Goal: Task Accomplishment & Management: Complete application form

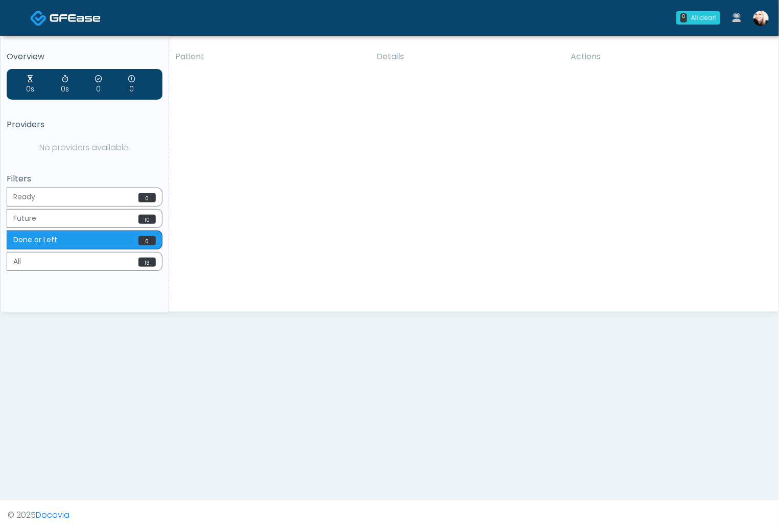
click at [758, 12] on img at bounding box center [760, 18] width 15 height 15
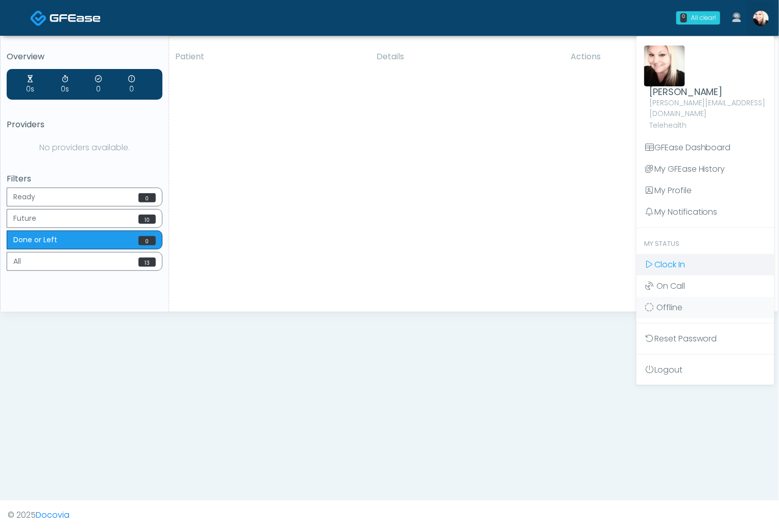
click at [684, 258] on span "Clock In" at bounding box center [669, 264] width 31 height 12
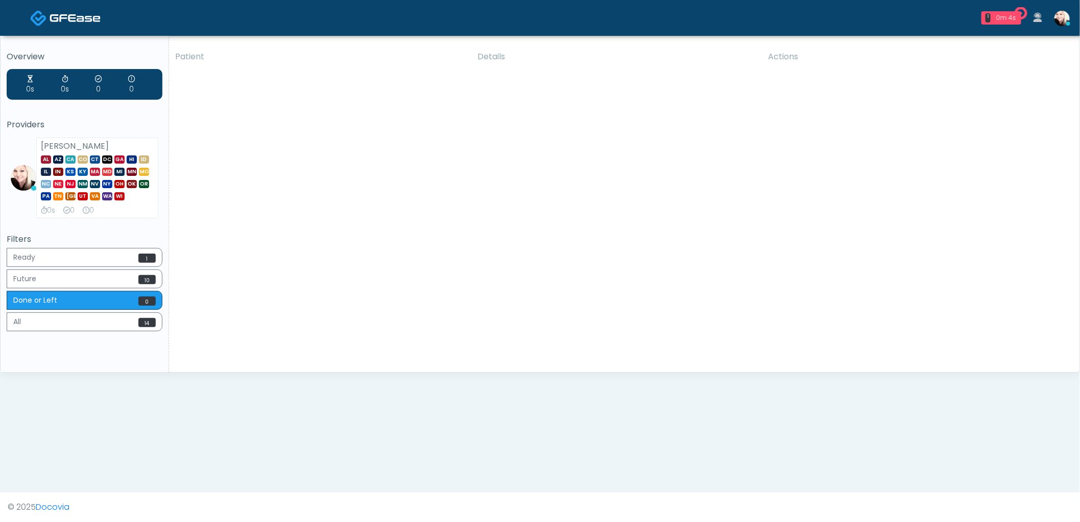
click at [555, 144] on div "Patient Details Actions [PERSON_NAME][GEOGRAPHIC_DATA], [US_STATE] 179927 Takin…" at bounding box center [620, 207] width 903 height 327
drag, startPoint x: 853, startPoint y: 300, endPoint x: 781, endPoint y: 188, distance: 132.6
click at [778, 293] on div "Patient Details Actions [PERSON_NAME][GEOGRAPHIC_DATA], [US_STATE] 179927 Takin…" at bounding box center [620, 207] width 903 height 327
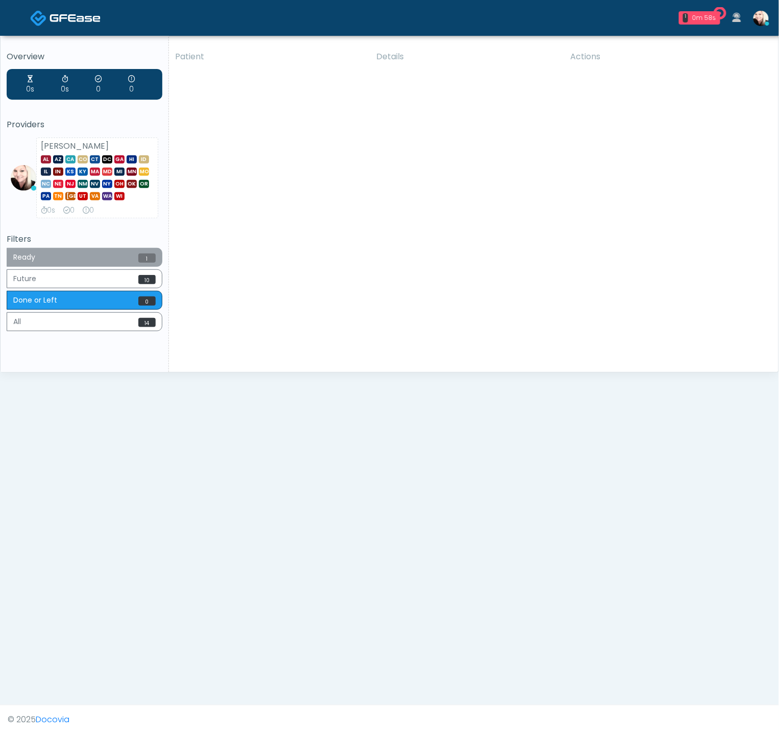
click at [115, 258] on button "Ready 1" at bounding box center [85, 257] width 156 height 19
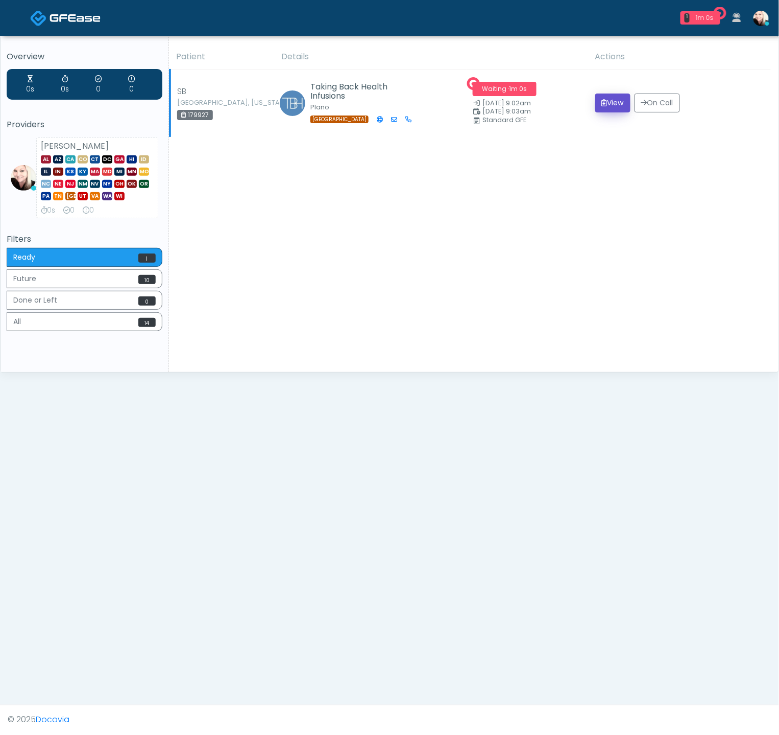
click at [602, 101] on icon "submit" at bounding box center [605, 102] width 6 height 7
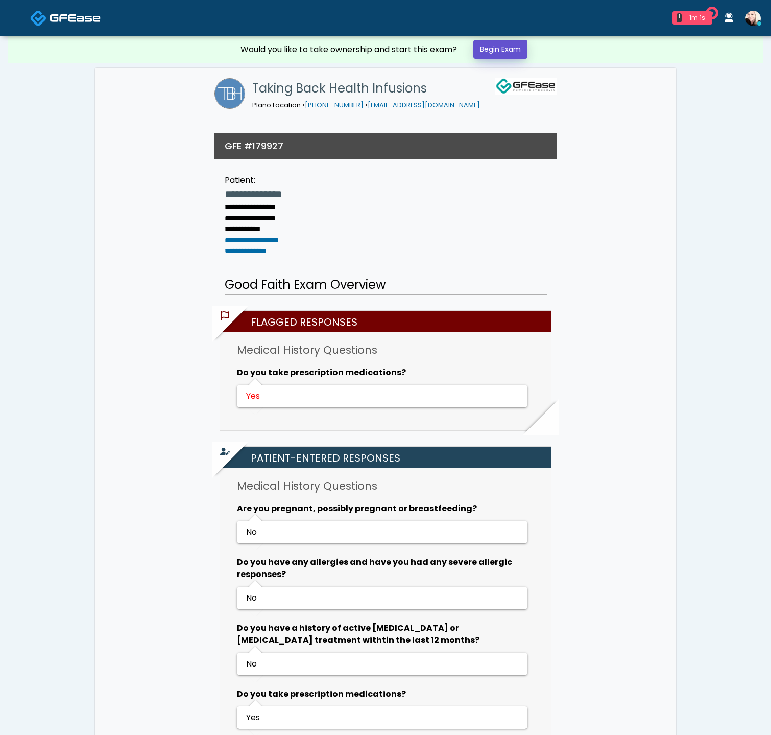
click at [528, 49] on link "Begin Exam" at bounding box center [501, 49] width 54 height 19
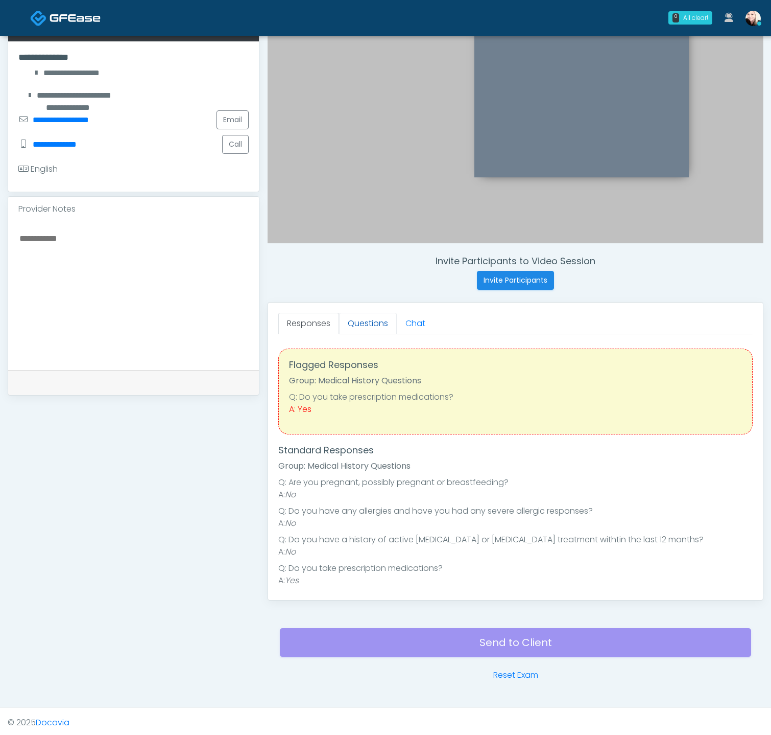
click at [369, 319] on link "Questions" at bounding box center [368, 323] width 58 height 21
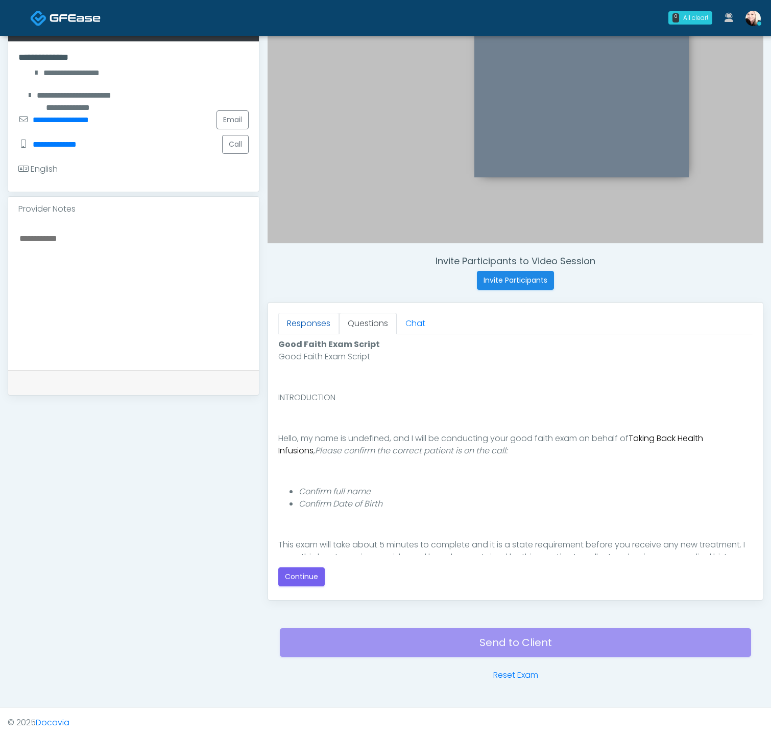
drag, startPoint x: 294, startPoint y: 318, endPoint x: 307, endPoint y: 327, distance: 16.2
click at [294, 319] on link "Responses" at bounding box center [308, 323] width 61 height 21
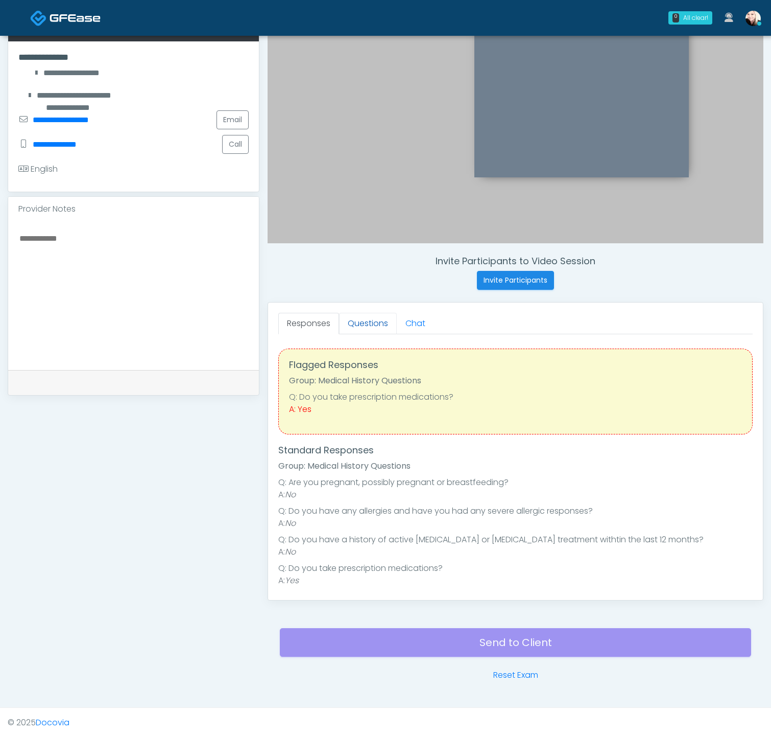
click at [363, 318] on link "Questions" at bounding box center [368, 323] width 58 height 21
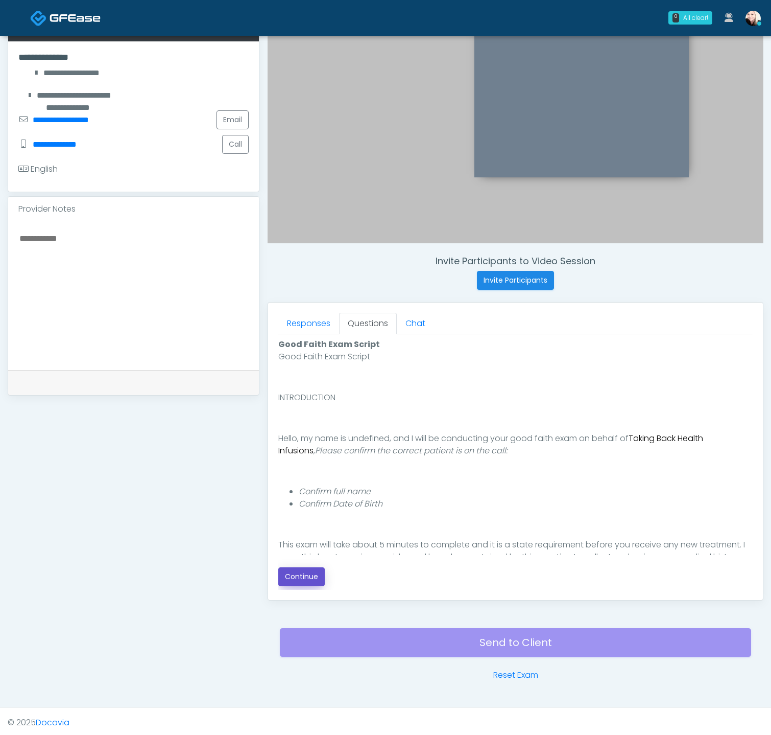
click at [301, 567] on button "Continue" at bounding box center [301, 576] width 46 height 19
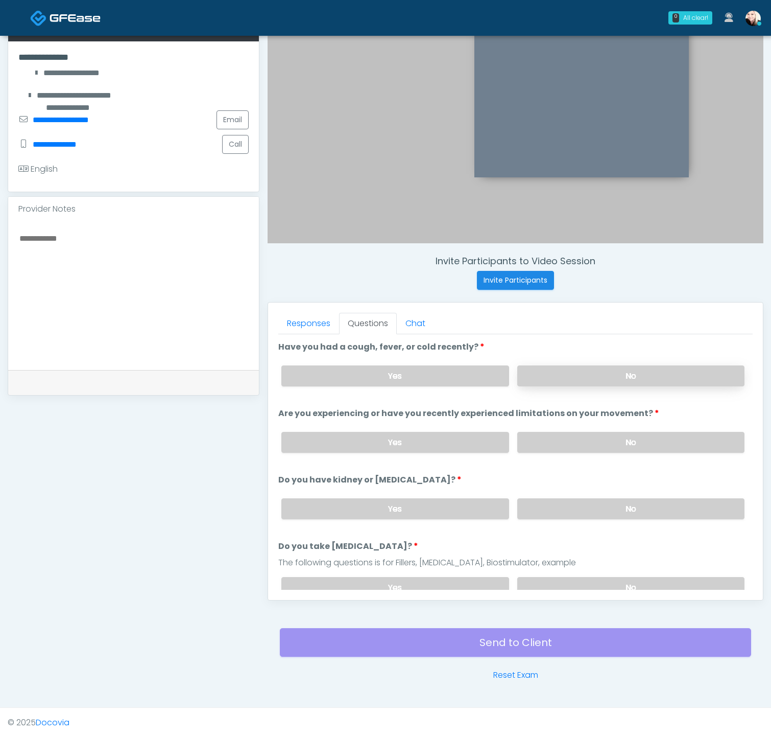
click at [588, 365] on label "No" at bounding box center [630, 375] width 227 height 21
click at [568, 442] on label "No" at bounding box center [630, 442] width 227 height 21
click at [588, 498] on label "No" at bounding box center [630, 508] width 227 height 21
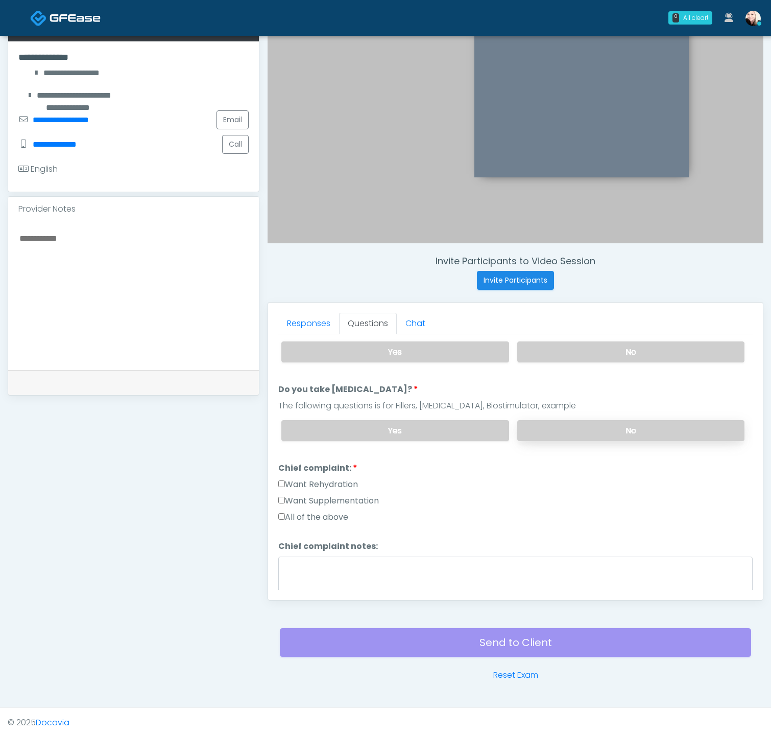
click at [560, 431] on label "No" at bounding box center [630, 430] width 227 height 21
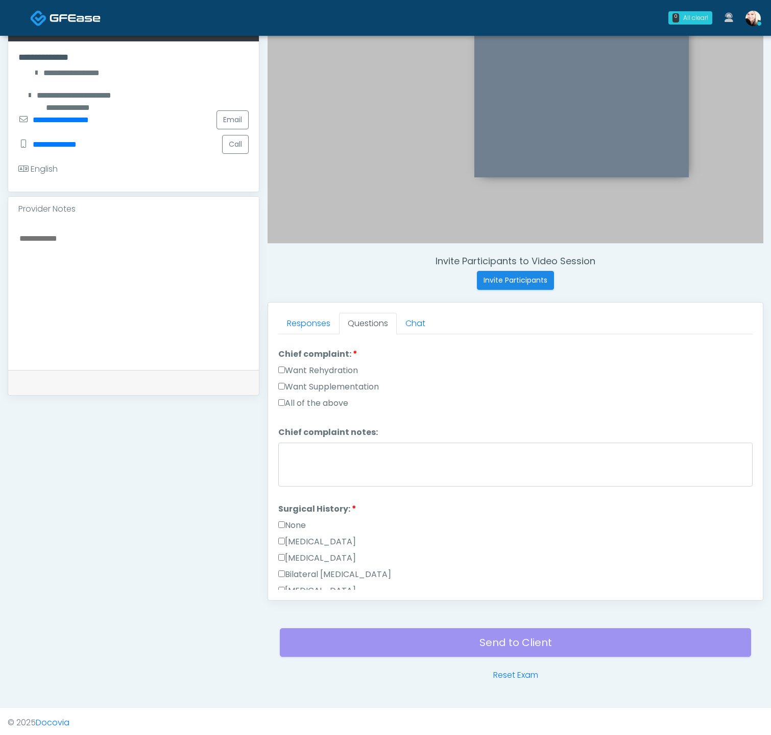
scroll to position [312, 0]
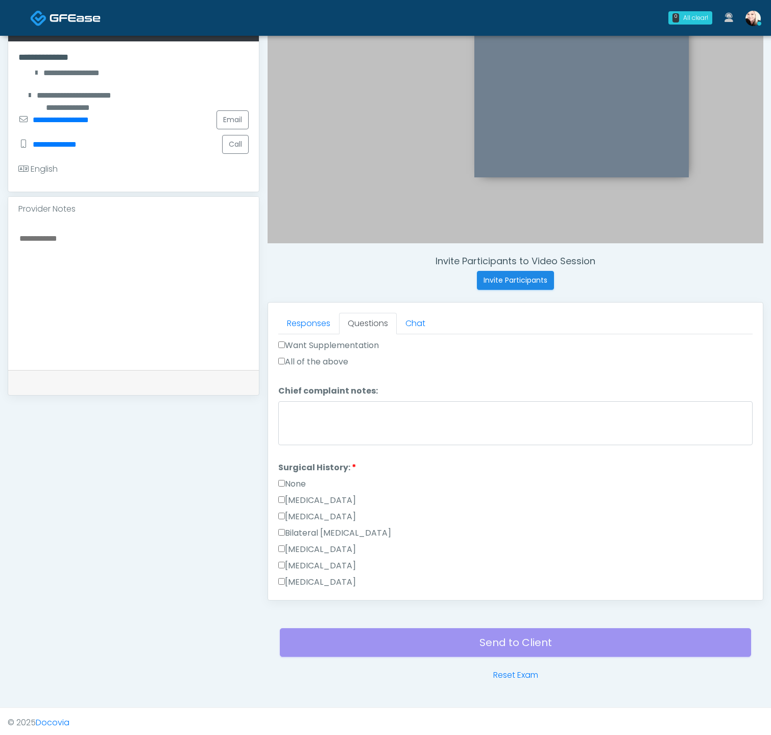
click at [287, 481] on label "None" at bounding box center [292, 484] width 28 height 12
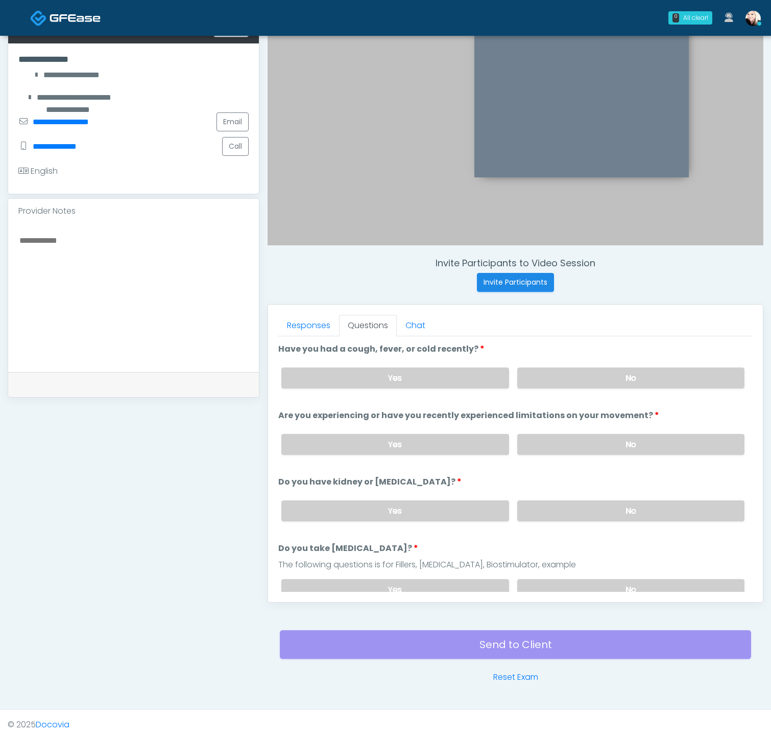
scroll to position [177, 0]
click at [297, 305] on div "Responses Questions Chat Good Faith Exam Script Good Faith Exam Script INTRODUC…" at bounding box center [515, 453] width 495 height 297
click at [298, 325] on link "Responses" at bounding box center [308, 325] width 61 height 21
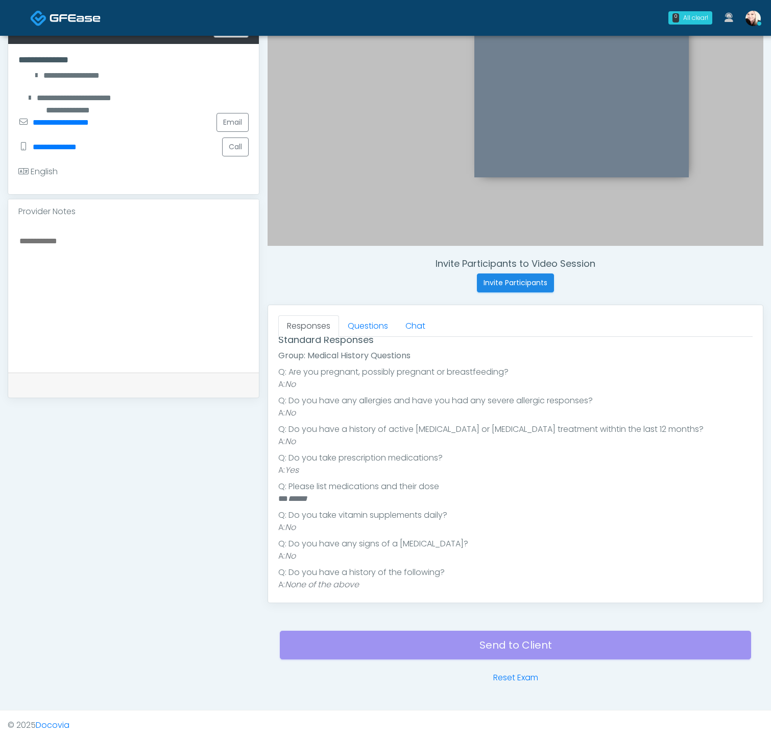
scroll to position [119, 0]
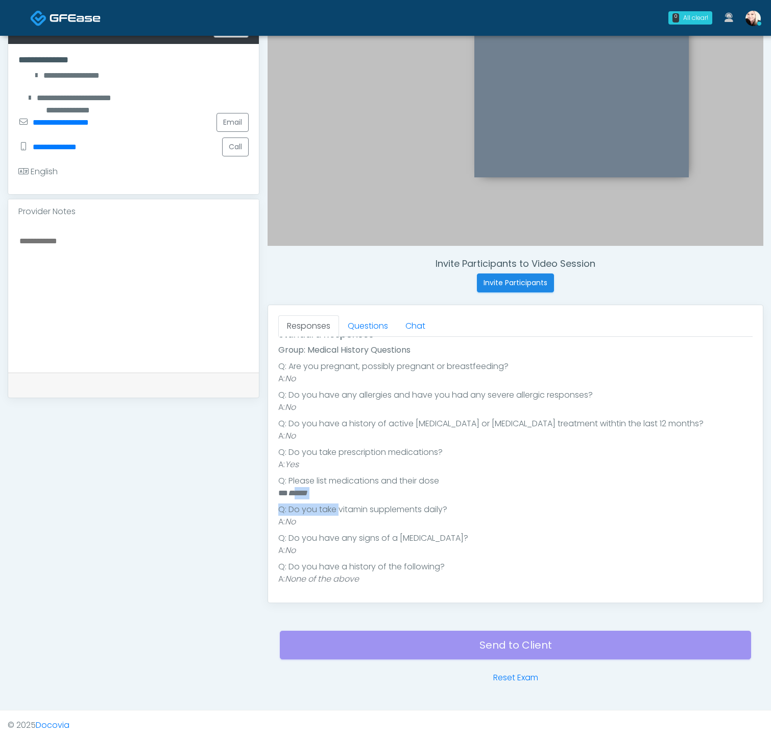
drag, startPoint x: 324, startPoint y: 499, endPoint x: 293, endPoint y: 481, distance: 35.7
click at [293, 490] on ul "Q: Are you pregnant, possibly pregnant or breastfeeding? A: No Q: Do you have a…" at bounding box center [515, 472] width 475 height 225
click at [353, 329] on link "Questions" at bounding box center [368, 325] width 58 height 21
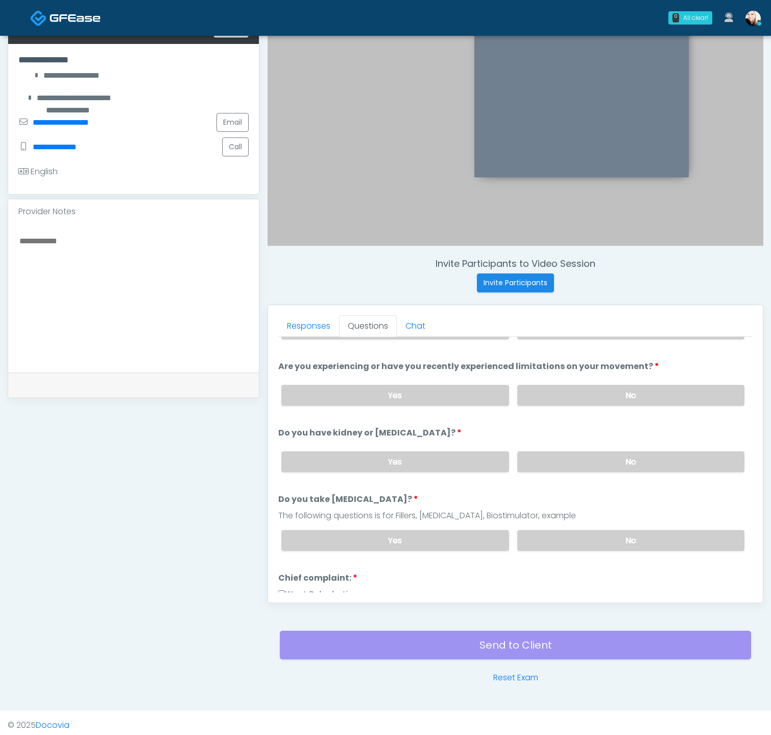
scroll to position [64, 0]
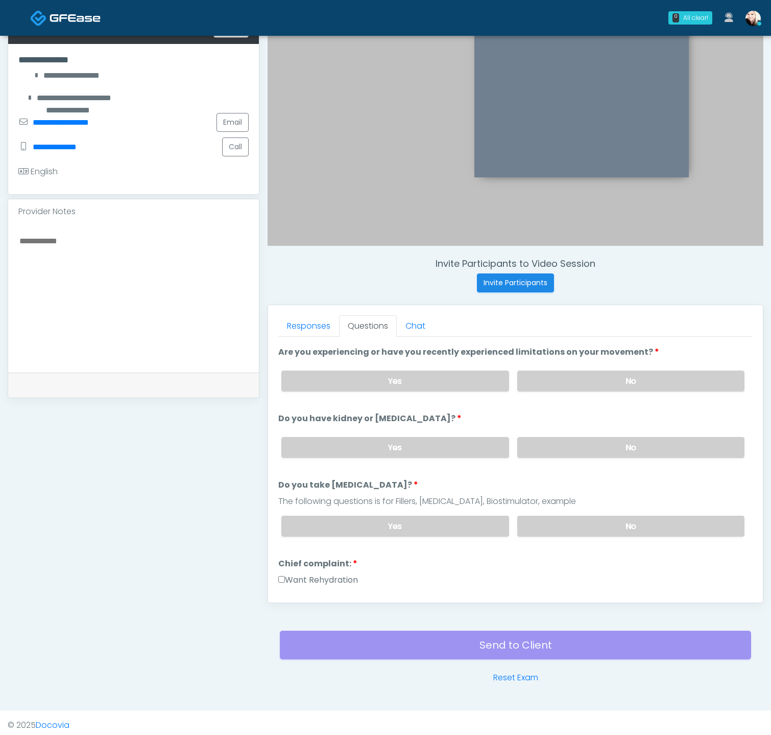
click at [98, 256] on textarea at bounding box center [133, 296] width 230 height 125
type textarea "*"
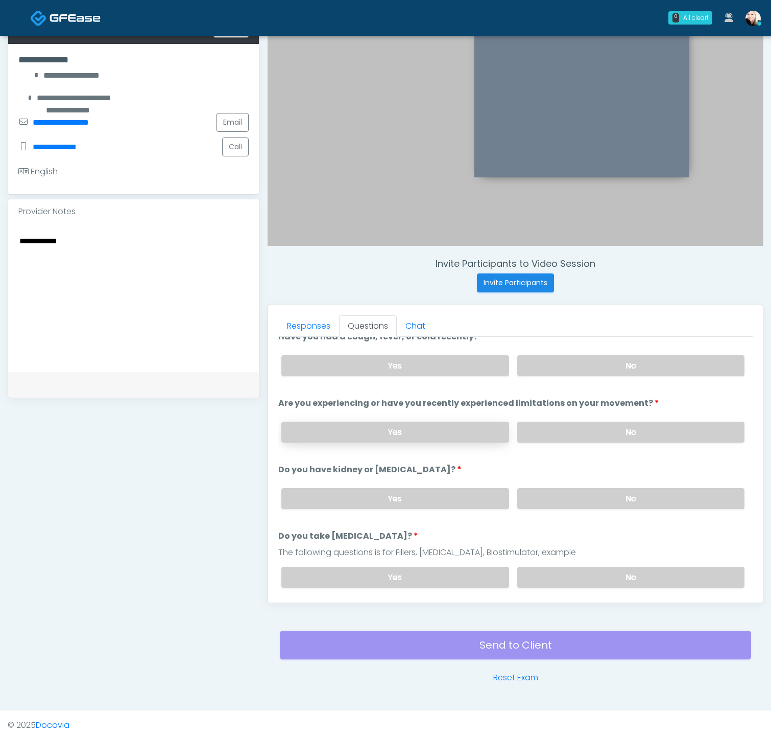
scroll to position [0, 0]
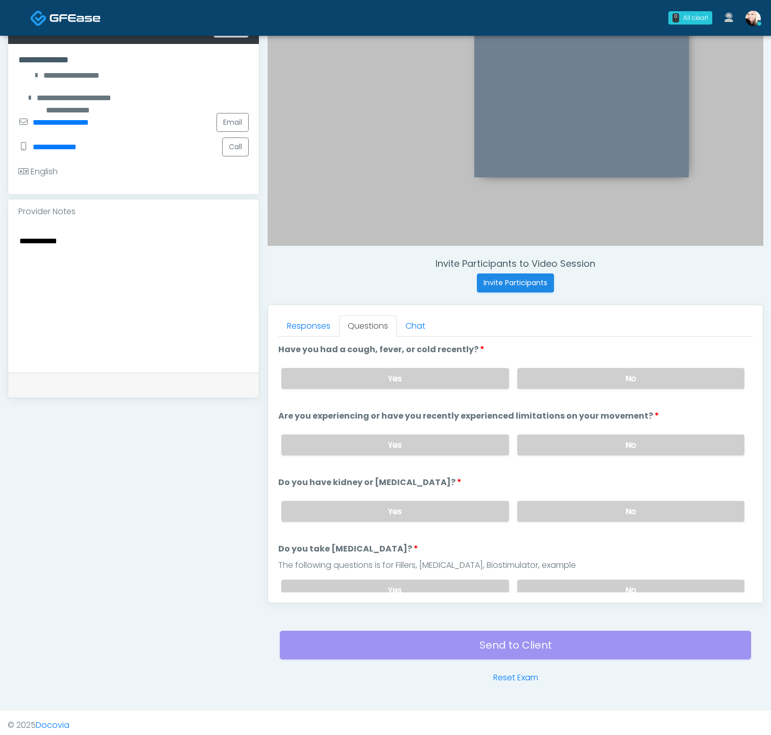
type textarea "**********"
drag, startPoint x: 439, startPoint y: 415, endPoint x: 629, endPoint y: 415, distance: 190.5
click at [620, 415] on label "Are you experiencing or have you recently experienced limitations on your movem…" at bounding box center [468, 416] width 381 height 12
click at [647, 414] on label "Are you experiencing or have you recently experienced limitations on your movem…" at bounding box center [468, 416] width 381 height 12
drag, startPoint x: 648, startPoint y: 414, endPoint x: 389, endPoint y: 406, distance: 258.6
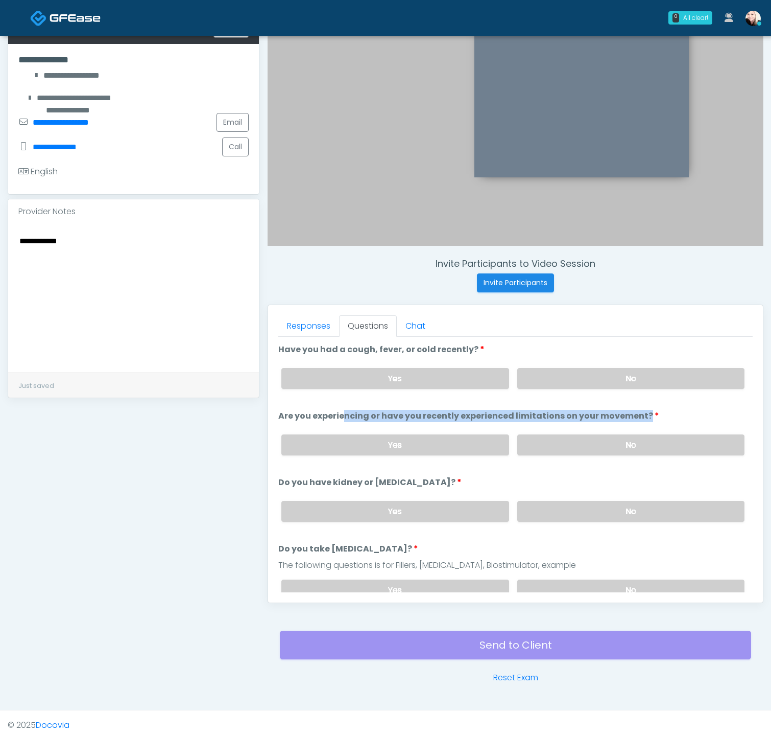
click at [392, 406] on ol "Have you had a cough, fever, or cold recently? Have you had a cough, fever, or …" at bounding box center [515, 712] width 475 height 738
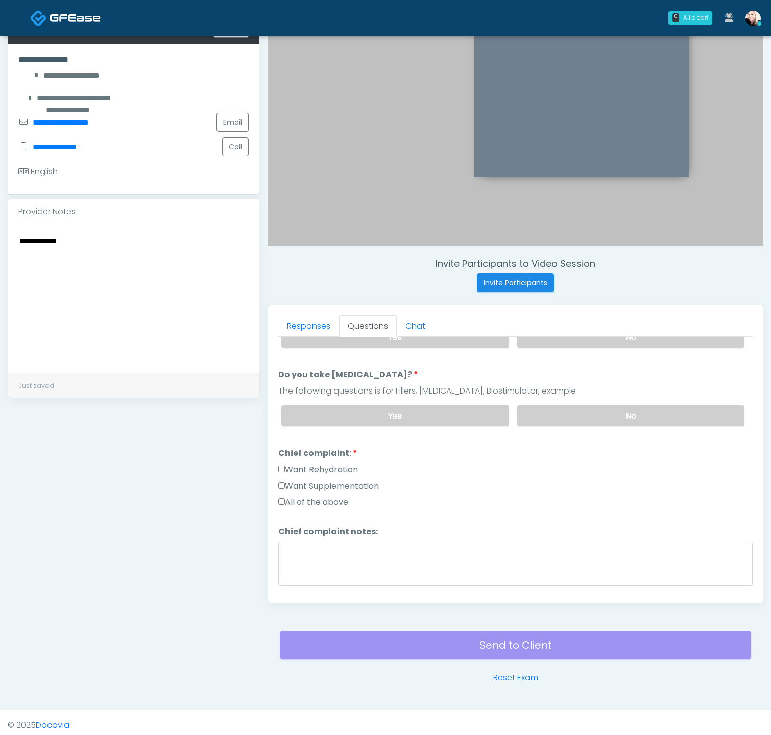
scroll to position [215, 0]
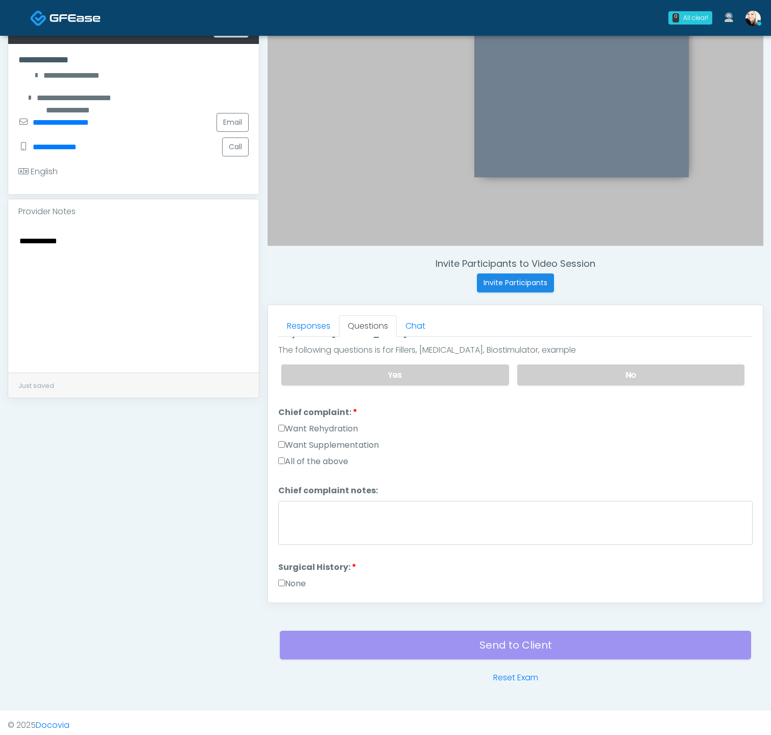
click at [277, 454] on div "Responses Questions Chat Good Faith Exam Script Good Faith Exam Script INTRODUC…" at bounding box center [515, 453] width 495 height 297
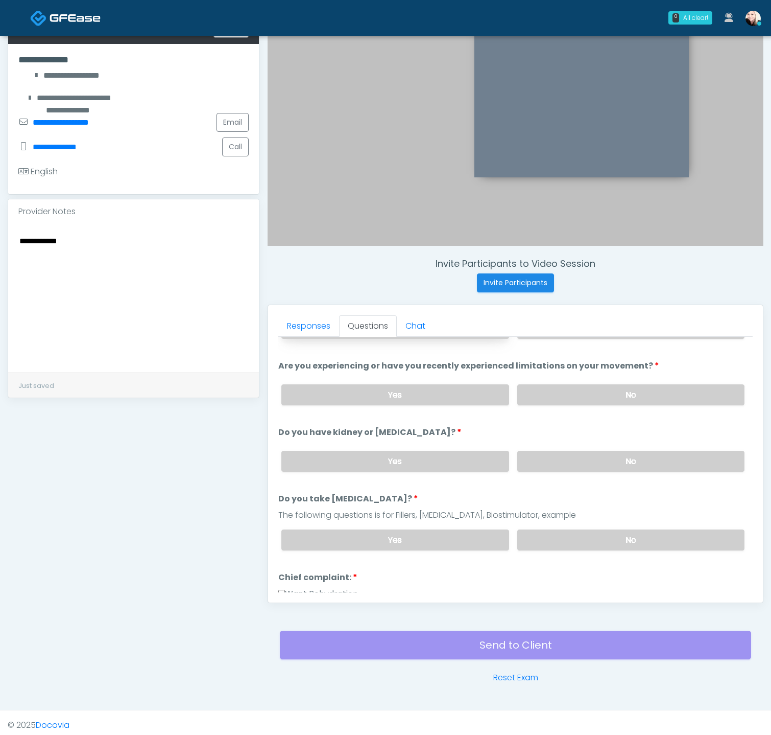
scroll to position [0, 0]
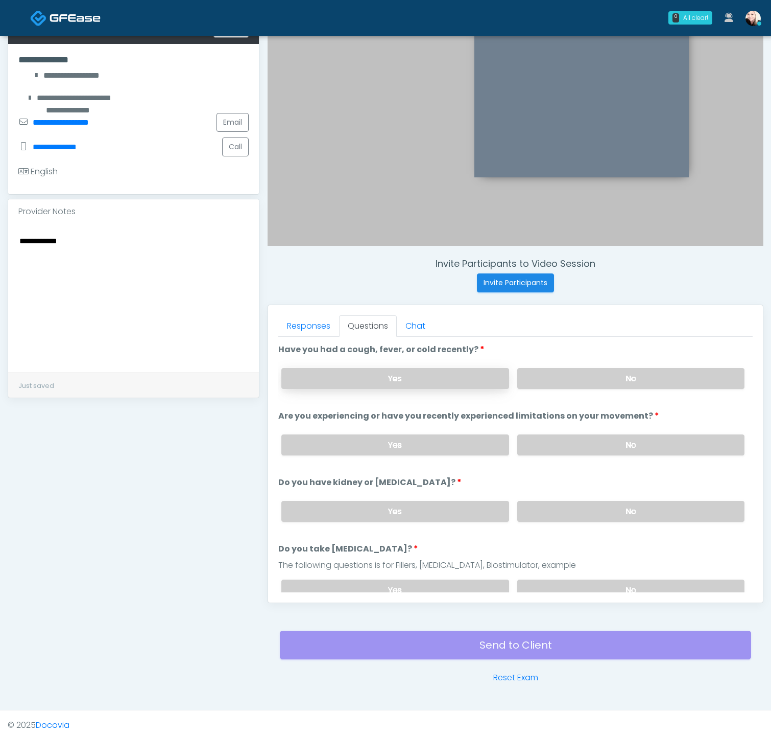
click at [408, 372] on label "Yes" at bounding box center [394, 378] width 227 height 21
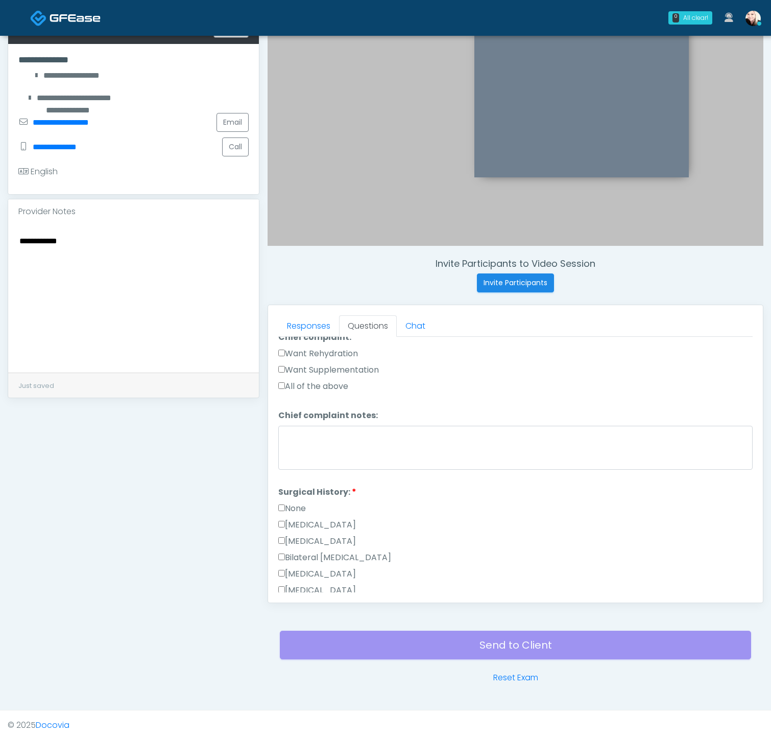
scroll to position [292, 0]
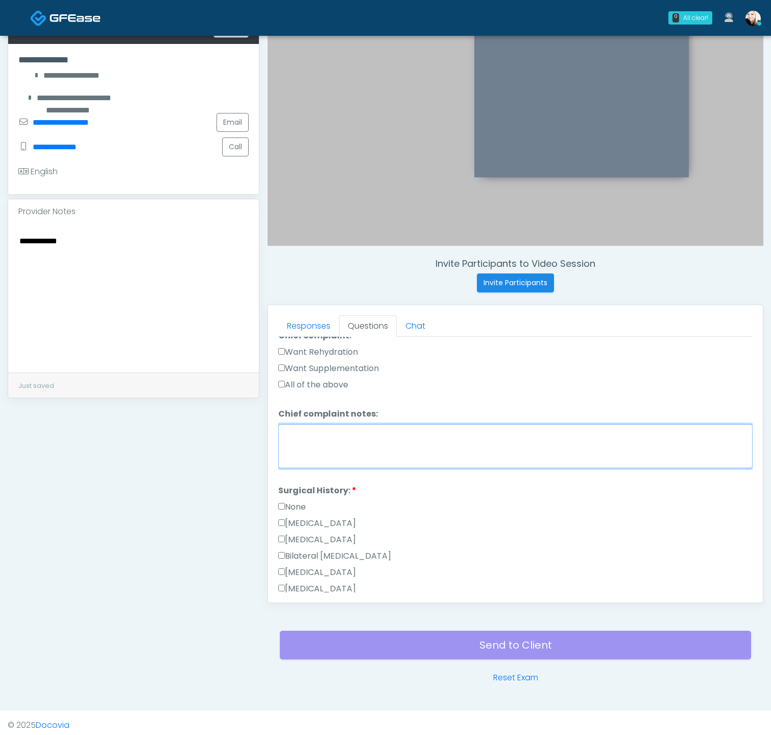
click at [366, 429] on textarea "Chief complaint notes:" at bounding box center [515, 446] width 475 height 44
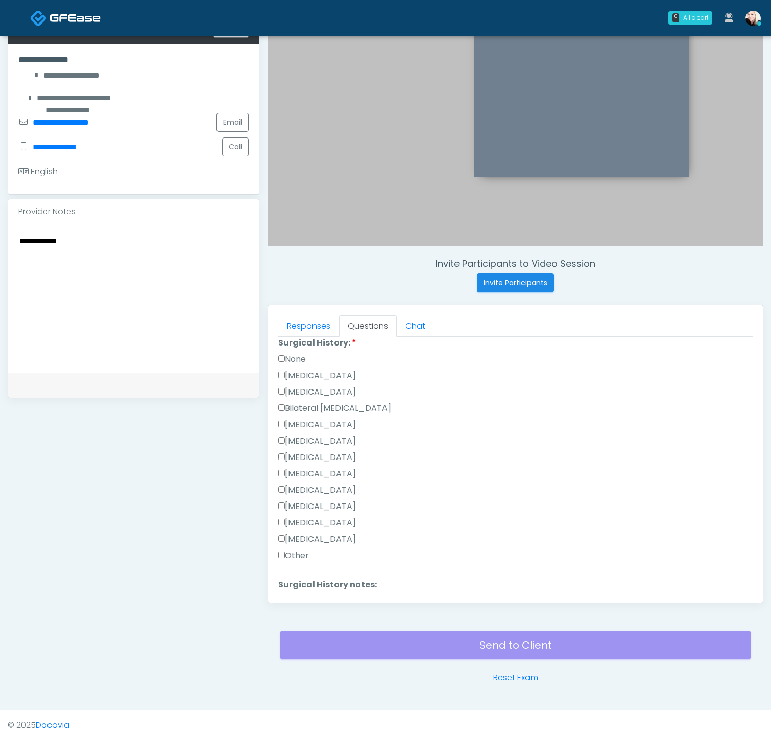
scroll to position [515, 0]
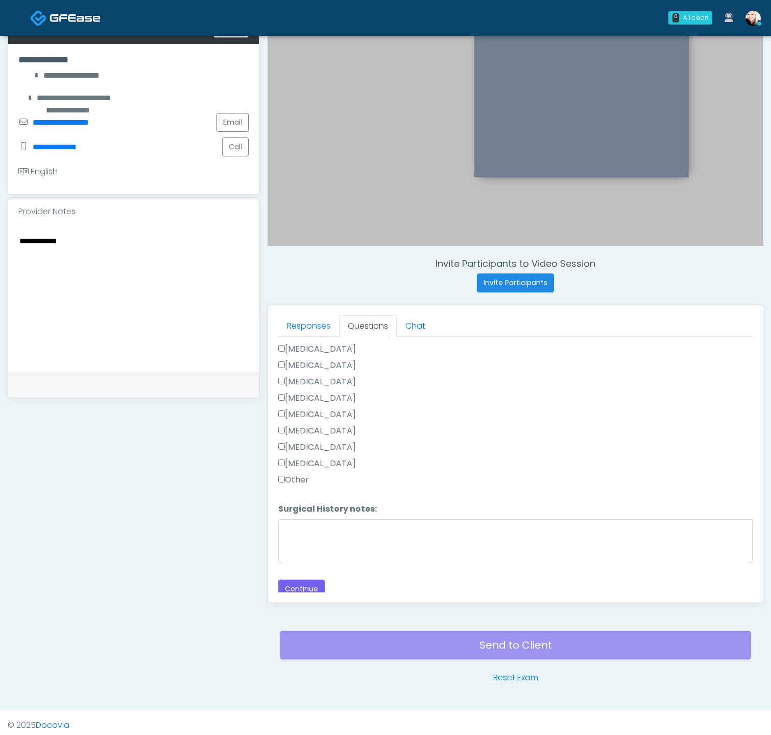
click at [293, 568] on div "Loading... Connecting to your agent... Please wait while we prepare your person…" at bounding box center [515, 213] width 475 height 770
click at [293, 579] on button "Continue" at bounding box center [301, 588] width 46 height 19
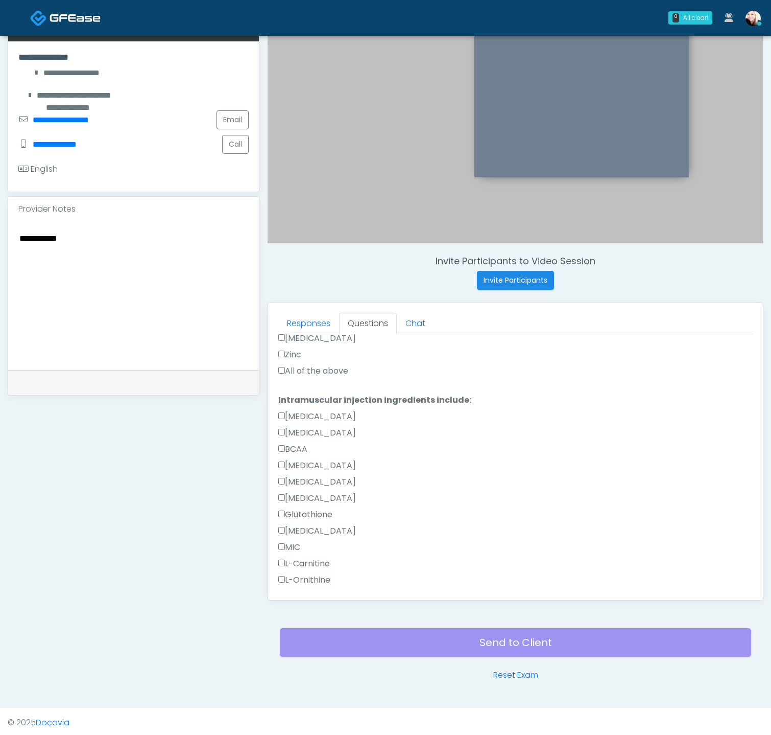
scroll to position [474, 0]
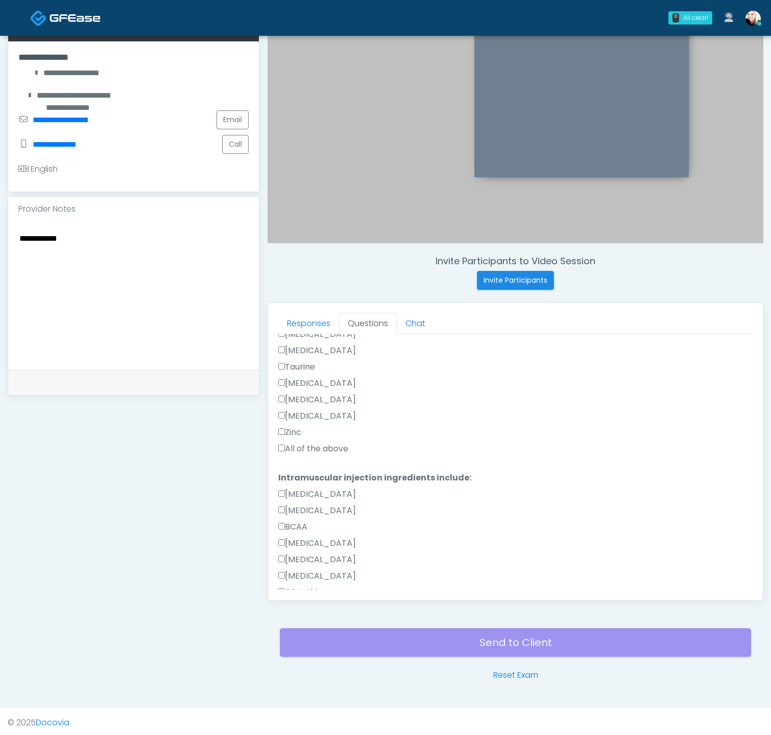
click at [287, 451] on div "All of the above" at bounding box center [515, 450] width 475 height 16
click at [288, 443] on label "All of the above" at bounding box center [313, 448] width 70 height 12
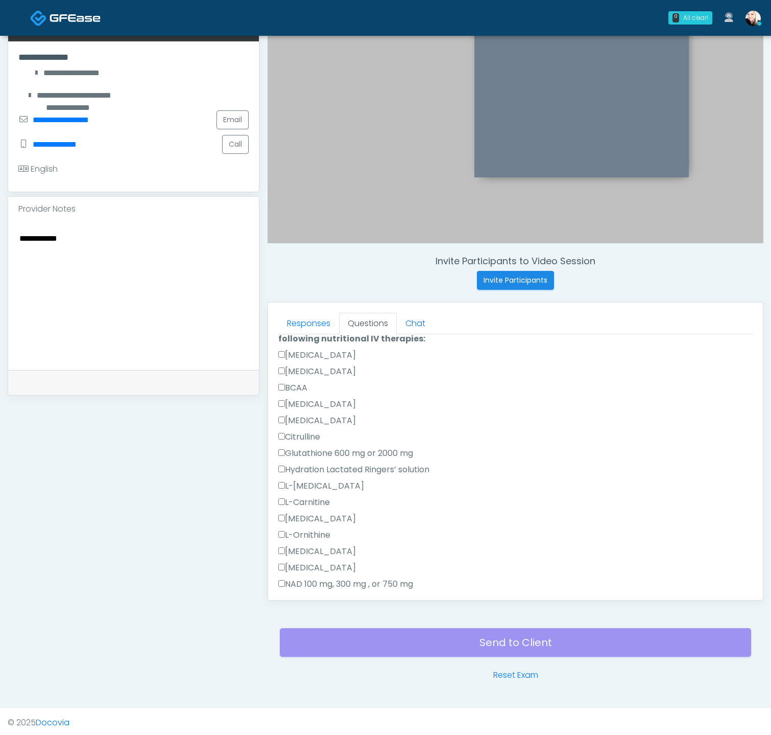
scroll to position [0, 0]
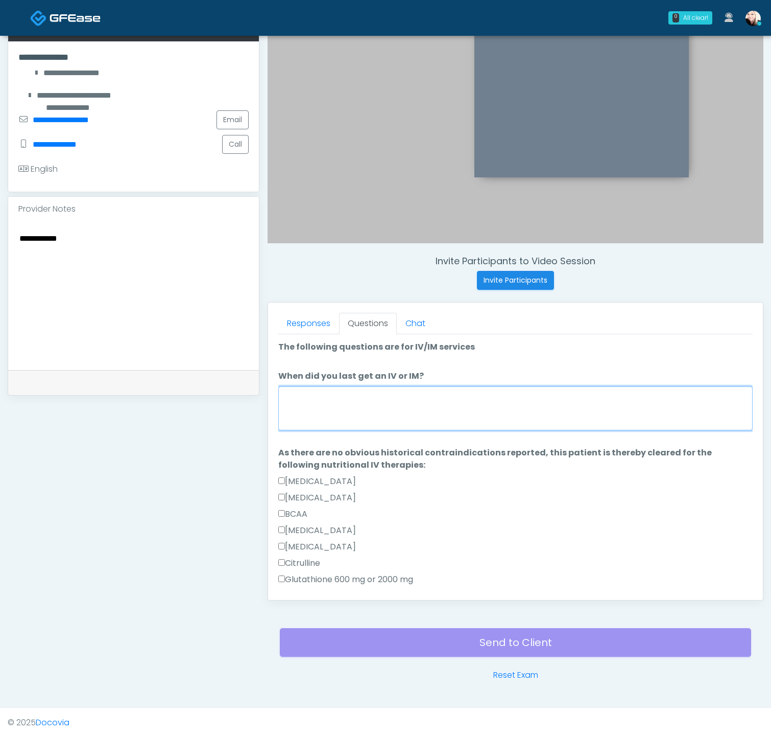
click at [340, 409] on textarea "When did you last get an IV or IM?" at bounding box center [515, 408] width 475 height 44
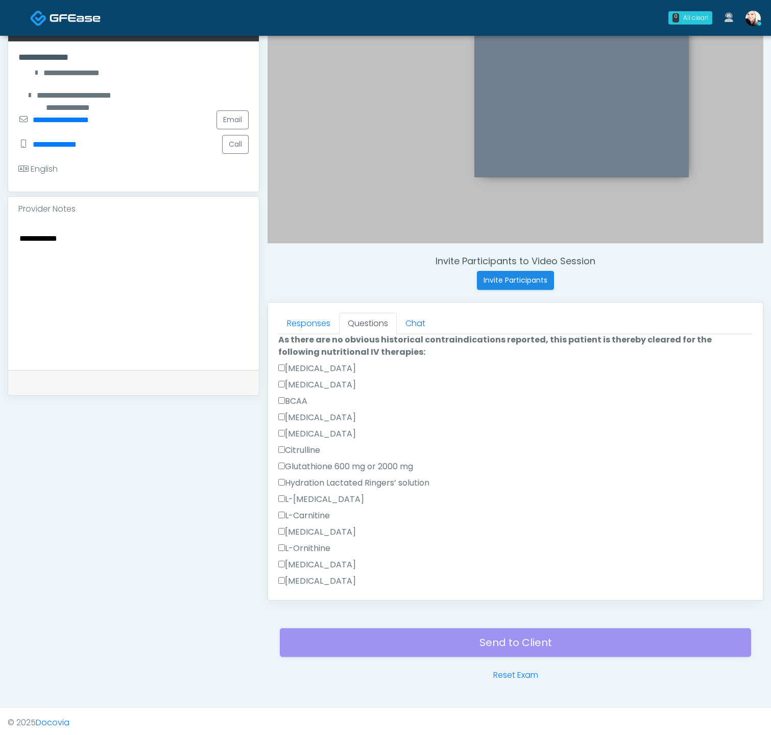
scroll to position [795, 0]
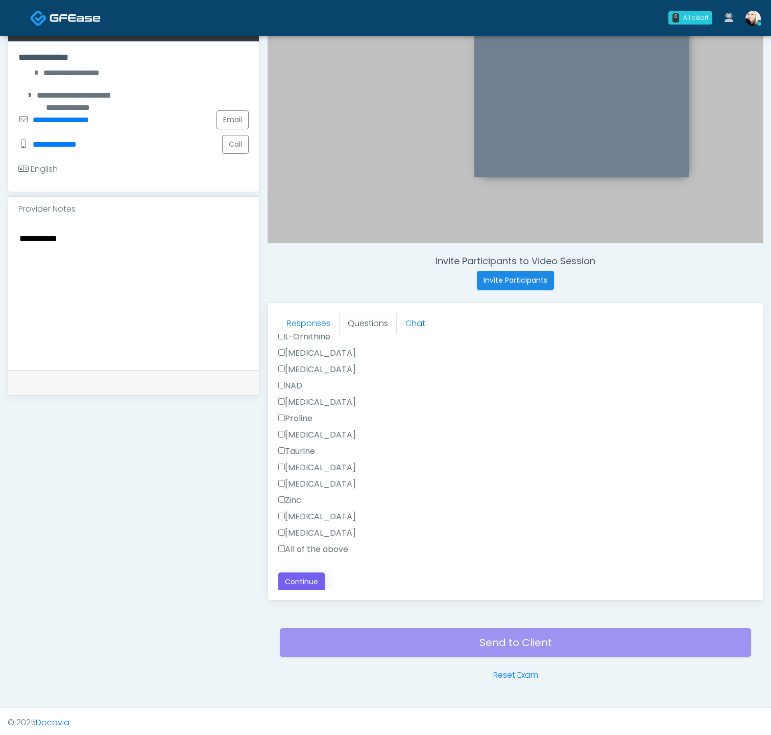
type textarea "**********"
click at [291, 579] on button "Continue" at bounding box center [301, 581] width 46 height 19
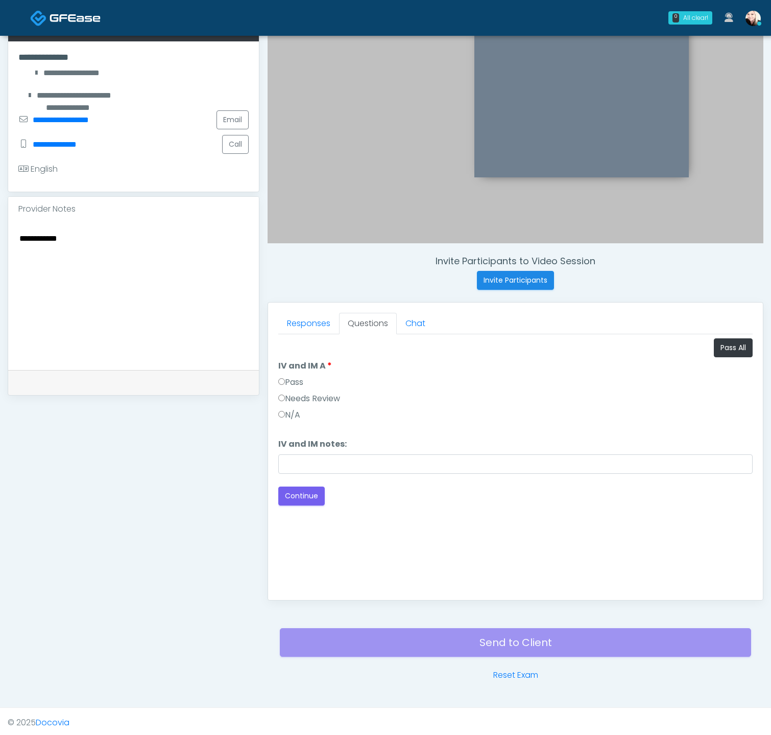
drag, startPoint x: 340, startPoint y: 501, endPoint x: 330, endPoint y: 494, distance: 11.8
click at [340, 500] on div "Good Faith Exam Script Good Faith Exam Script INTRODUCTION Hello, my name is un…" at bounding box center [515, 461] width 475 height 255
click at [293, 495] on button "Continue" at bounding box center [301, 495] width 46 height 19
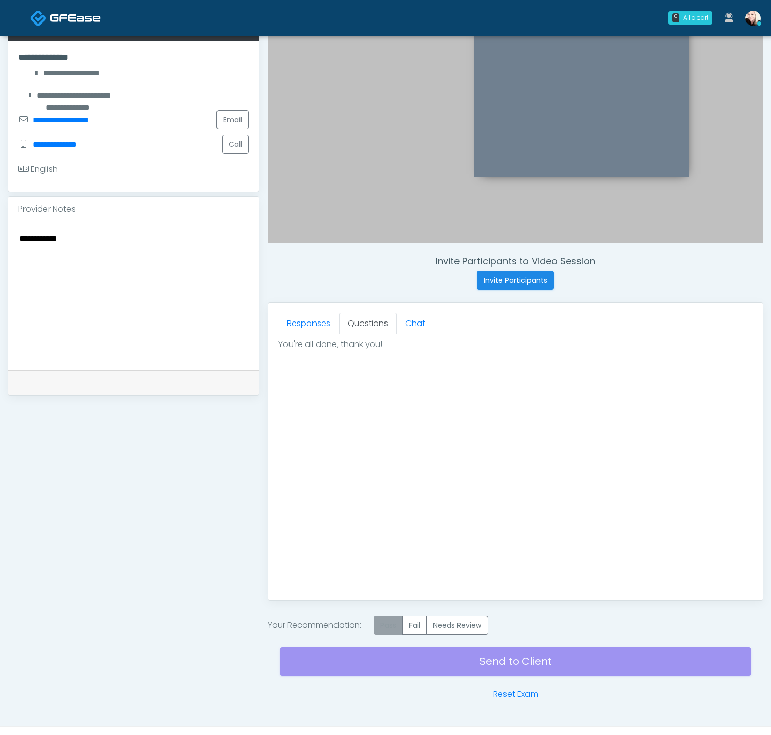
click at [393, 619] on label "Pass" at bounding box center [388, 625] width 29 height 19
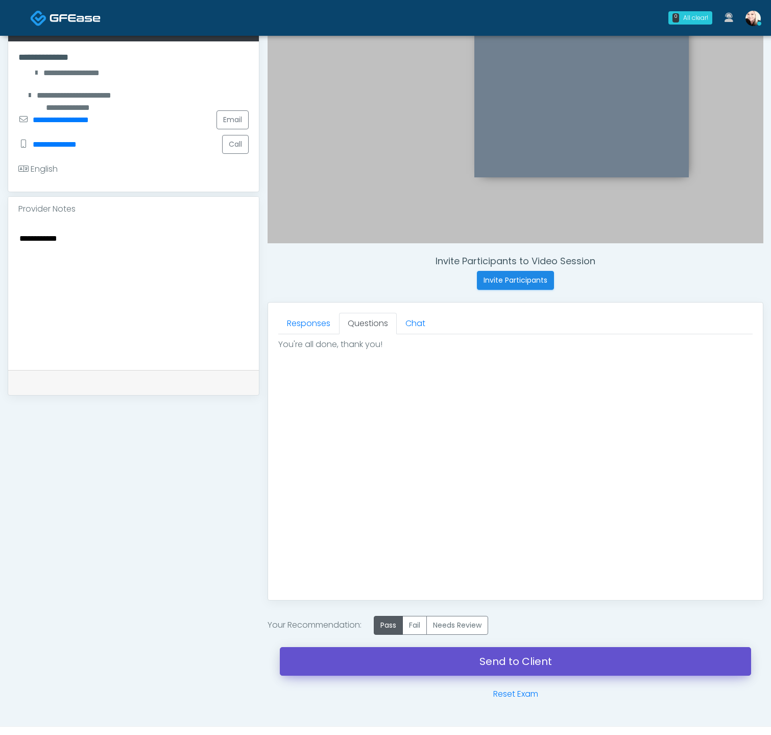
click at [504, 651] on link "Send to Client" at bounding box center [515, 661] width 471 height 29
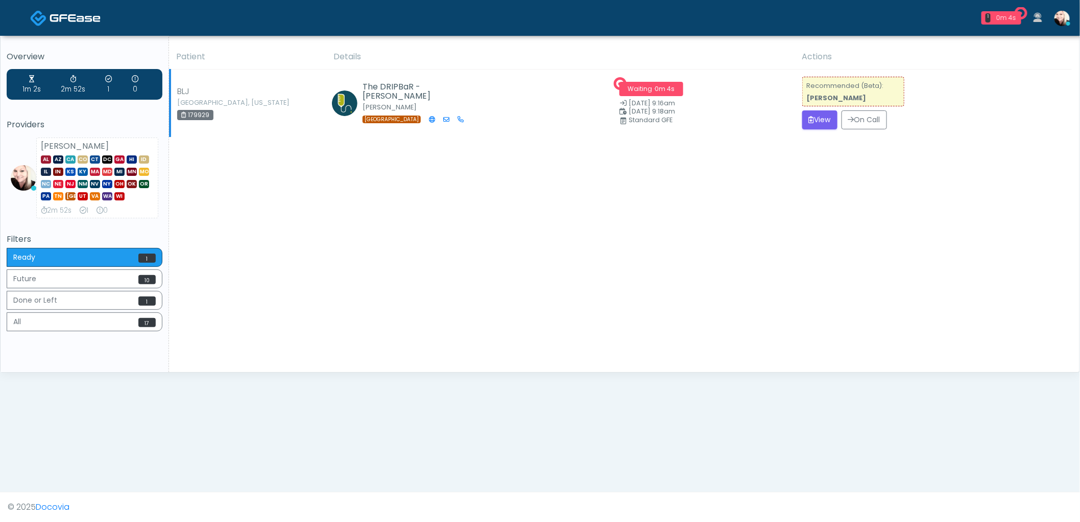
click at [779, 109] on td "Recommended (Beta): Cynthia Petersen View On Call" at bounding box center [934, 102] width 276 height 67
click at [779, 123] on button "View" at bounding box center [819, 119] width 35 height 19
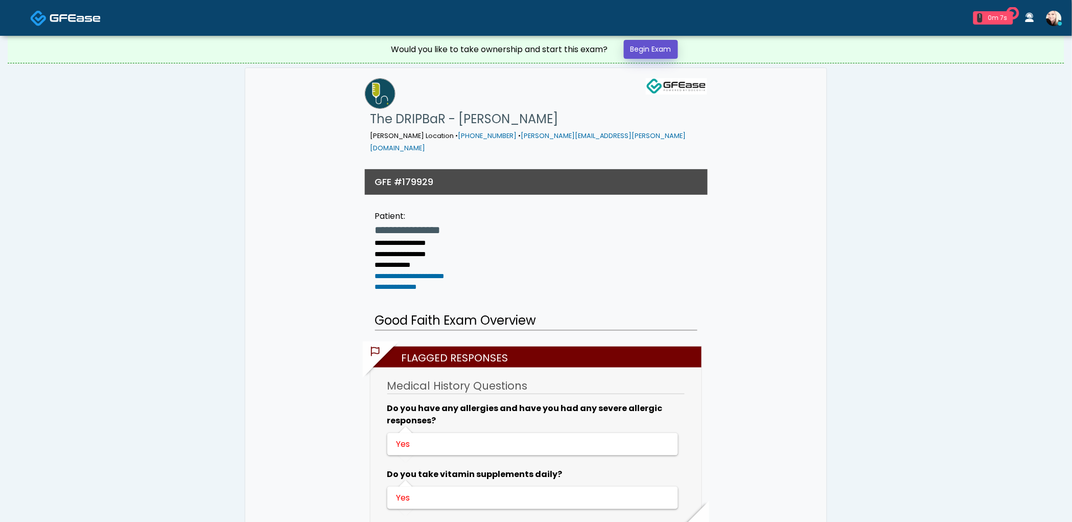
click at [640, 48] on link "Begin Exam" at bounding box center [651, 49] width 54 height 19
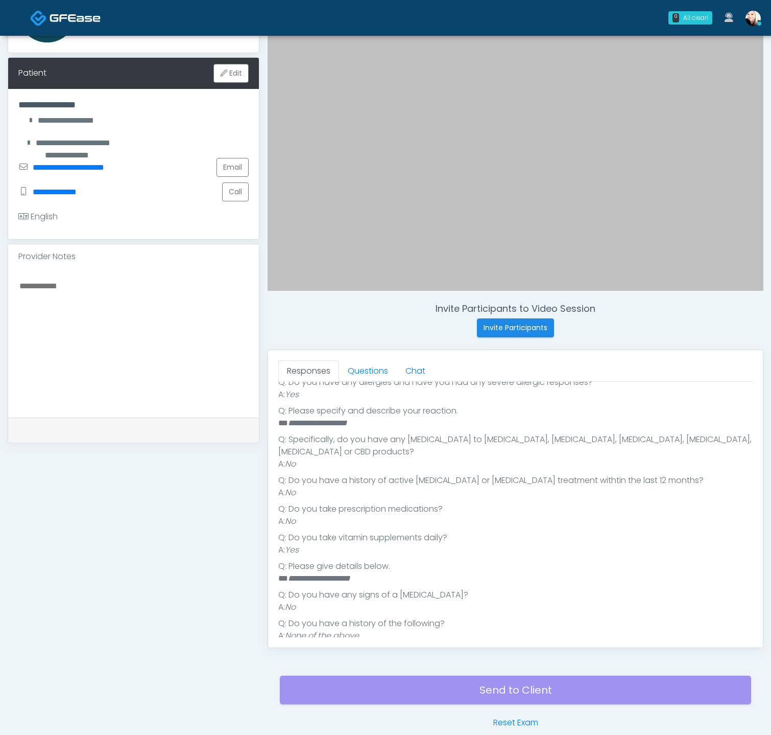
scroll to position [180, 0]
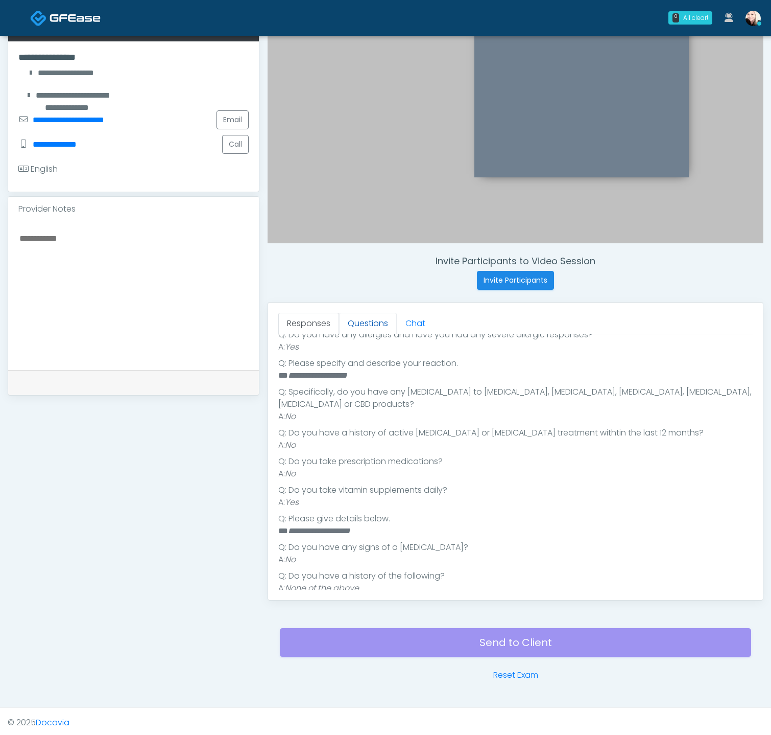
click at [348, 315] on link "Questions" at bounding box center [368, 323] width 58 height 21
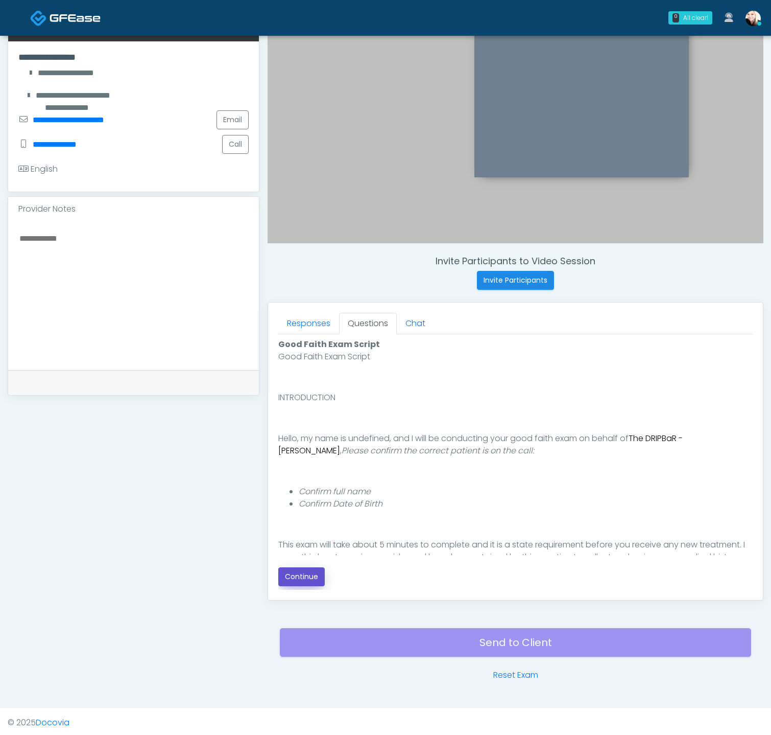
click at [309, 521] on button "Continue" at bounding box center [301, 576] width 46 height 19
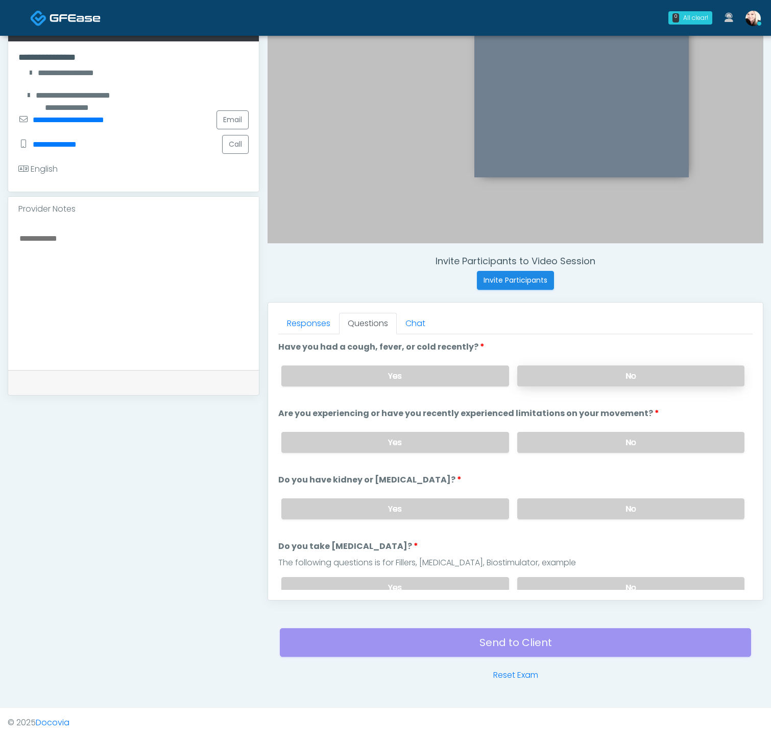
click at [618, 380] on label "No" at bounding box center [630, 375] width 227 height 21
click at [615, 445] on label "No" at bounding box center [630, 442] width 227 height 21
click at [615, 513] on label "No" at bounding box center [630, 508] width 227 height 21
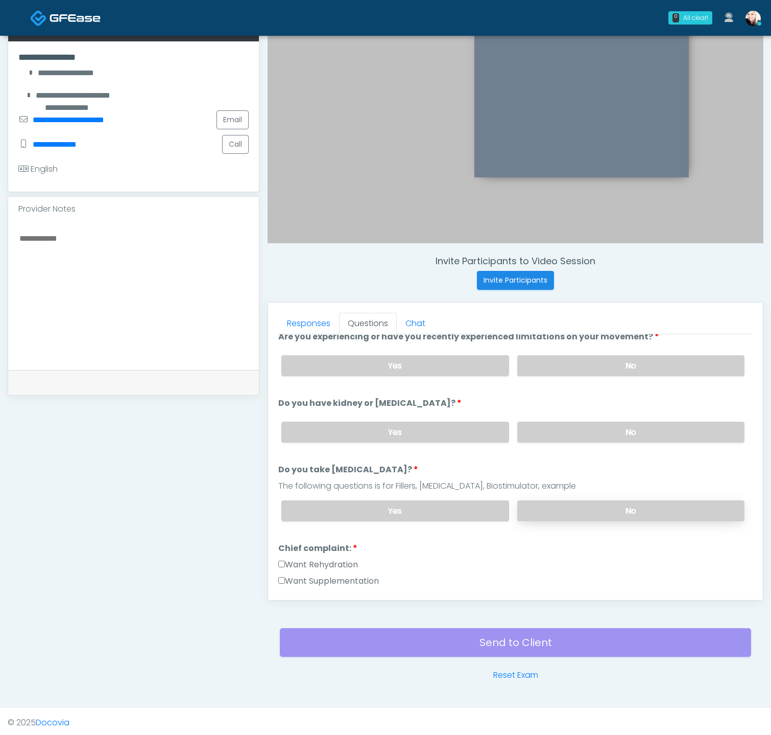
click at [616, 512] on label "No" at bounding box center [630, 510] width 227 height 21
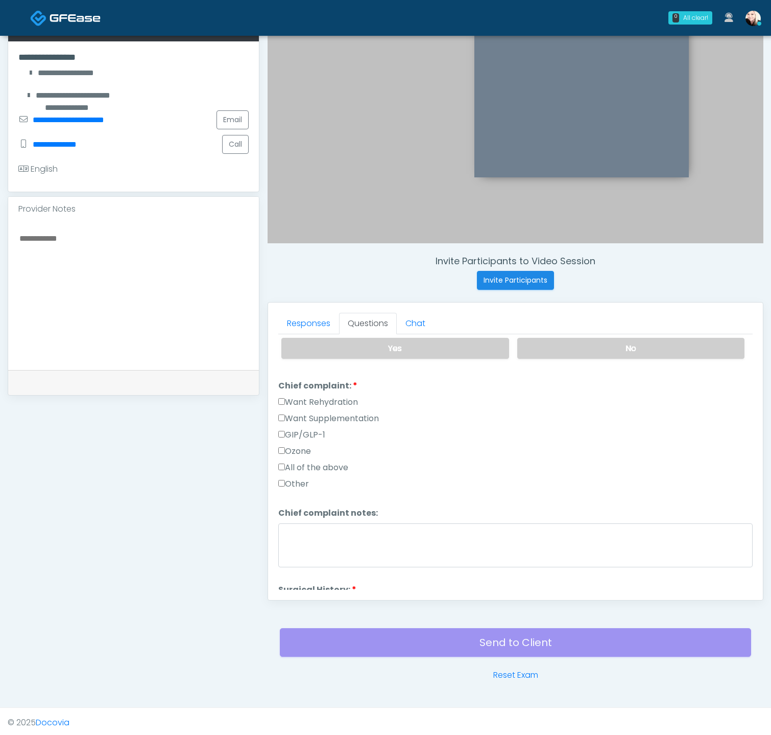
scroll to position [240, 0]
click at [279, 452] on div "Ozone" at bounding box center [515, 452] width 475 height 16
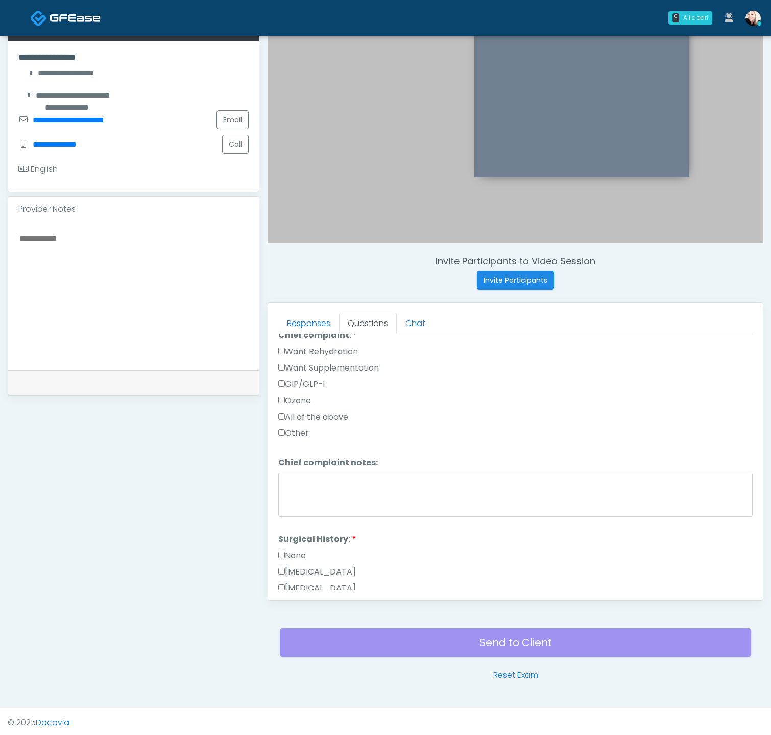
scroll to position [296, 0]
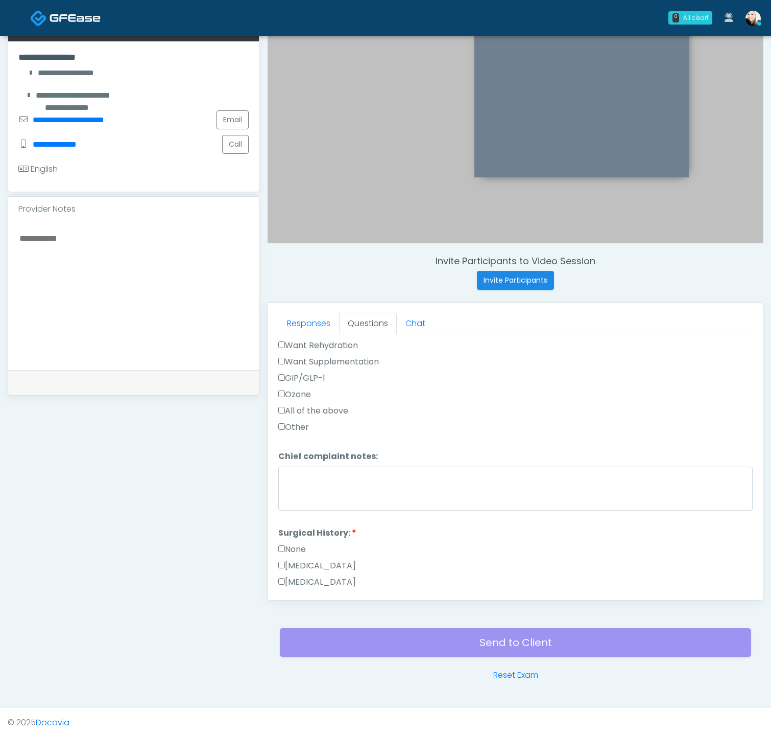
click at [285, 521] on label "None" at bounding box center [292, 549] width 28 height 12
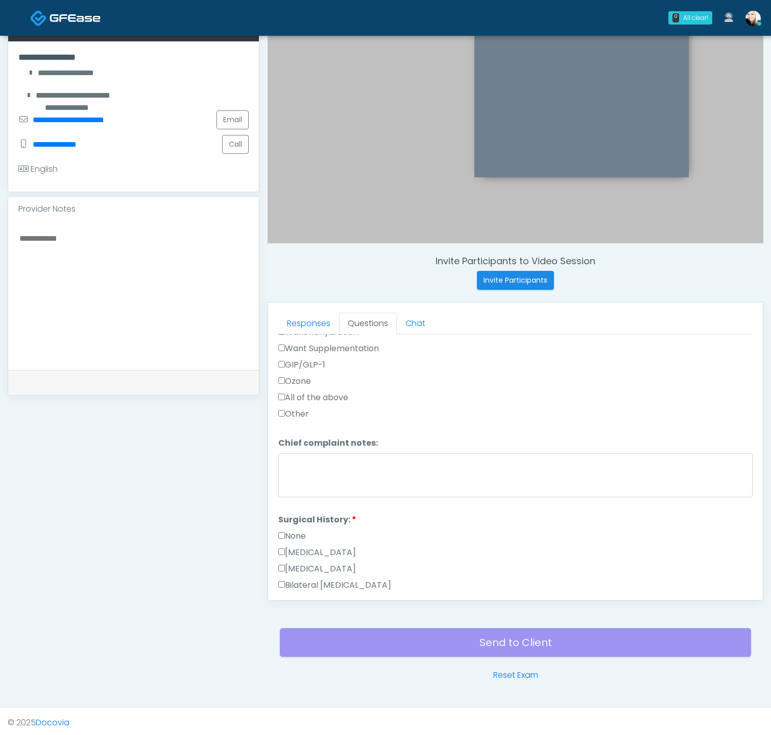
click at [137, 232] on textarea at bounding box center [133, 293] width 230 height 125
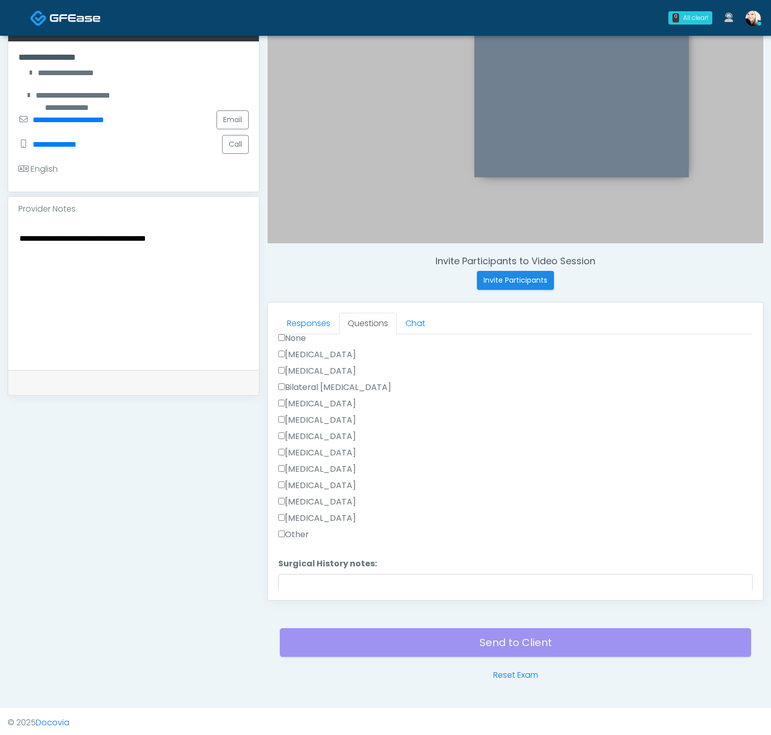
scroll to position [0, 0]
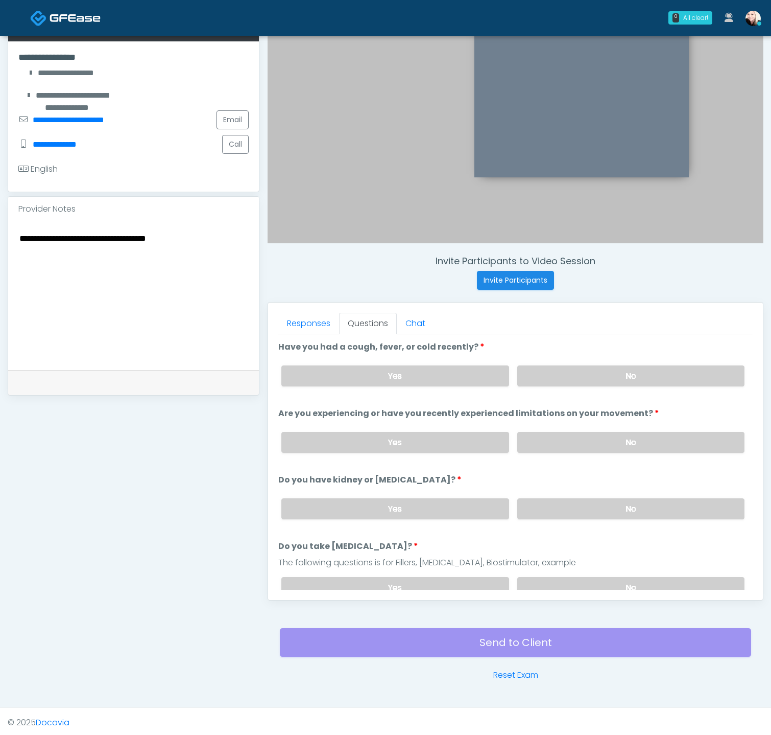
type textarea "**********"
click at [390, 373] on label "Yes" at bounding box center [394, 375] width 227 height 21
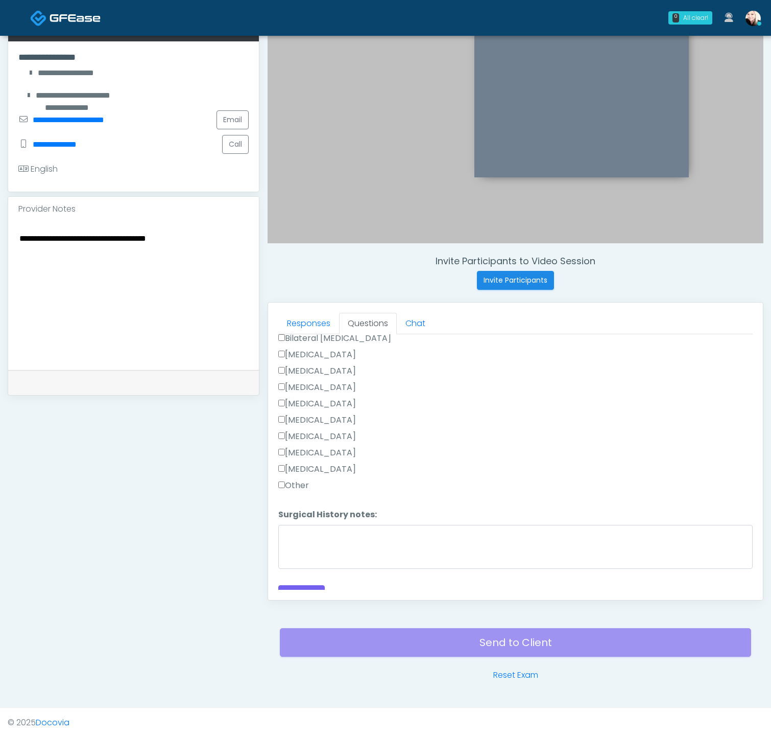
scroll to position [564, 0]
drag, startPoint x: 281, startPoint y: 462, endPoint x: 291, endPoint y: 485, distance: 24.3
click at [282, 463] on div "[MEDICAL_DATA]" at bounding box center [515, 463] width 475 height 16
drag, startPoint x: 290, startPoint y: 468, endPoint x: 319, endPoint y: 516, distance: 56.6
click at [290, 471] on label "Other" at bounding box center [293, 477] width 31 height 12
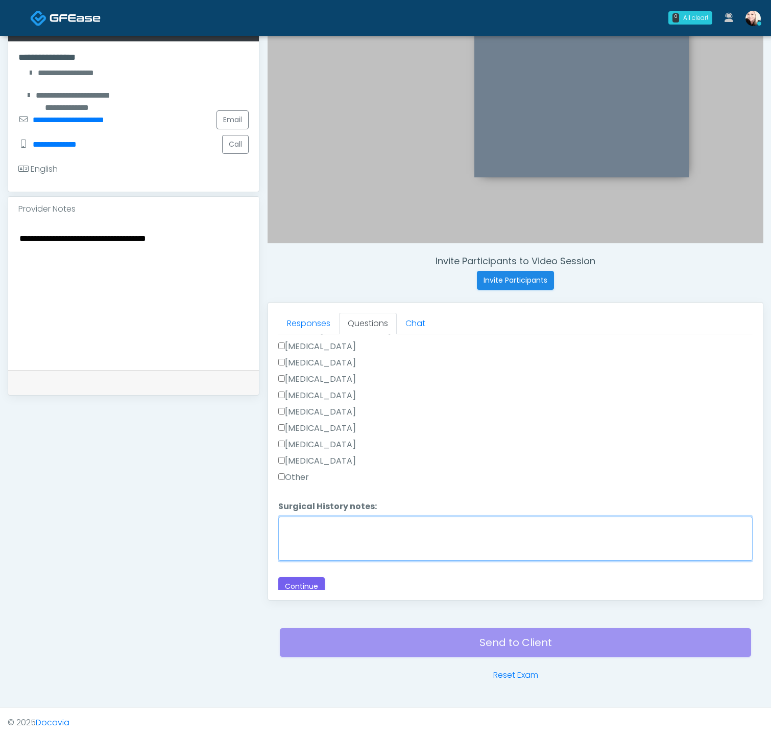
click at [327, 521] on textarea "Surgical History notes:" at bounding box center [515, 538] width 475 height 44
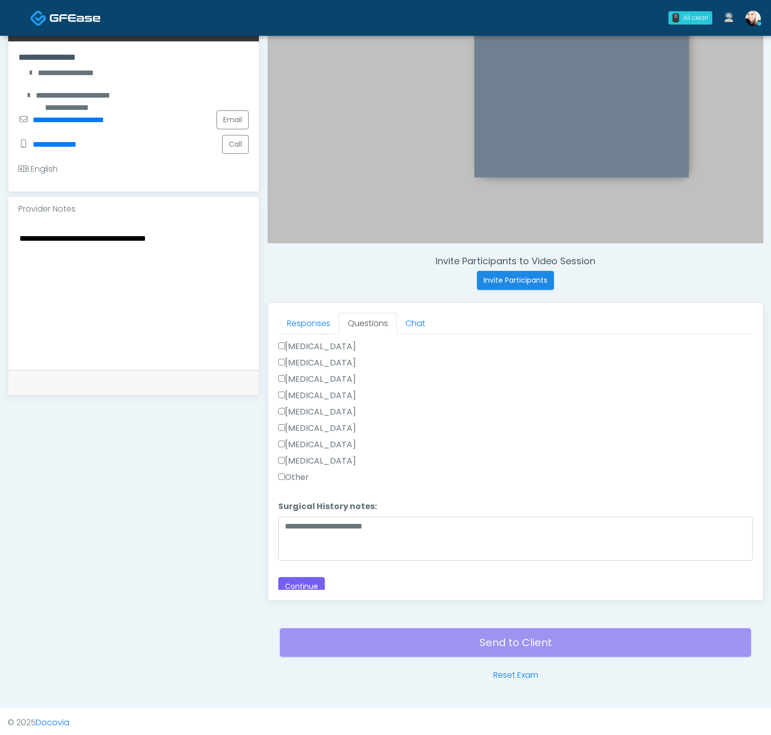
click at [299, 457] on label "[MEDICAL_DATA]" at bounding box center [317, 461] width 78 height 12
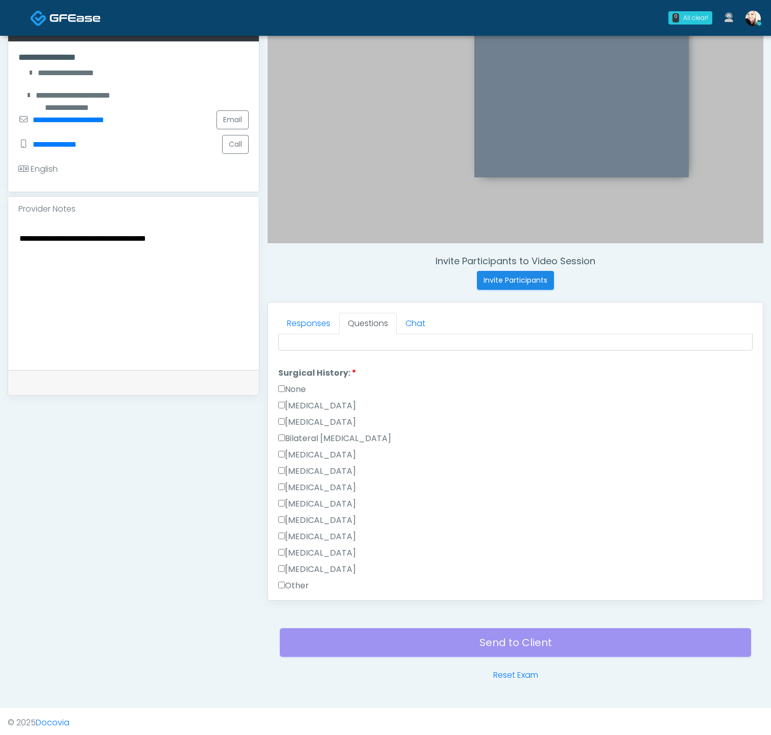
scroll to position [423, 0]
drag, startPoint x: 285, startPoint y: 417, endPoint x: 358, endPoint y: 485, distance: 99.8
click at [285, 417] on label "None" at bounding box center [292, 422] width 28 height 12
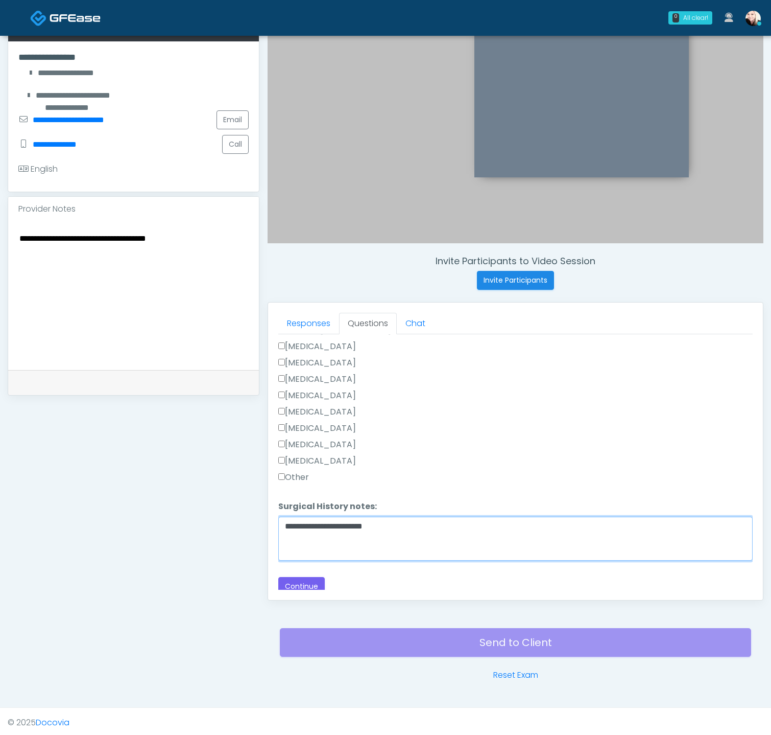
click at [422, 521] on textarea "**********" at bounding box center [515, 538] width 475 height 44
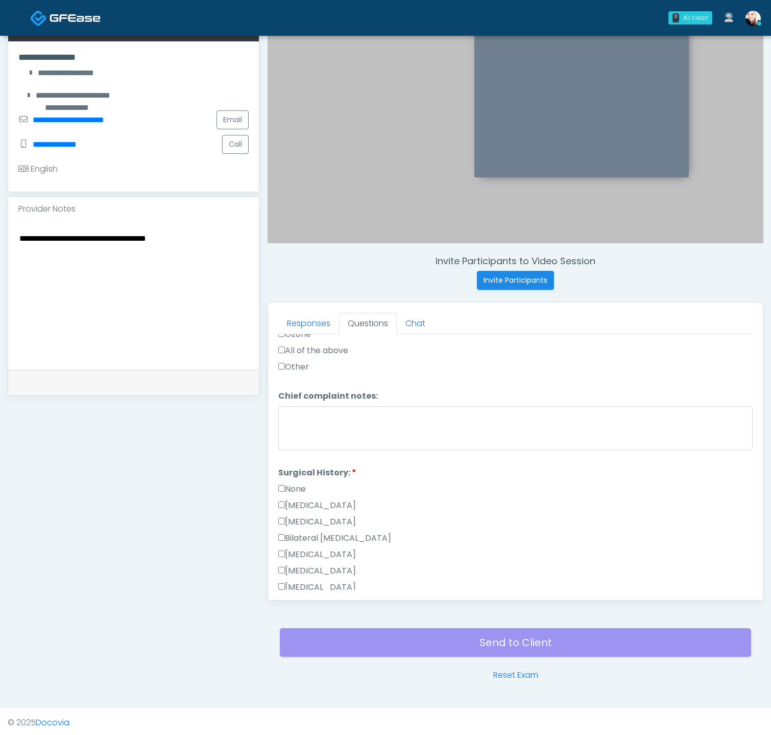
type textarea "**********"
click at [287, 499] on label "Cesarean Section" at bounding box center [317, 505] width 78 height 12
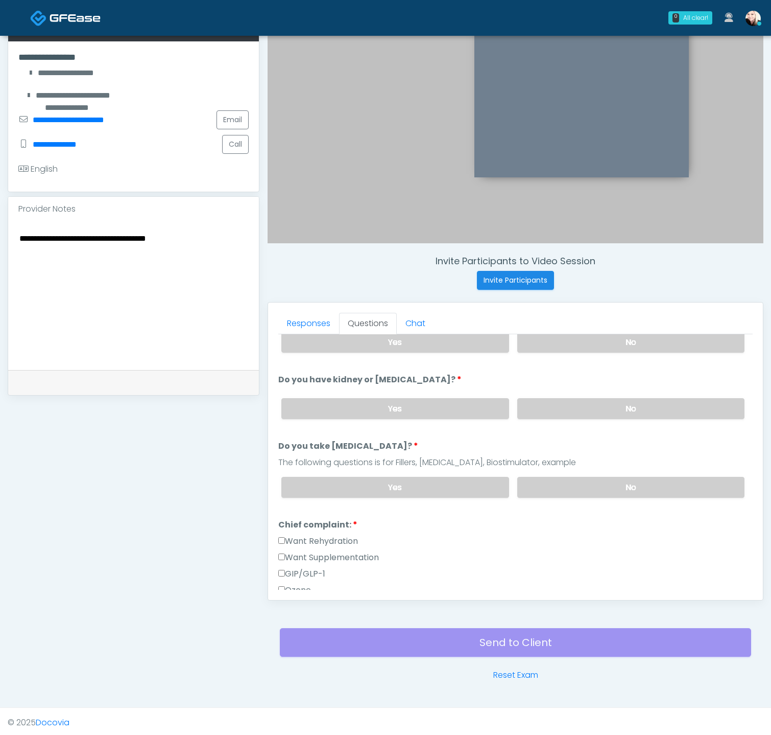
scroll to position [101, 0]
click at [277, 521] on div "Responses Questions Chat Good Faith Exam Script Good Faith Exam Script INTRODUC…" at bounding box center [515, 450] width 495 height 297
click at [283, 521] on label "Ozone" at bounding box center [294, 589] width 33 height 12
click at [288, 521] on label "GIP/GLP-1" at bounding box center [301, 573] width 47 height 12
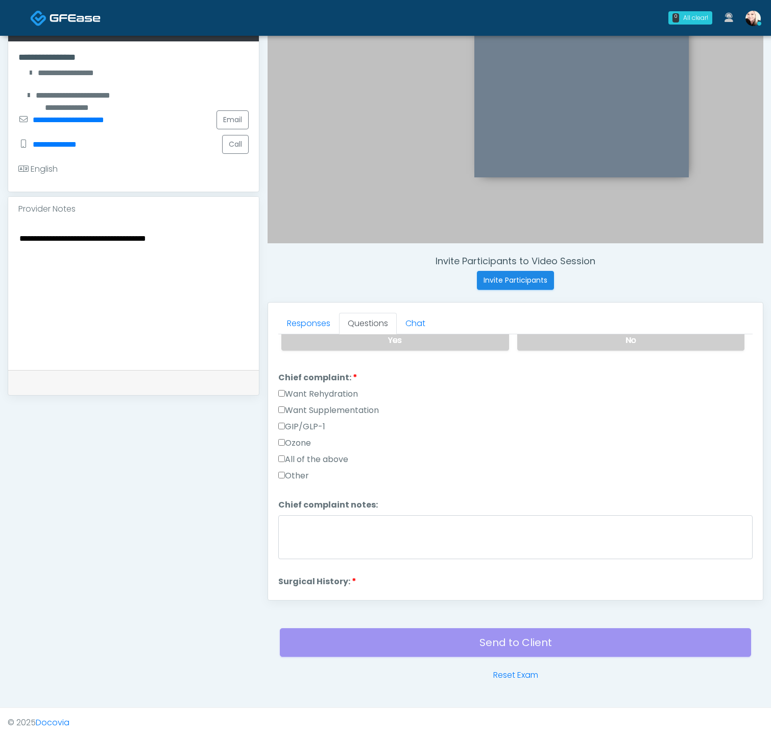
scroll to position [252, 0]
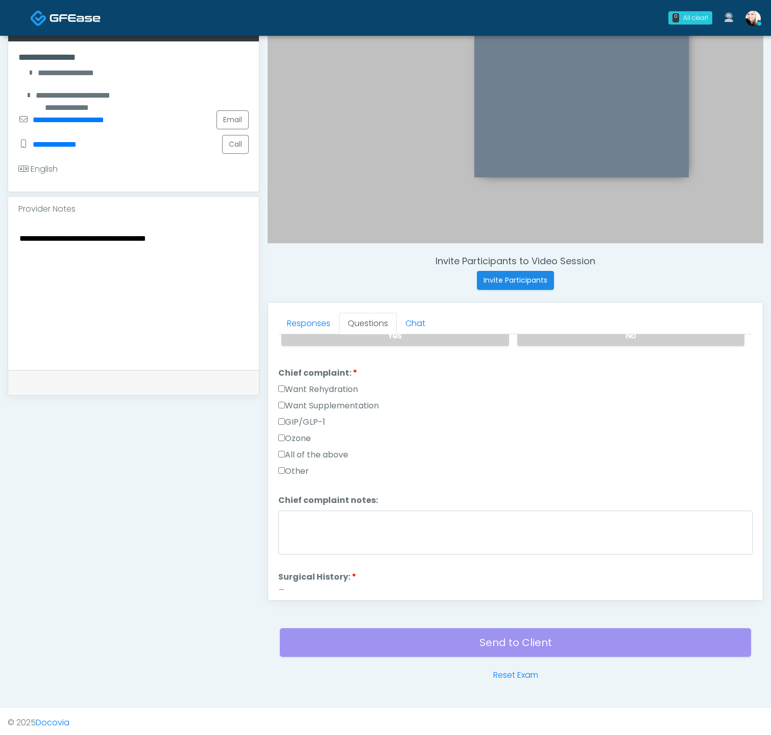
click at [279, 465] on div "Responses Questions Chat Good Faith Exam Script Good Faith Exam Script INTRODUC…" at bounding box center [515, 450] width 495 height 297
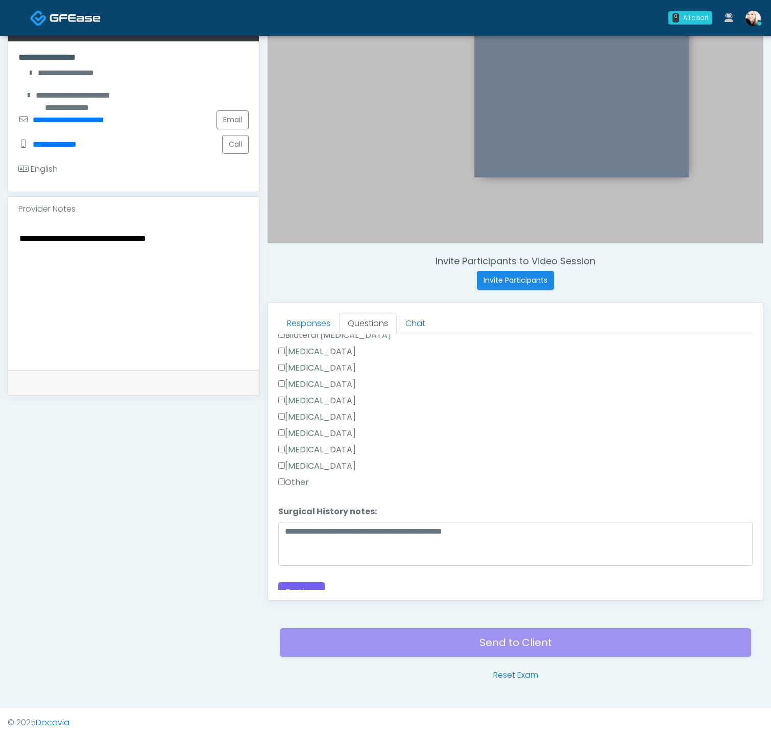
scroll to position [564, 0]
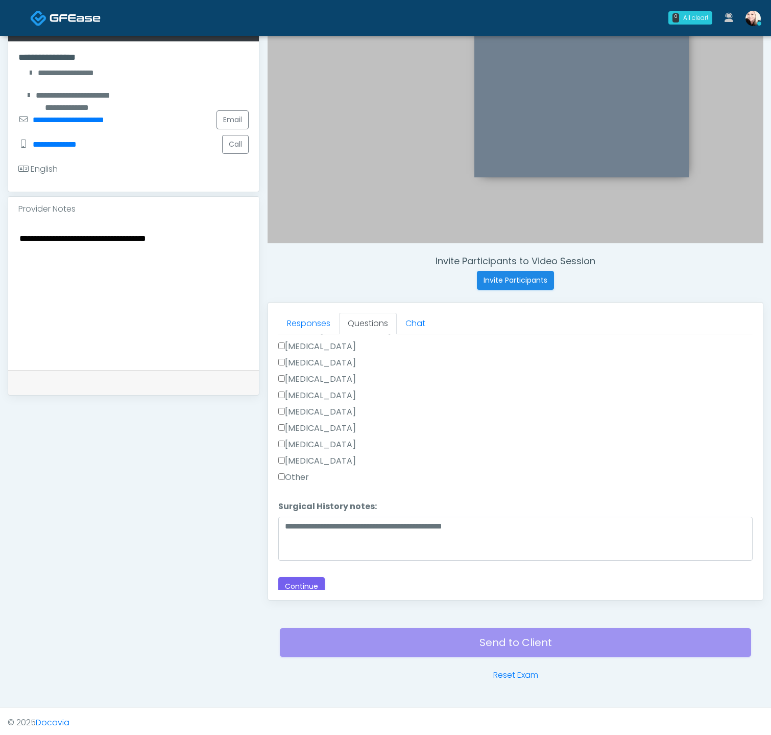
click at [309, 521] on div "Responses Questions Chat Good Faith Exam Script Good Faith Exam Script INTRODUC…" at bounding box center [515, 450] width 495 height 297
click at [308, 521] on button "Continue" at bounding box center [301, 586] width 46 height 19
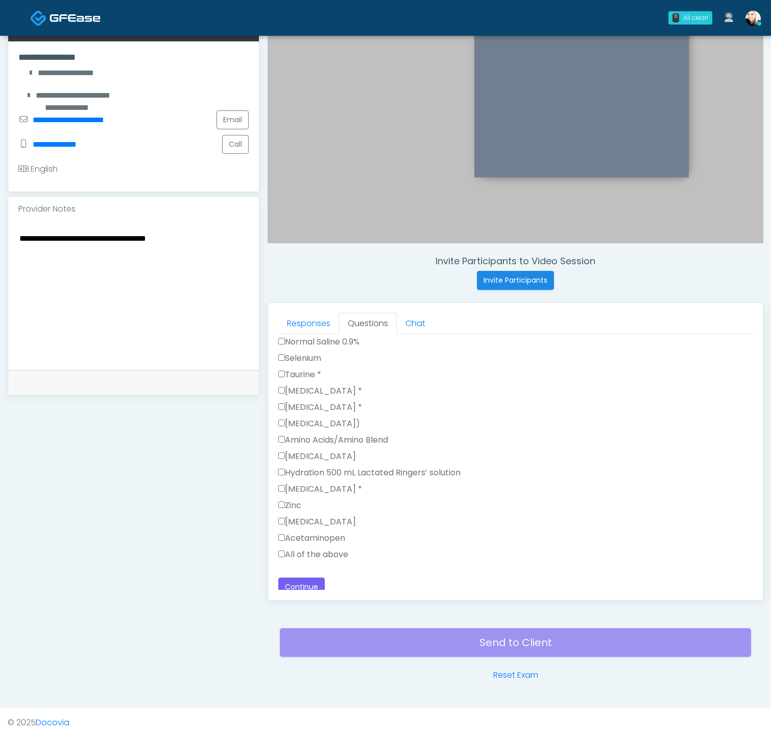
click at [285, 521] on label "All of the above" at bounding box center [313, 554] width 70 height 12
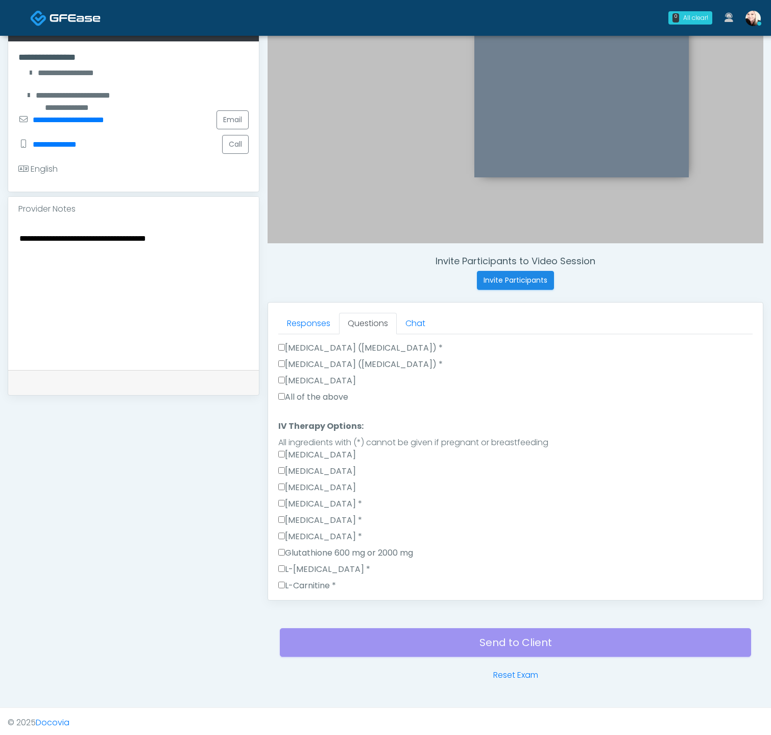
scroll to position [758, 0]
click at [288, 395] on label "All of the above" at bounding box center [313, 399] width 70 height 12
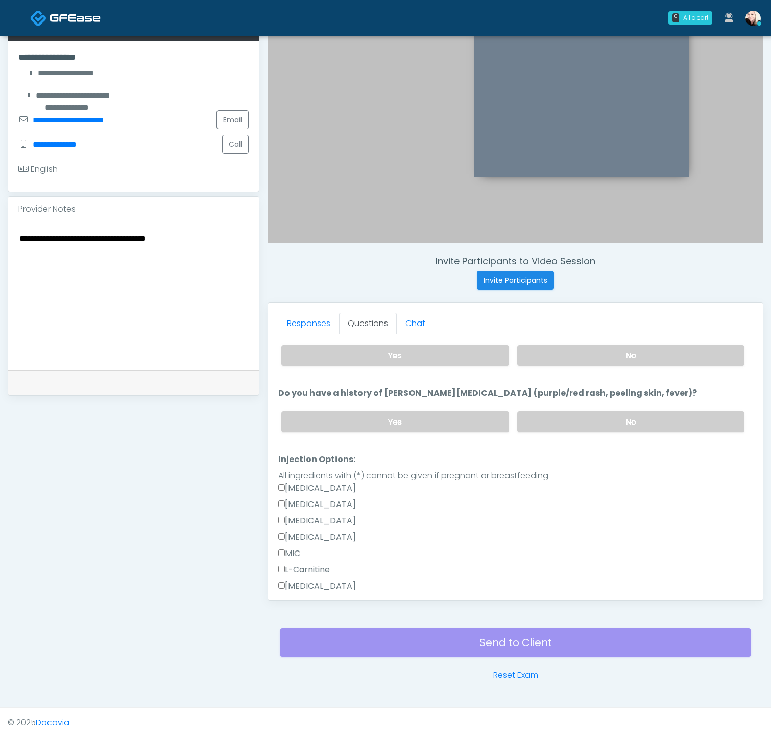
scroll to position [192, 0]
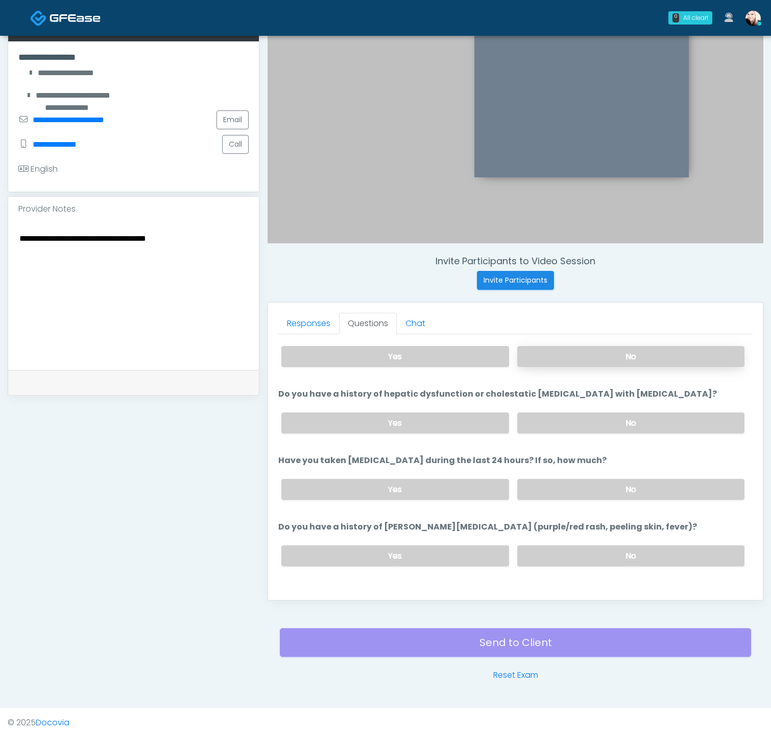
click at [569, 355] on label "No" at bounding box center [630, 356] width 227 height 21
click at [574, 418] on label "No" at bounding box center [630, 422] width 227 height 21
click at [582, 489] on label "No" at bounding box center [630, 489] width 227 height 21
click at [586, 521] on label "No" at bounding box center [630, 555] width 227 height 21
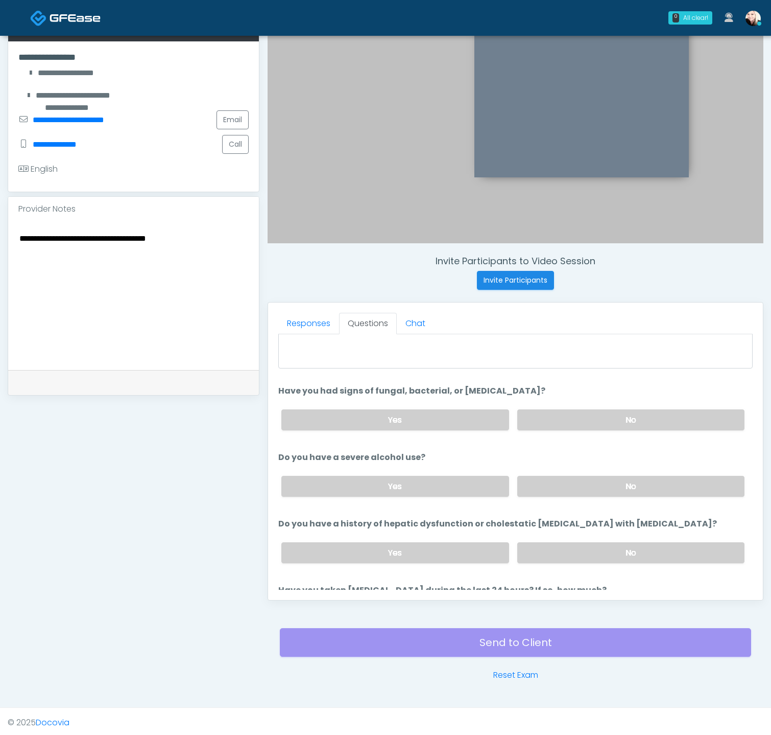
scroll to position [0, 0]
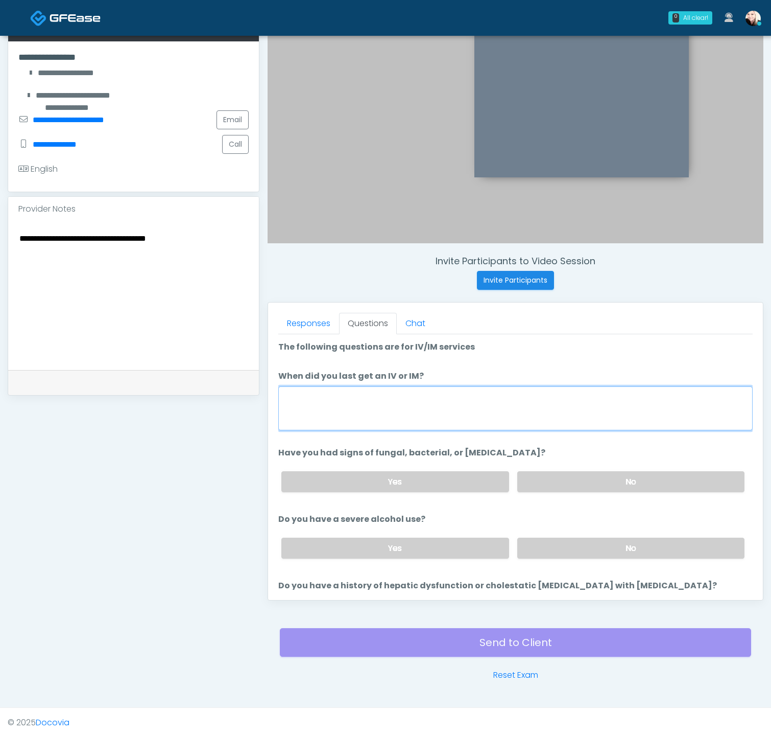
click at [387, 405] on textarea "When did you last get an IV or IM?" at bounding box center [515, 408] width 475 height 44
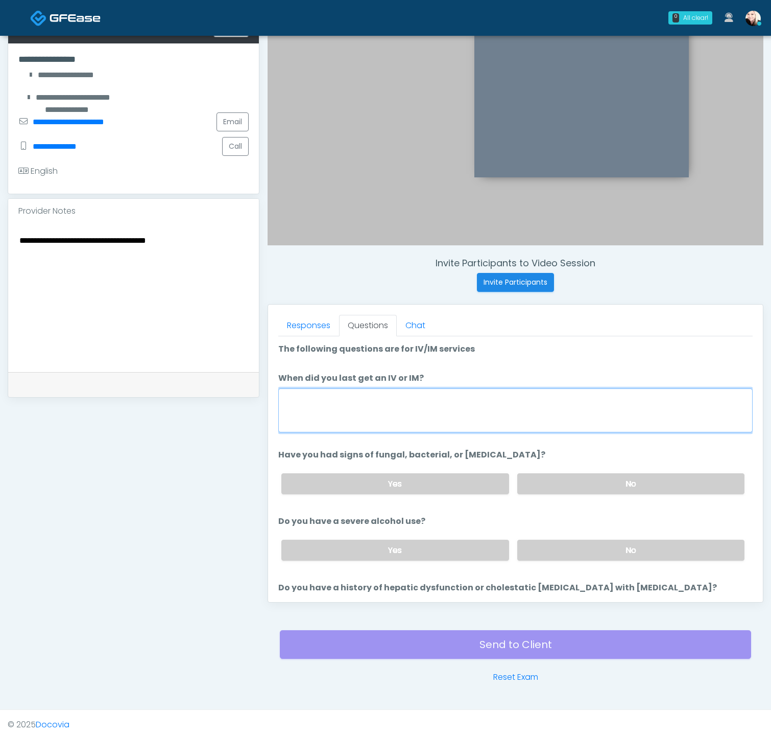
scroll to position [177, 0]
type textarea "*******"
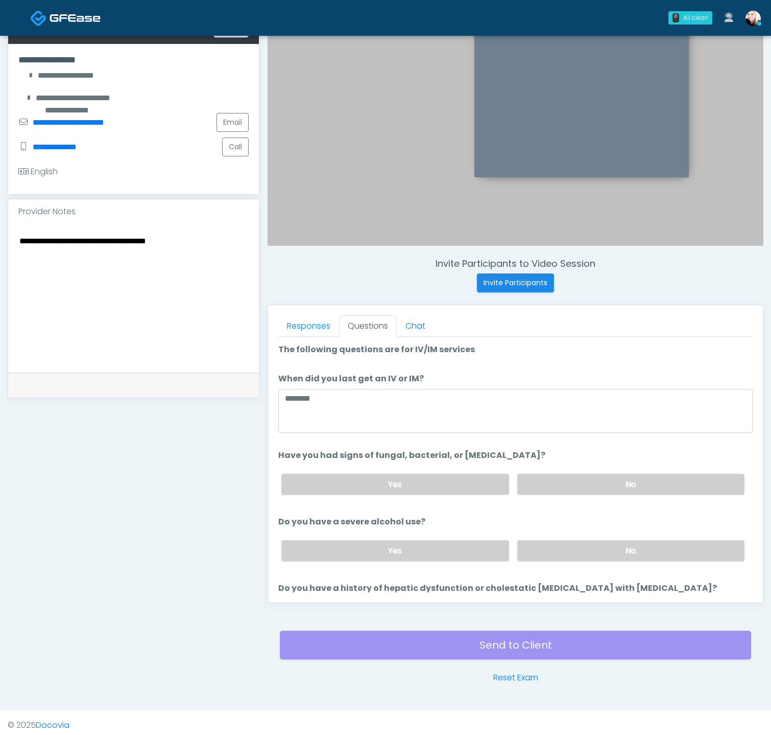
drag, startPoint x: 642, startPoint y: 477, endPoint x: 519, endPoint y: 460, distance: 123.8
click at [641, 477] on label "No" at bounding box center [630, 484] width 227 height 21
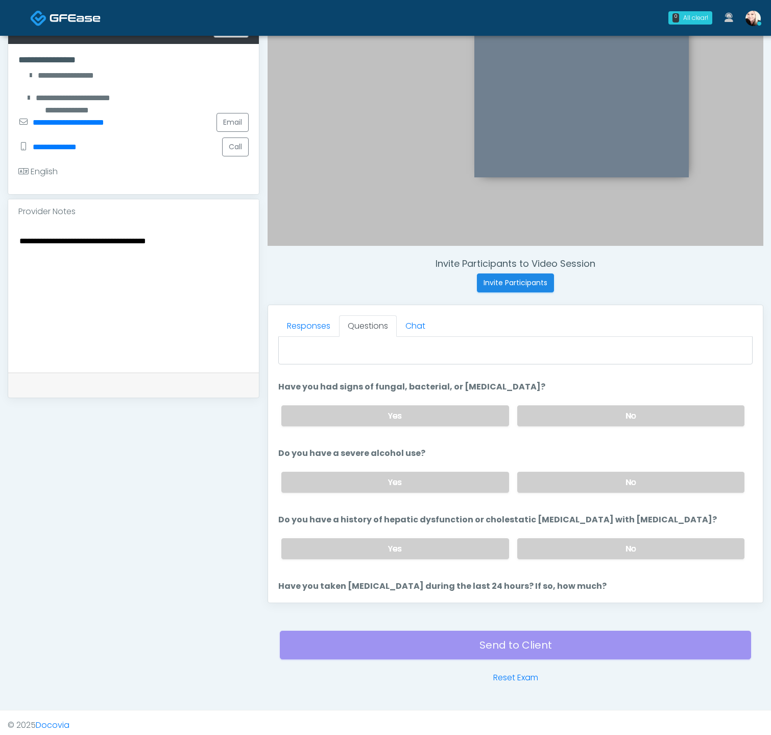
scroll to position [69, 0]
drag, startPoint x: 334, startPoint y: 514, endPoint x: 639, endPoint y: 513, distance: 305.0
click at [624, 515] on label "Do you have a history of hepatic dysfunction or cholestatic jaundice with Azith…" at bounding box center [497, 519] width 439 height 12
drag, startPoint x: 668, startPoint y: 510, endPoint x: 375, endPoint y: 512, distance: 292.7
click at [375, 513] on li "Do you have a history of hepatic dysfunction or cholestatic jaundice with Azith…" at bounding box center [515, 540] width 475 height 54
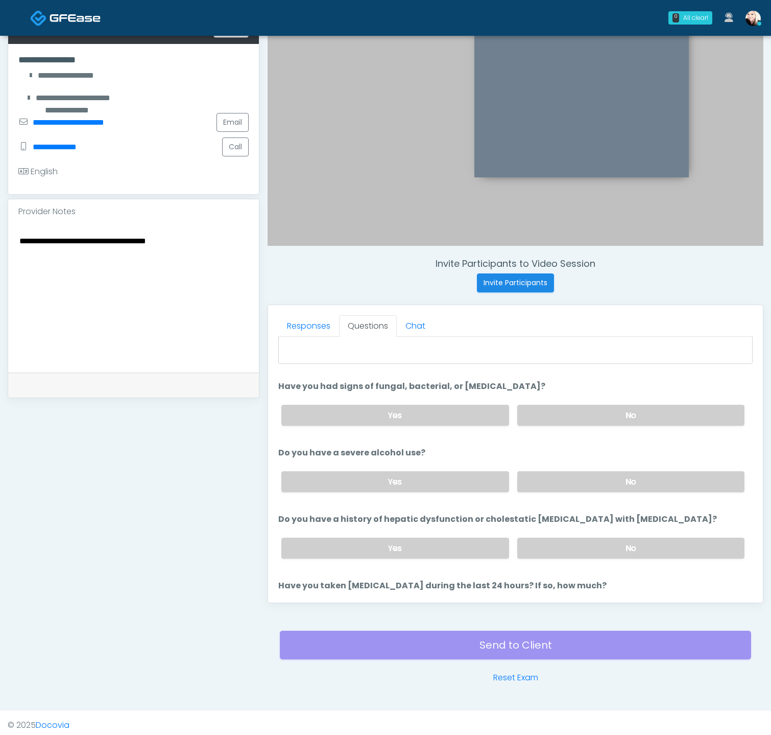
click at [375, 513] on label "Do you have a history of hepatic dysfunction or cholestatic jaundice with Azith…" at bounding box center [497, 519] width 439 height 12
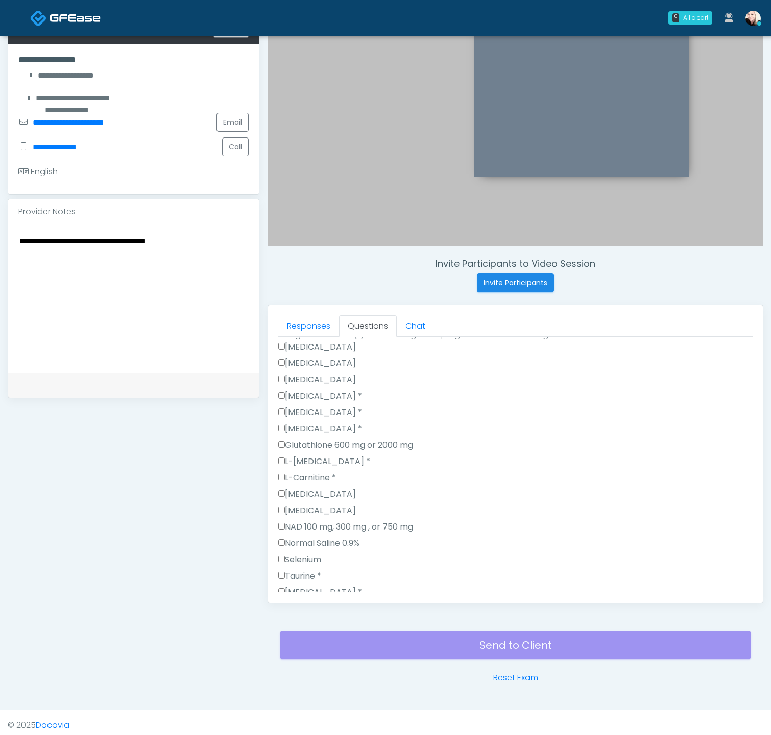
scroll to position [1069, 0]
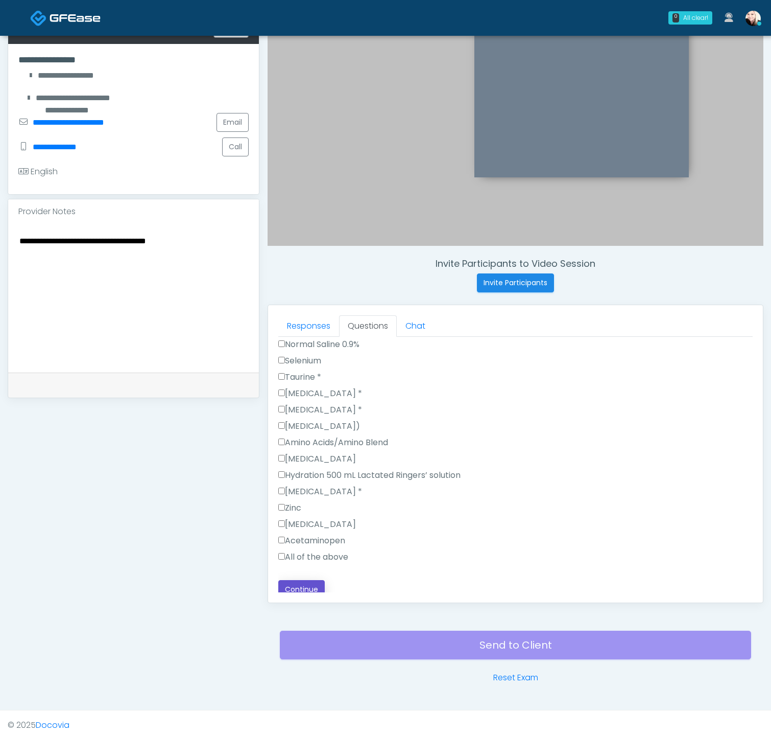
click at [303, 521] on button "Continue" at bounding box center [301, 589] width 46 height 19
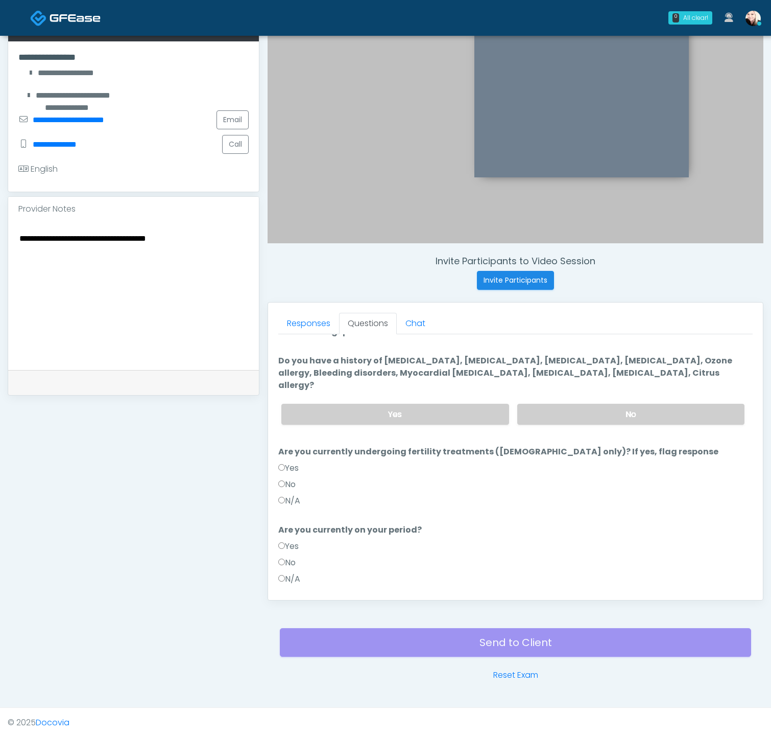
scroll to position [0, 0]
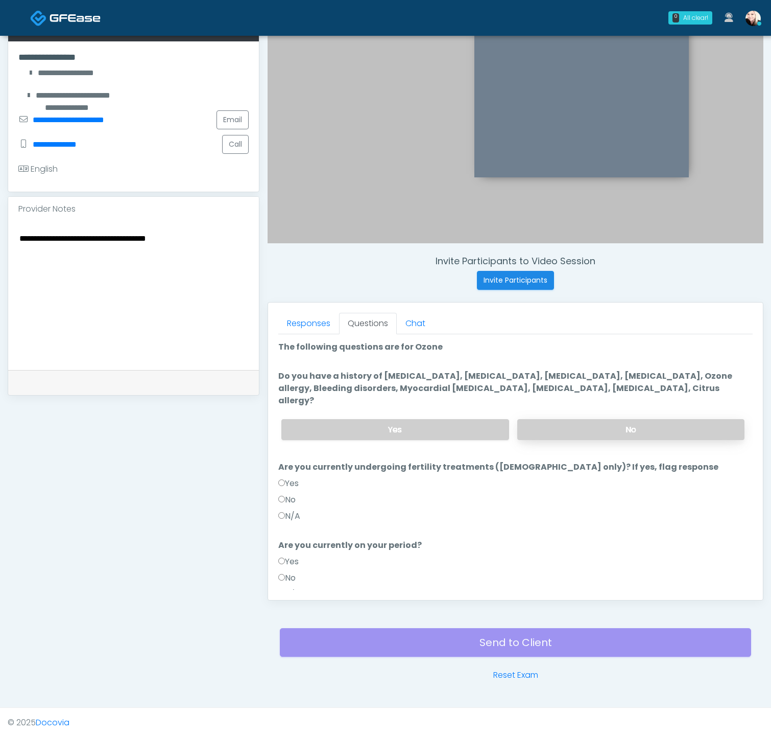
click at [578, 419] on label "No" at bounding box center [630, 429] width 227 height 21
drag, startPoint x: 600, startPoint y: 455, endPoint x: 625, endPoint y: 452, distance: 24.7
click at [600, 461] on label "Are you currently undergoing fertility treatments (female only)? If yes, flag r…" at bounding box center [498, 467] width 440 height 12
drag, startPoint x: 629, startPoint y: 450, endPoint x: 428, endPoint y: 452, distance: 200.8
click at [430, 461] on label "Are you currently undergoing fertility treatments (female only)? If yes, flag r…" at bounding box center [498, 467] width 440 height 12
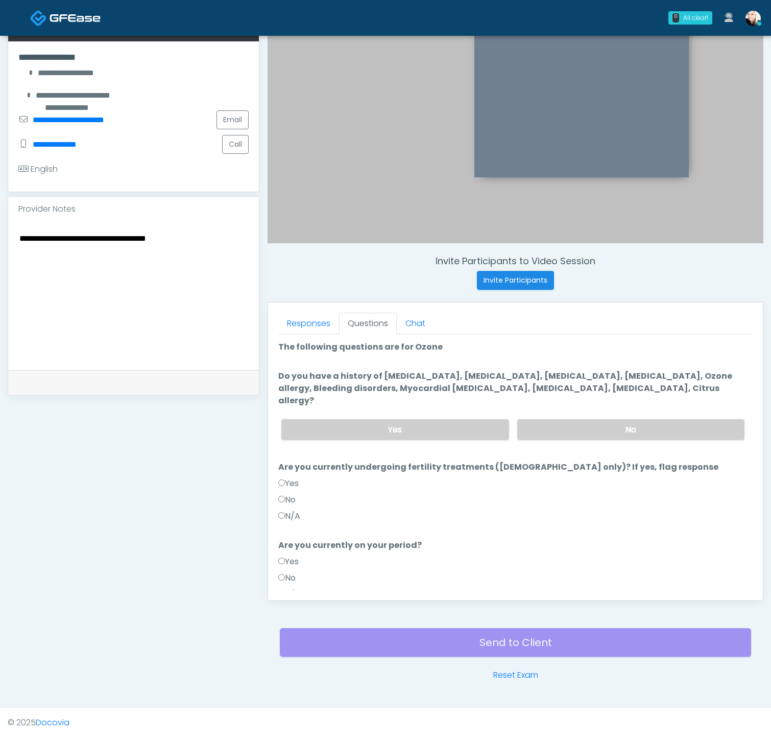
click at [416, 461] on label "Are you currently undergoing fertility treatments (female only)? If yes, flag r…" at bounding box center [498, 467] width 440 height 12
click at [285, 493] on div "No" at bounding box center [515, 501] width 475 height 16
click at [285, 510] on label "N/A" at bounding box center [289, 516] width 22 height 12
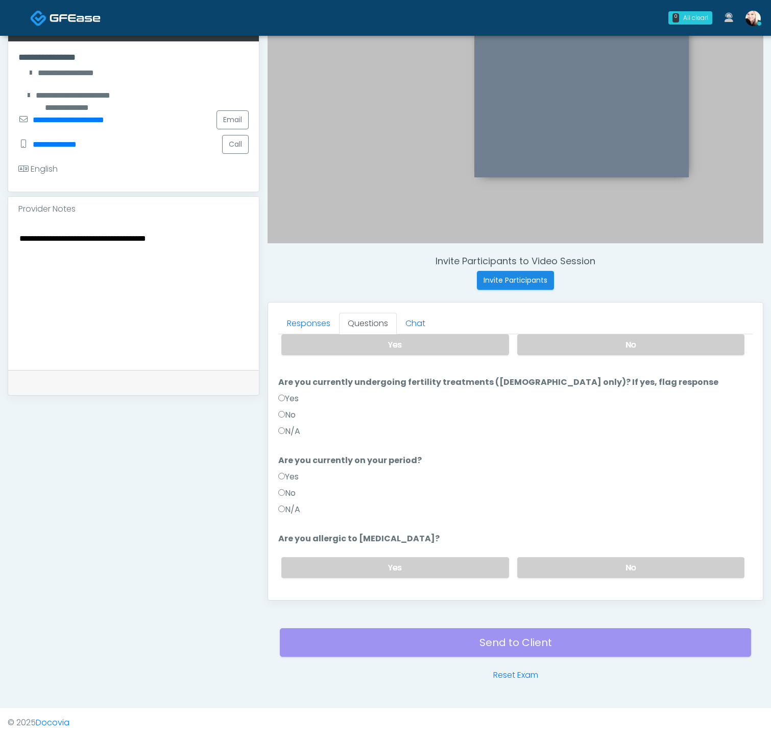
click at [303, 503] on div "N/A" at bounding box center [515, 511] width 475 height 16
click at [639, 521] on label "No" at bounding box center [630, 567] width 227 height 21
click at [296, 503] on label "N/A" at bounding box center [289, 509] width 22 height 12
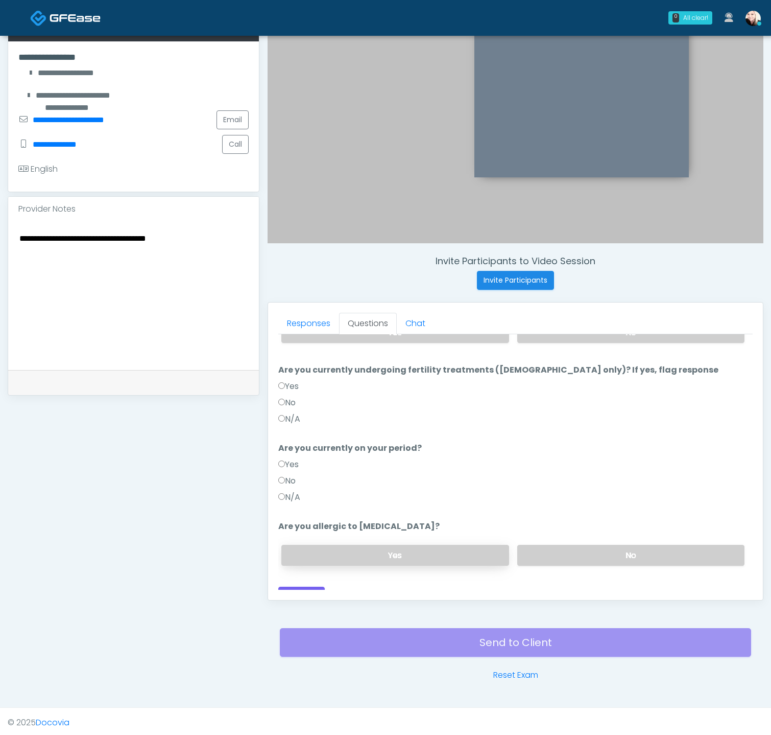
scroll to position [98, 0]
click at [306, 521] on div "Loading... Connecting to your agent... Please wait while we prepare your person…" at bounding box center [515, 424] width 475 height 362
click at [307, 521] on button "Continue" at bounding box center [301, 595] width 46 height 19
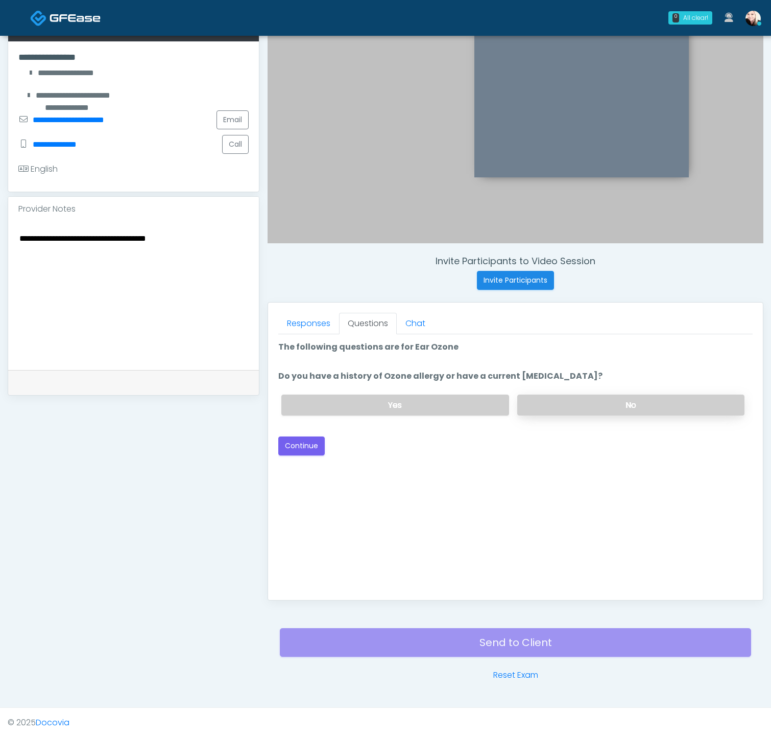
click at [546, 406] on label "No" at bounding box center [630, 404] width 227 height 21
click at [301, 451] on button "Continue" at bounding box center [301, 445] width 46 height 19
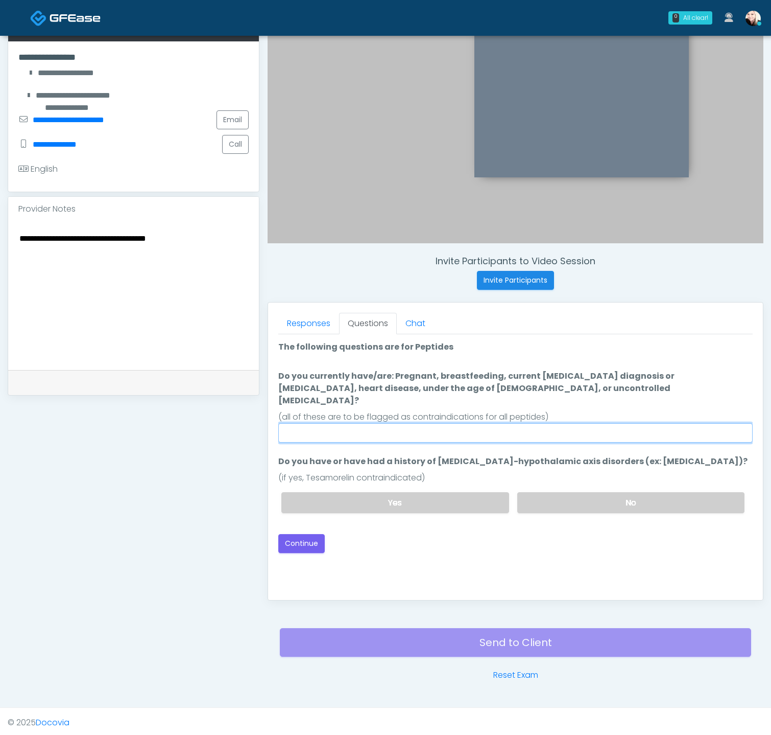
click at [445, 423] on input "Do you currently have/are: Pregnant, breastfeeding, current cancer diagnosis or…" at bounding box center [515, 432] width 475 height 19
type input "****"
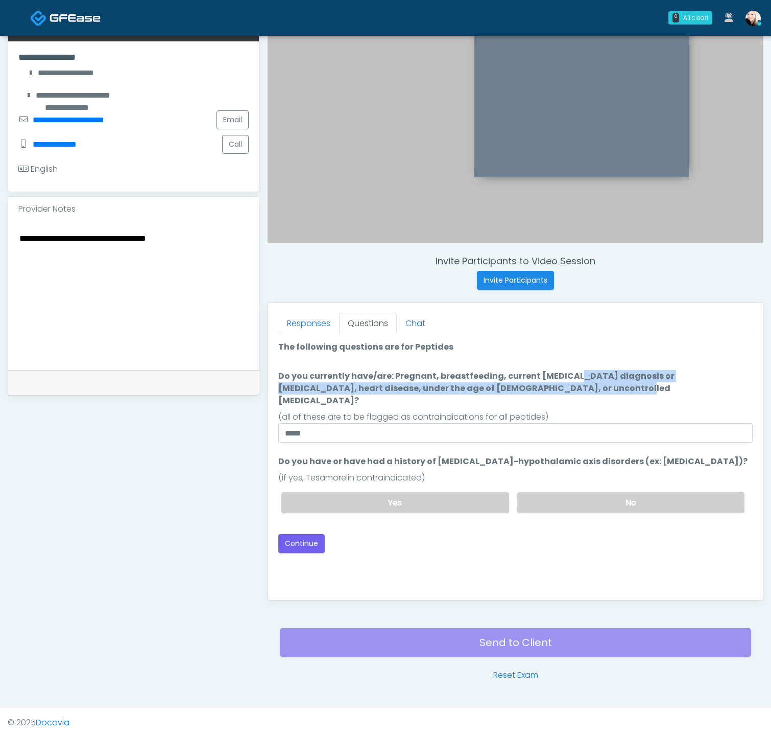
drag, startPoint x: 540, startPoint y: 377, endPoint x: 643, endPoint y: 382, distance: 103.3
click at [642, 382] on label "Do you currently have/are: Pregnant, breastfeeding, current cancer diagnosis or…" at bounding box center [515, 388] width 475 height 37
click at [651, 382] on label "Do you currently have/are: Pregnant, breastfeeding, current cancer diagnosis or…" at bounding box center [515, 388] width 475 height 37
click at [651, 423] on input "****" at bounding box center [515, 432] width 475 height 19
drag, startPoint x: 335, startPoint y: 386, endPoint x: 479, endPoint y: 389, distance: 143.6
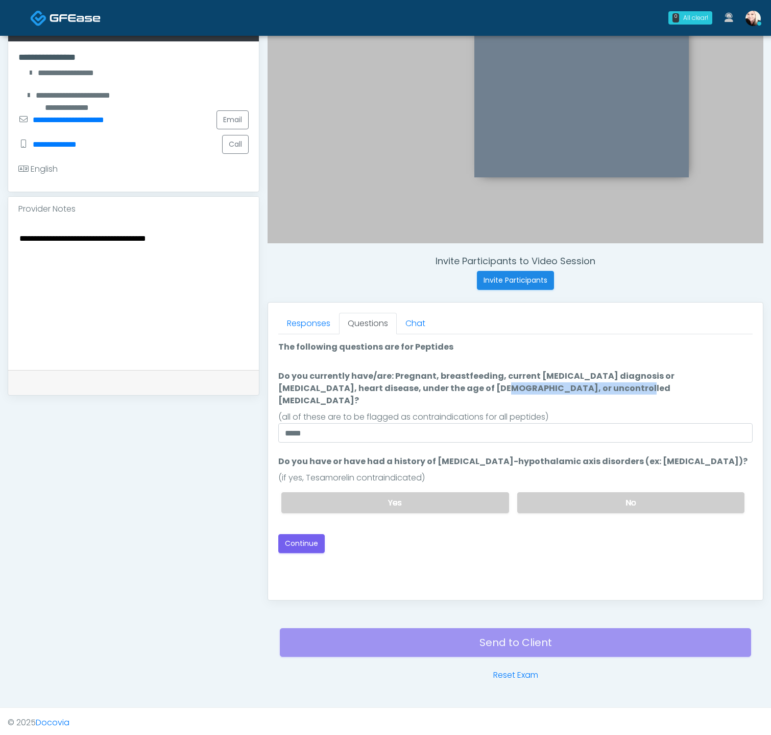
click at [474, 389] on label "Do you currently have/are: Pregnant, breastfeeding, current cancer diagnosis or…" at bounding box center [515, 388] width 475 height 37
click at [579, 492] on label "No" at bounding box center [630, 502] width 227 height 21
click at [286, 521] on button "Continue" at bounding box center [301, 543] width 46 height 19
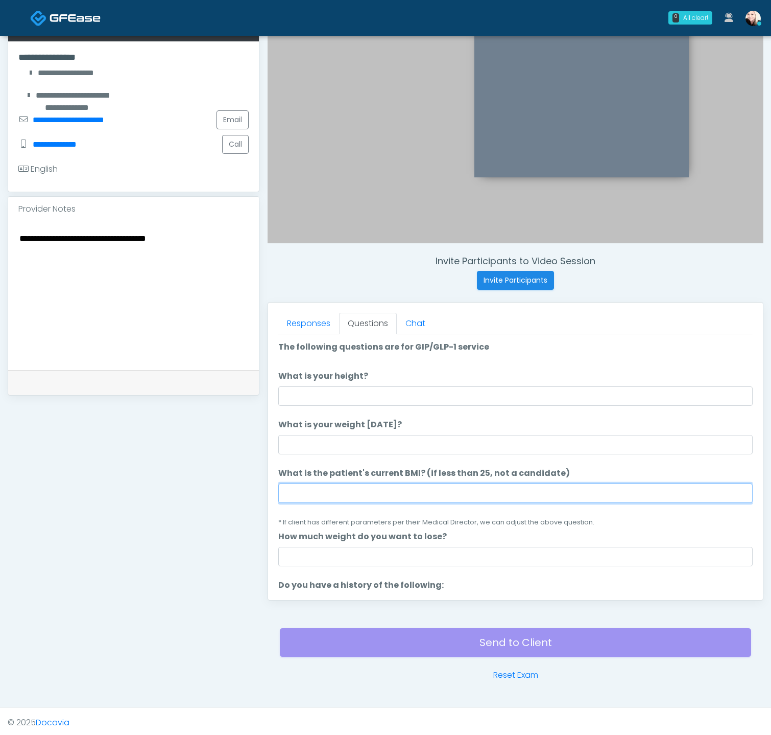
click at [366, 498] on input "What is the patient's current BMI? (if less than 25, not a candidate)" at bounding box center [515, 492] width 475 height 19
paste input "****"
type input "****"
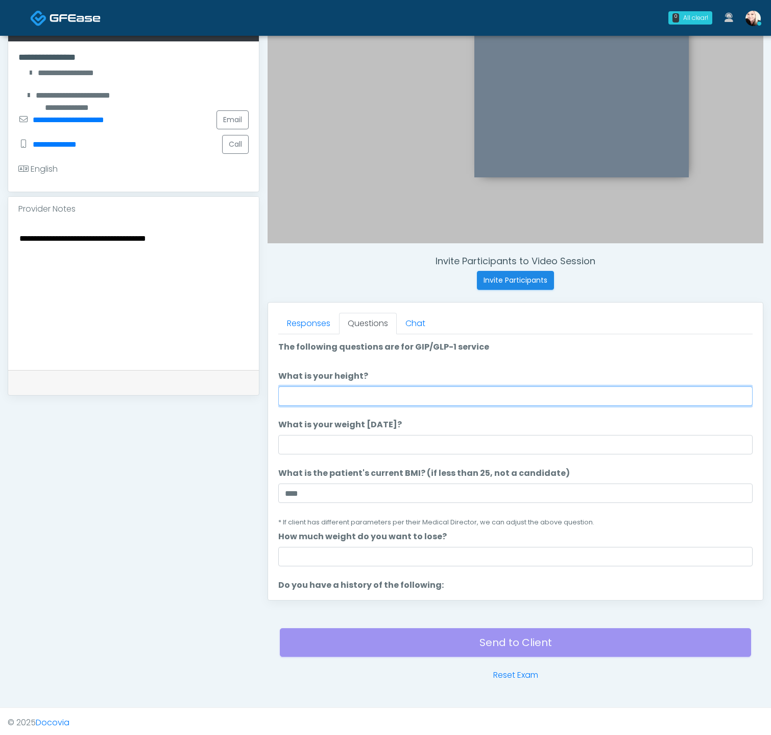
click at [323, 395] on input "What is your height?" at bounding box center [515, 395] width 475 height 19
type input "****"
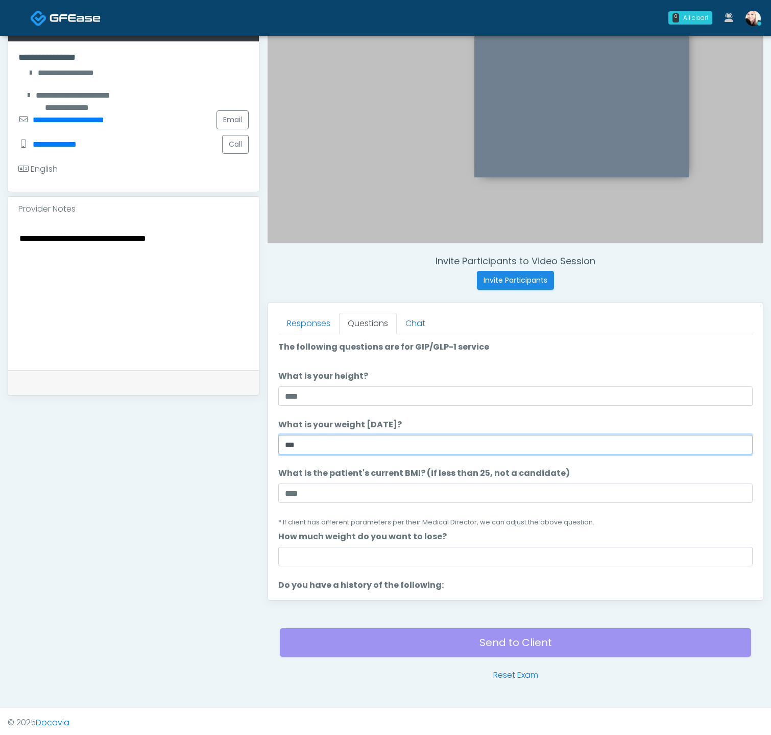
type input "***"
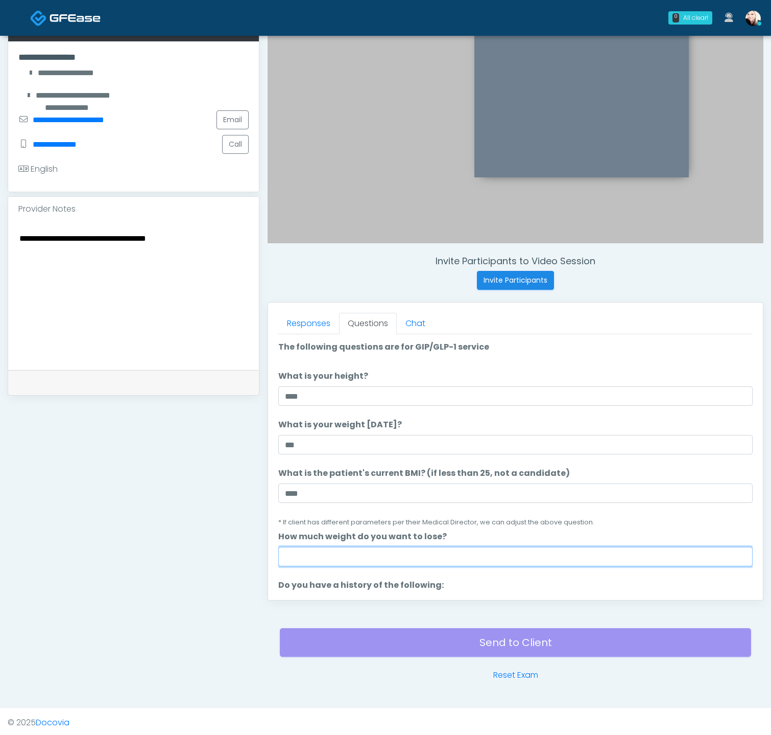
click at [342, 521] on input "How much weight do you want to lose?" at bounding box center [515, 556] width 475 height 19
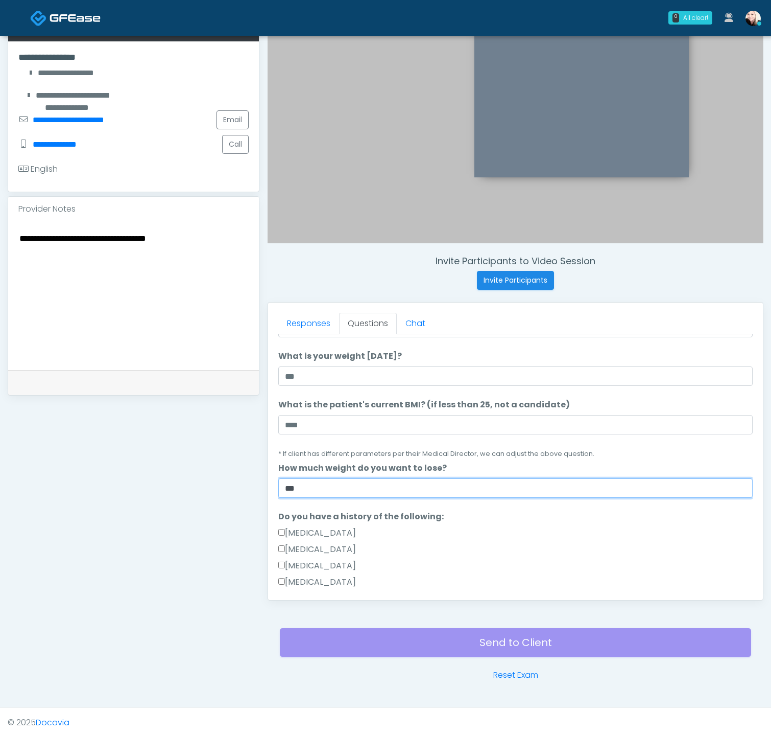
scroll to position [201, 0]
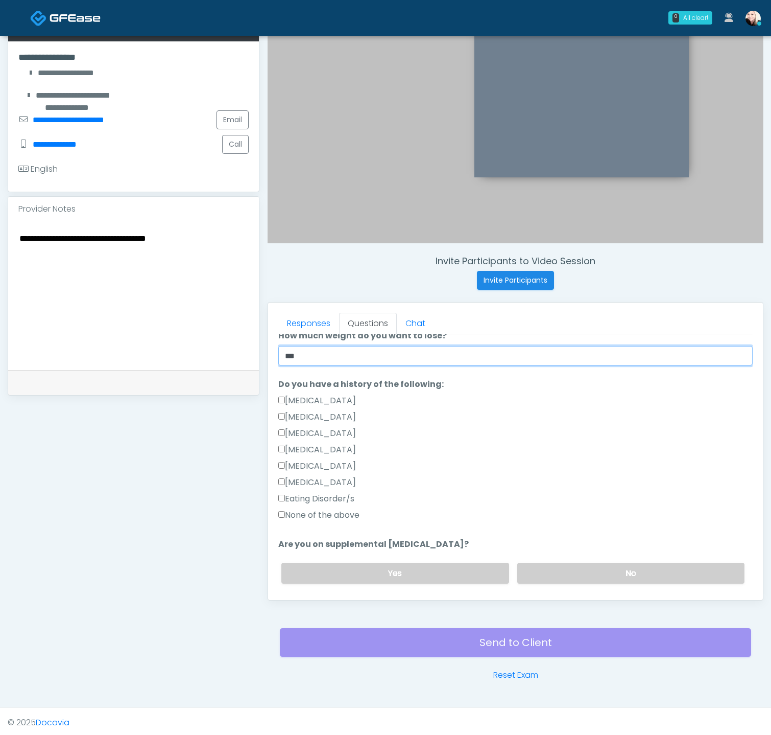
type input "***"
click at [323, 512] on label "None of the above" at bounding box center [318, 515] width 81 height 12
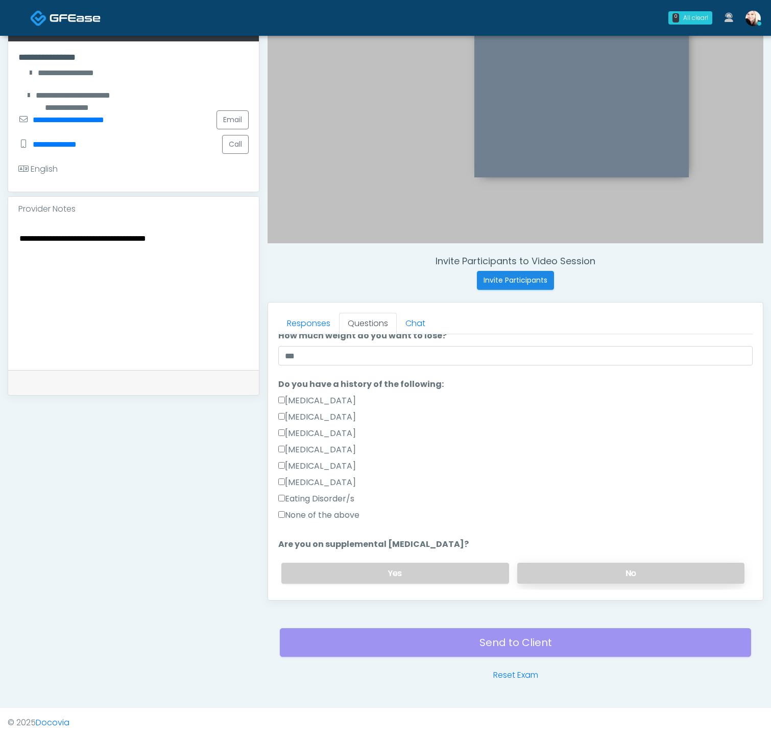
click at [604, 521] on div "Yes No" at bounding box center [513, 572] width 480 height 37
click at [604, 521] on label "No" at bounding box center [630, 572] width 227 height 21
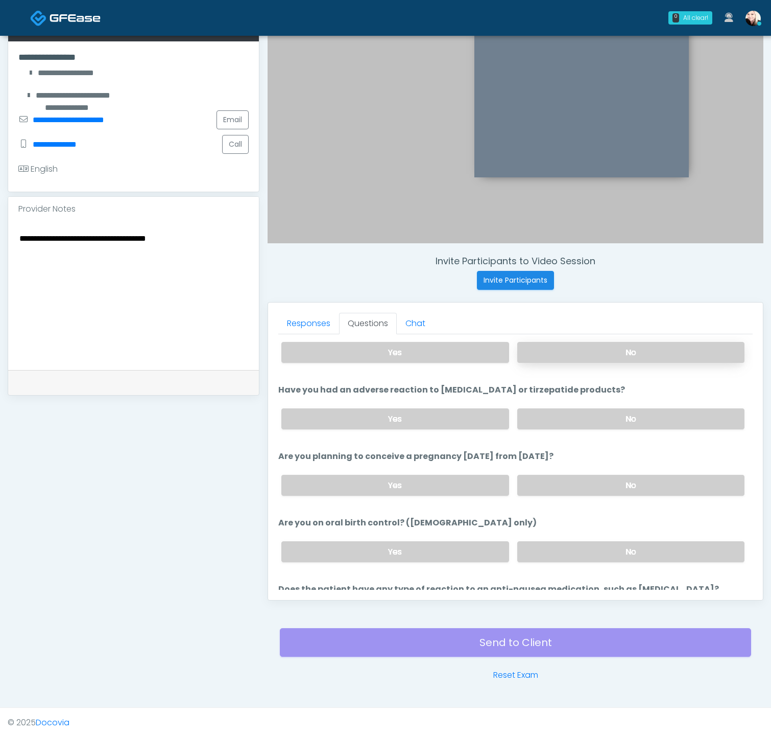
click at [563, 353] on label "No" at bounding box center [630, 352] width 227 height 21
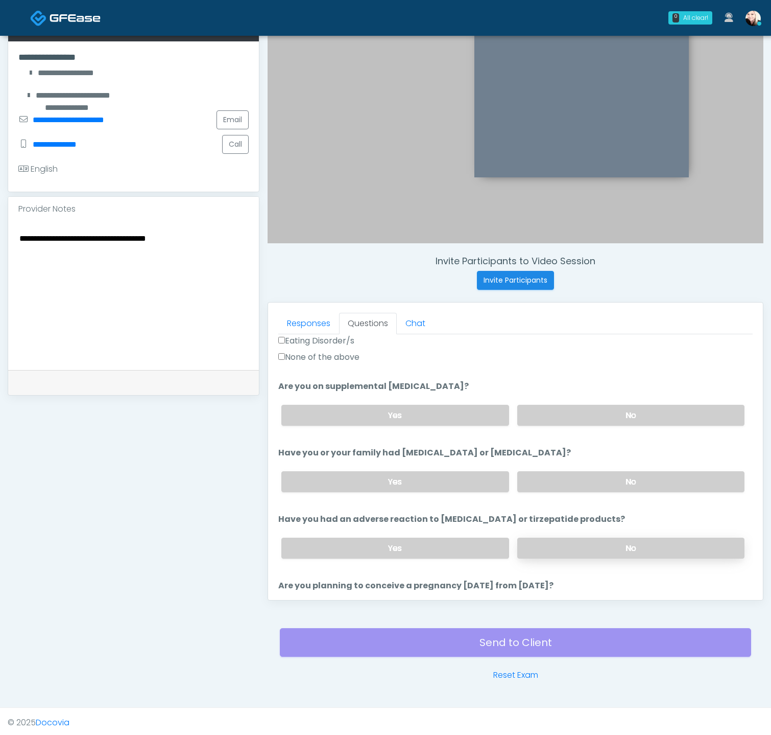
click at [575, 521] on label "No" at bounding box center [630, 547] width 227 height 21
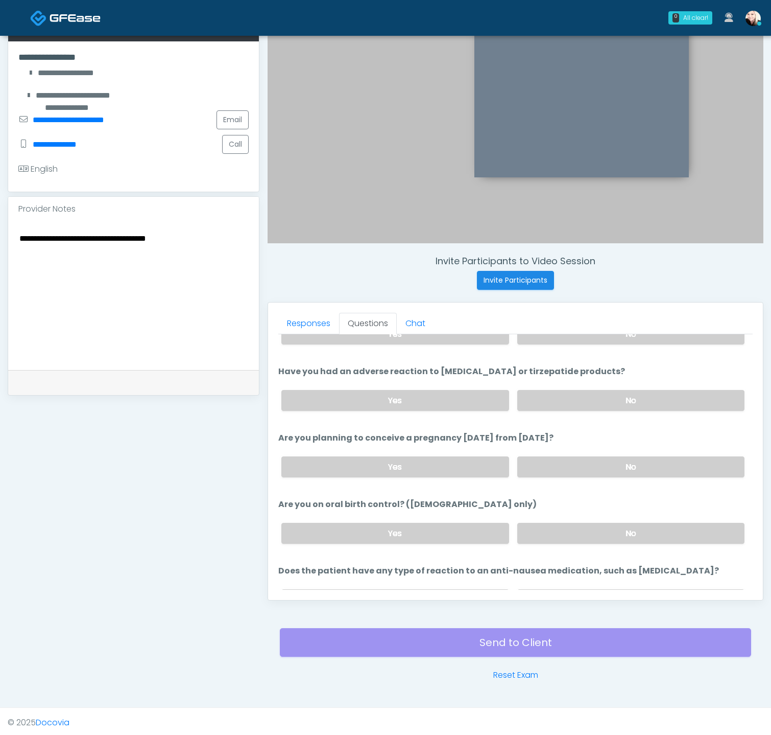
scroll to position [511, 0]
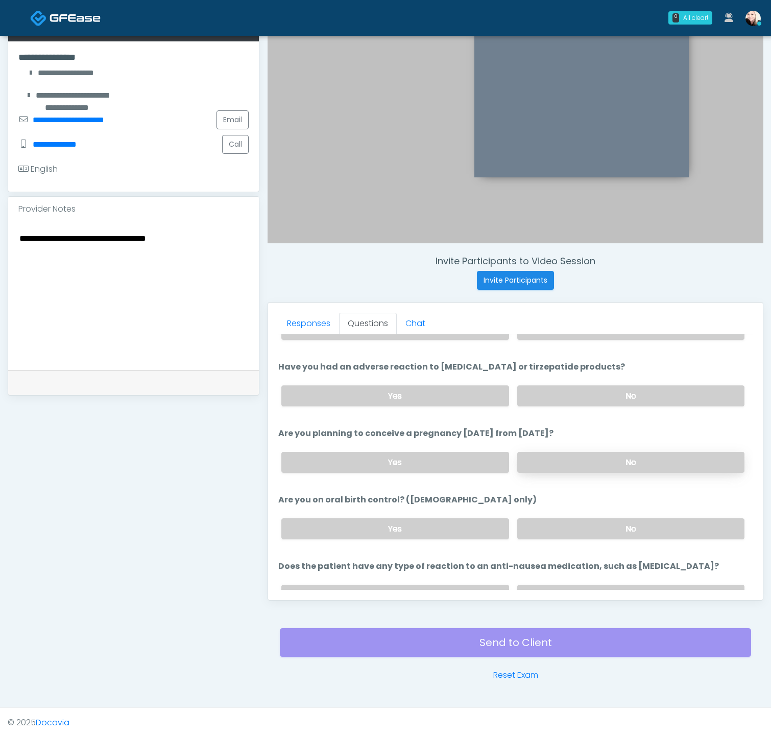
click at [569, 452] on label "No" at bounding box center [630, 462] width 227 height 21
click at [582, 521] on label "No" at bounding box center [630, 528] width 227 height 21
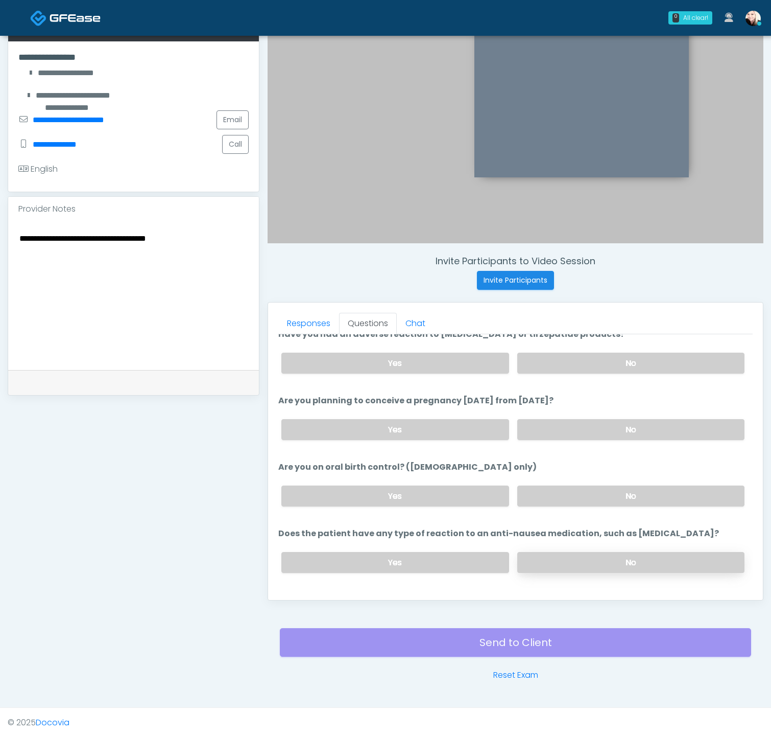
scroll to position [559, 0]
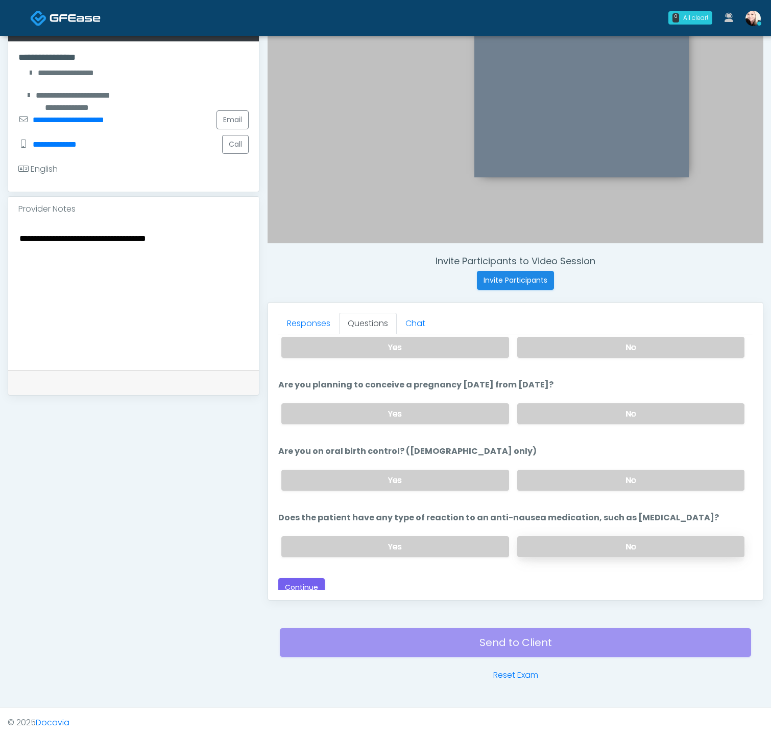
click at [585, 521] on label "No" at bounding box center [630, 546] width 227 height 21
click at [287, 521] on button "Continue" at bounding box center [301, 587] width 46 height 19
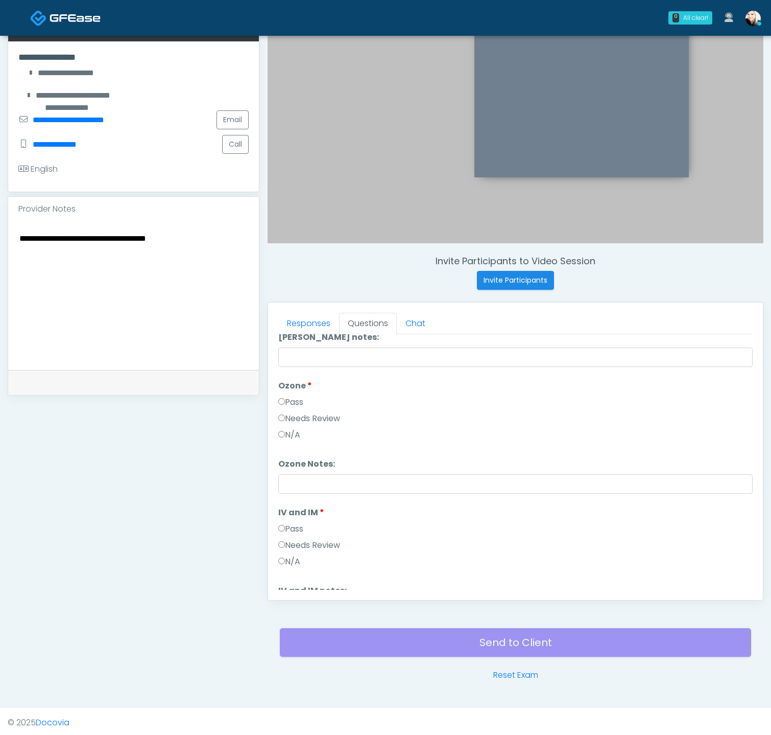
scroll to position [0, 0]
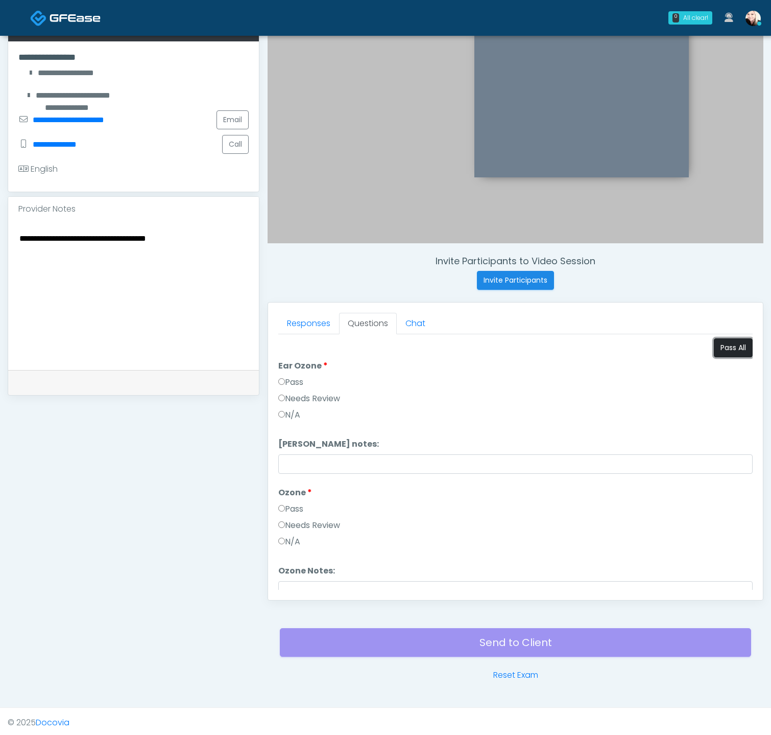
click at [737, 338] on button "Pass All" at bounding box center [733, 347] width 39 height 19
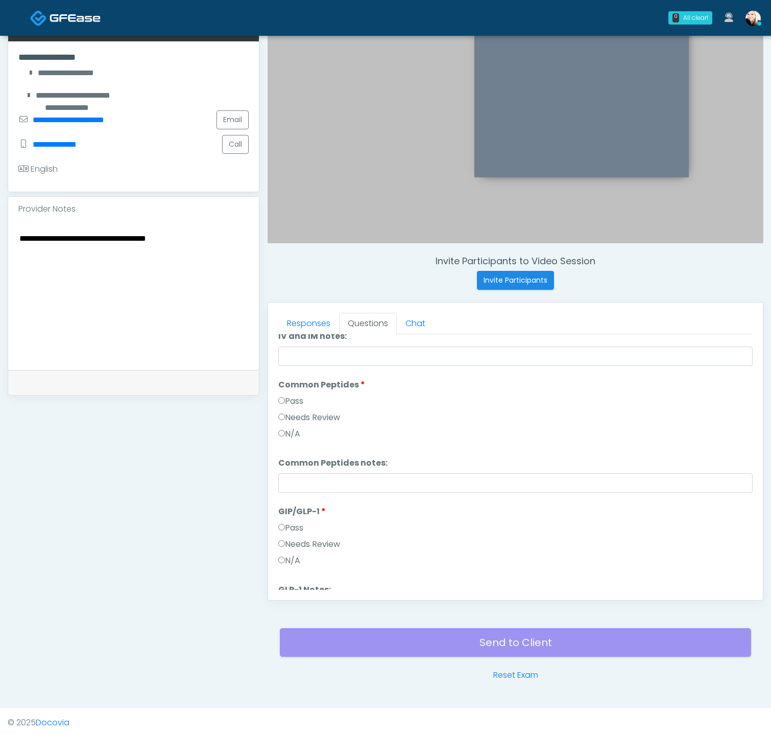
scroll to position [421, 0]
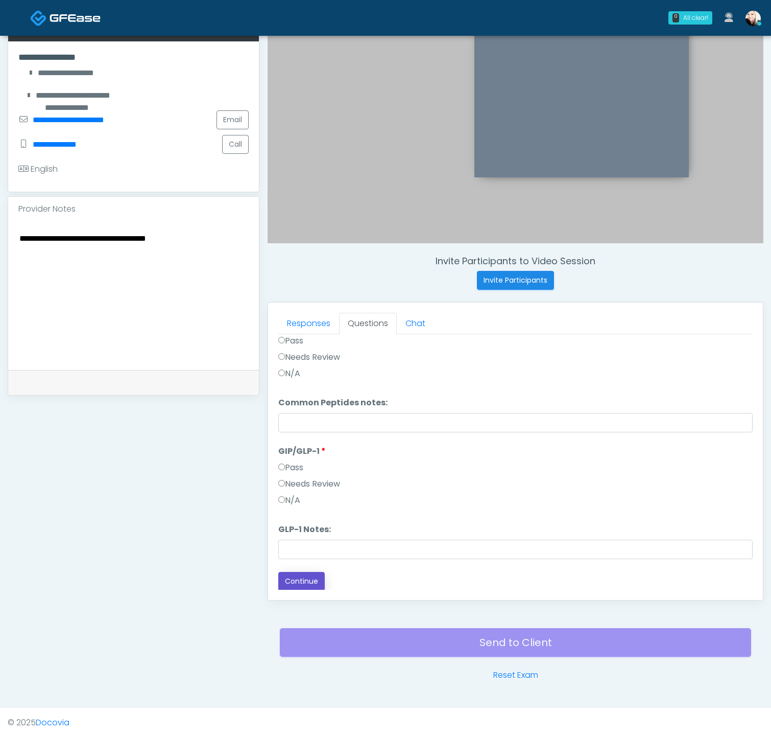
click at [288, 521] on button "Continue" at bounding box center [301, 581] width 46 height 19
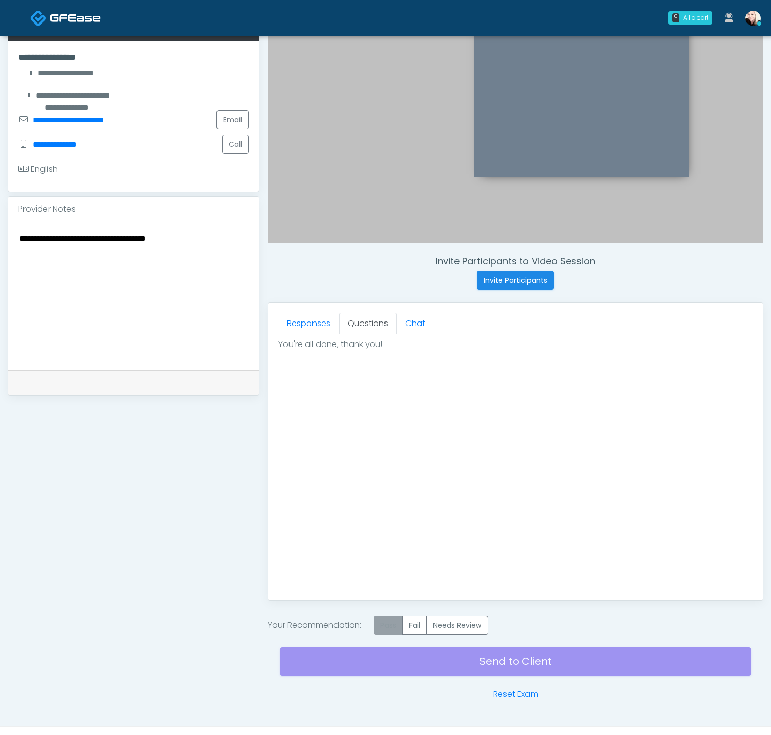
click at [393, 521] on label "Pass" at bounding box center [388, 625] width 29 height 19
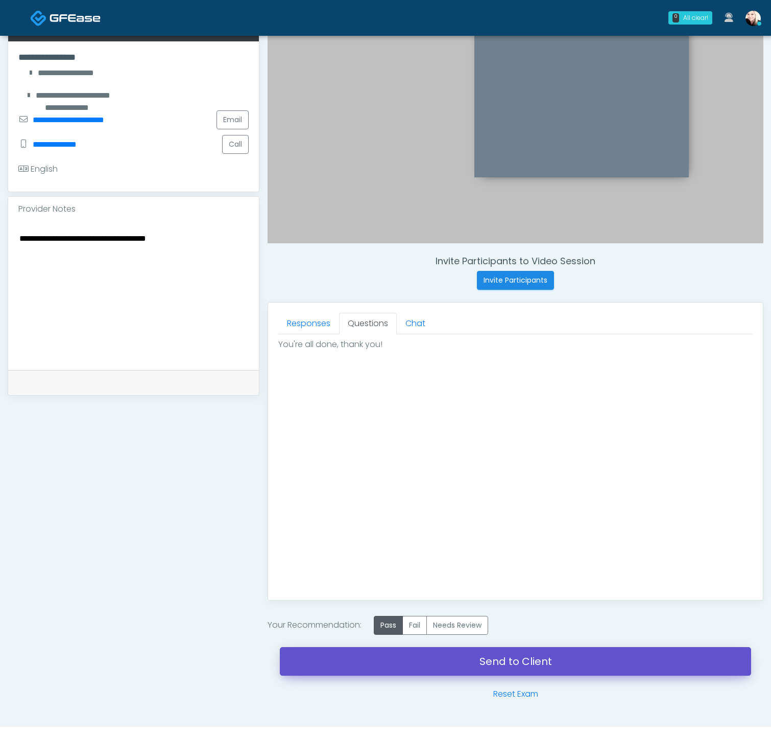
click at [428, 521] on link "Send to Client" at bounding box center [515, 661] width 471 height 29
click at [456, 521] on link "Send to Client" at bounding box center [515, 661] width 471 height 29
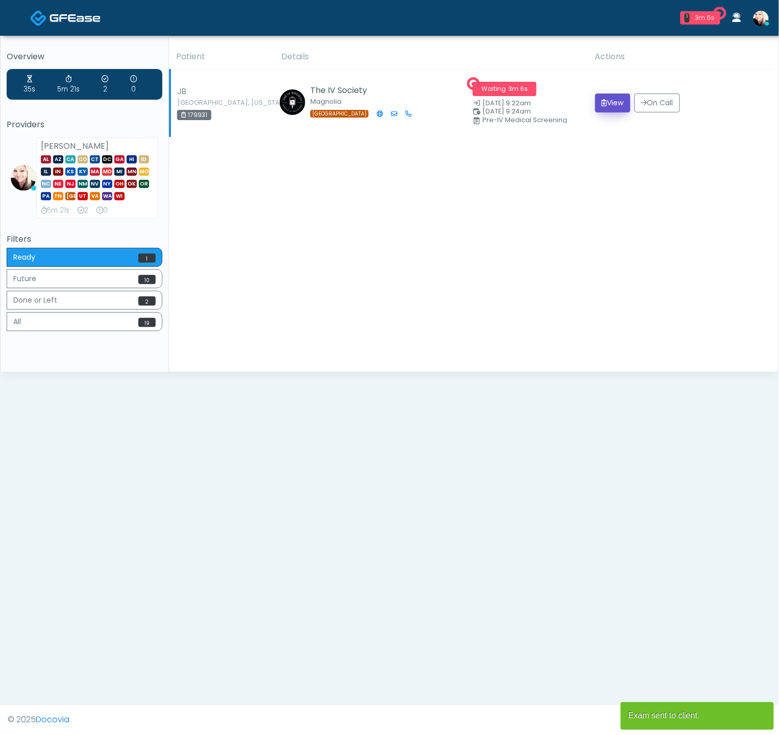
click at [608, 99] on button "View" at bounding box center [613, 102] width 35 height 19
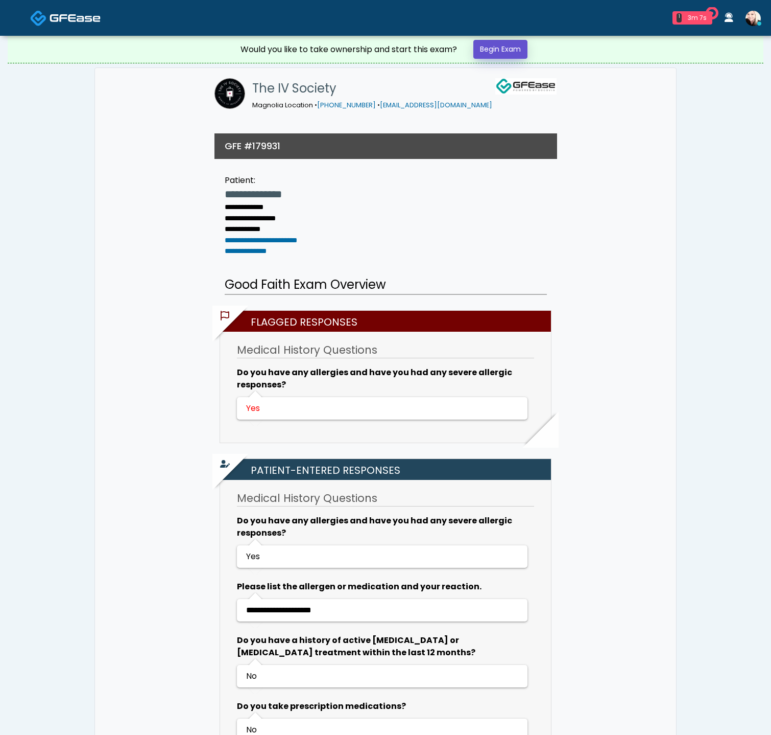
click at [495, 49] on link "Begin Exam" at bounding box center [501, 49] width 54 height 19
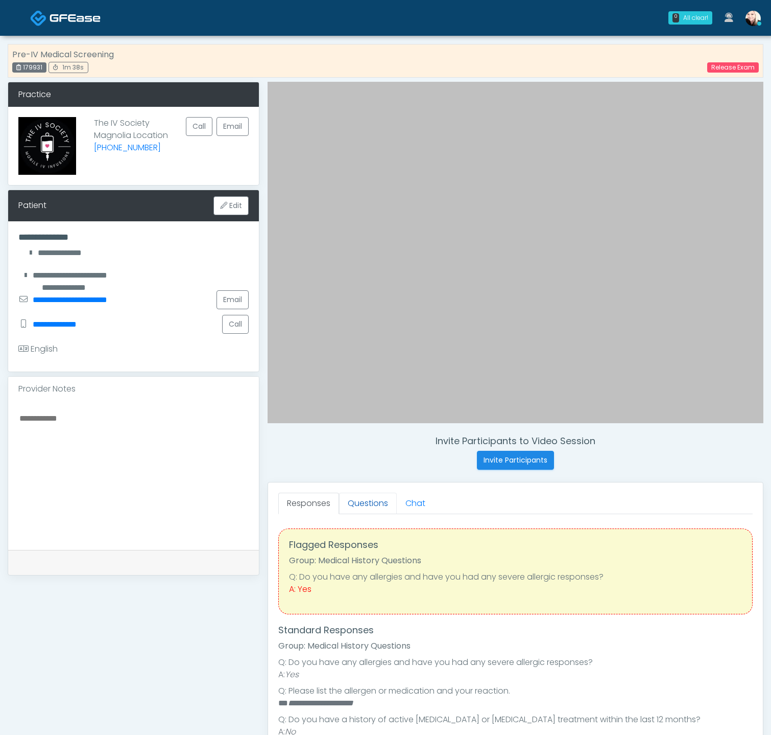
click at [348, 503] on link "Questions" at bounding box center [368, 502] width 58 height 21
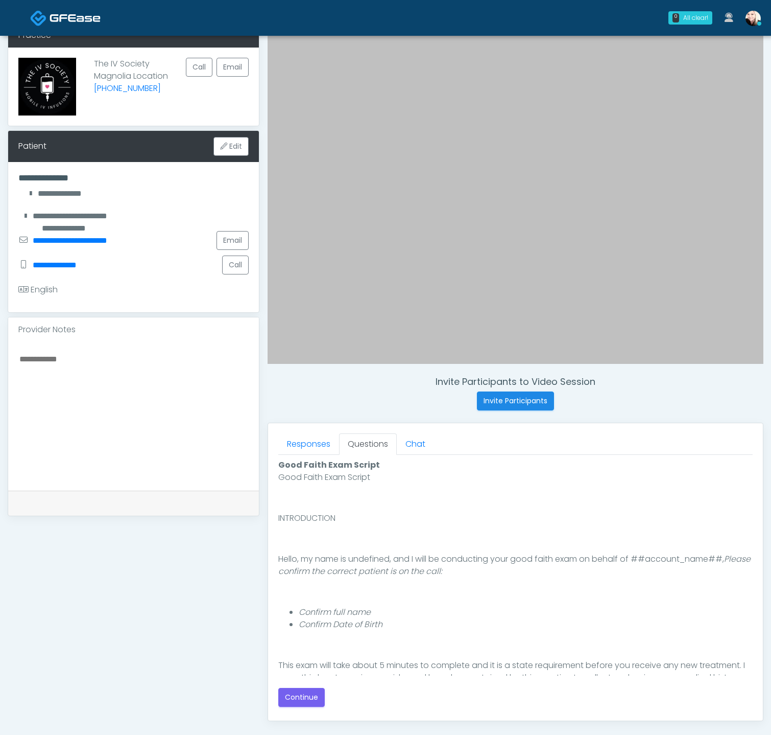
scroll to position [180, 0]
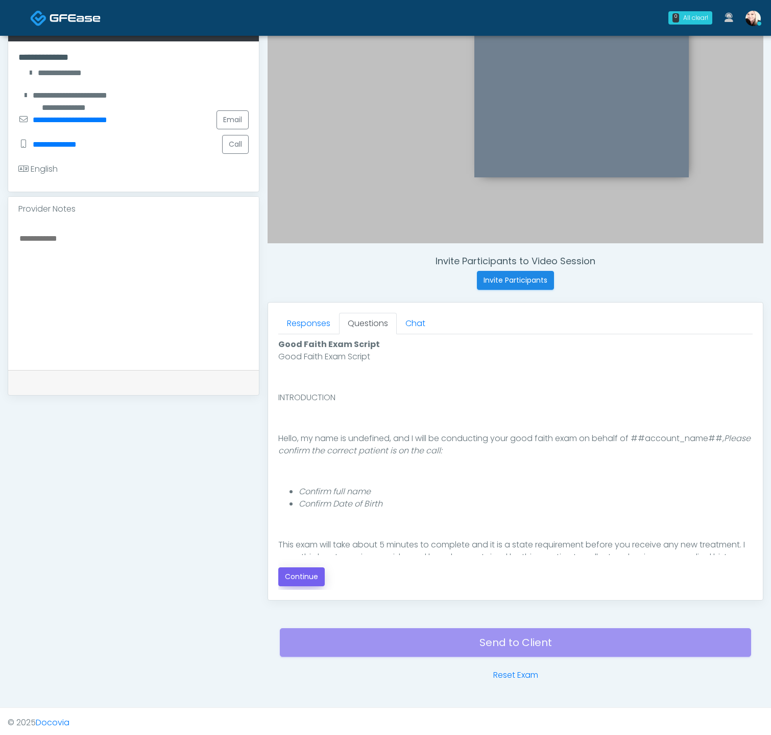
drag, startPoint x: 276, startPoint y: 577, endPoint x: 294, endPoint y: 577, distance: 17.9
click at [276, 577] on div "Responses Questions Chat Good Faith Exam Script Good Faith Exam Script INTRODUC…" at bounding box center [515, 450] width 495 height 297
drag, startPoint x: 299, startPoint y: 574, endPoint x: 372, endPoint y: 551, distance: 75.9
click at [300, 574] on button "Continue" at bounding box center [301, 576] width 46 height 19
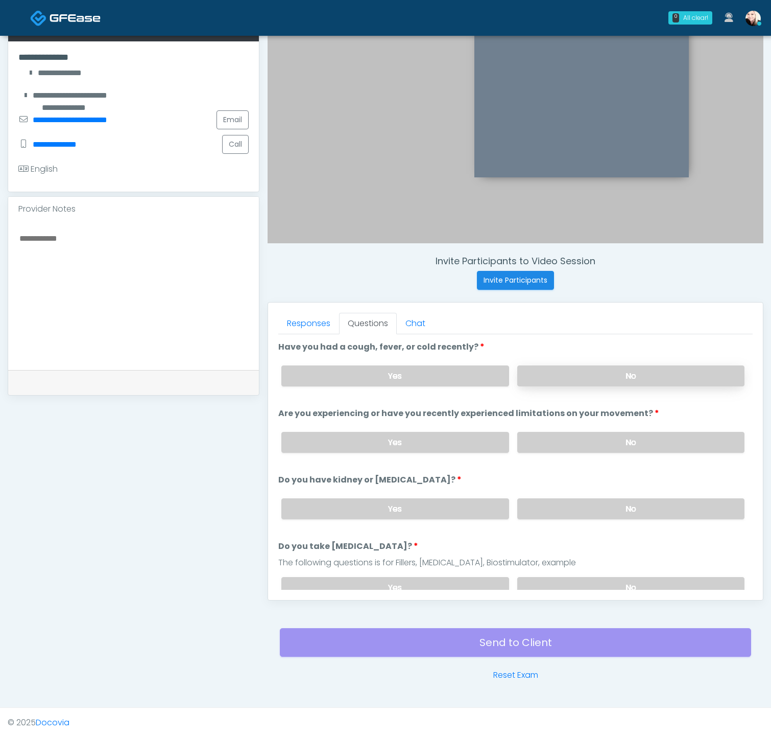
click at [555, 376] on label "No" at bounding box center [630, 375] width 227 height 21
click at [569, 433] on label "No" at bounding box center [630, 442] width 227 height 21
click at [566, 506] on label "No" at bounding box center [630, 508] width 227 height 21
click at [574, 589] on div "Responses Questions Chat Good Faith Exam Script Good Faith Exam Script INTRODUC…" at bounding box center [515, 450] width 495 height 297
click at [575, 584] on label "No" at bounding box center [630, 587] width 227 height 21
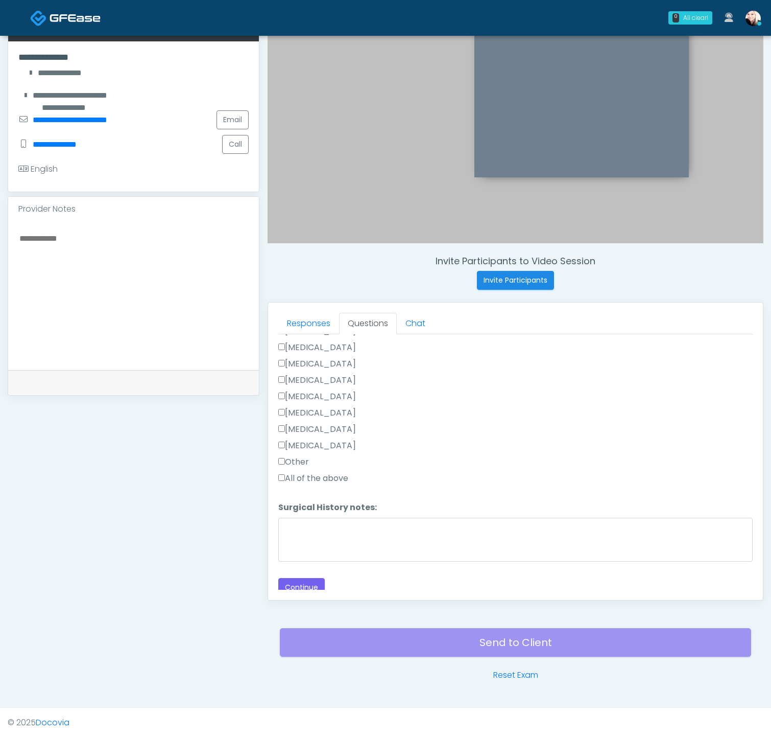
scroll to position [564, 0]
click at [302, 577] on button "Continue" at bounding box center [301, 586] width 46 height 19
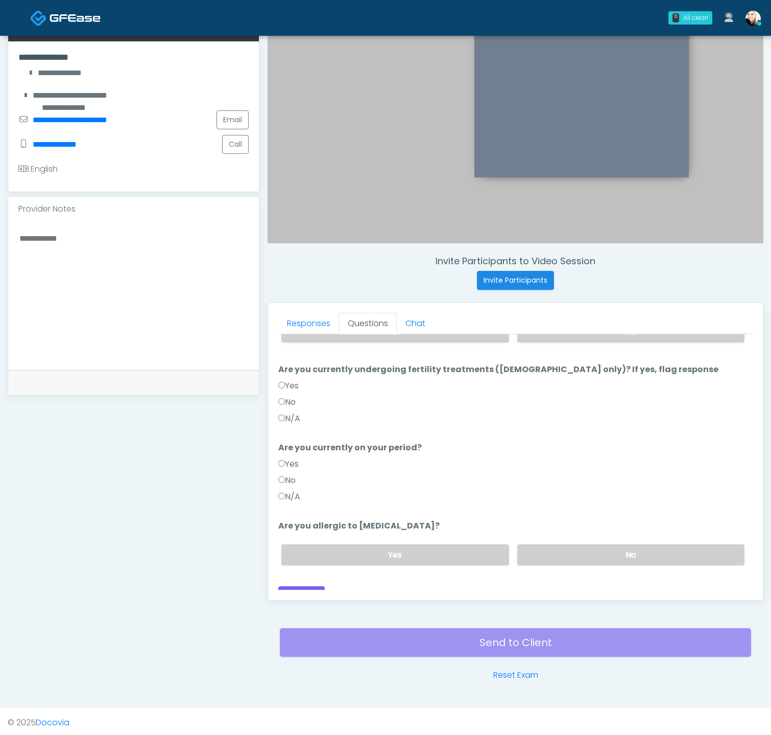
scroll to position [0, 0]
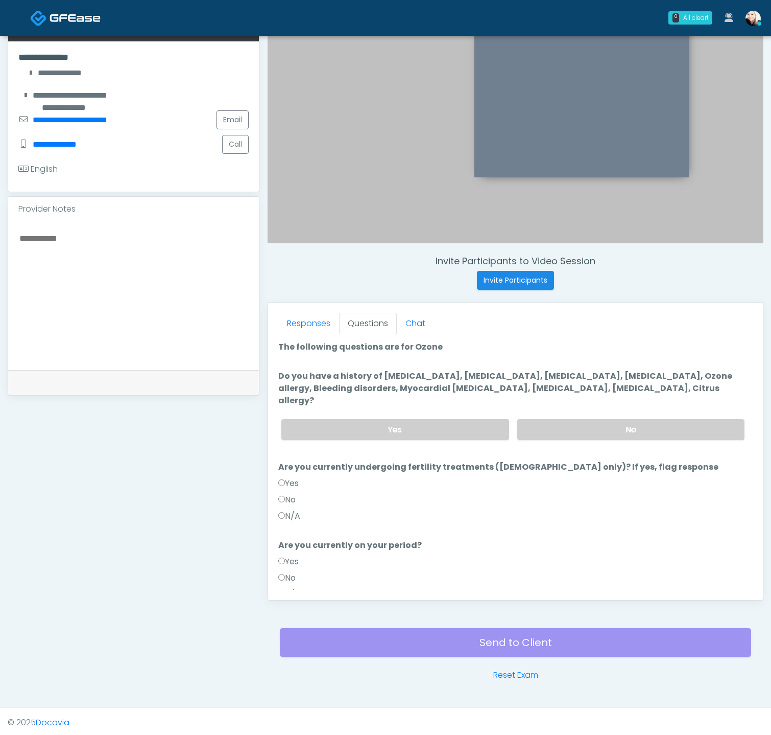
click at [590, 393] on li "Do you have a history of Hyperthyroidism, Hypotension, Hypocalcemia, Hypoglycem…" at bounding box center [515, 409] width 475 height 78
click at [577, 419] on label "No" at bounding box center [630, 429] width 227 height 21
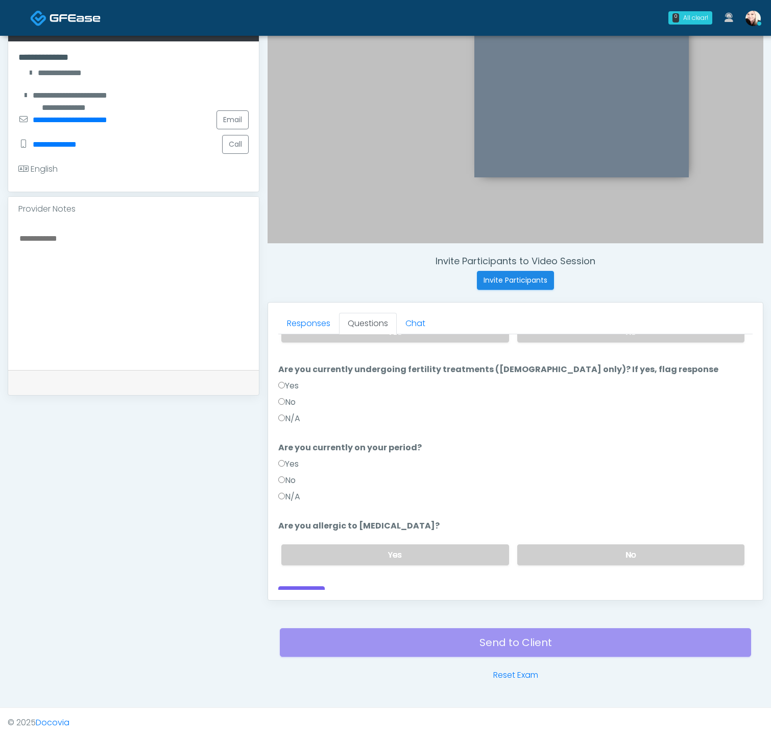
click at [287, 490] on label "N/A" at bounding box center [289, 496] width 22 height 12
drag, startPoint x: 574, startPoint y: 540, endPoint x: 422, endPoint y: 570, distance: 154.1
click at [572, 544] on label "No" at bounding box center [630, 554] width 227 height 21
click at [303, 586] on button "Continue" at bounding box center [301, 595] width 46 height 19
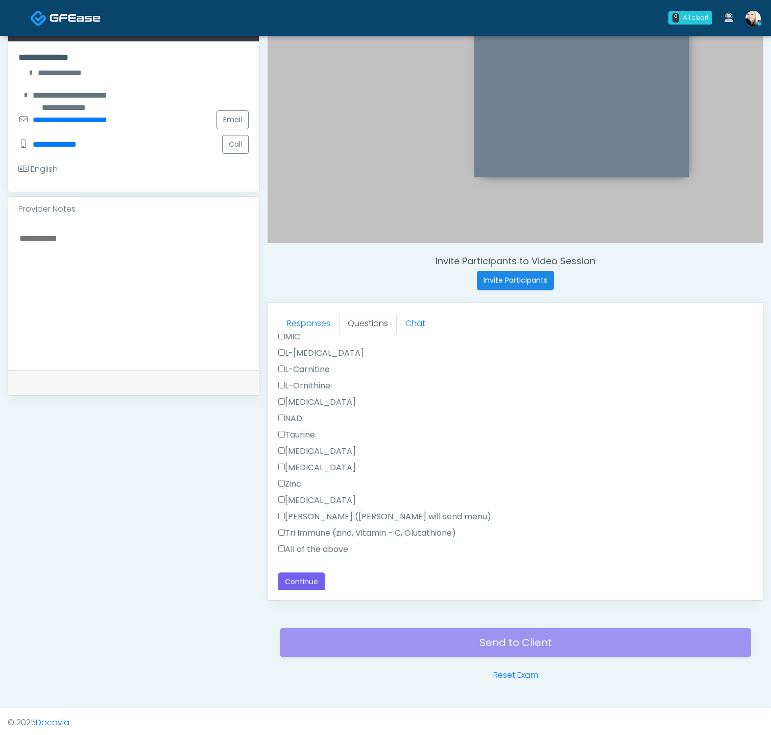
drag, startPoint x: 313, startPoint y: 549, endPoint x: 312, endPoint y: 539, distance: 9.7
click at [313, 549] on label "All of the above" at bounding box center [313, 549] width 70 height 12
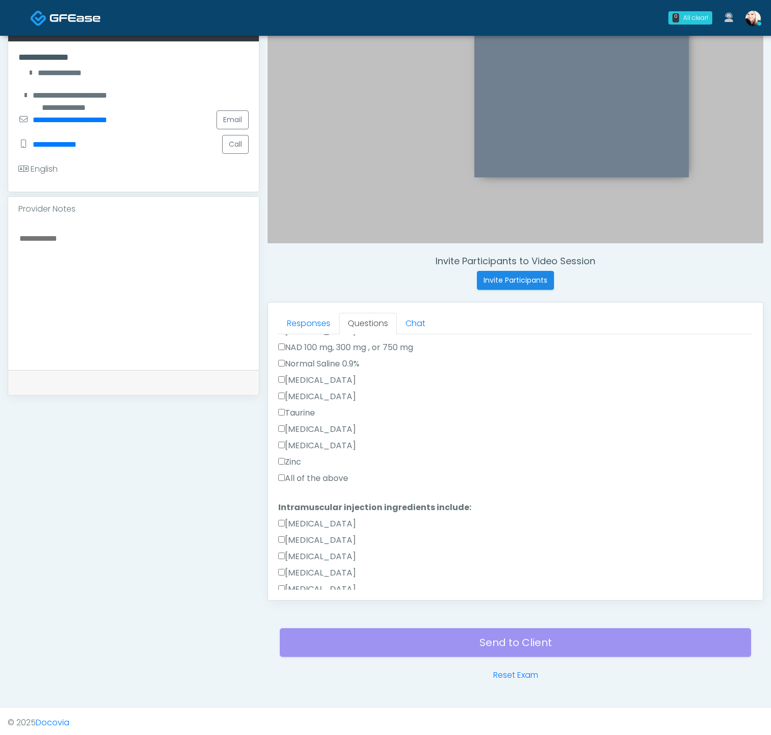
click at [286, 474] on label "All of the above" at bounding box center [313, 478] width 70 height 12
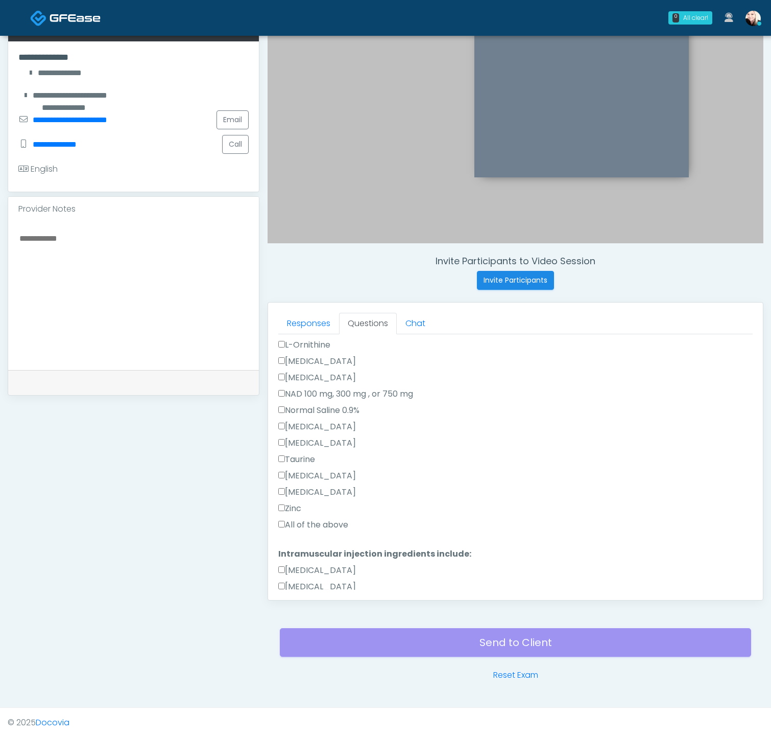
scroll to position [0, 0]
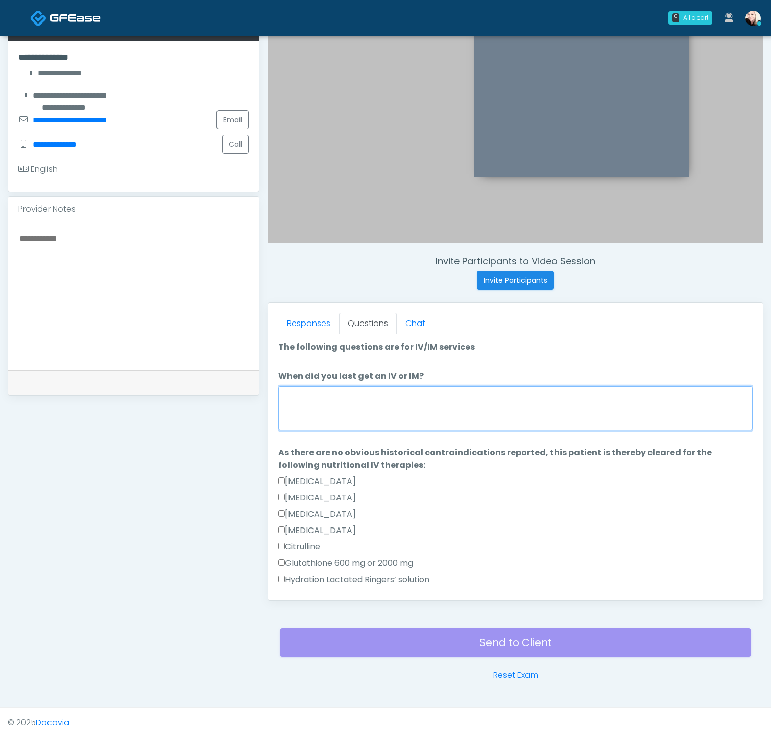
click at [399, 406] on textarea "When did you last get an IV or IM?" at bounding box center [515, 408] width 475 height 44
click at [408, 399] on textarea "When did you last get an IV or IM?" at bounding box center [515, 408] width 475 height 44
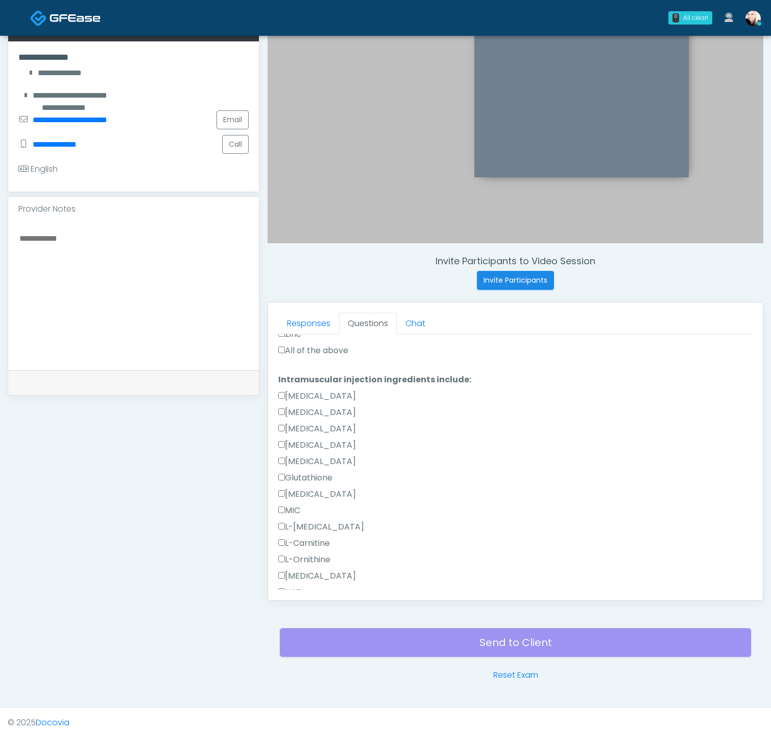
scroll to position [648, 0]
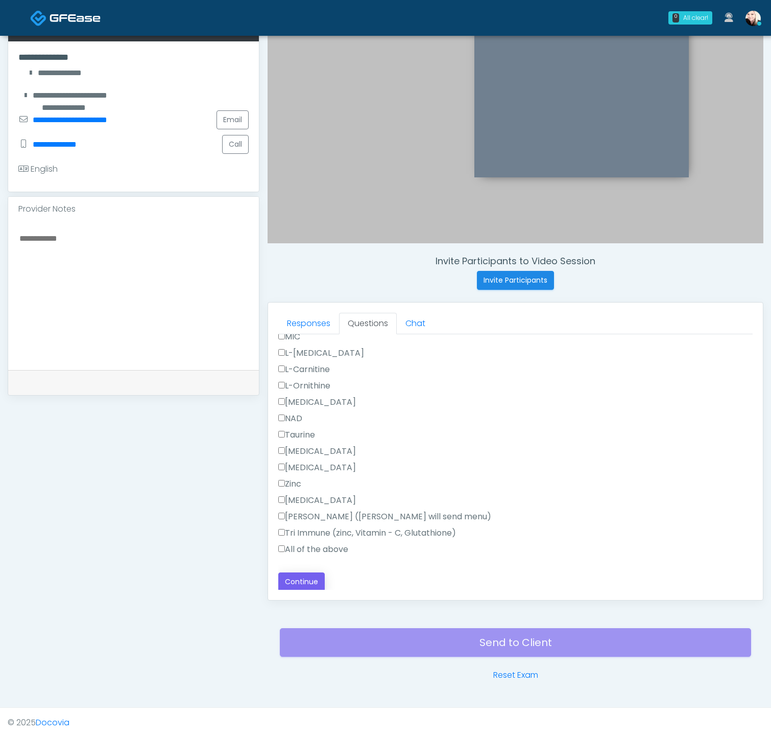
type textarea "**********"
click at [299, 575] on button "Continue" at bounding box center [301, 581] width 46 height 19
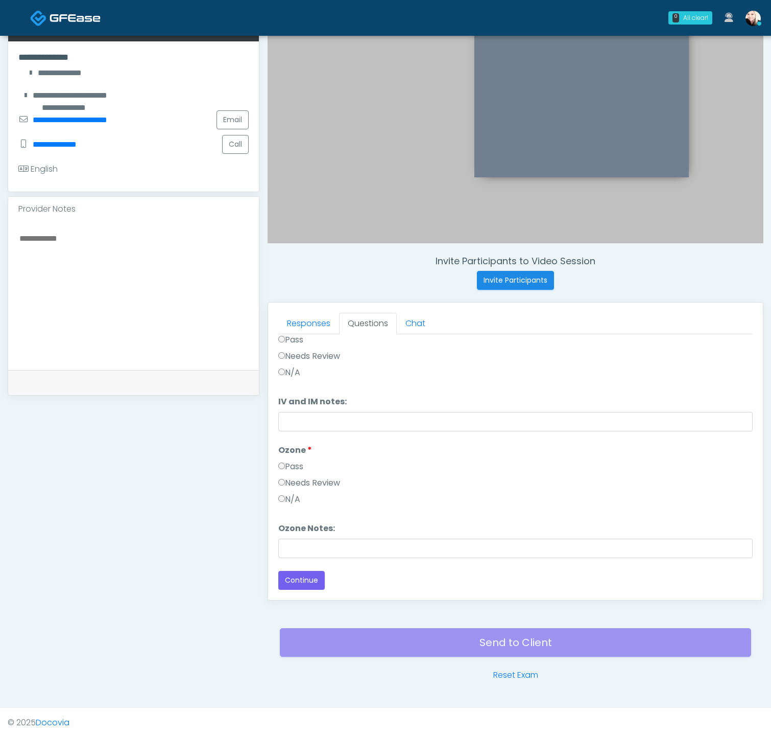
scroll to position [41, 0]
click at [288, 461] on label "Pass" at bounding box center [290, 467] width 25 height 12
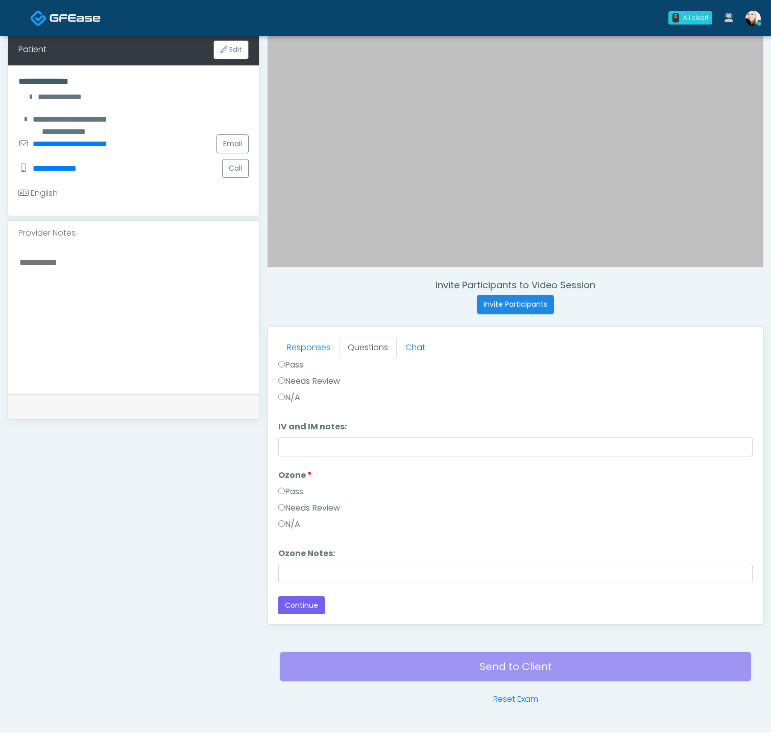
scroll to position [180, 0]
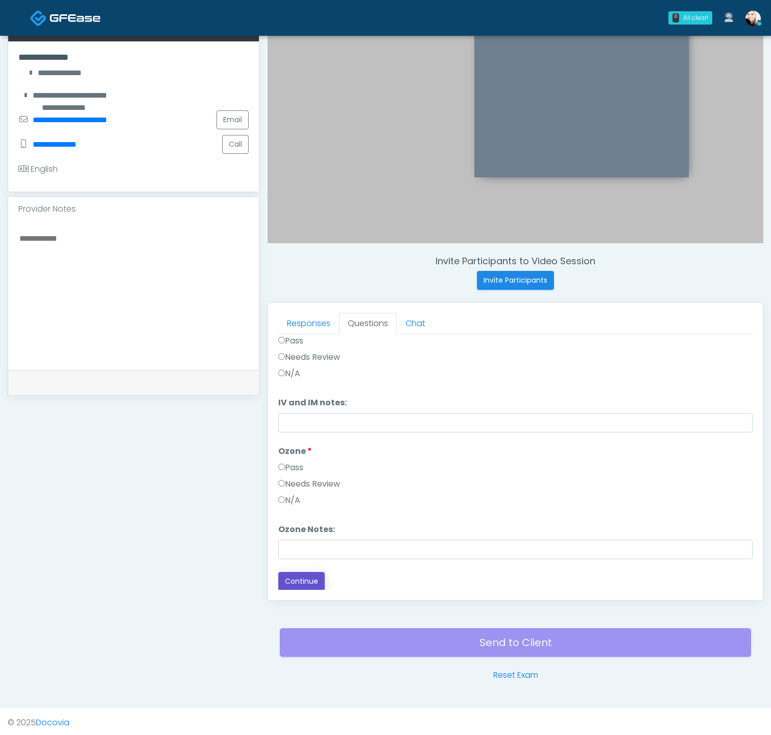
click at [287, 582] on button "Continue" at bounding box center [301, 581] width 46 height 19
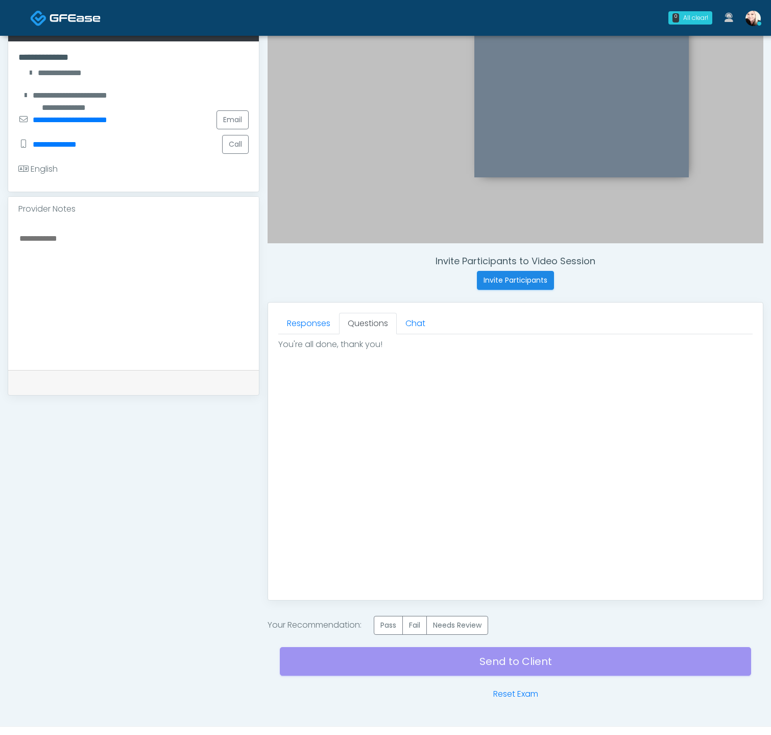
scroll to position [0, 0]
click at [396, 620] on label "Pass" at bounding box center [388, 625] width 29 height 19
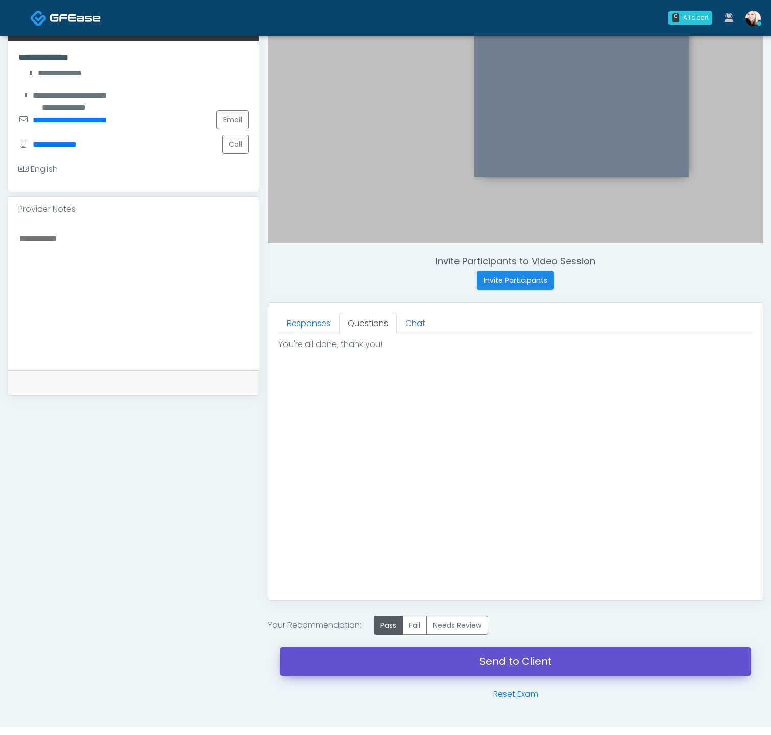
click at [514, 659] on link "Send to Client" at bounding box center [515, 661] width 471 height 29
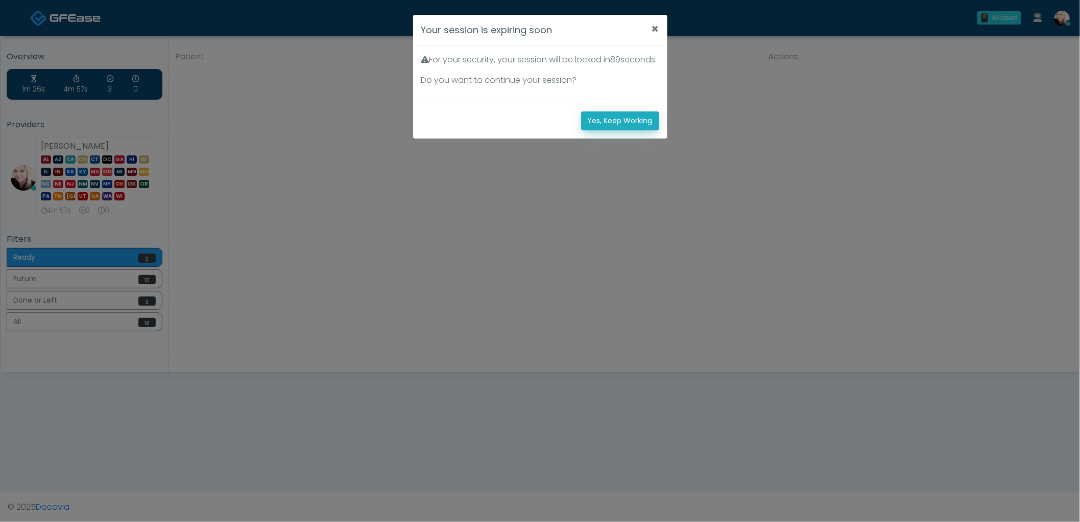
click at [602, 125] on button "Yes, Keep Working" at bounding box center [620, 120] width 78 height 19
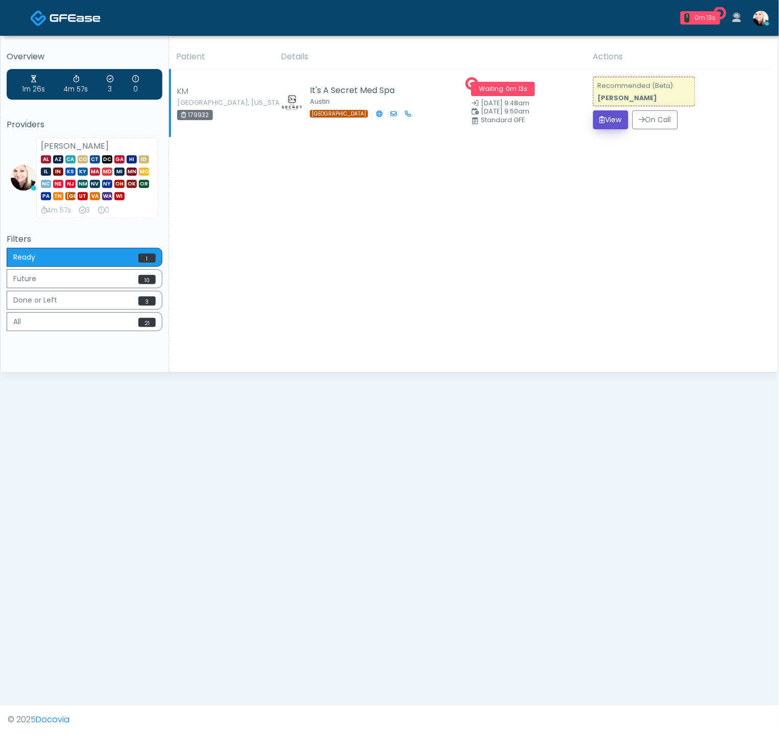
click at [602, 123] on button "View" at bounding box center [611, 119] width 35 height 19
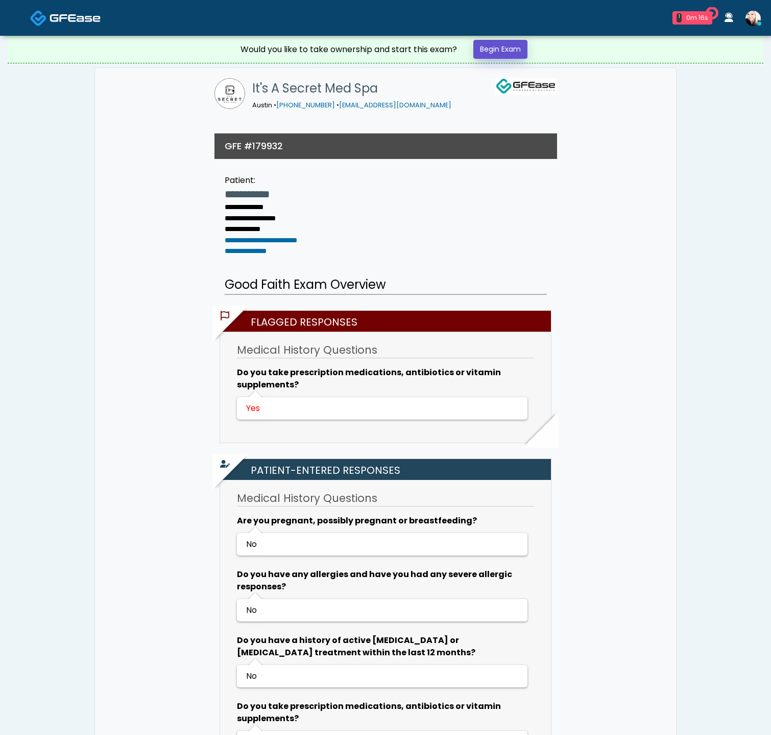
click at [508, 48] on link "Begin Exam" at bounding box center [501, 49] width 54 height 19
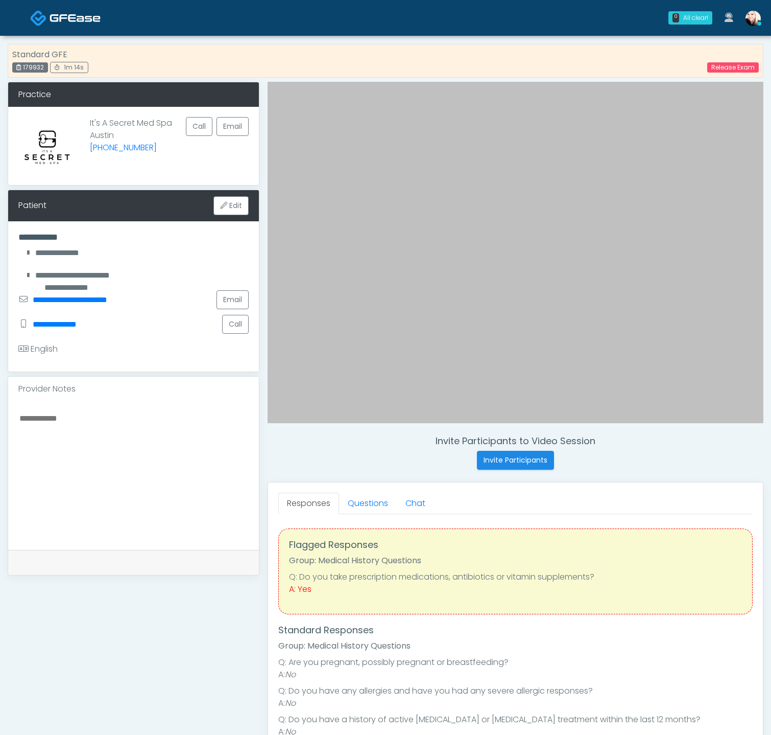
click at [490, 73] on div "Standard GFE 179932 1m 14s Release Exam" at bounding box center [386, 61] width 756 height 34
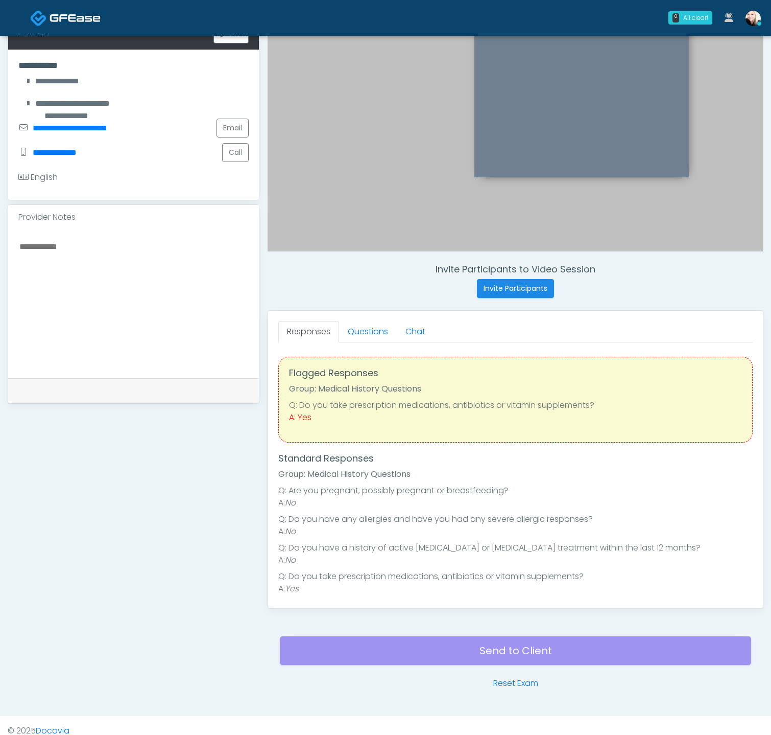
scroll to position [200, 0]
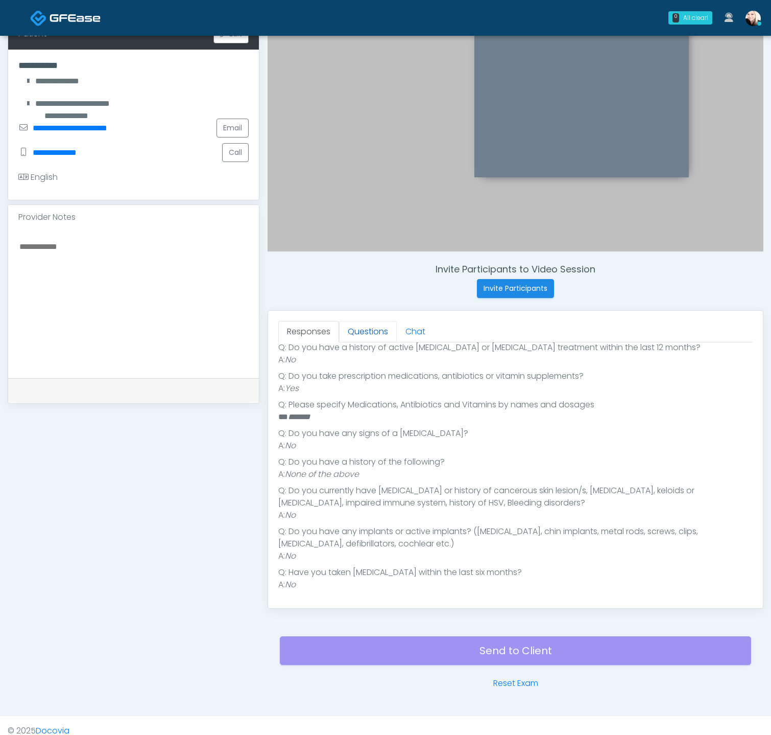
click at [365, 330] on link "Questions" at bounding box center [368, 331] width 58 height 21
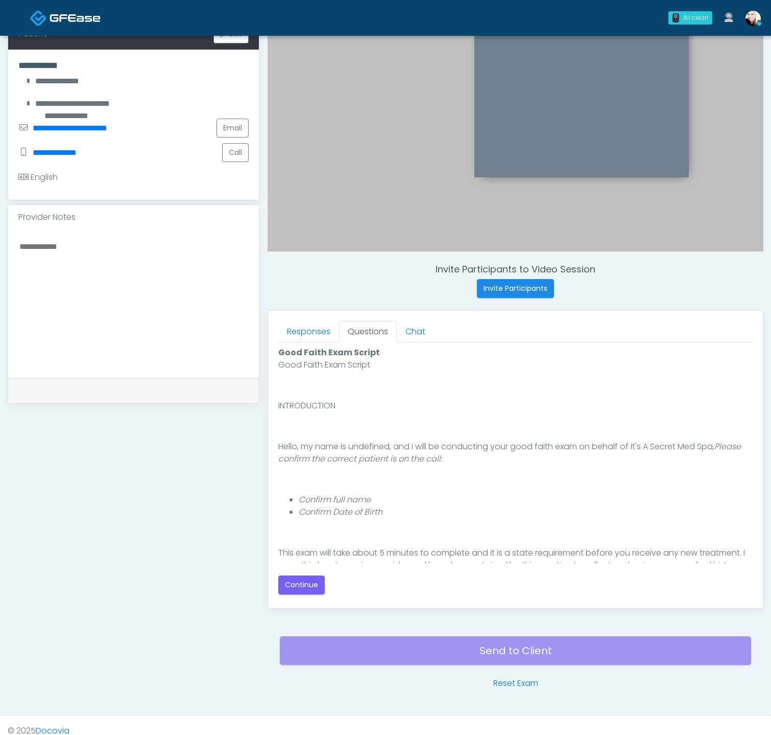
scroll to position [0, 0]
click at [294, 604] on div "Responses Questions Chat Good Faith Exam Script Good Faith Exam Script INTRODUC…" at bounding box center [515, 459] width 495 height 297
click at [296, 585] on button "Continue" at bounding box center [301, 584] width 46 height 19
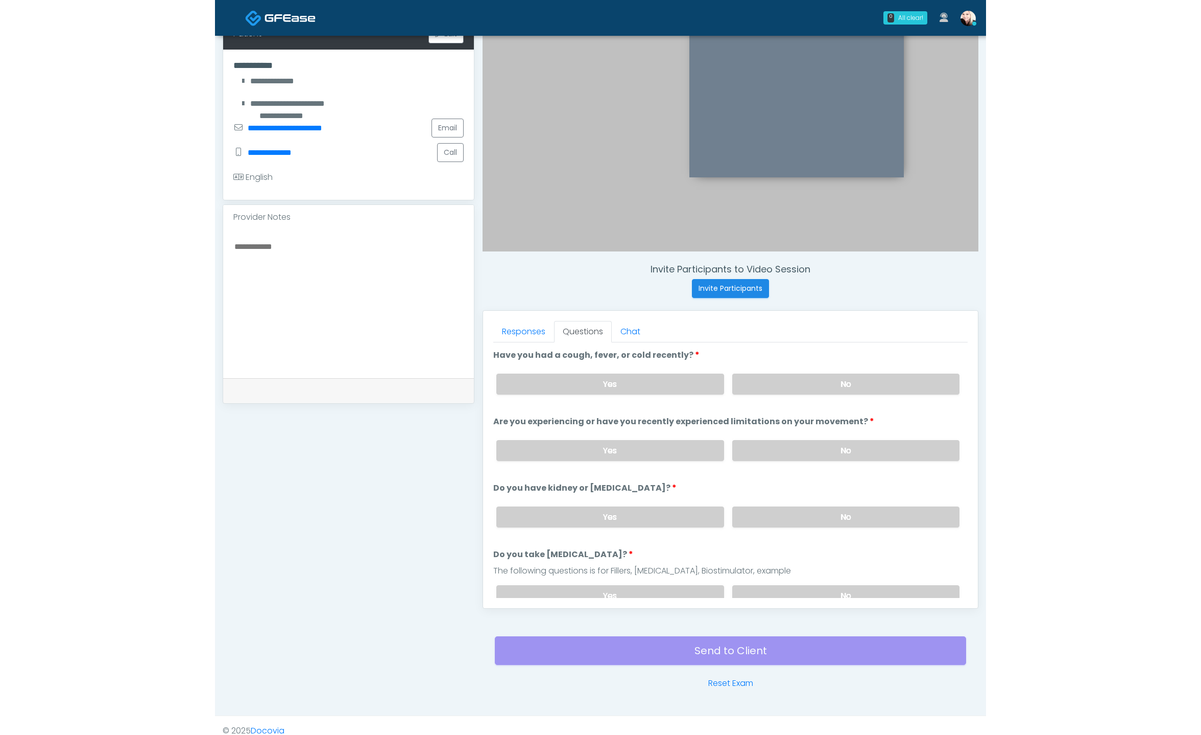
scroll to position [180, 0]
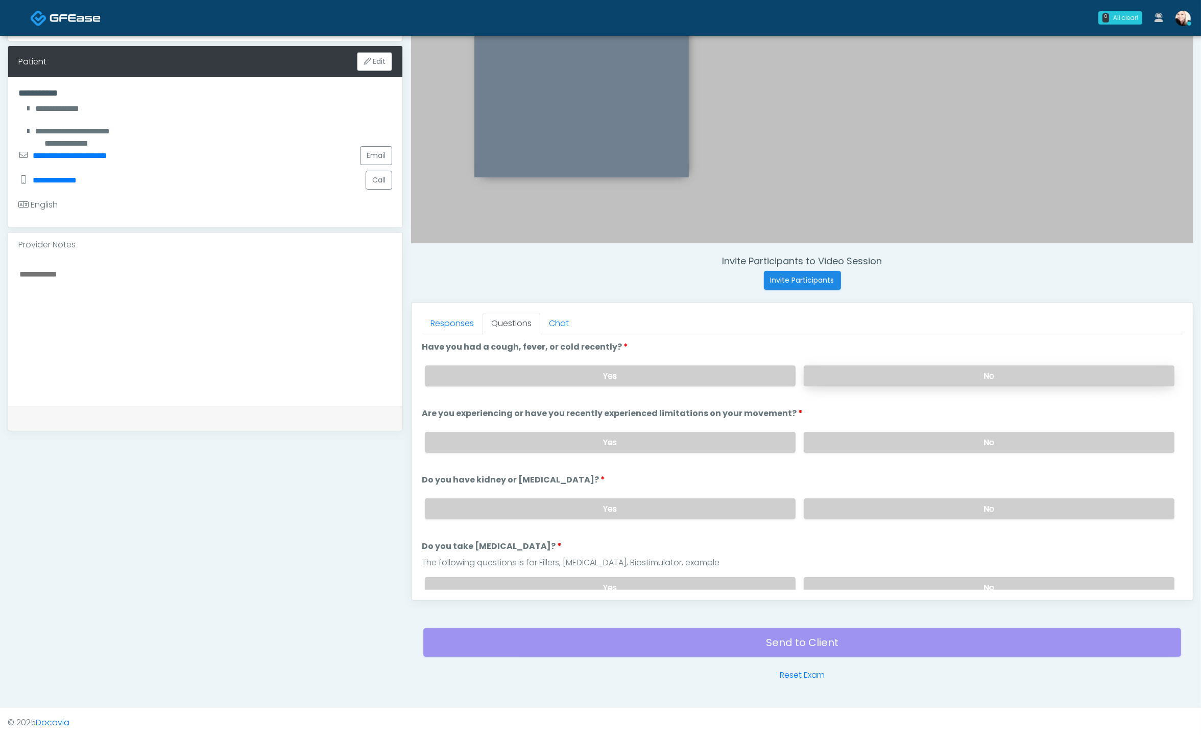
click at [771, 379] on label "No" at bounding box center [989, 375] width 371 height 21
click at [771, 449] on div "Yes No" at bounding box center [800, 441] width 766 height 37
drag, startPoint x: 903, startPoint y: 439, endPoint x: 903, endPoint y: 470, distance: 31.2
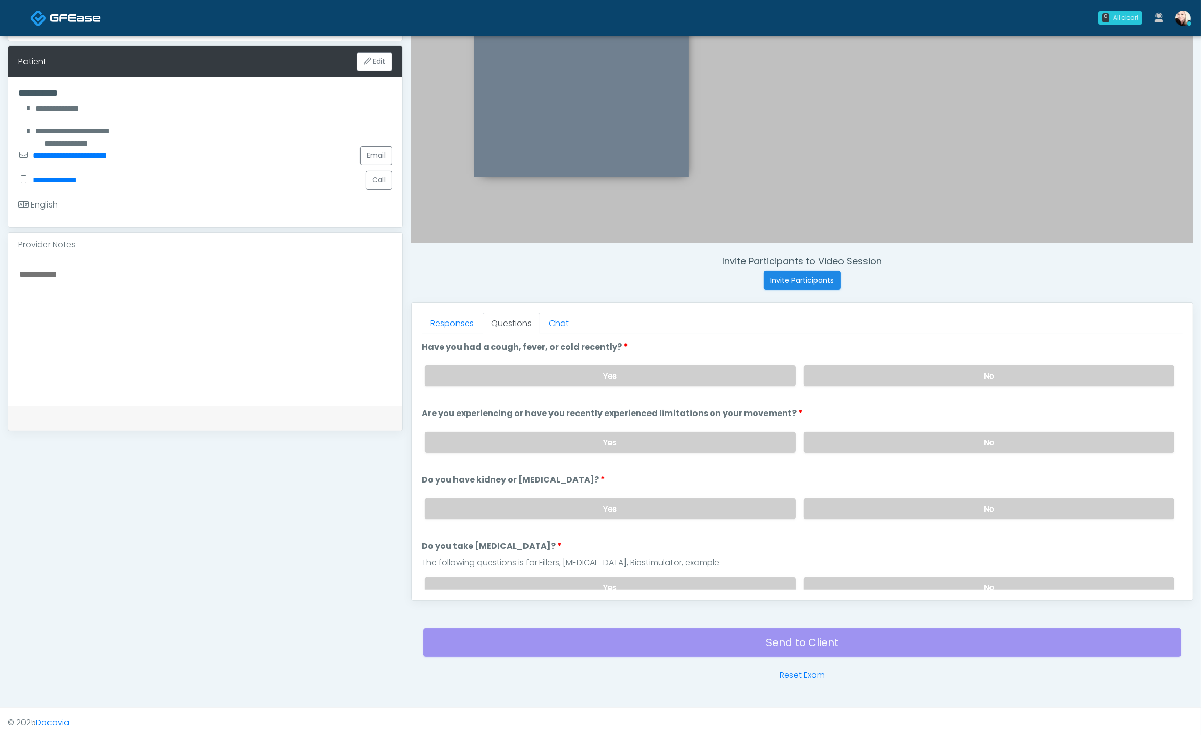
click at [771, 440] on label "No" at bounding box center [989, 442] width 371 height 21
drag, startPoint x: 906, startPoint y: 494, endPoint x: 905, endPoint y: 534, distance: 40.4
click at [771, 498] on label "No" at bounding box center [989, 508] width 371 height 21
click at [771, 577] on label "No" at bounding box center [989, 587] width 371 height 21
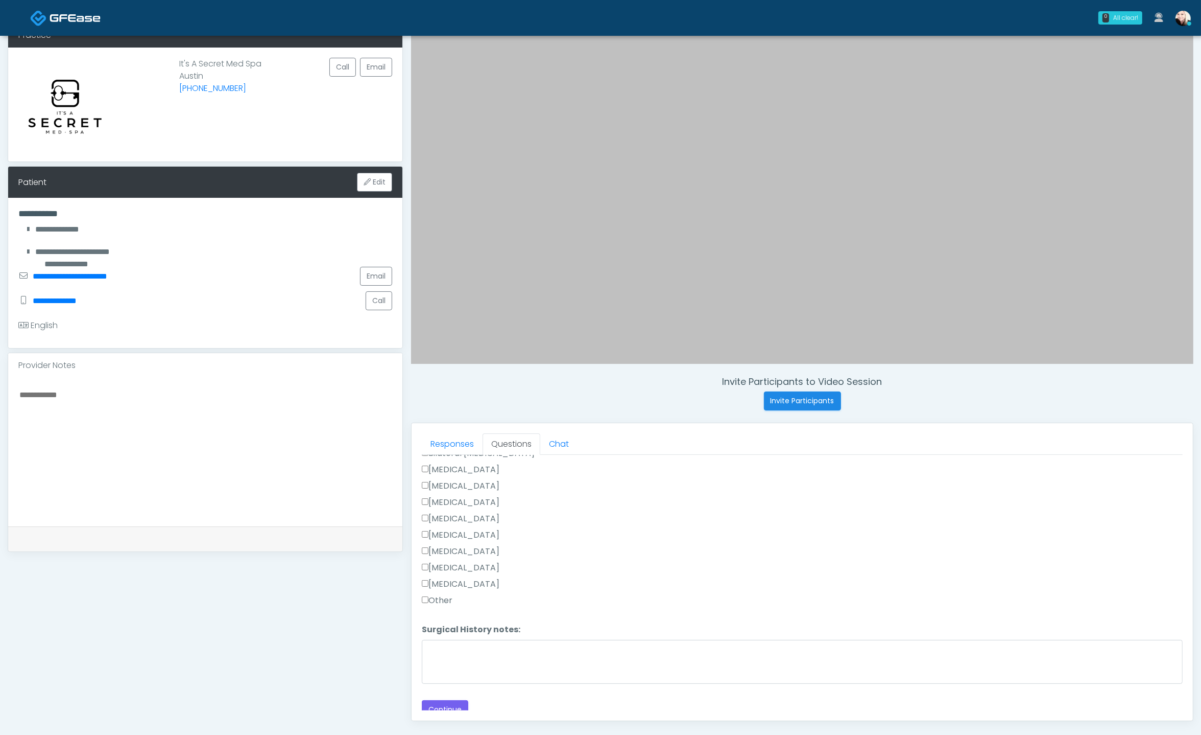
scroll to position [662, 0]
click at [467, 640] on textarea "Surgical History notes:" at bounding box center [802, 659] width 761 height 44
type textarea "**********"
click at [441, 697] on button "Continue" at bounding box center [445, 706] width 46 height 19
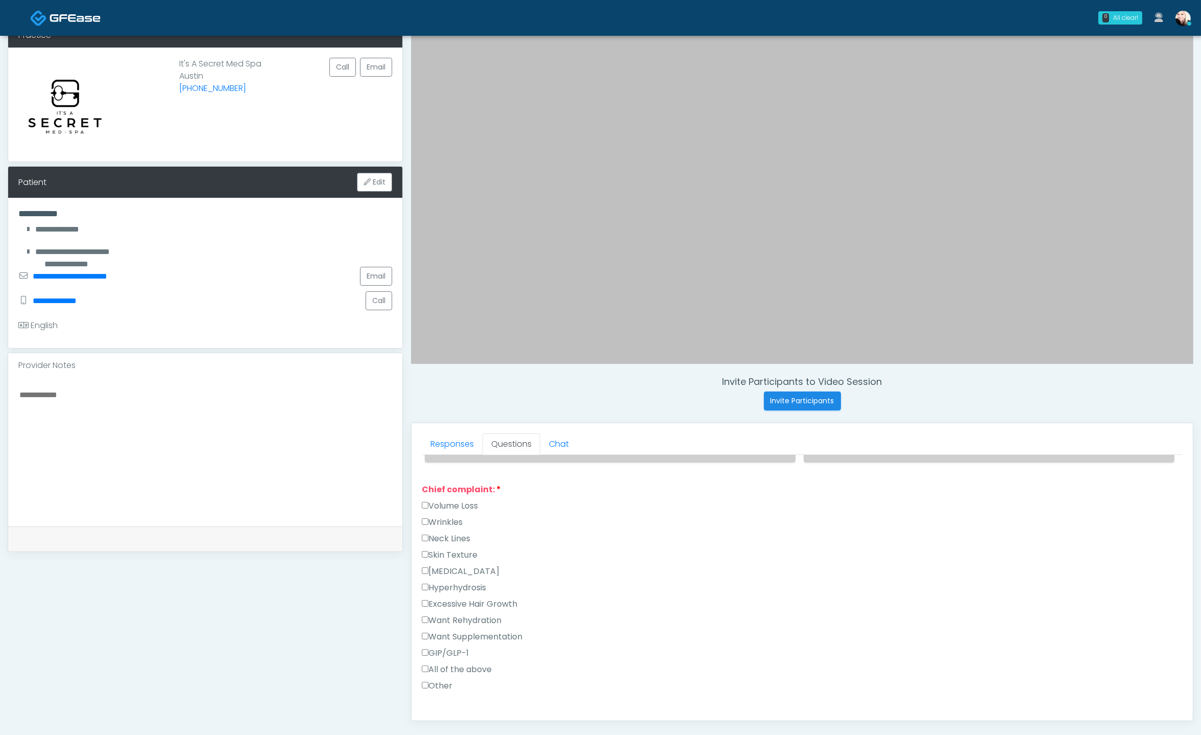
click at [456, 518] on label "Wrinkles" at bounding box center [442, 522] width 41 height 12
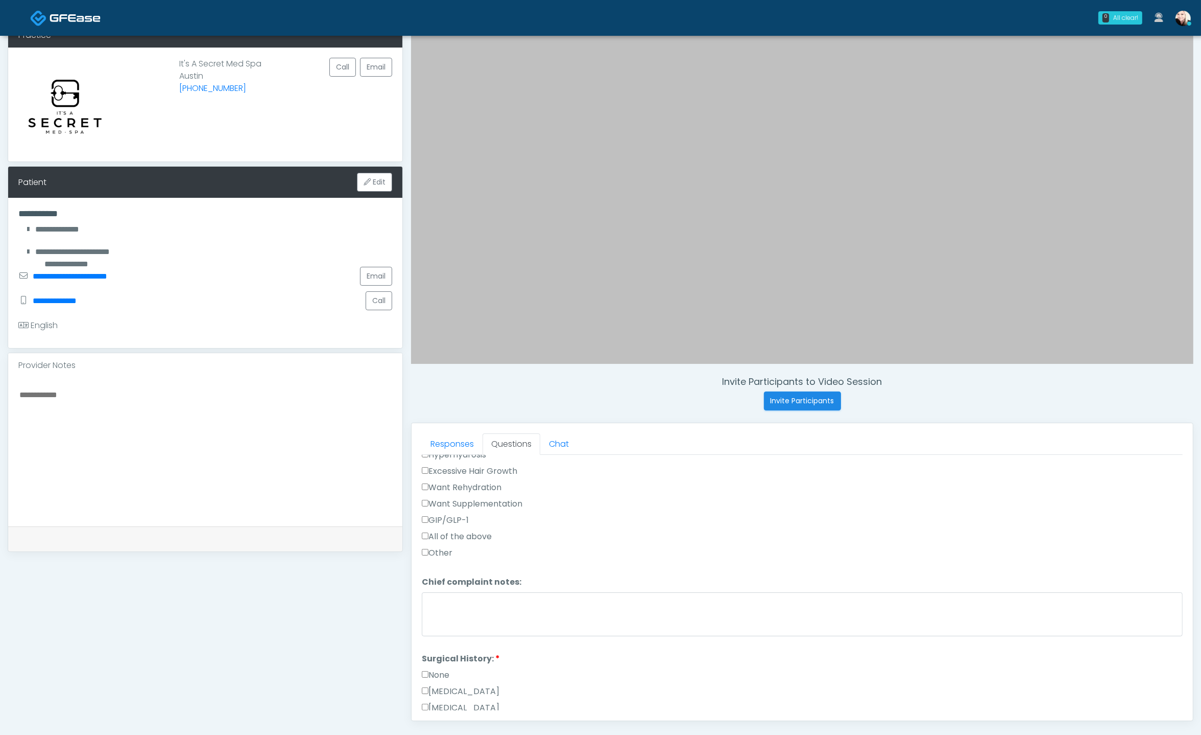
scroll to position [662, 0]
click at [440, 697] on button "Continue" at bounding box center [445, 706] width 46 height 19
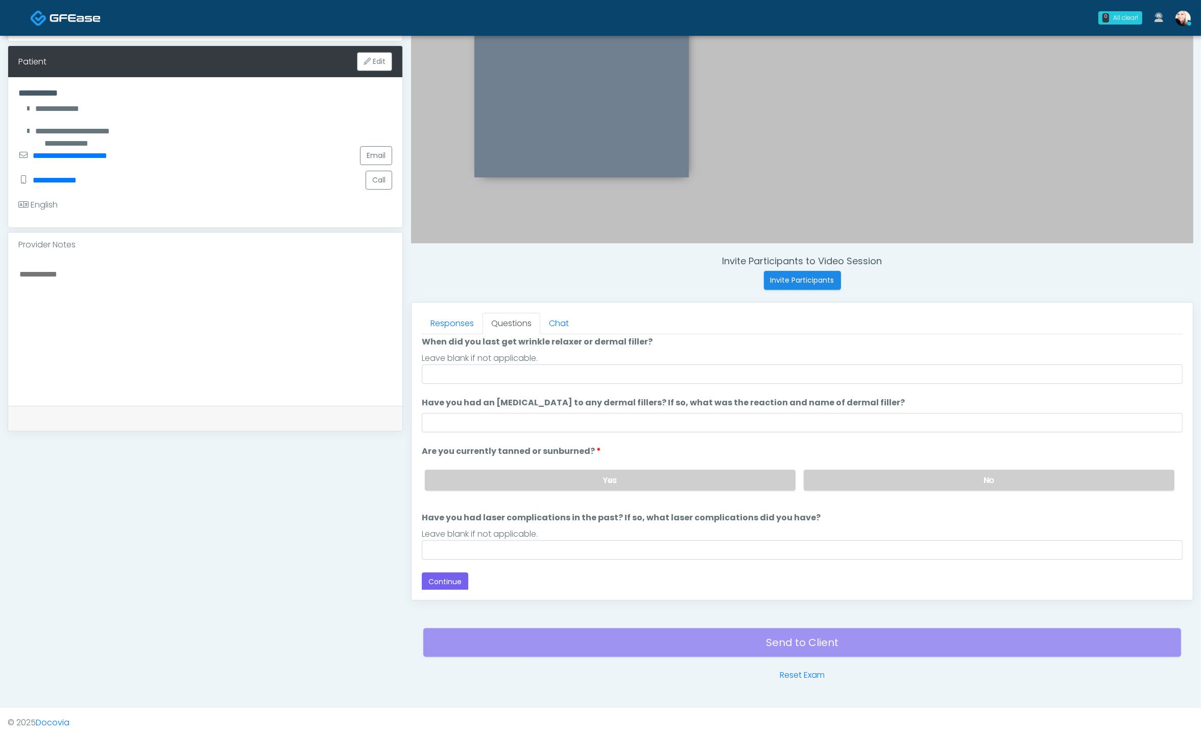
scroll to position [0, 0]
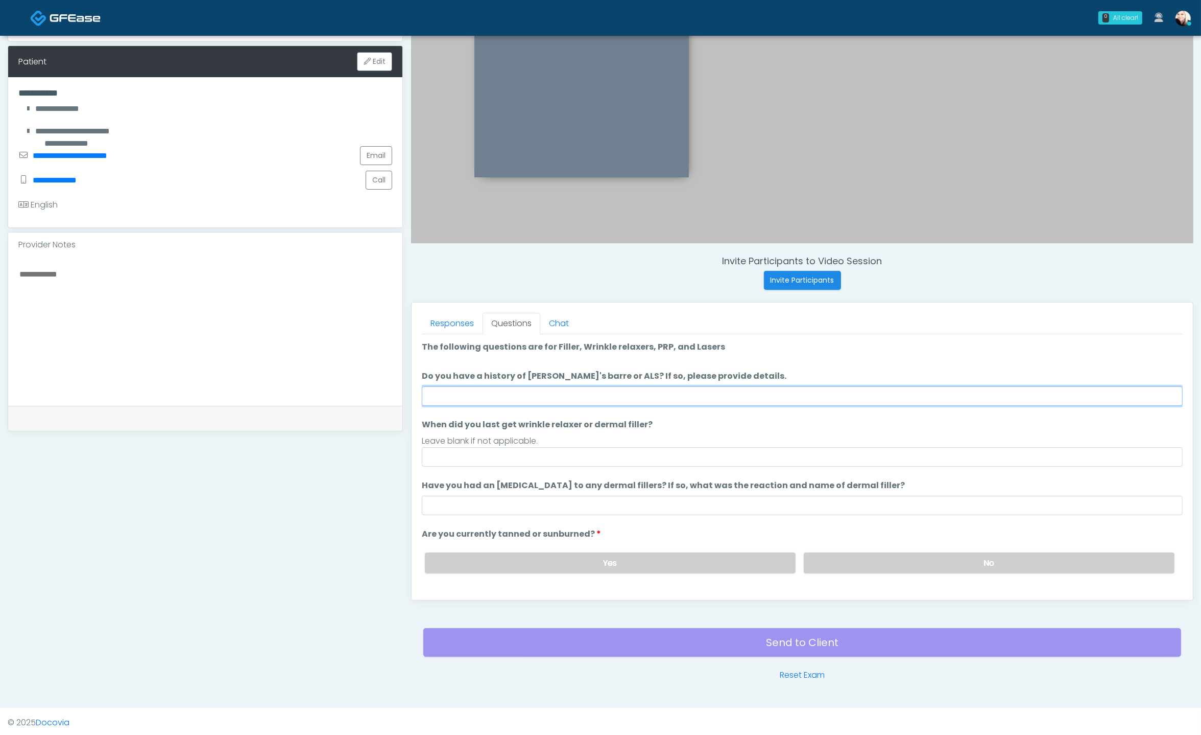
click at [507, 397] on input "Do you have a history of Guillain's barre or ALS? If so, please provide details." at bounding box center [802, 395] width 761 height 19
type input "****"
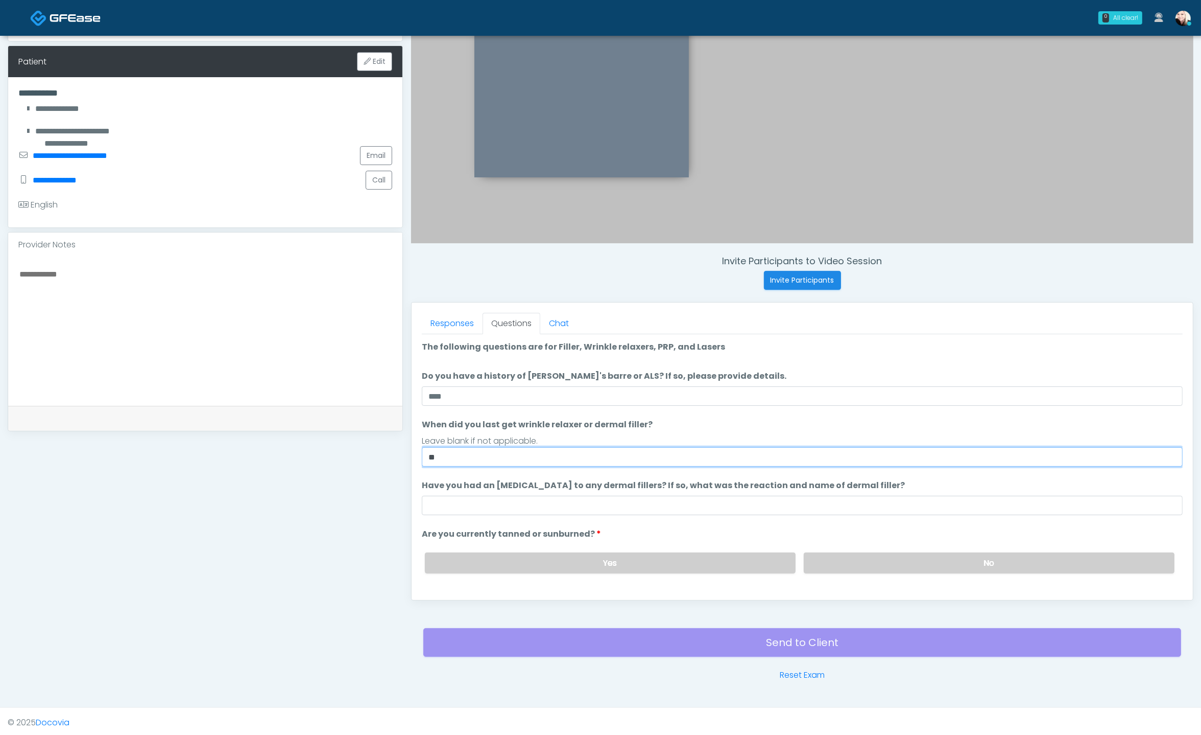
type input "*"
type input "**********"
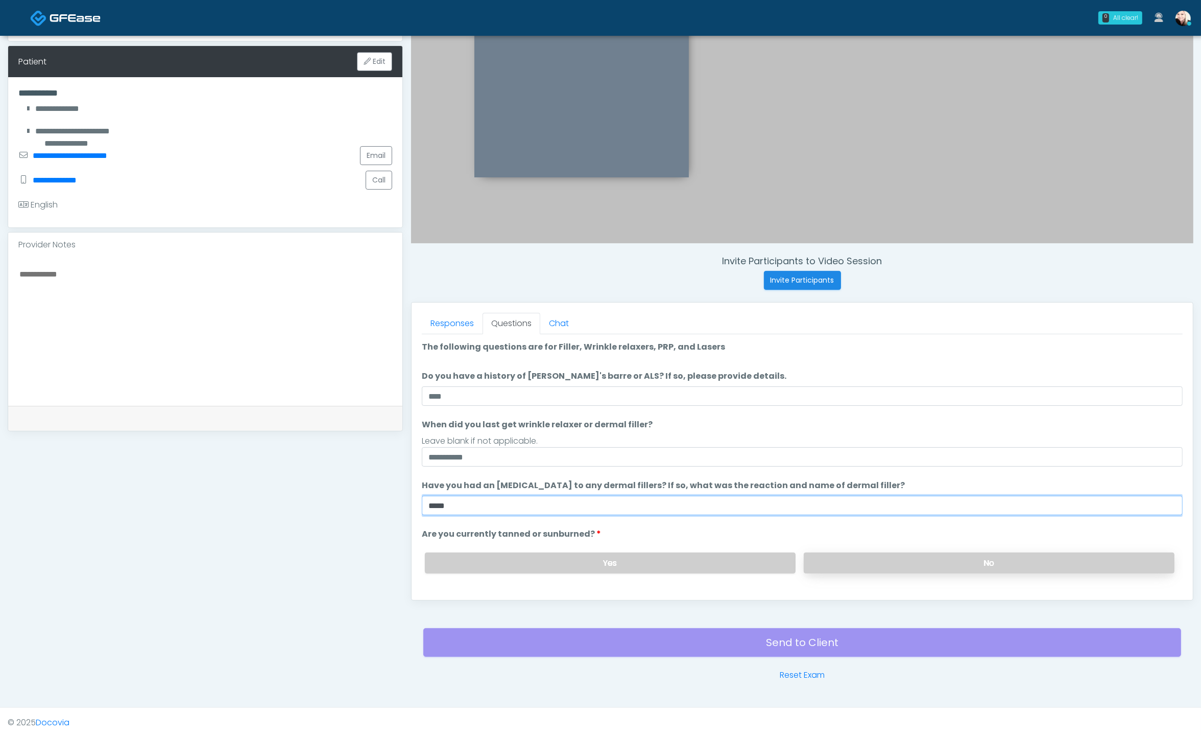
type input "****"
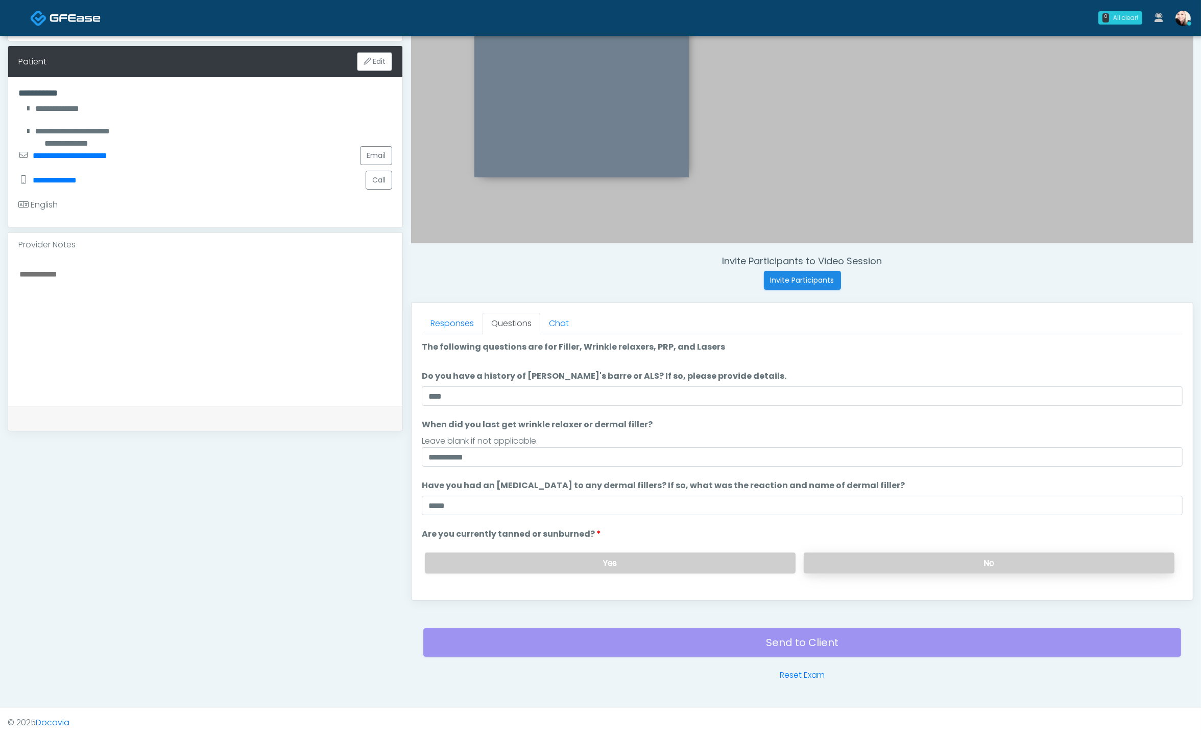
drag, startPoint x: 906, startPoint y: 559, endPoint x: 893, endPoint y: 559, distance: 12.3
click at [771, 560] on label "No" at bounding box center [989, 562] width 371 height 21
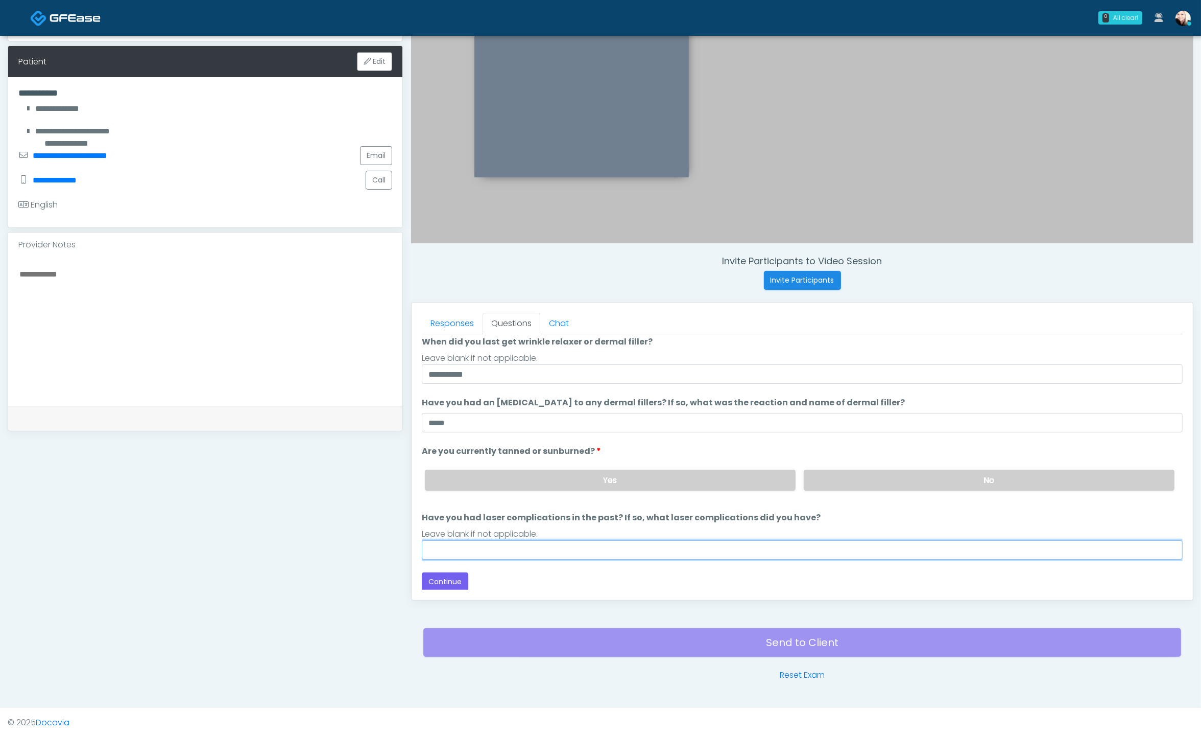
click at [494, 549] on input "Have you had laser complications in the past? If so, what laser complications d…" at bounding box center [802, 549] width 761 height 19
type input "****"
click at [440, 583] on button "Continue" at bounding box center [445, 581] width 46 height 19
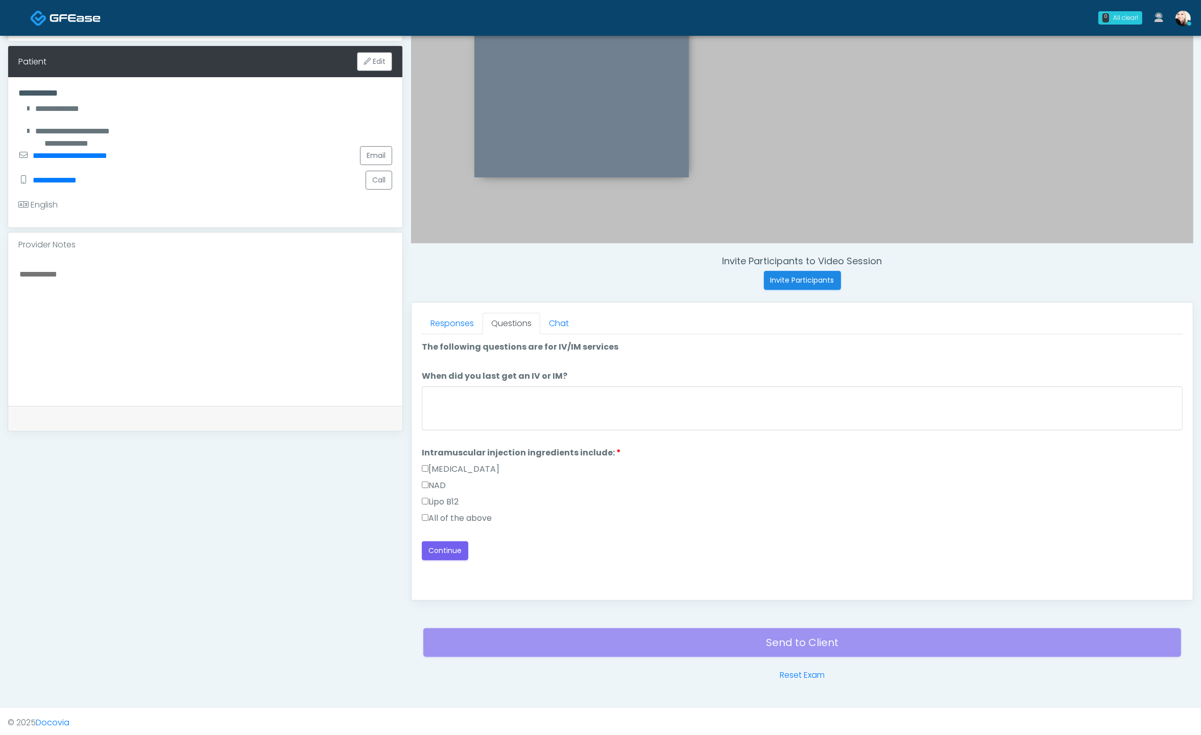
click at [433, 513] on label "All of the above" at bounding box center [457, 518] width 70 height 12
click at [494, 403] on textarea "When did you last get an IV or IM?" at bounding box center [802, 408] width 761 height 44
type textarea "****"
click at [451, 551] on button "Continue" at bounding box center [445, 550] width 46 height 19
click at [652, 410] on textarea "When did you have the area treated with a previous lipolysis treatment?" at bounding box center [802, 408] width 761 height 44
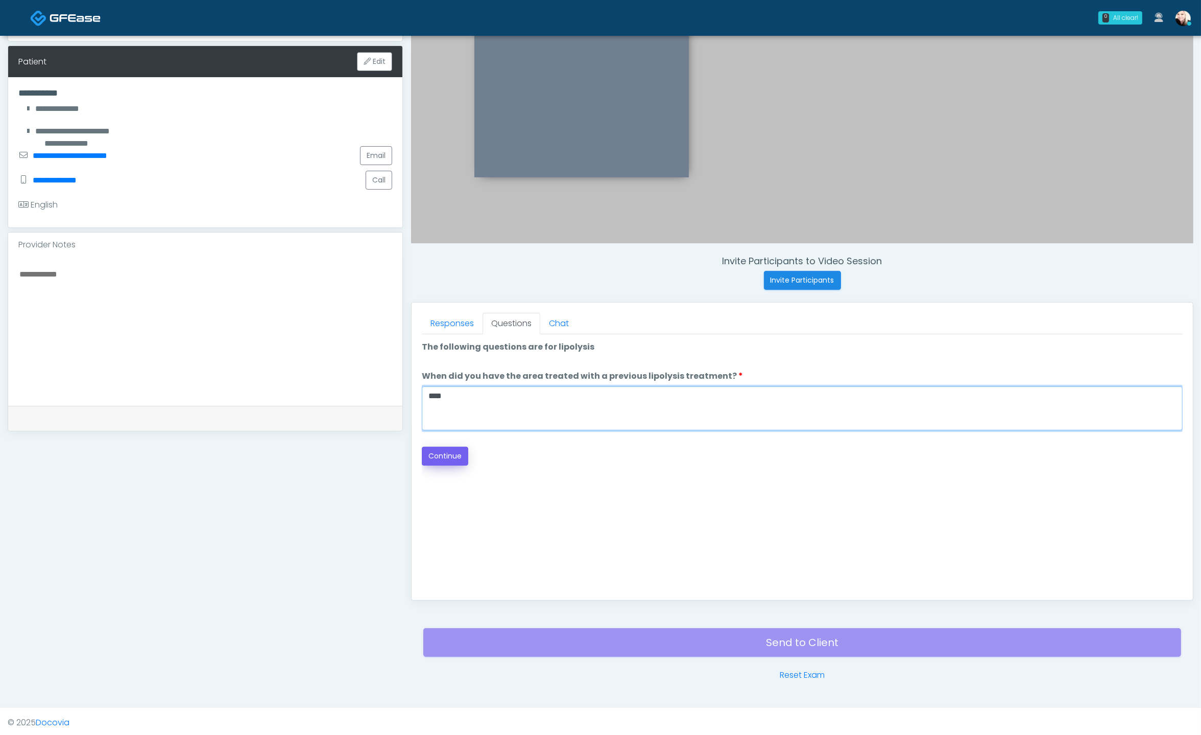
type textarea "****"
click at [433, 447] on button "Continue" at bounding box center [445, 455] width 46 height 19
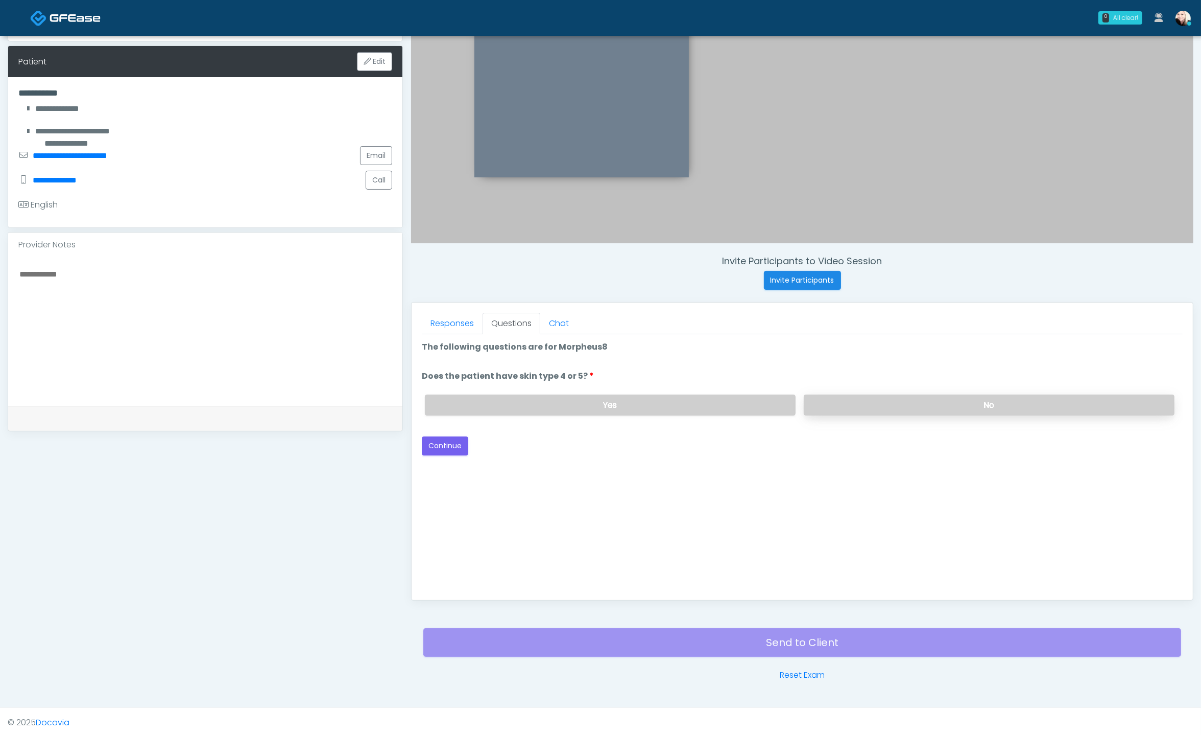
click at [771, 404] on label "No" at bounding box center [989, 404] width 371 height 21
click at [437, 440] on button "Continue" at bounding box center [445, 445] width 46 height 19
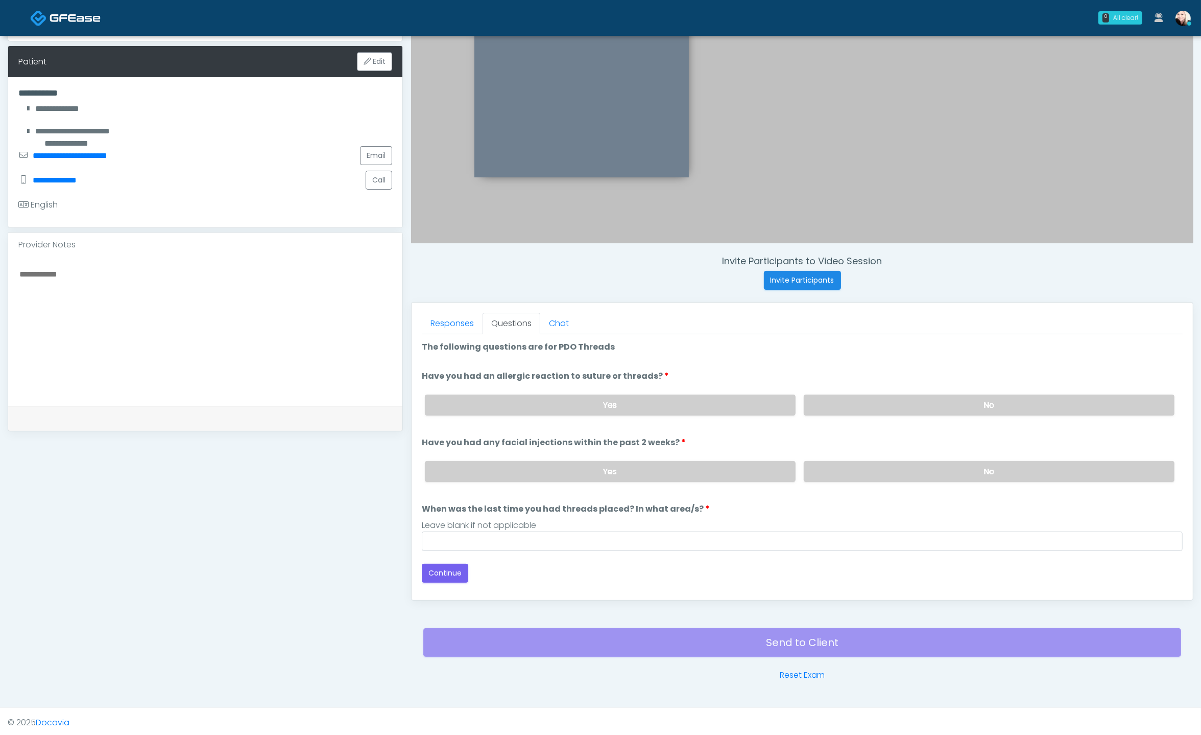
drag, startPoint x: 876, startPoint y: 404, endPoint x: 868, endPoint y: 457, distance: 53.7
click at [771, 404] on label "No" at bounding box center [989, 404] width 371 height 21
drag, startPoint x: 845, startPoint y: 465, endPoint x: 688, endPoint y: 540, distance: 174.3
click at [771, 465] on label "No" at bounding box center [989, 471] width 371 height 21
click at [603, 542] on input "When was the last time you had threads placed? In what area/s?" at bounding box center [802, 540] width 761 height 19
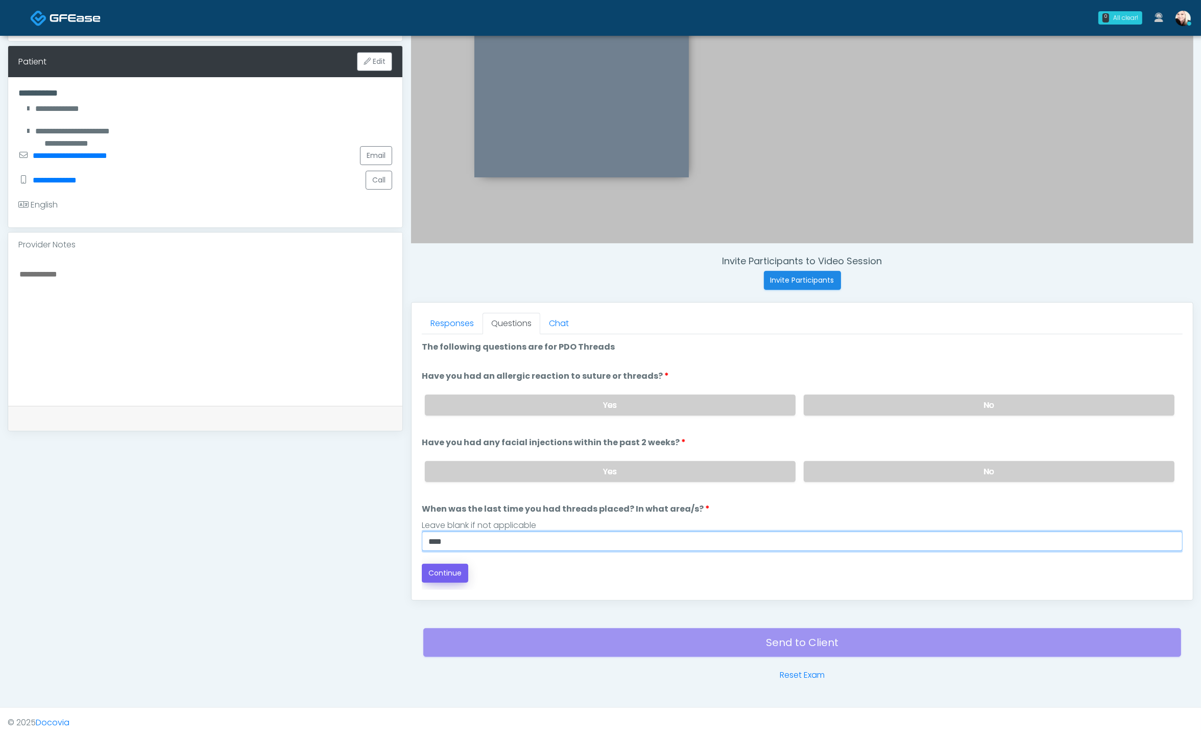
type input "****"
click at [445, 563] on button "Continue" at bounding box center [445, 572] width 46 height 19
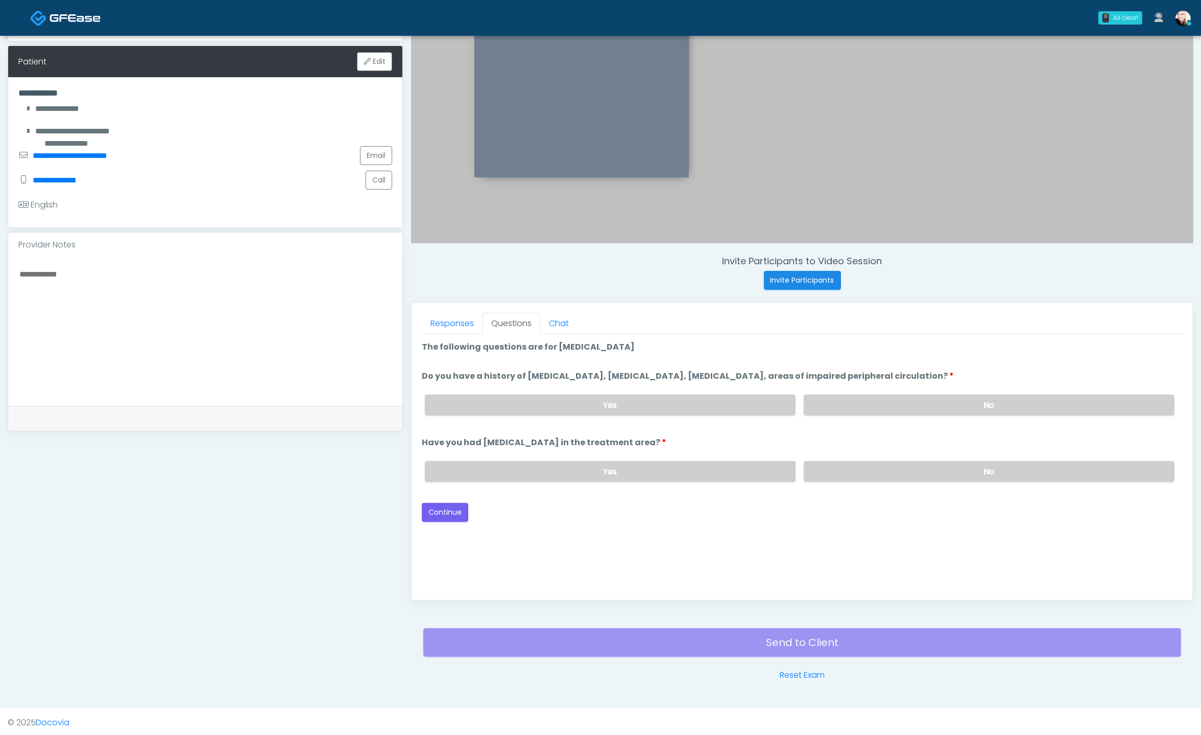
drag, startPoint x: 830, startPoint y: 401, endPoint x: 826, endPoint y: 424, distance: 23.2
click at [771, 403] on label "No" at bounding box center [989, 404] width 371 height 21
click at [771, 473] on label "No" at bounding box center [989, 471] width 371 height 21
click at [453, 509] on button "Continue" at bounding box center [445, 512] width 46 height 19
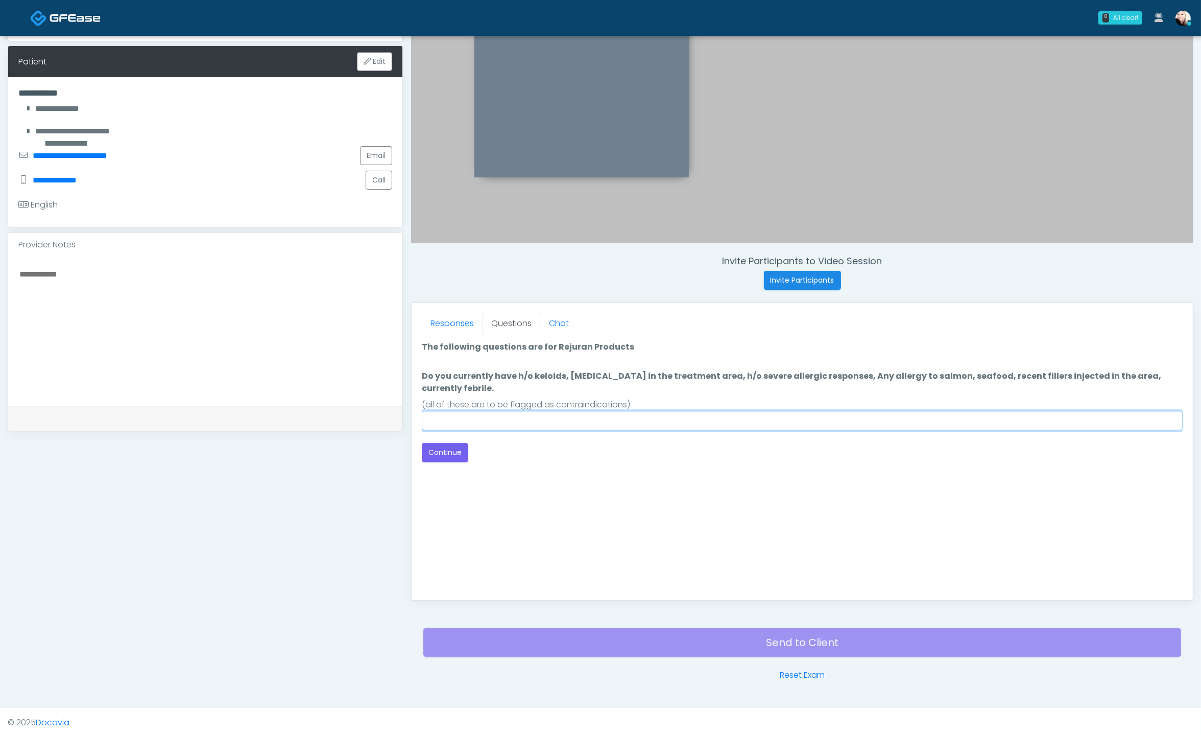
click at [650, 418] on input "Do you currently have h/o keloids, skin infection in the treatment area, h/o se…" at bounding box center [802, 420] width 761 height 19
type input "****"
click at [432, 450] on button "Continue" at bounding box center [445, 452] width 46 height 19
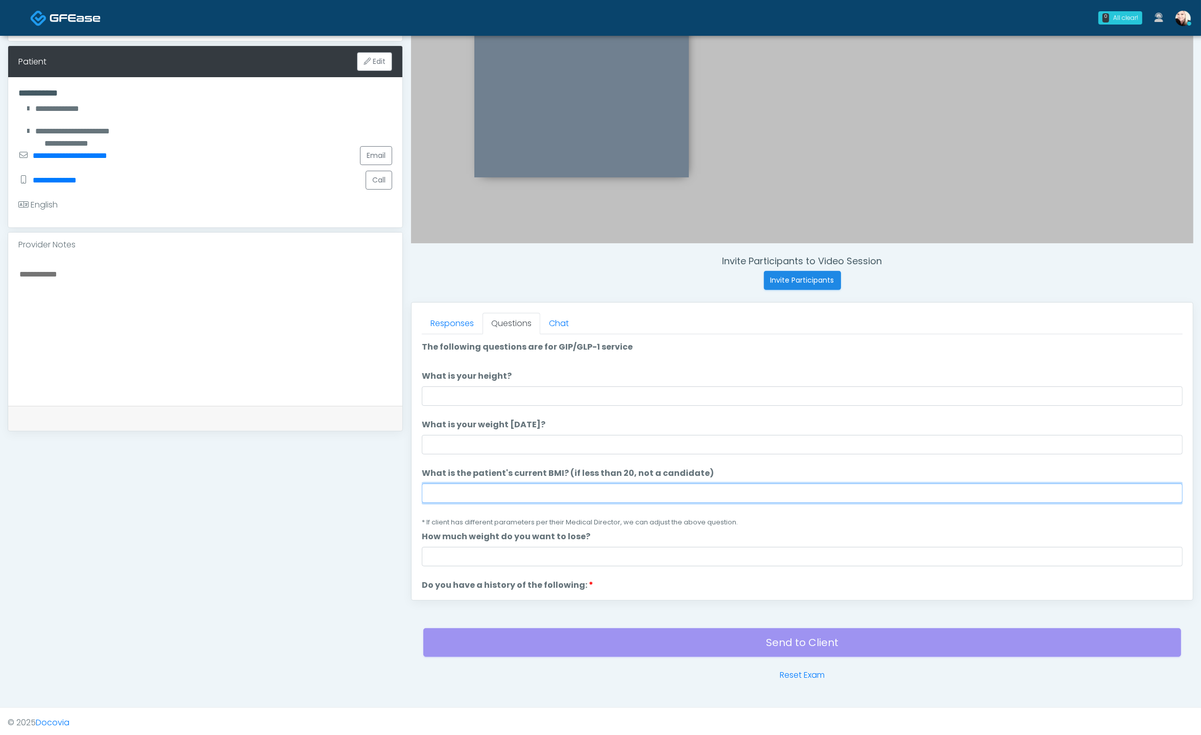
click at [482, 489] on input "What is the patient's current BMI? (if less than 20, not a candidate)" at bounding box center [802, 492] width 761 height 19
paste input "****"
type input "****"
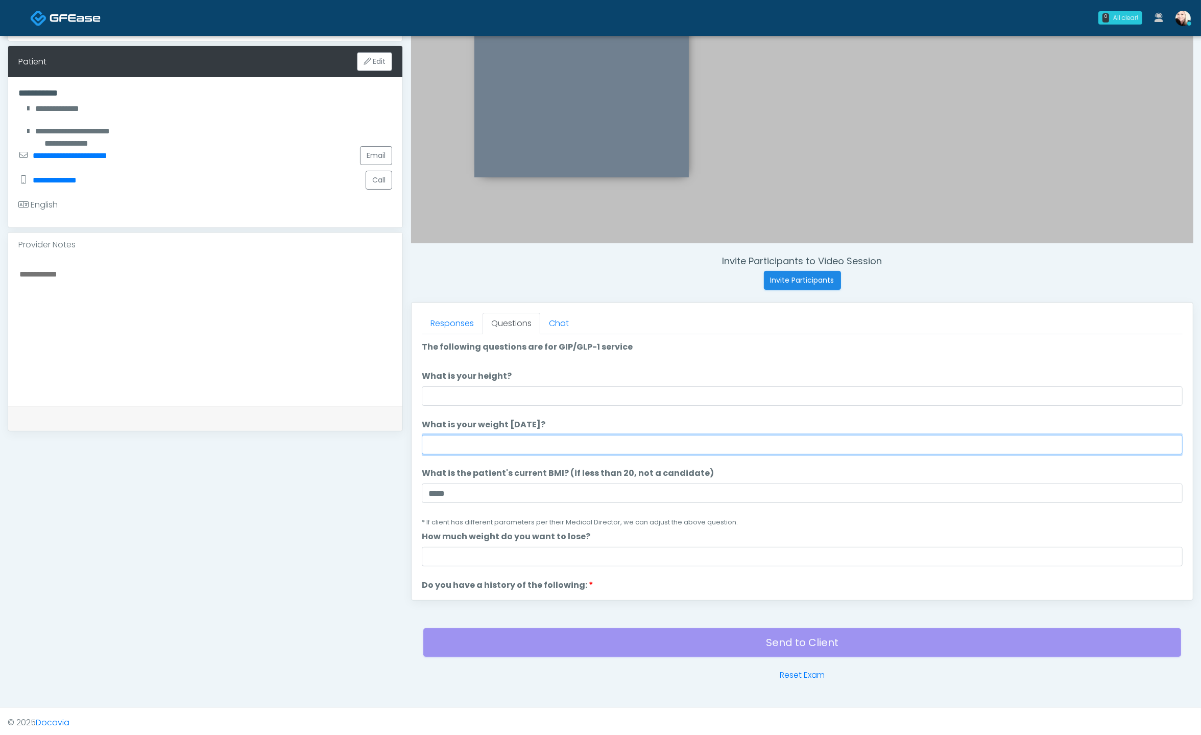
click at [463, 438] on input "What is your weight [DATE]?" at bounding box center [802, 444] width 761 height 19
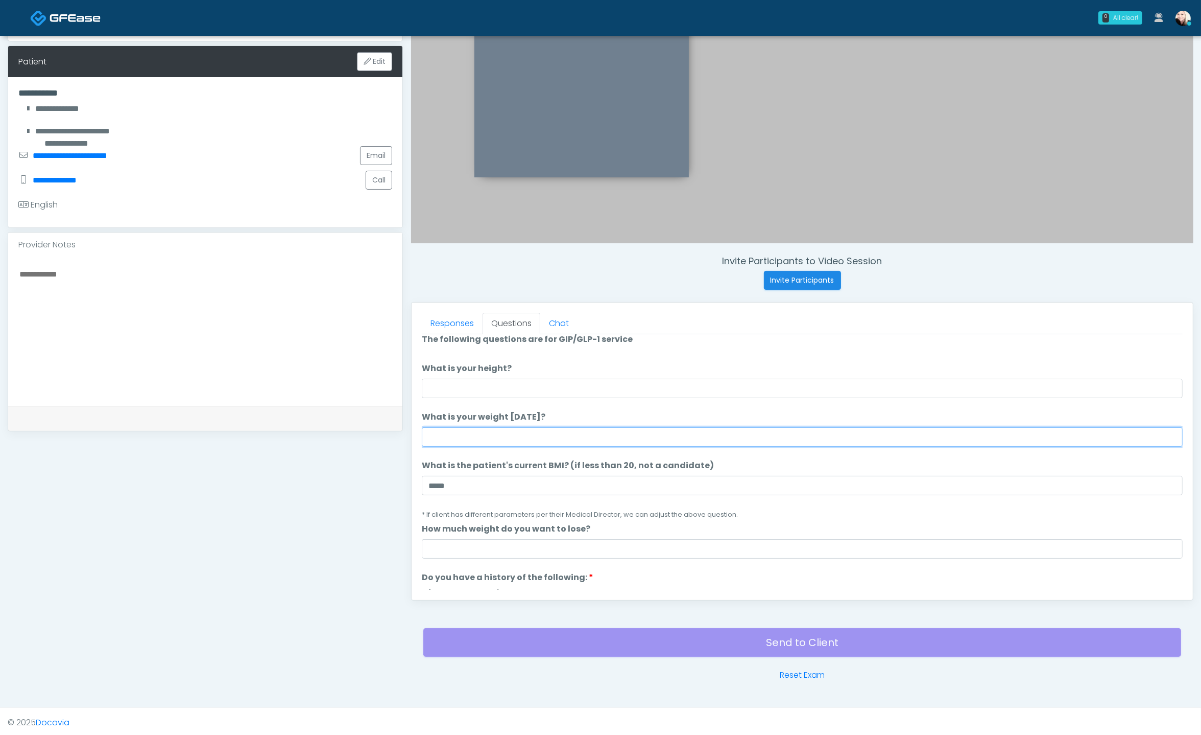
scroll to position [19, 0]
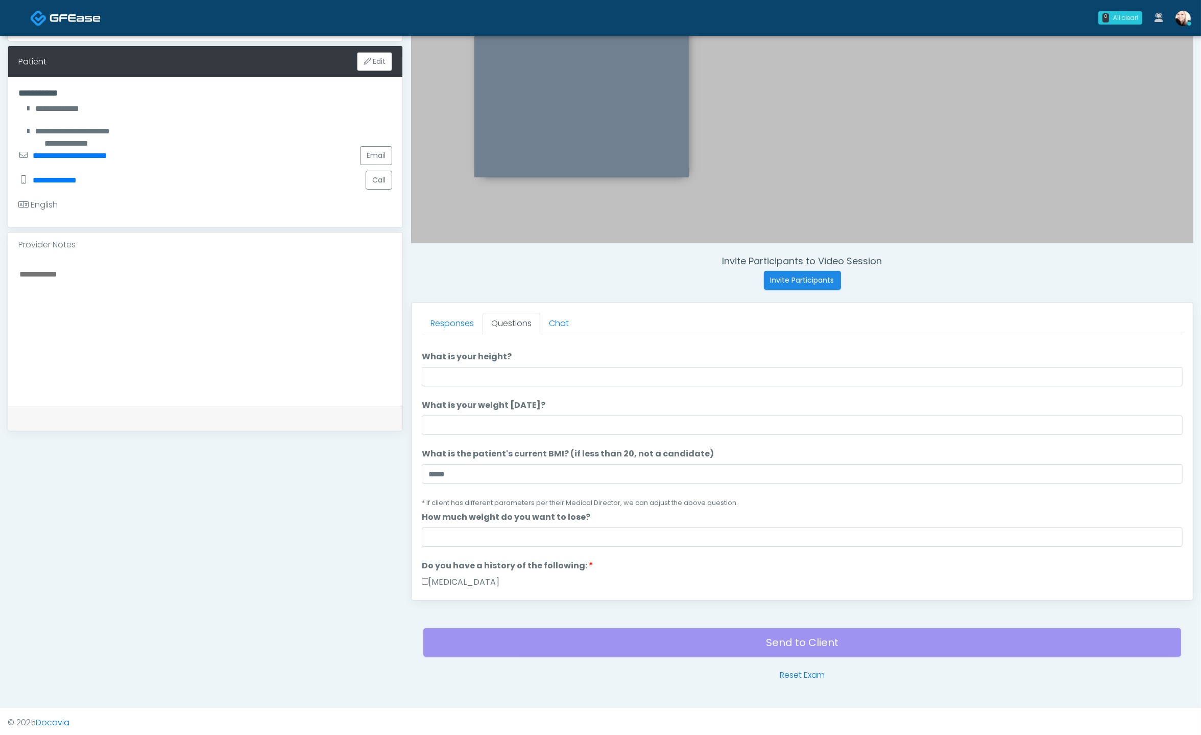
drag, startPoint x: 415, startPoint y: 546, endPoint x: 435, endPoint y: 538, distance: 21.5
click at [431, 540] on div "Responses Questions Chat Good Faith Exam Script Good Faith Exam Script INTRODUC…" at bounding box center [803, 450] width 782 height 297
click at [438, 535] on input "How much weight do you want to lose?" at bounding box center [802, 536] width 761 height 19
type input "***"
click at [482, 371] on input "What is your height?" at bounding box center [802, 376] width 761 height 19
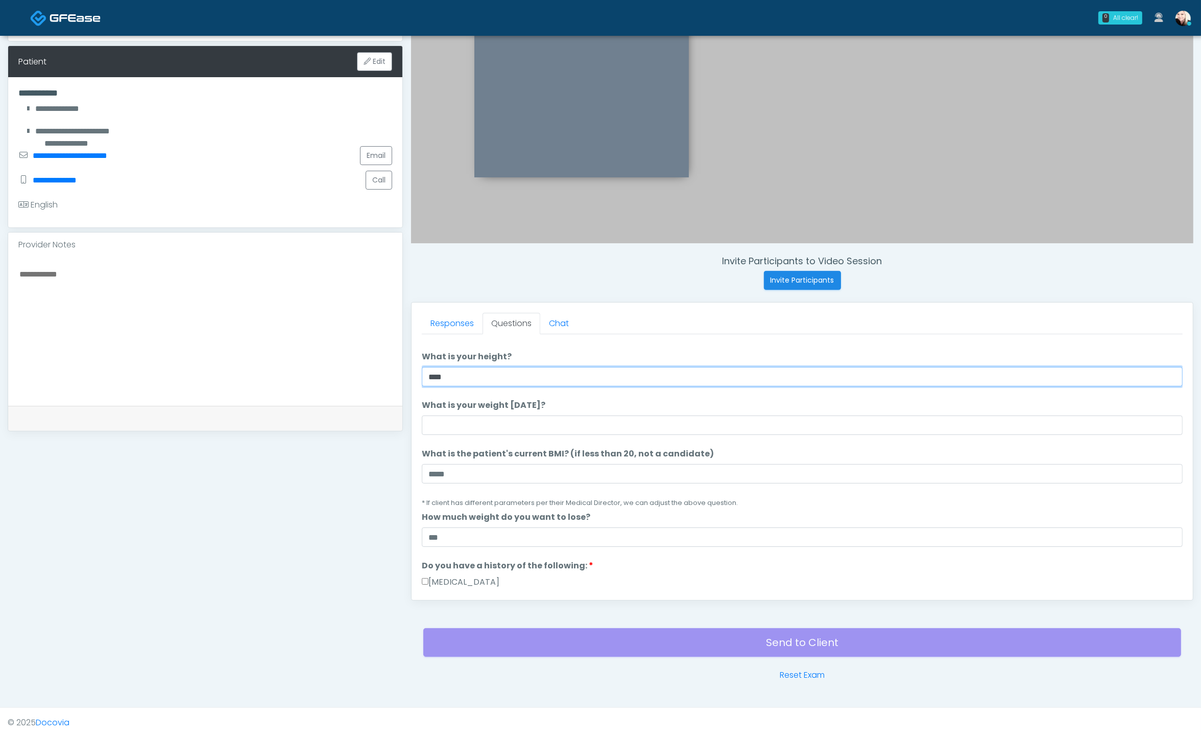
type input "****"
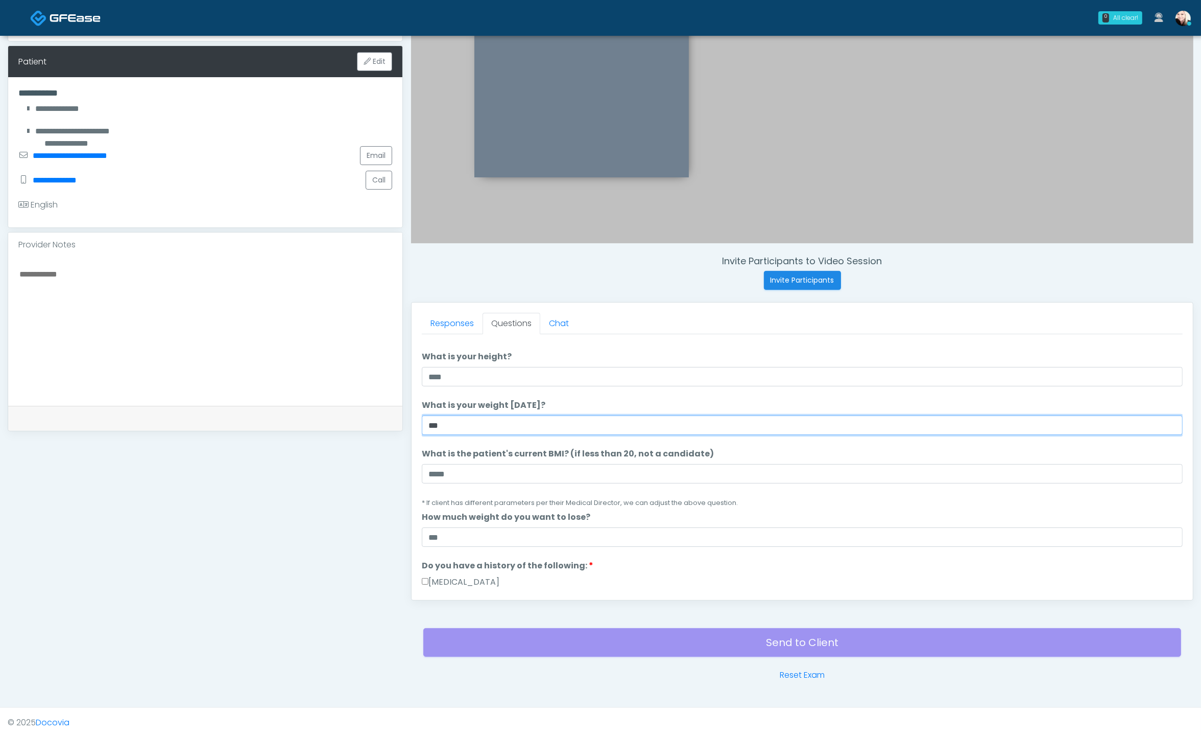
type input "***"
click at [667, 486] on li "What is the patient's current BMI? (if less than 20, not a candidate) What is t…" at bounding box center [802, 477] width 761 height 61
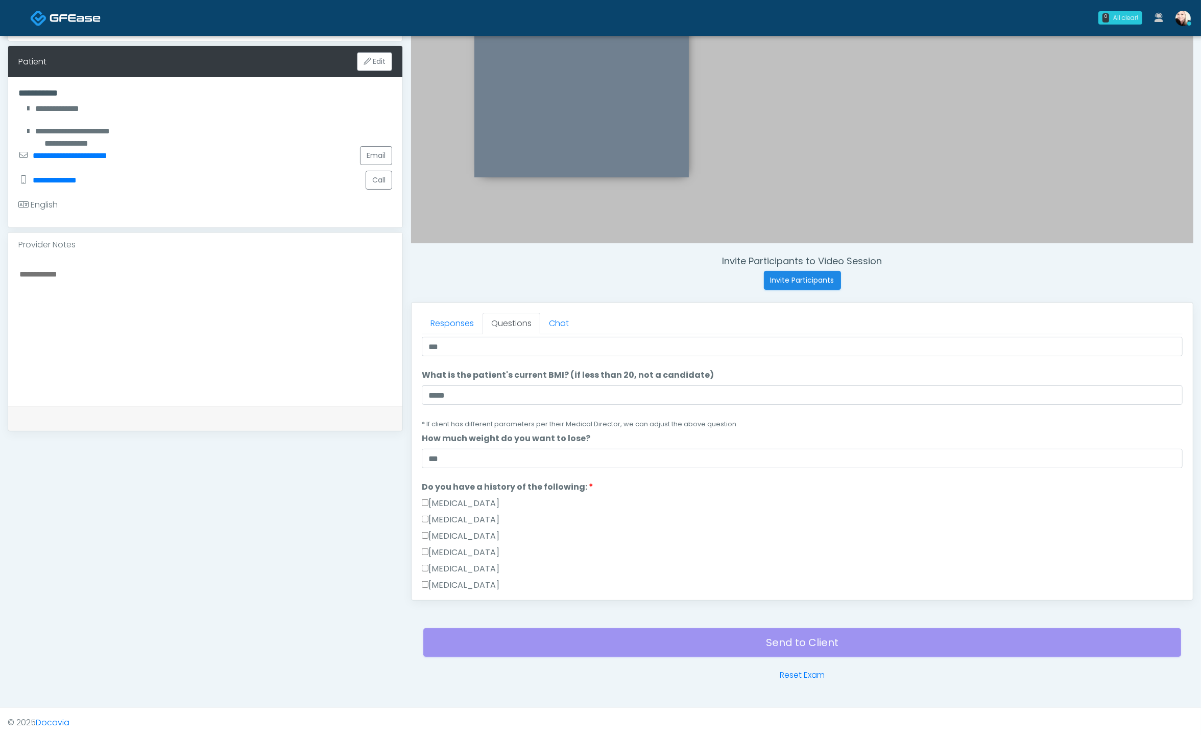
scroll to position [241, 0]
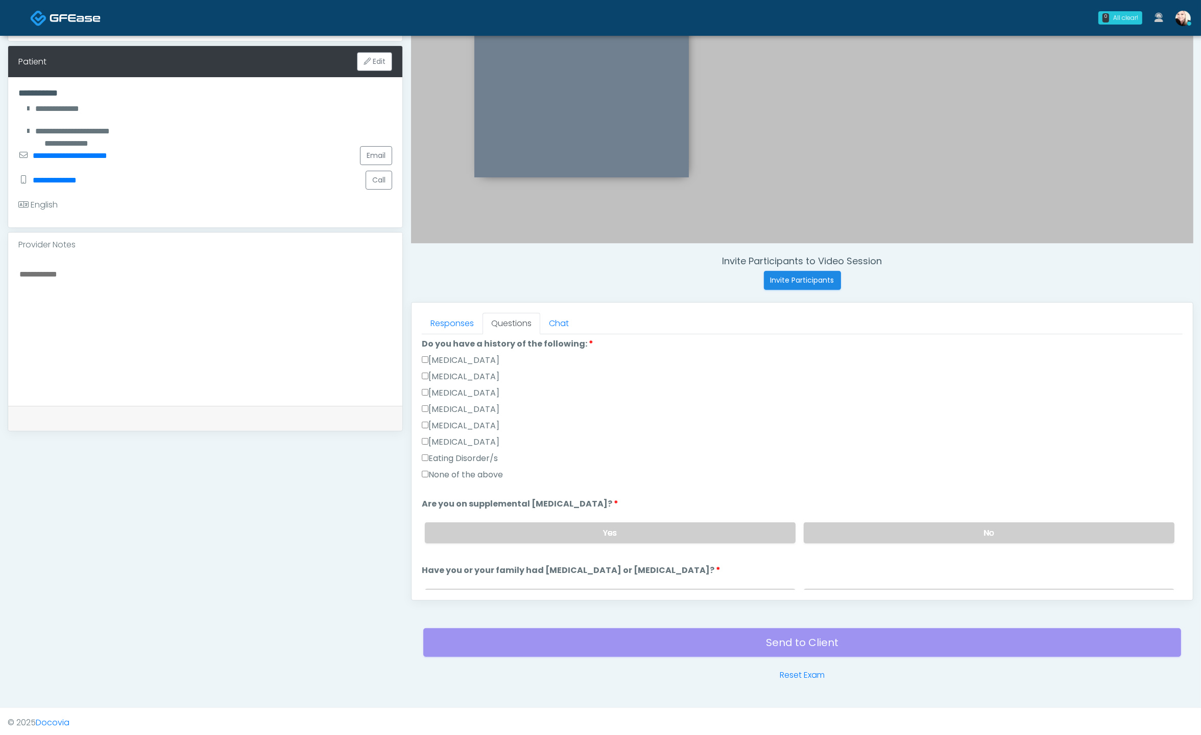
click at [429, 464] on div "Eating Disorder/s" at bounding box center [802, 460] width 761 height 16
click at [431, 471] on label "None of the above" at bounding box center [462, 474] width 81 height 12
click at [771, 527] on label "No" at bounding box center [989, 532] width 371 height 21
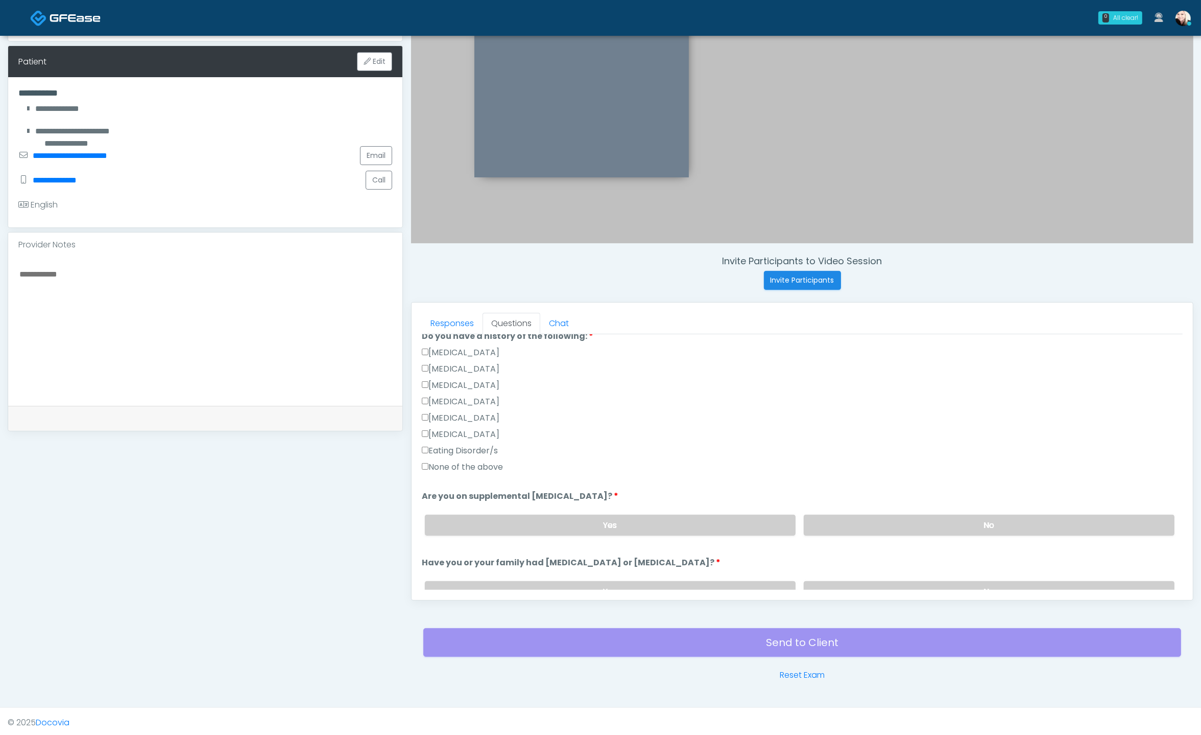
scroll to position [250, 0]
click at [424, 345] on label "Gallbladder Disease" at bounding box center [461, 351] width 78 height 12
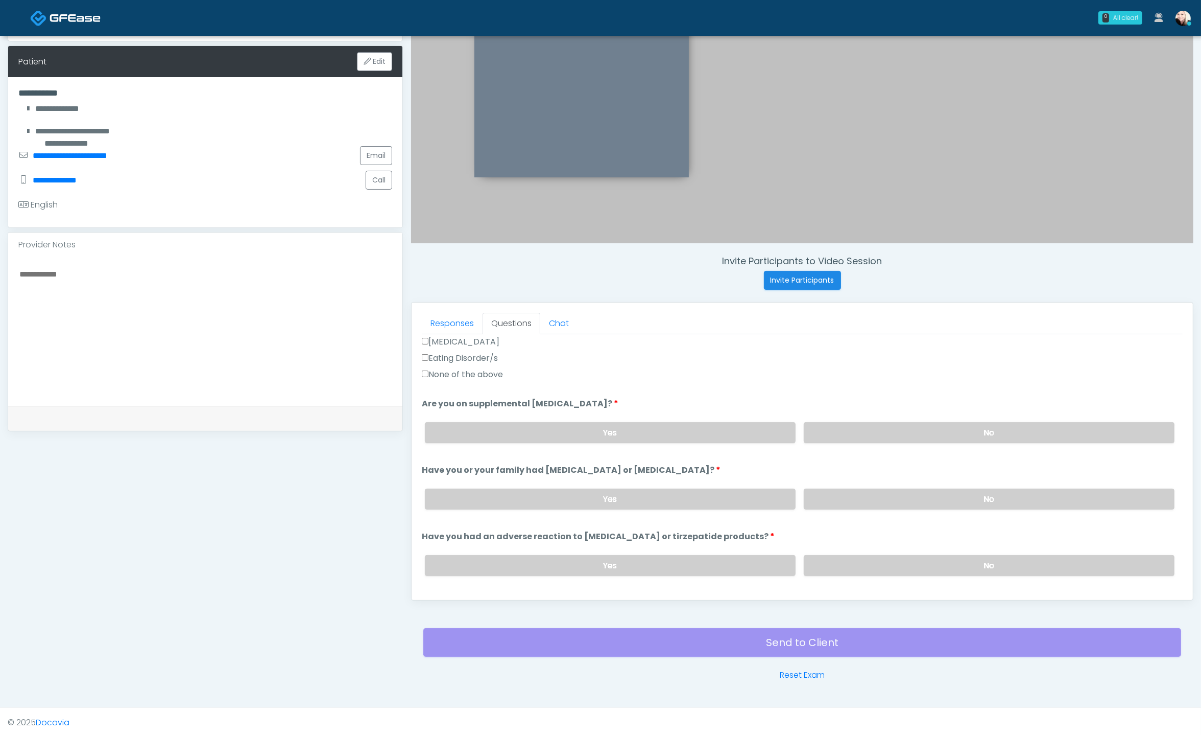
scroll to position [383, 0]
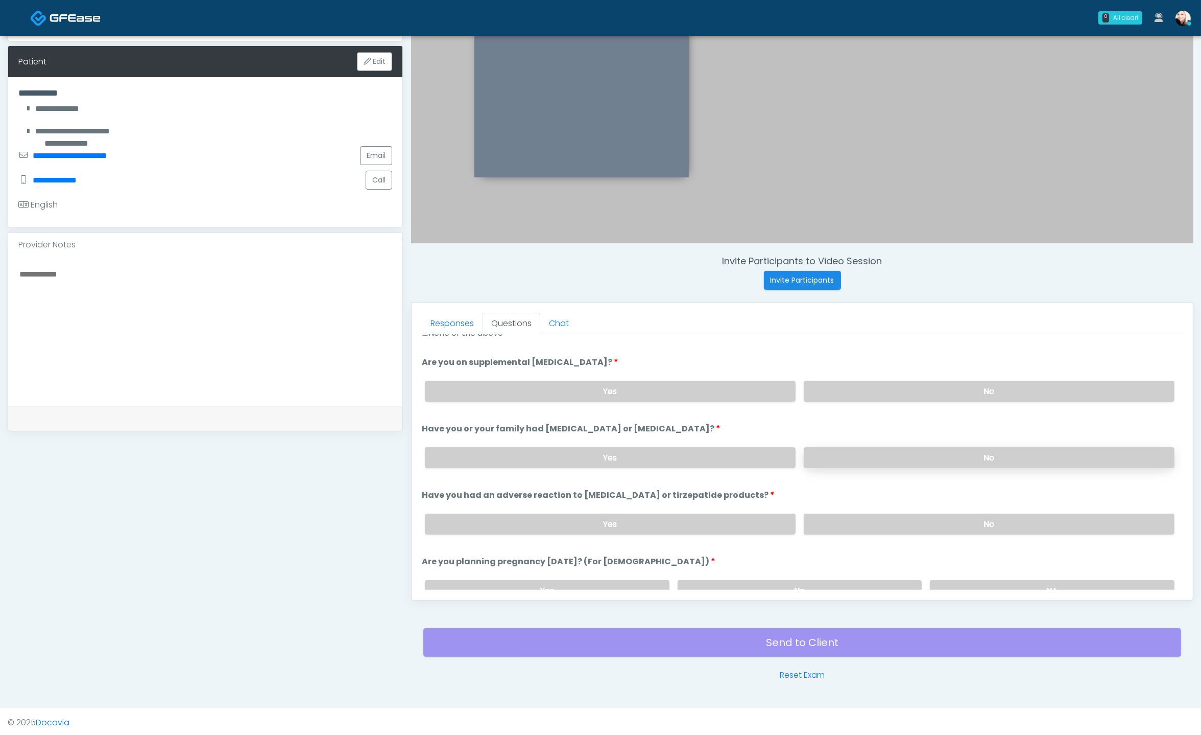
click at [771, 456] on label "No" at bounding box center [989, 457] width 371 height 21
click at [771, 536] on div "Yes No" at bounding box center [800, 523] width 766 height 37
click at [771, 520] on label "No" at bounding box center [989, 523] width 371 height 21
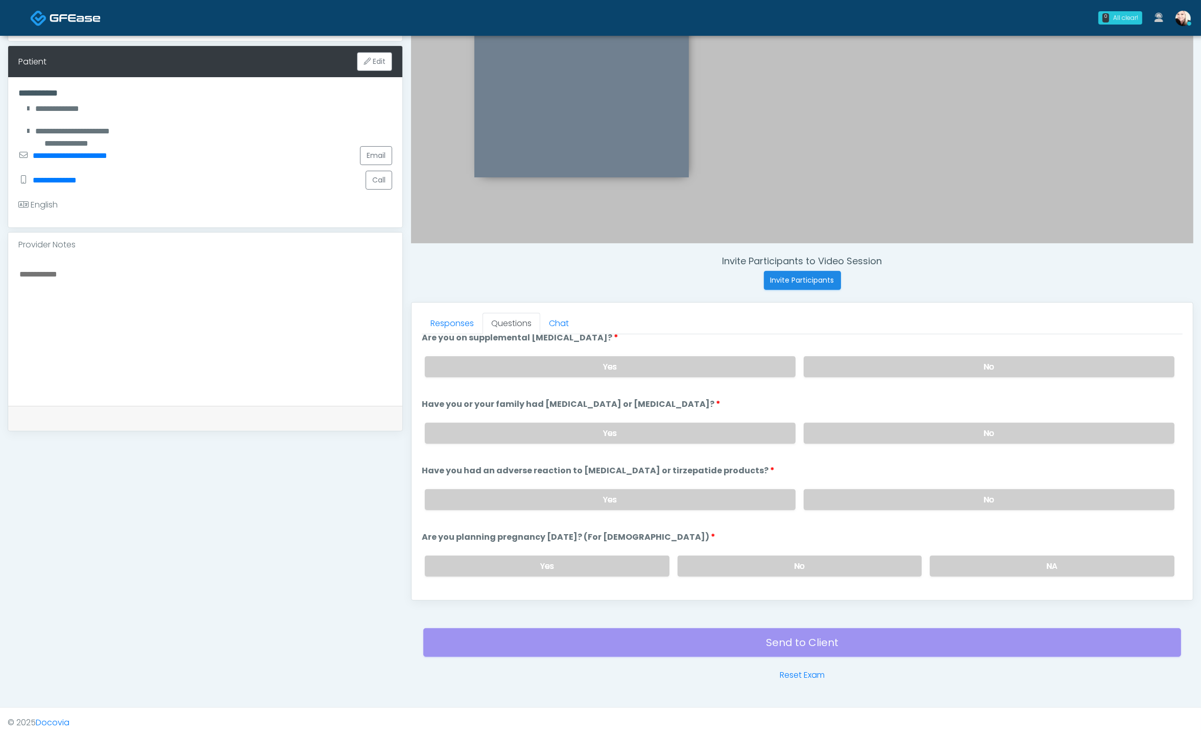
scroll to position [468, 0]
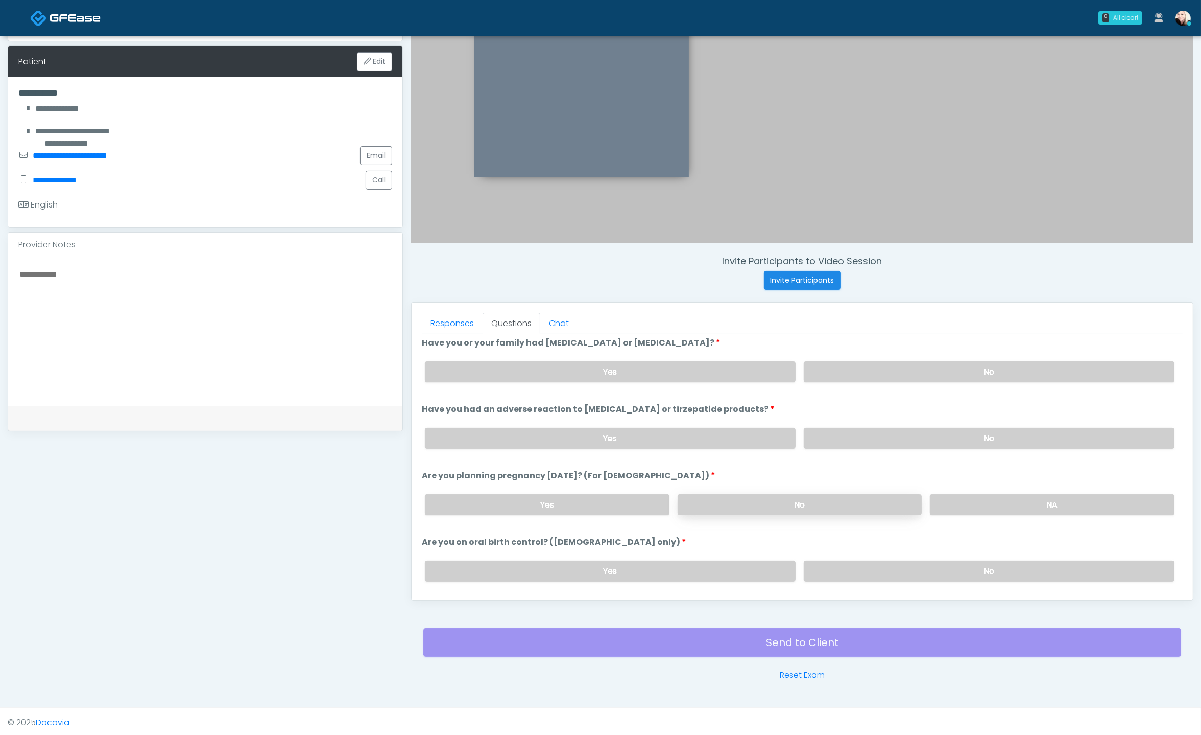
click at [771, 507] on label "No" at bounding box center [800, 504] width 245 height 21
click at [771, 561] on label "No" at bounding box center [989, 570] width 371 height 21
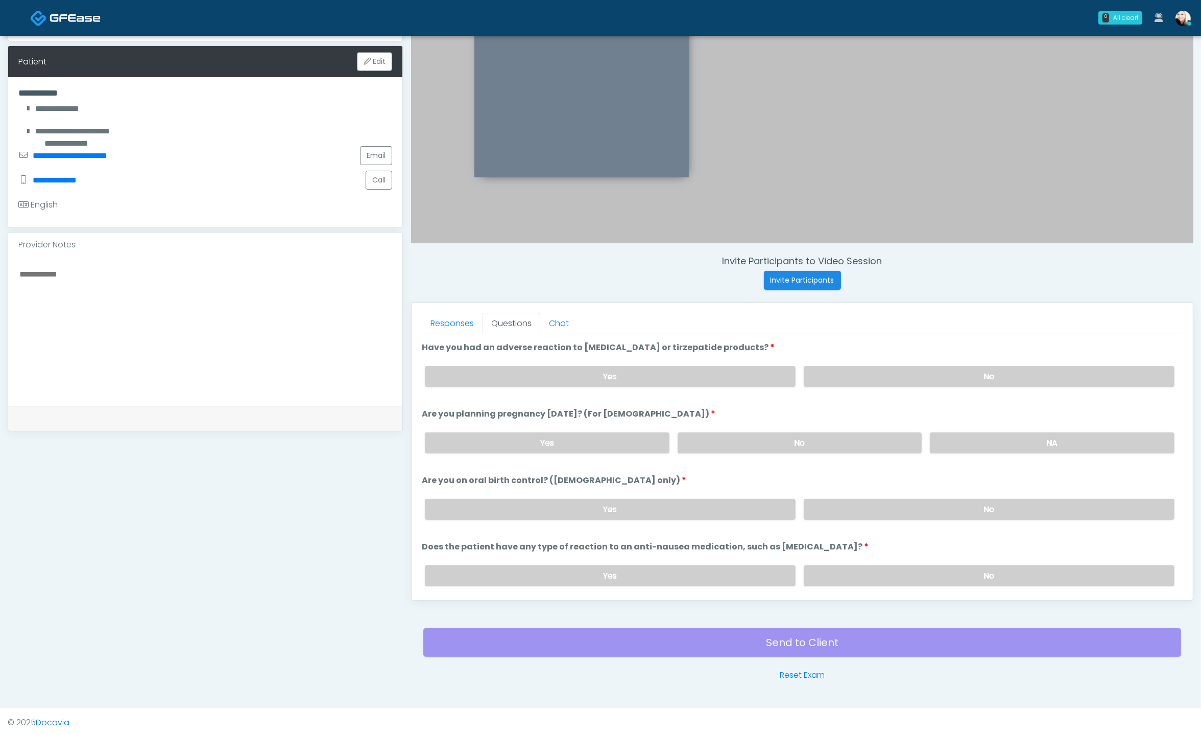
scroll to position [559, 0]
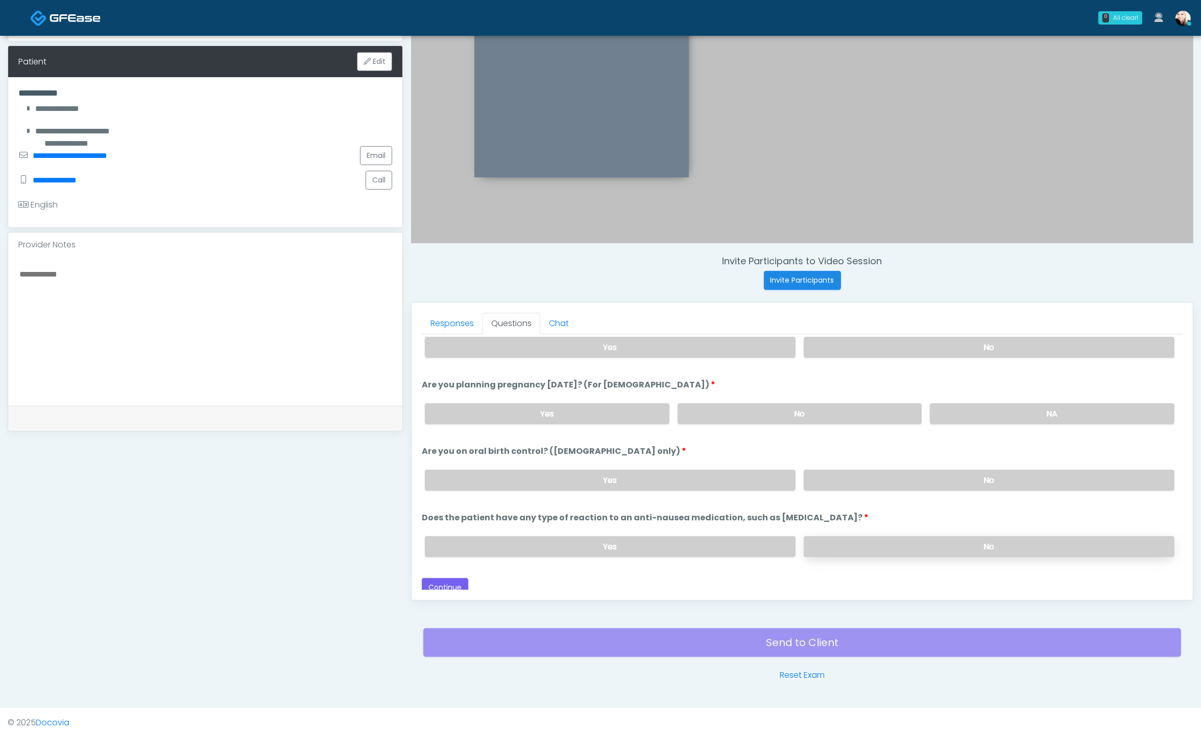
click at [771, 539] on label "No" at bounding box center [989, 546] width 371 height 21
click at [434, 579] on button "Continue" at bounding box center [445, 587] width 46 height 19
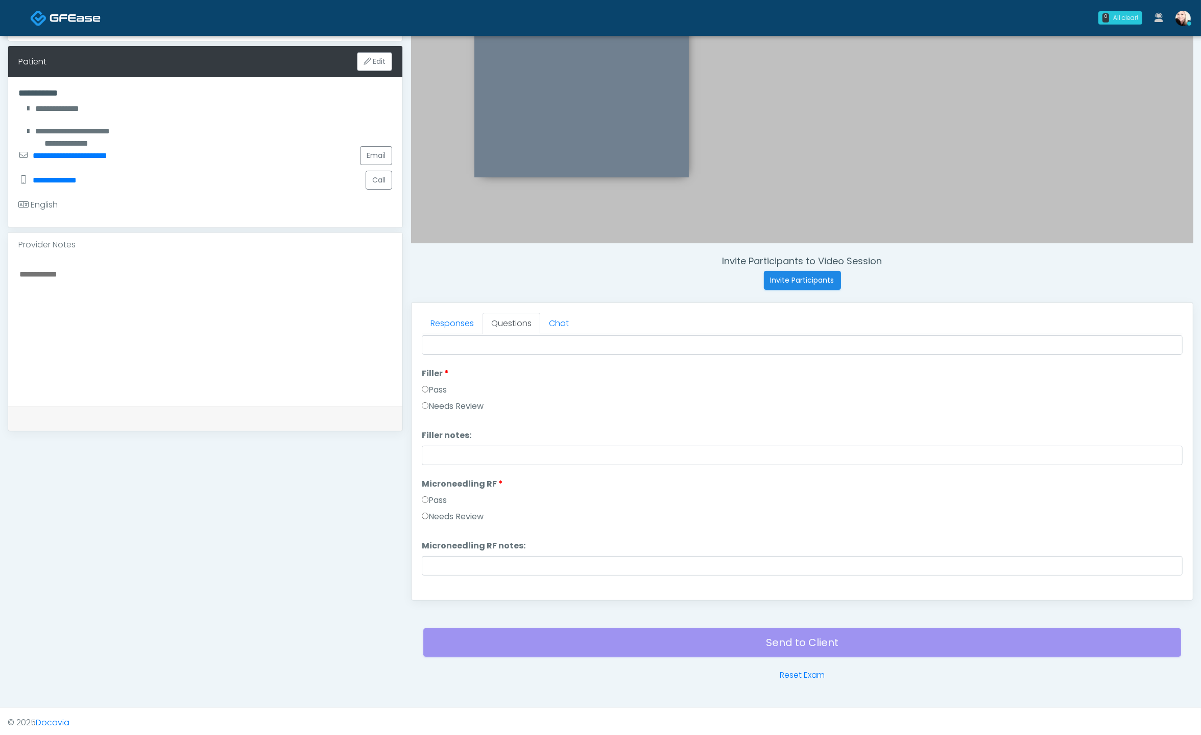
scroll to position [0, 0]
click at [771, 339] on button "Pass All" at bounding box center [1163, 347] width 39 height 19
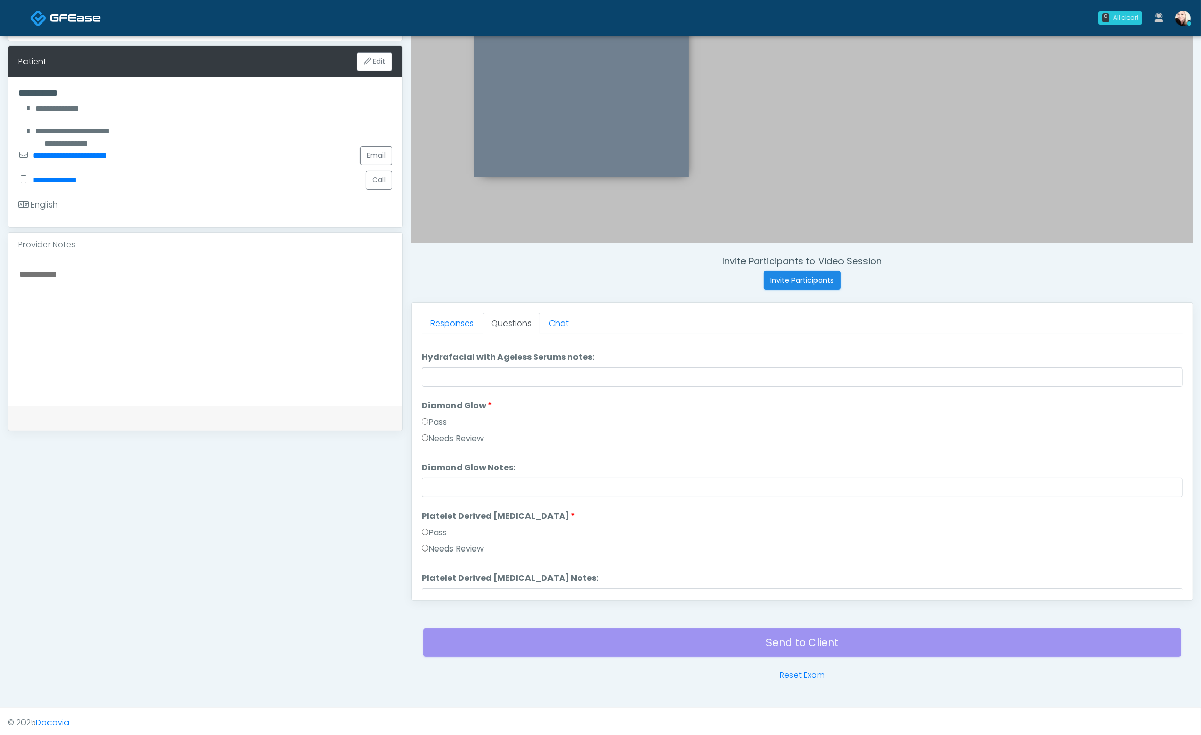
scroll to position [2011, 0]
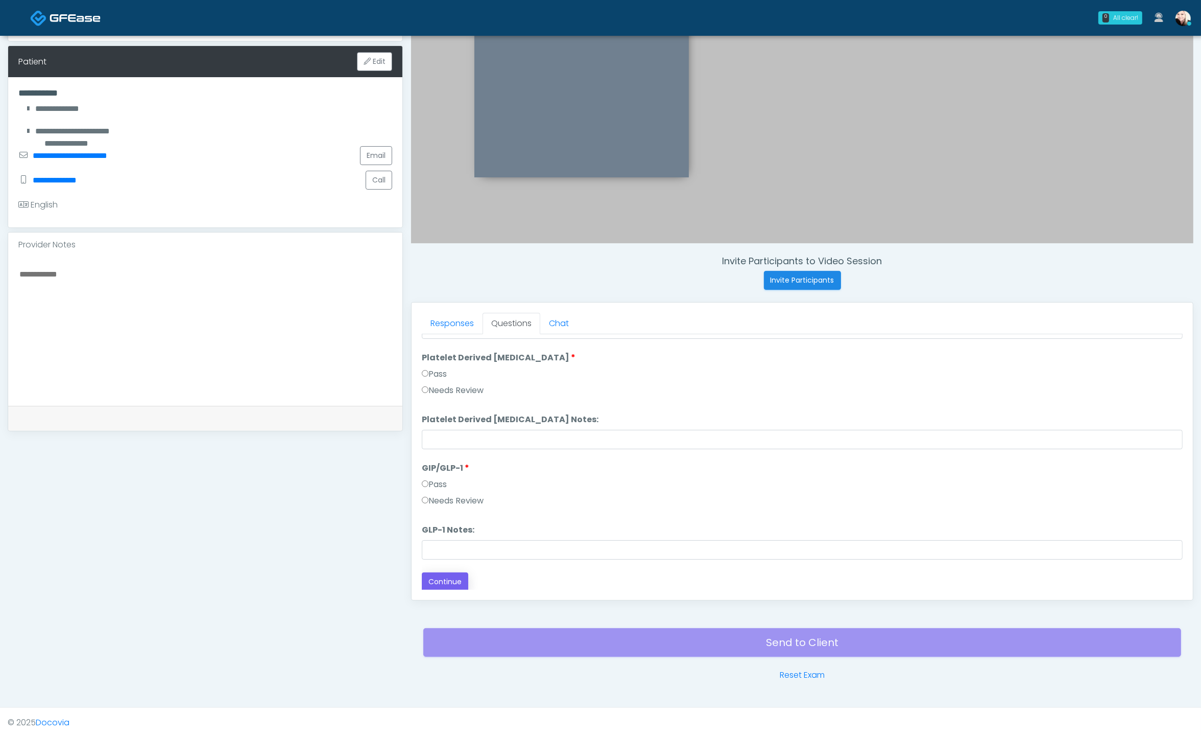
drag, startPoint x: 445, startPoint y: 589, endPoint x: 447, endPoint y: 585, distance: 5.3
click at [445, 589] on div "Responses Questions Chat Good Faith Exam Script Good Faith Exam Script INTRODUC…" at bounding box center [803, 450] width 782 height 297
click at [447, 585] on button "Continue" at bounding box center [445, 581] width 46 height 19
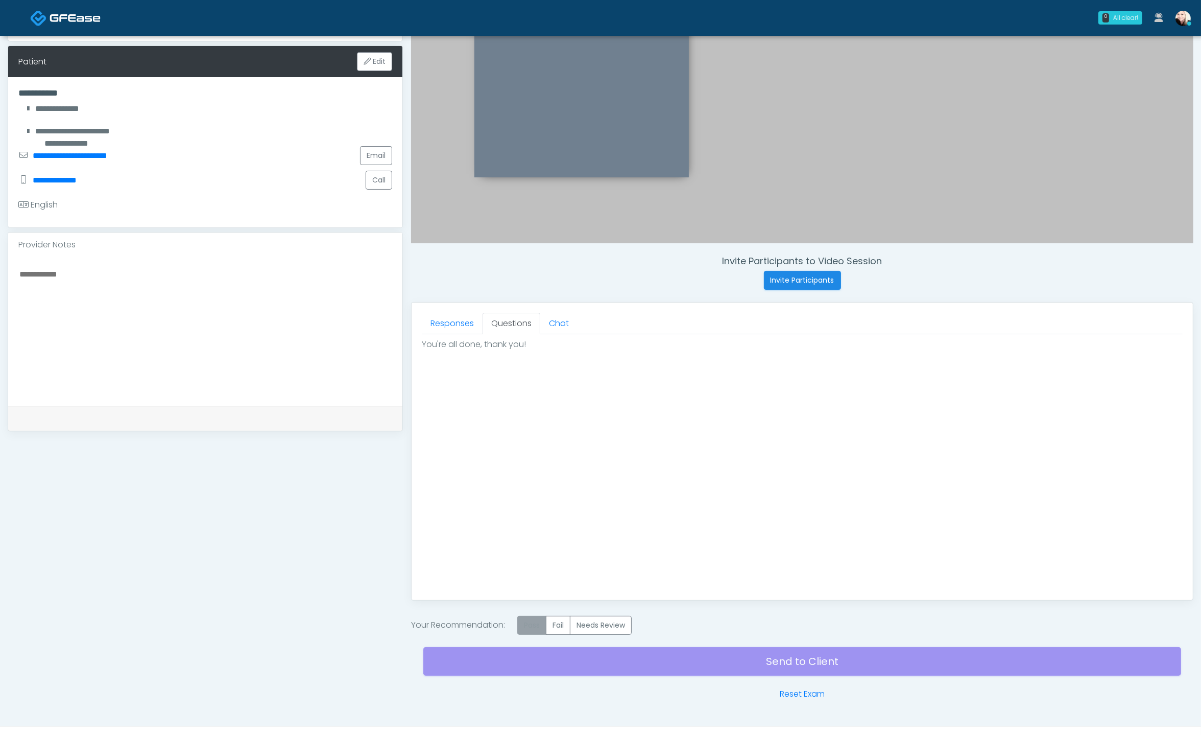
drag, startPoint x: 532, startPoint y: 631, endPoint x: 533, endPoint y: 625, distance: 6.7
click at [532, 631] on div "Pass Fail Needs Review" at bounding box center [574, 625] width 114 height 19
click at [533, 624] on label "Pass" at bounding box center [531, 625] width 29 height 19
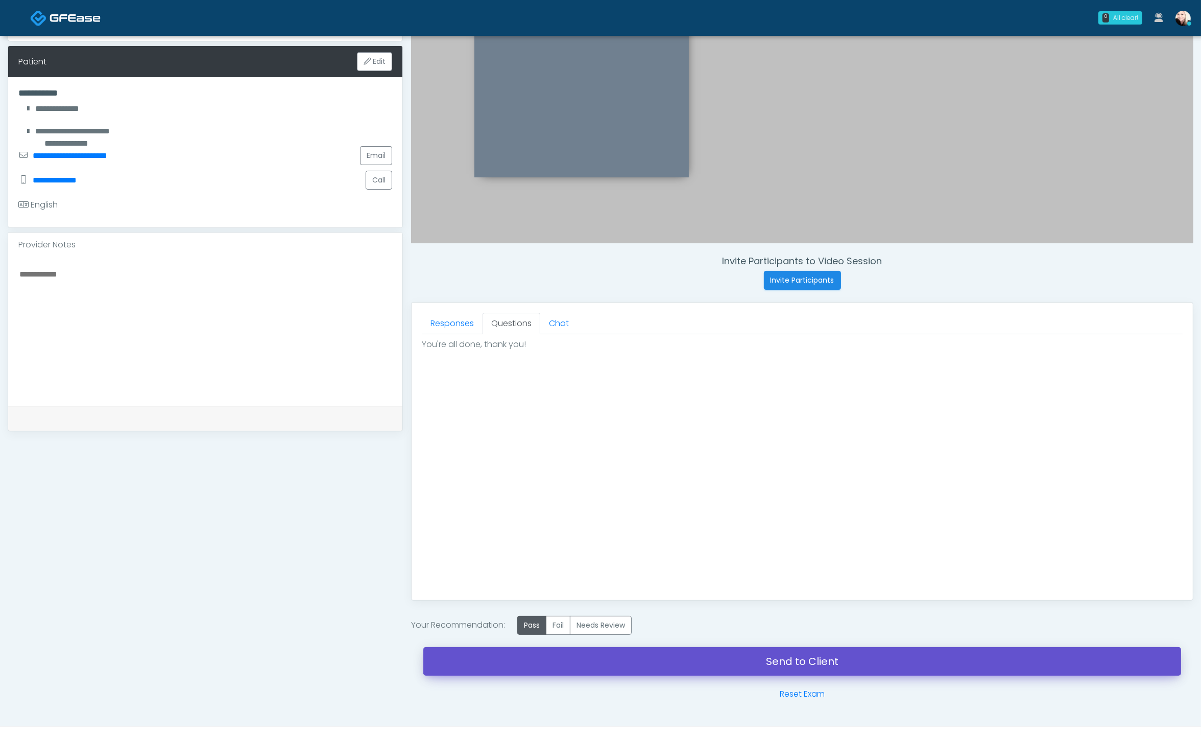
click at [762, 649] on link "Send to Client" at bounding box center [802, 661] width 758 height 29
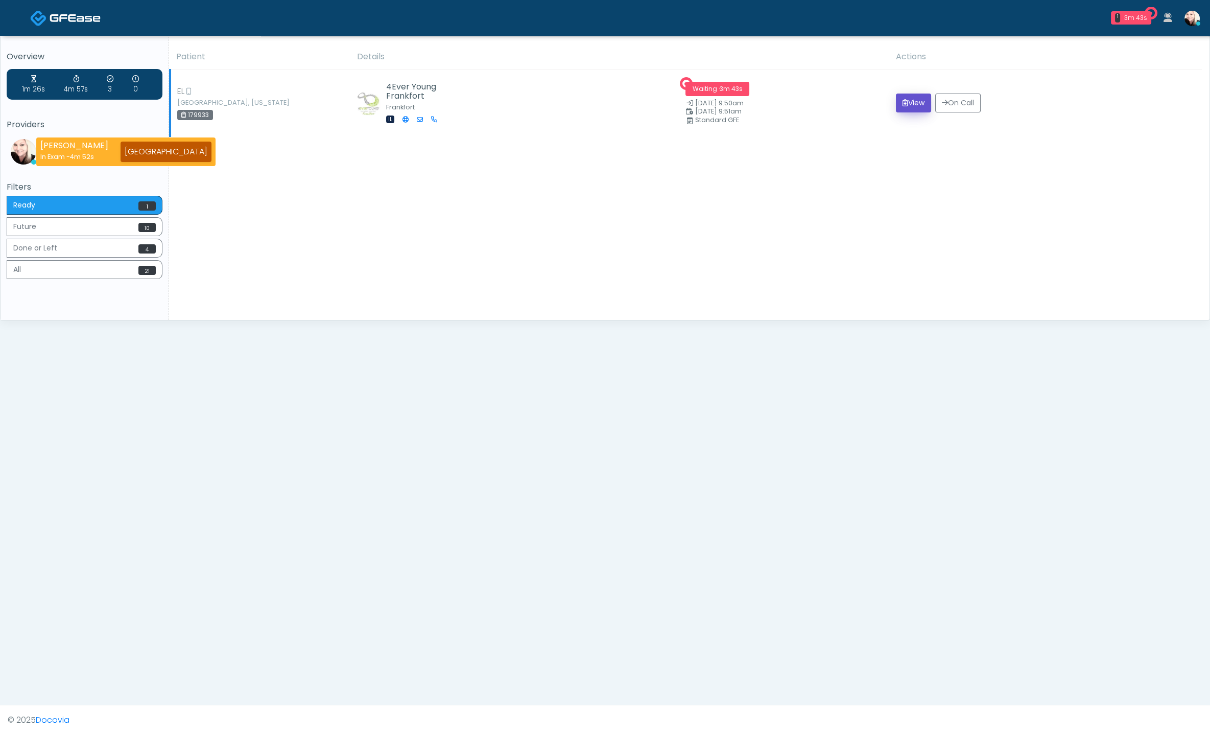
click at [906, 101] on button "View" at bounding box center [913, 102] width 35 height 19
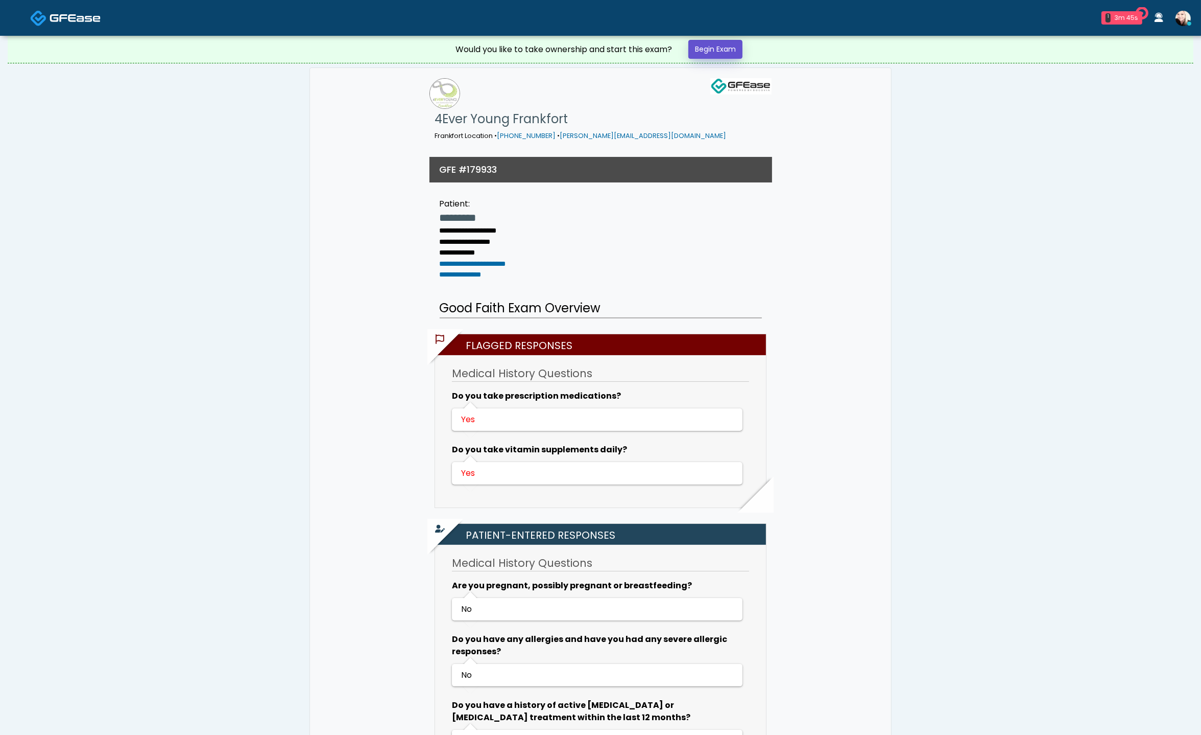
click at [709, 50] on link "Begin Exam" at bounding box center [716, 49] width 54 height 19
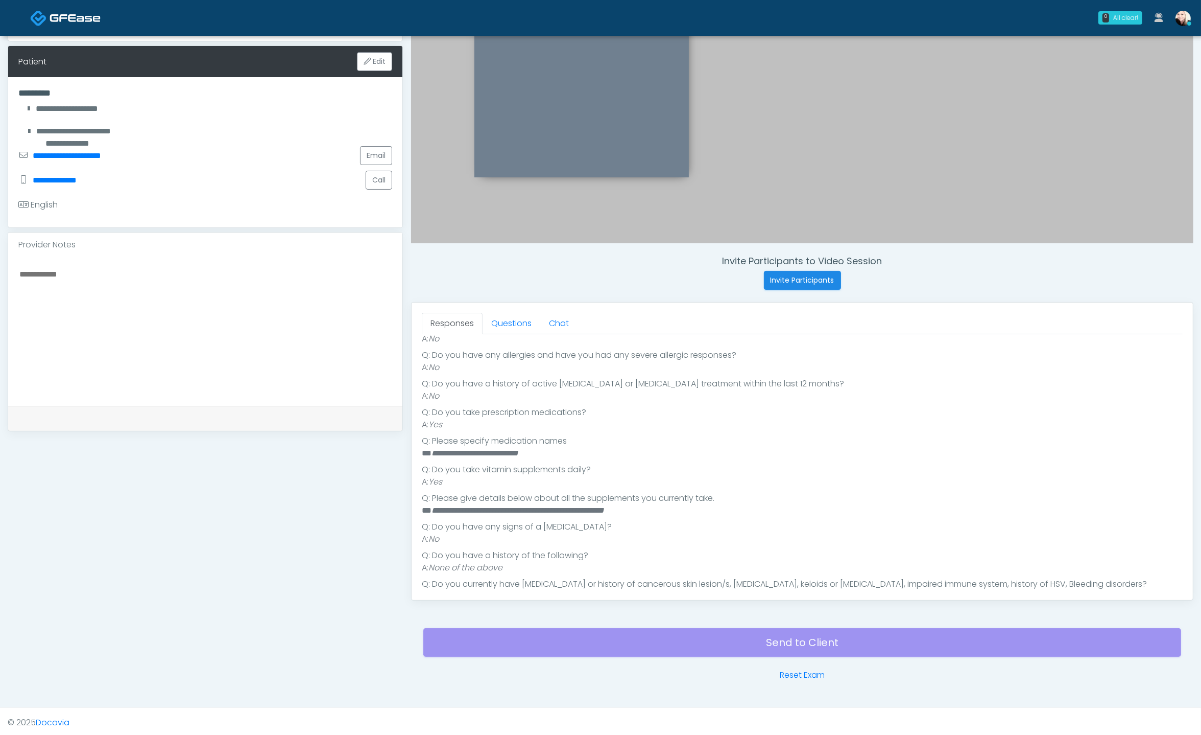
scroll to position [262, 0]
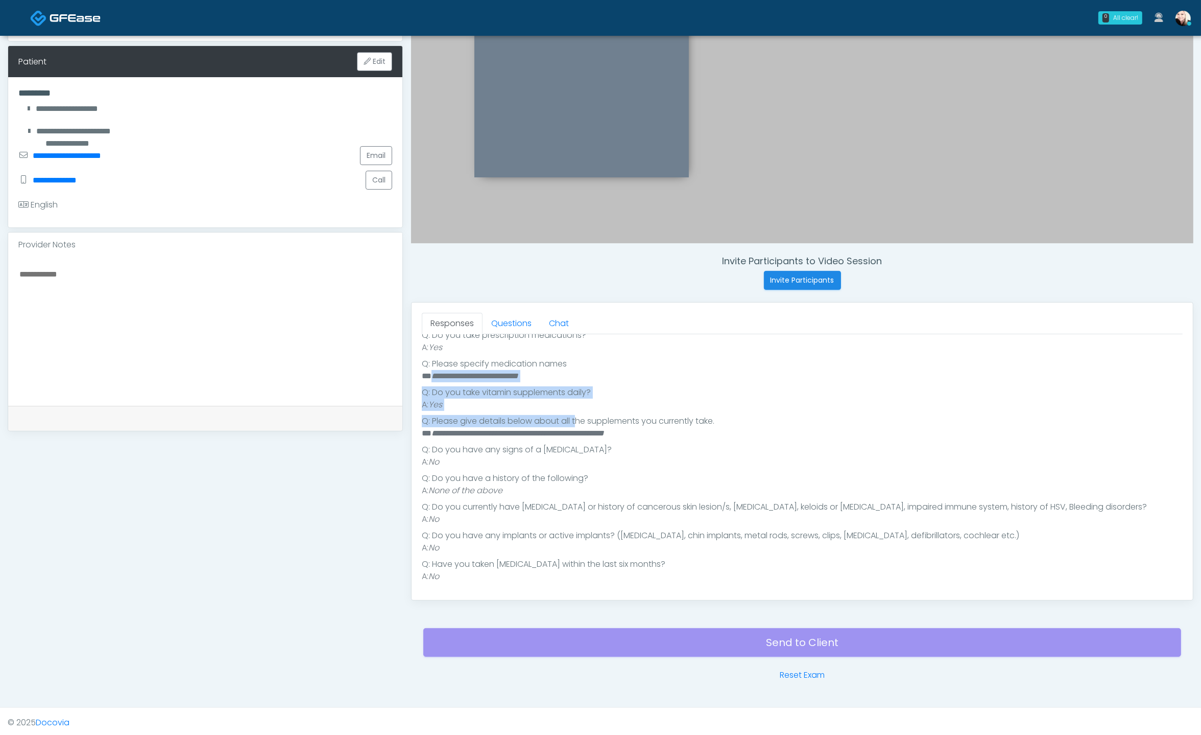
drag, startPoint x: 434, startPoint y: 372, endPoint x: 591, endPoint y: 423, distance: 165.6
click at [588, 421] on ul "**********" at bounding box center [802, 412] width 761 height 339
drag, startPoint x: 615, startPoint y: 444, endPoint x: 616, endPoint y: 465, distance: 21.5
click at [615, 444] on li "Q: Do you have any signs of a [MEDICAL_DATA]?" at bounding box center [802, 449] width 761 height 12
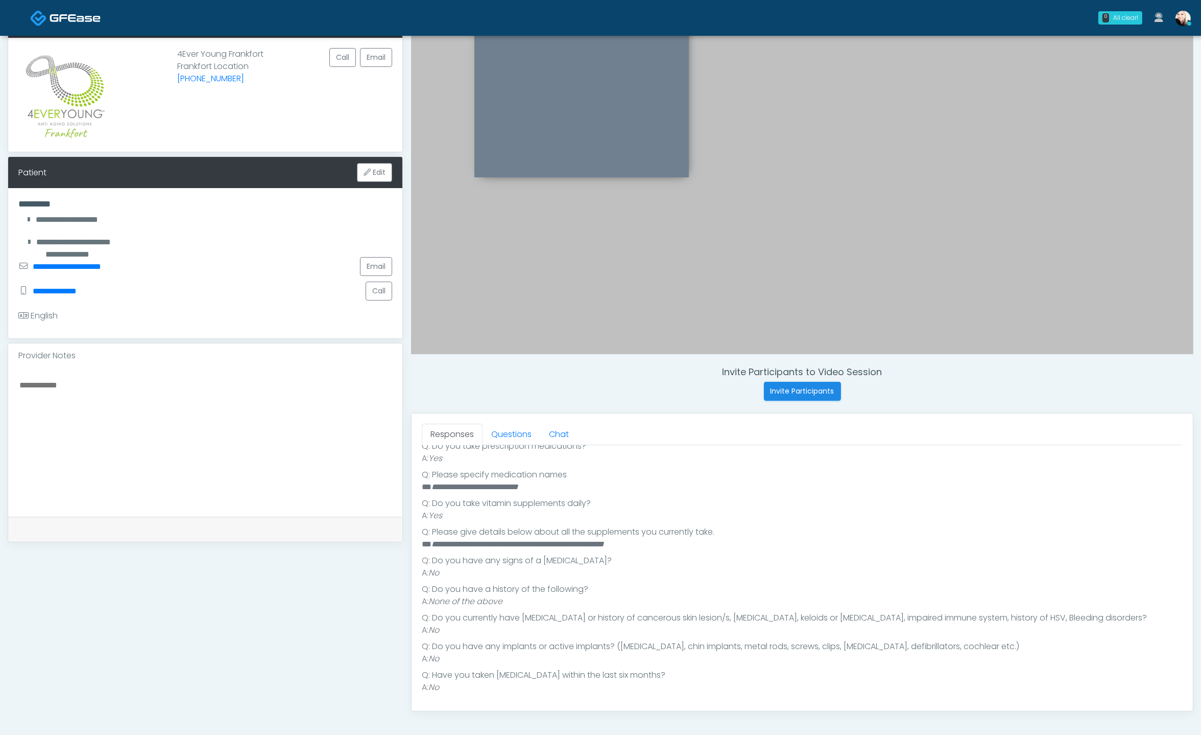
scroll to position [0, 0]
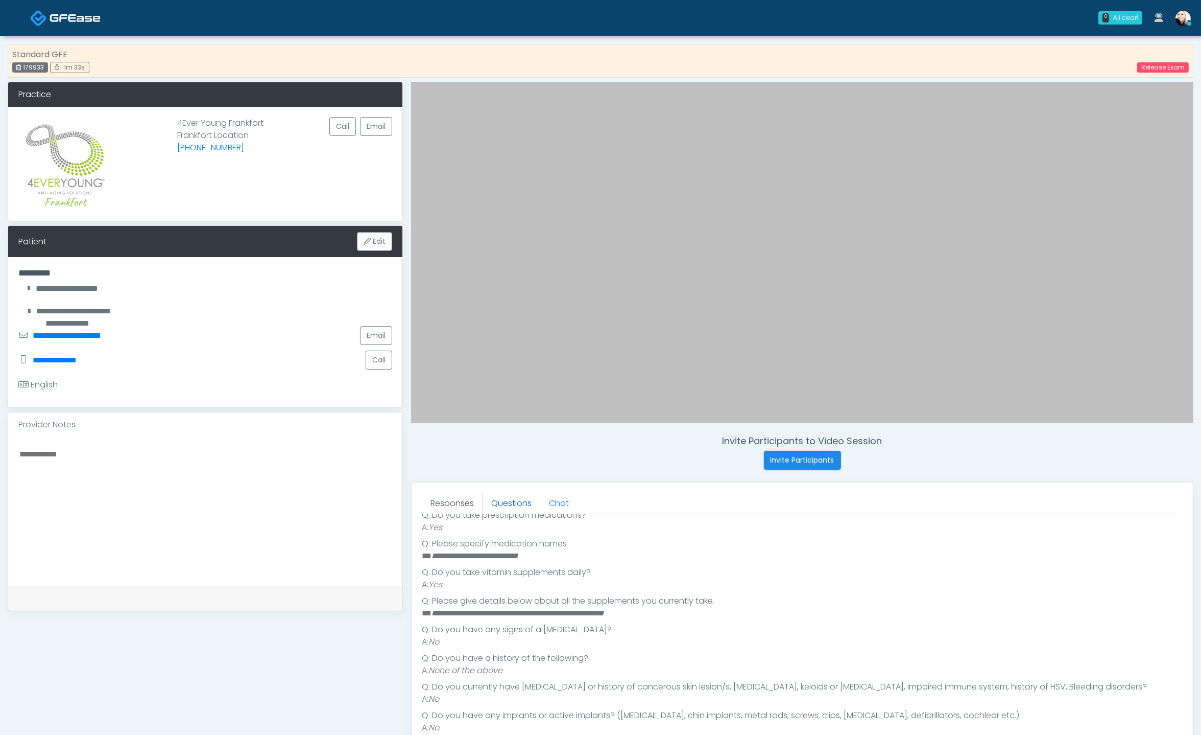
click at [501, 507] on link "Questions" at bounding box center [512, 502] width 58 height 21
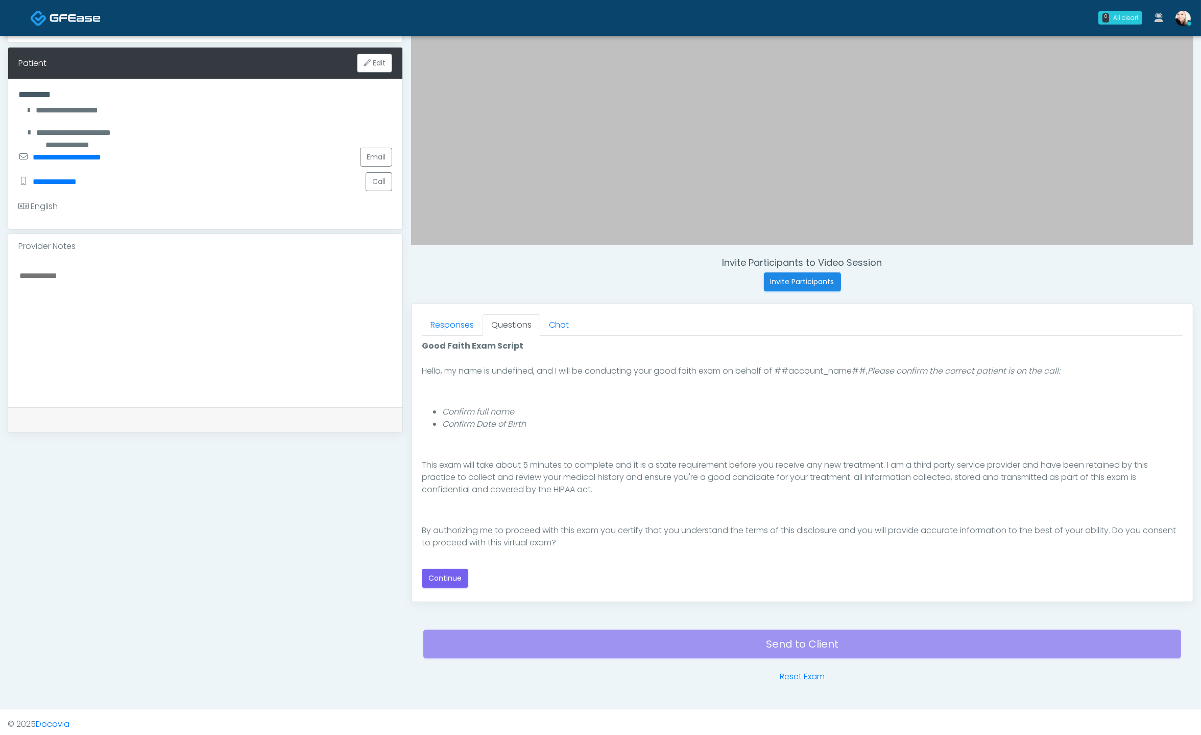
scroll to position [180, 0]
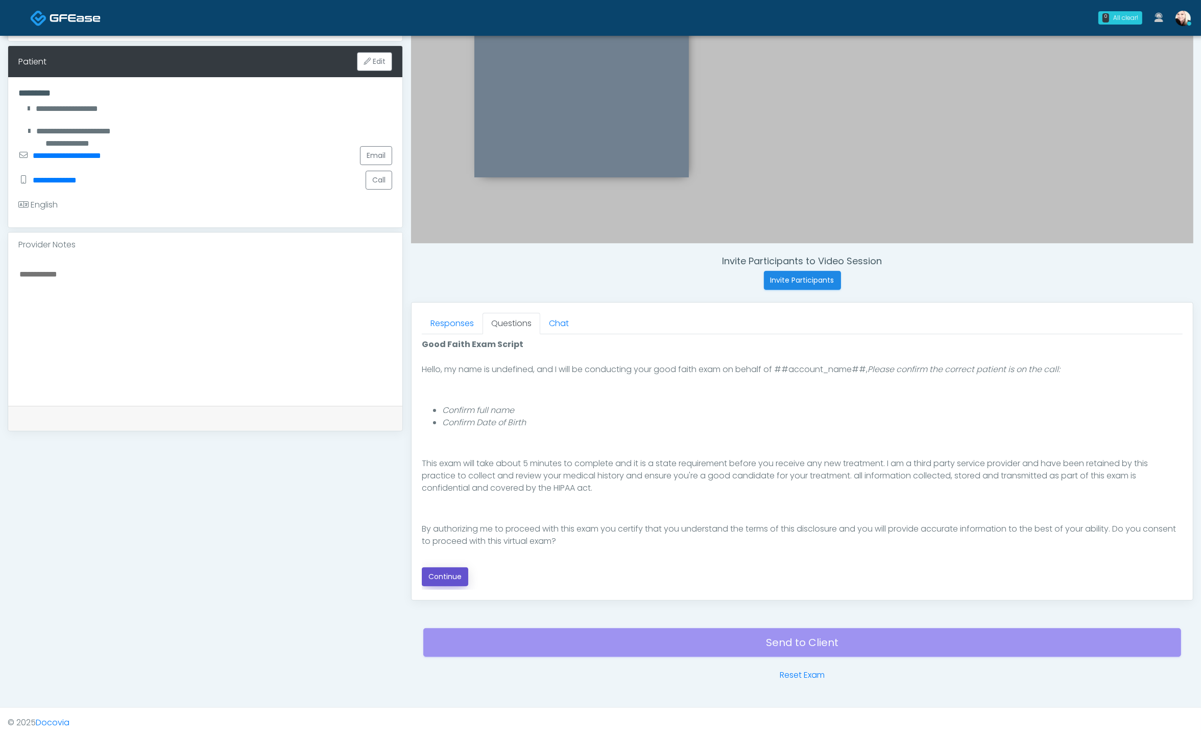
click at [450, 580] on button "Continue" at bounding box center [445, 576] width 46 height 19
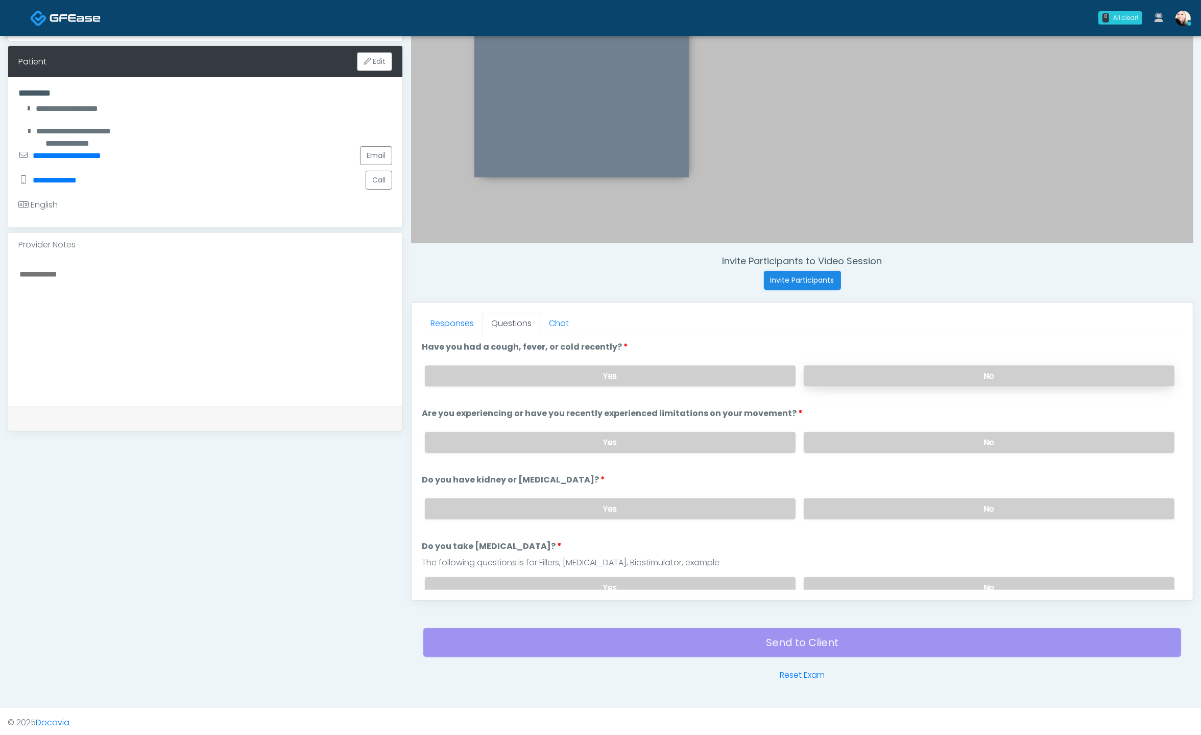
click at [875, 372] on label "No" at bounding box center [989, 375] width 371 height 21
click at [837, 440] on label "No" at bounding box center [989, 442] width 371 height 21
click at [867, 493] on div "Yes No" at bounding box center [800, 508] width 766 height 37
click at [862, 513] on label "No" at bounding box center [989, 508] width 371 height 21
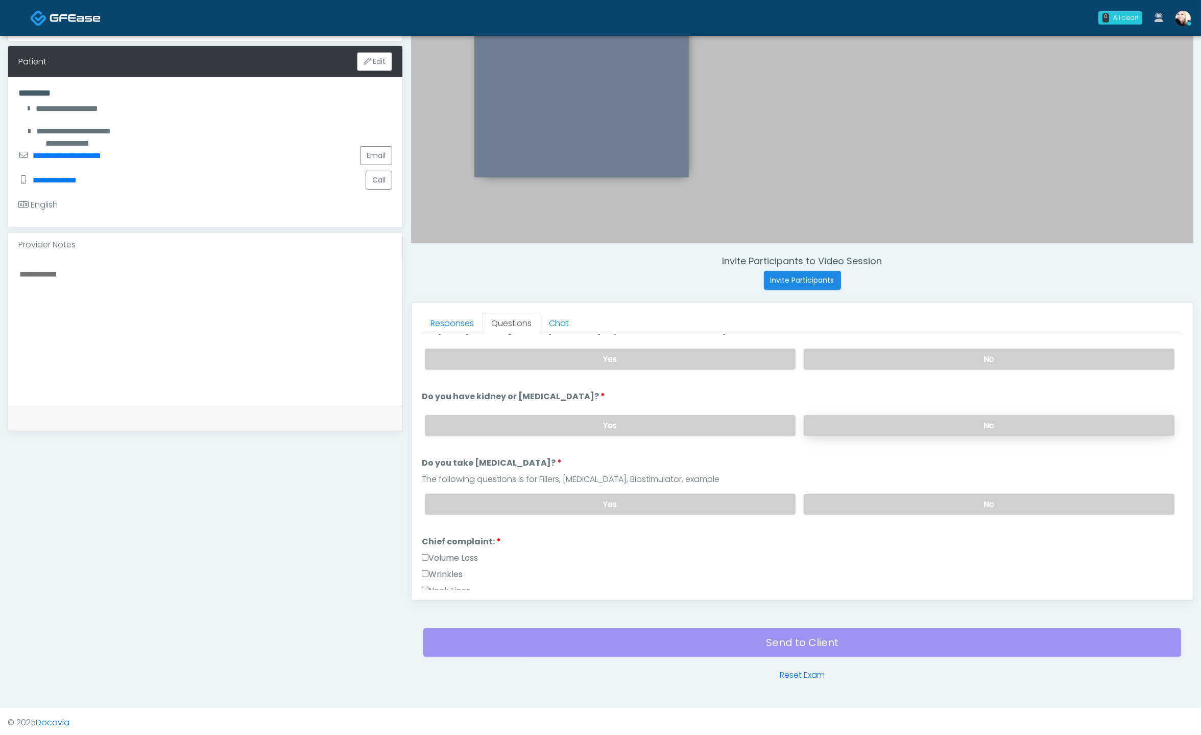
scroll to position [195, 0]
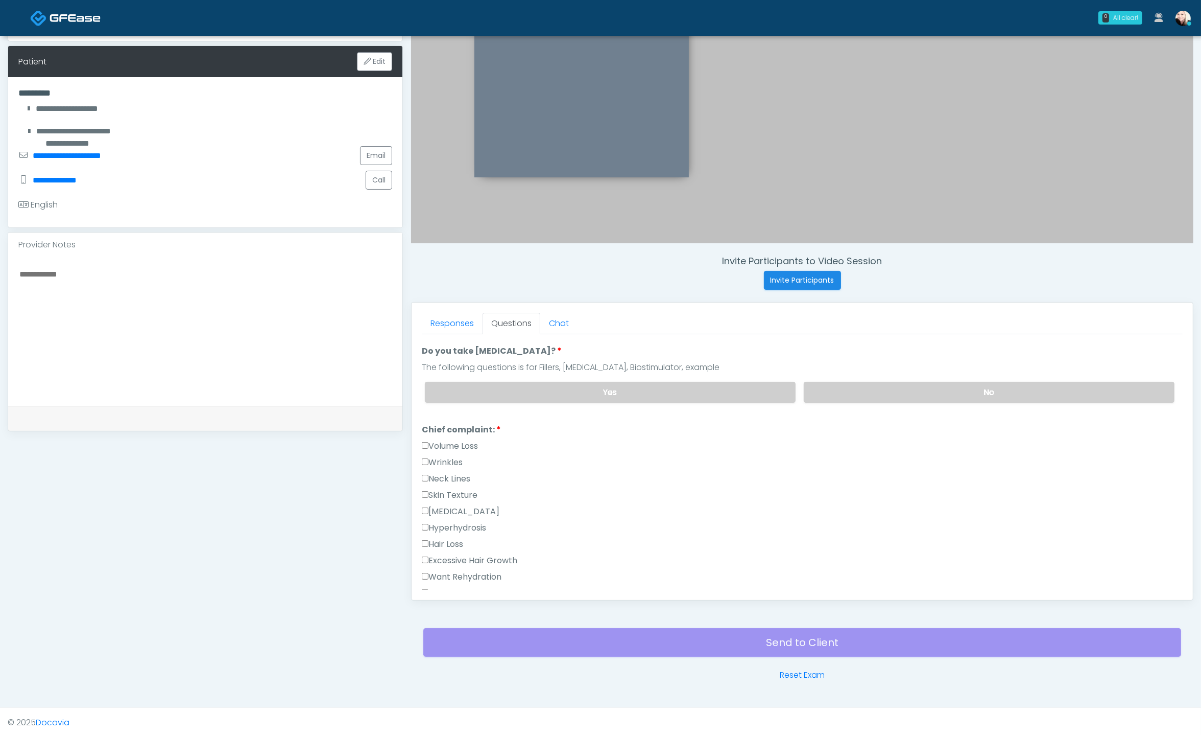
click at [840, 374] on div "Yes No" at bounding box center [800, 391] width 766 height 37
click at [840, 382] on label "No" at bounding box center [989, 392] width 371 height 21
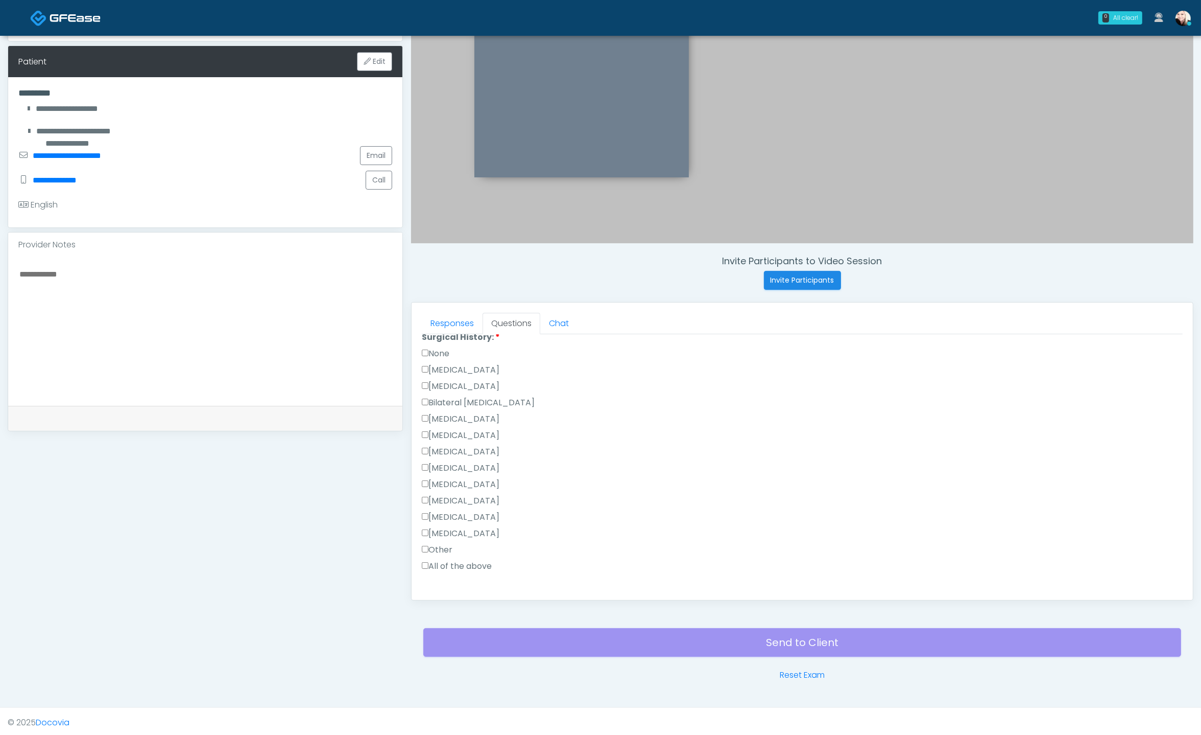
scroll to position [619, 0]
click at [423, 554] on div "Appendectomy" at bounding box center [802, 555] width 761 height 16
click at [456, 587] on button "Continue" at bounding box center [445, 586] width 46 height 19
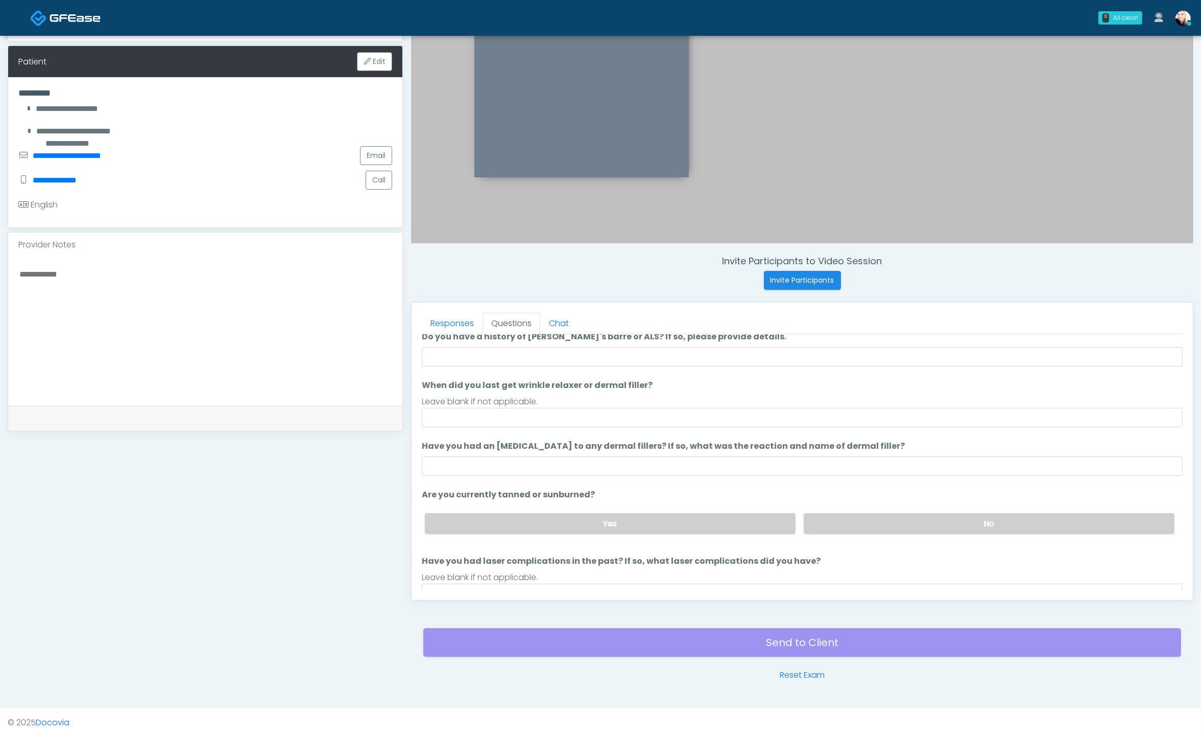
scroll to position [0, 0]
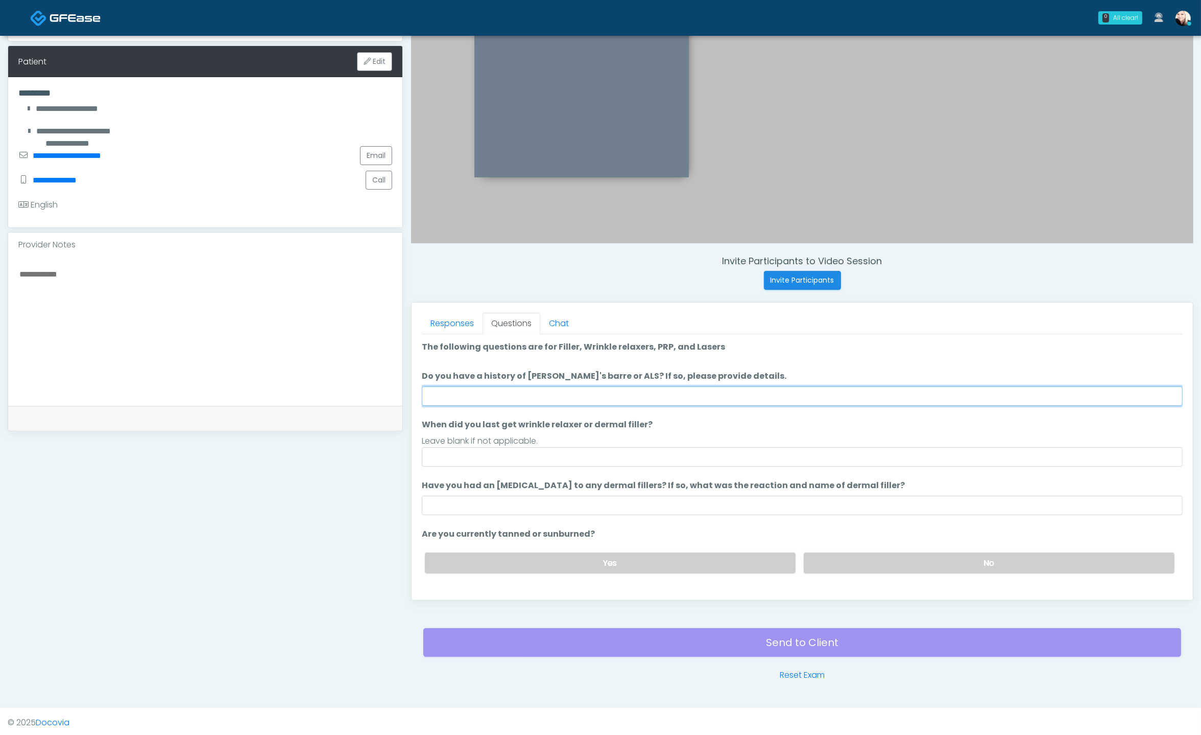
click at [548, 391] on input "Do you have a history of [PERSON_NAME]'s barre or ALS? If so, please provide de…" at bounding box center [802, 395] width 761 height 19
type input "****"
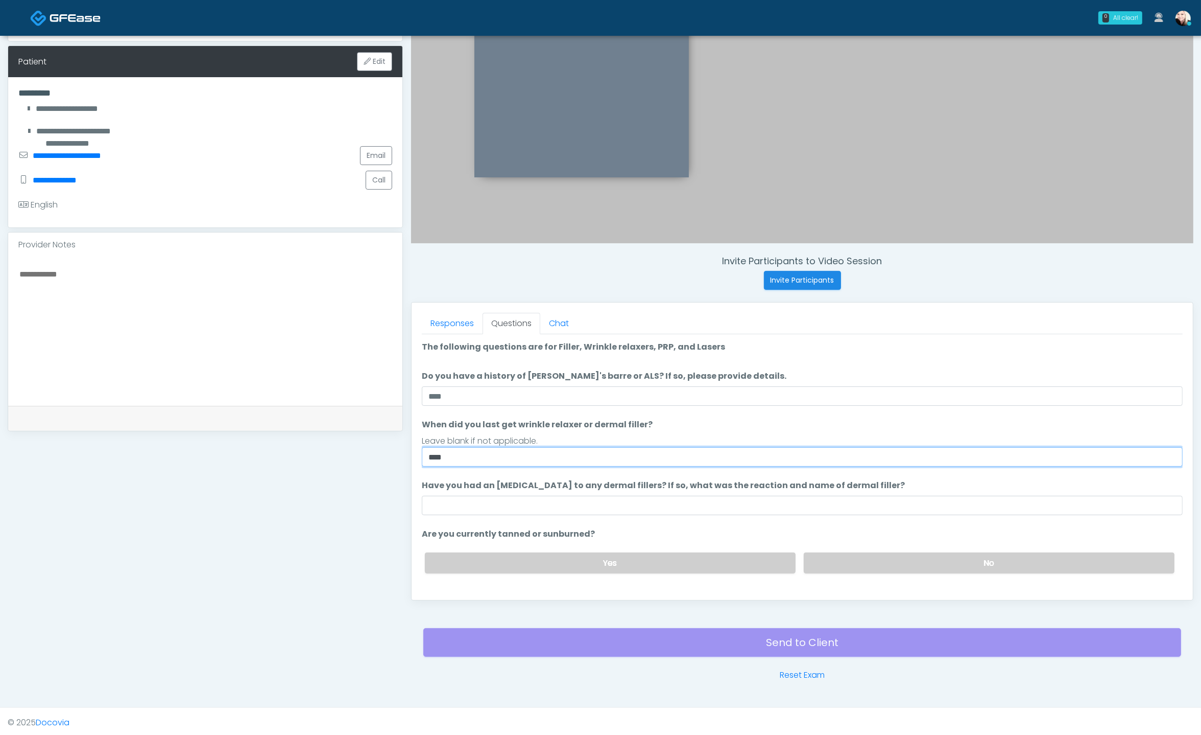
type input "****"
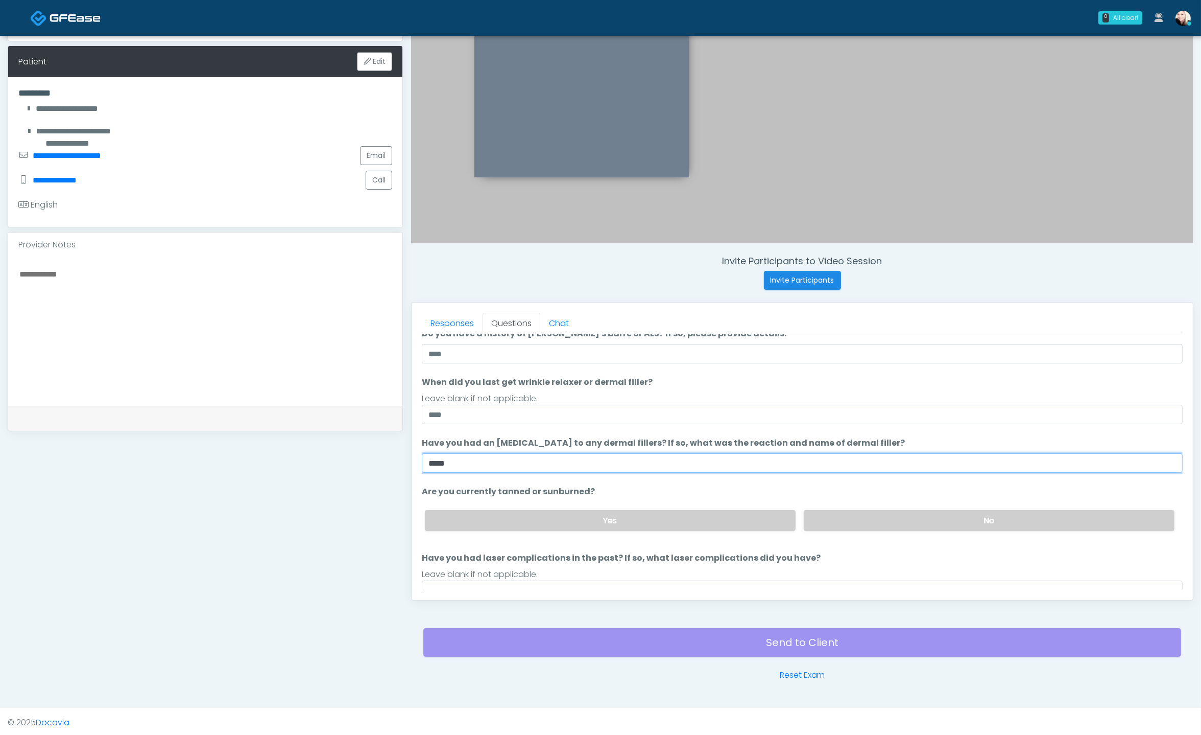
scroll to position [83, 0]
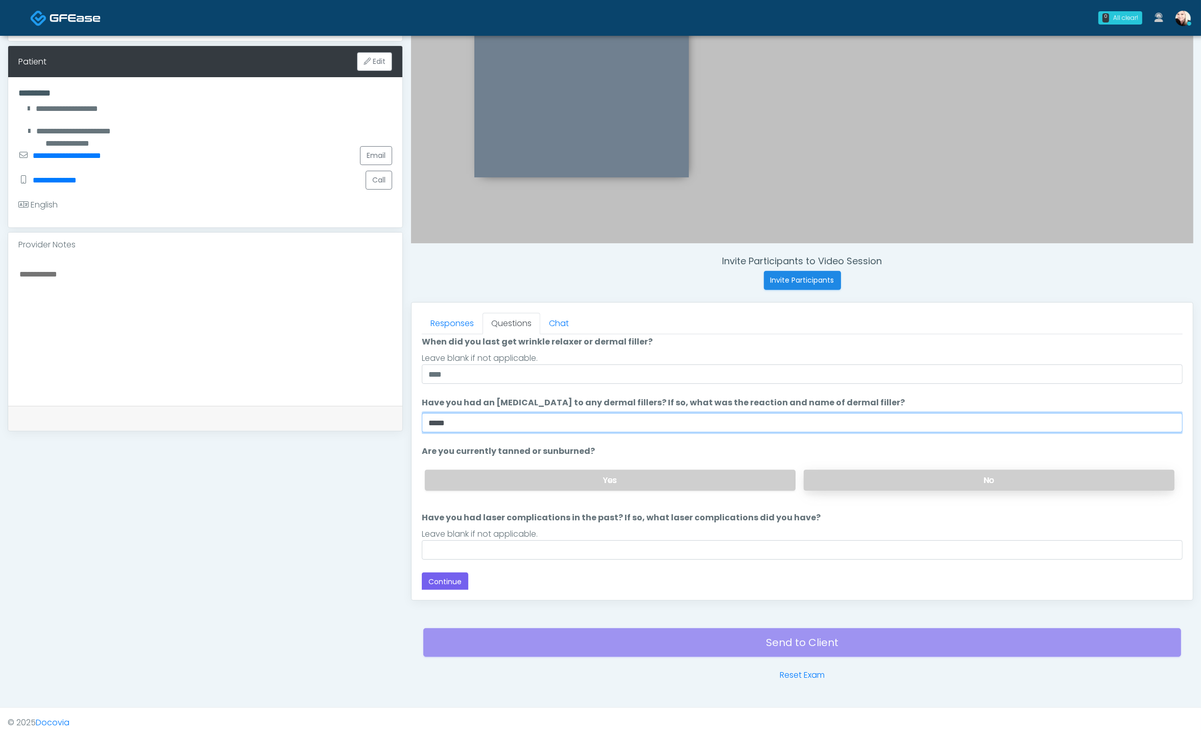
type input "****"
click at [847, 482] on label "No" at bounding box center [989, 479] width 371 height 21
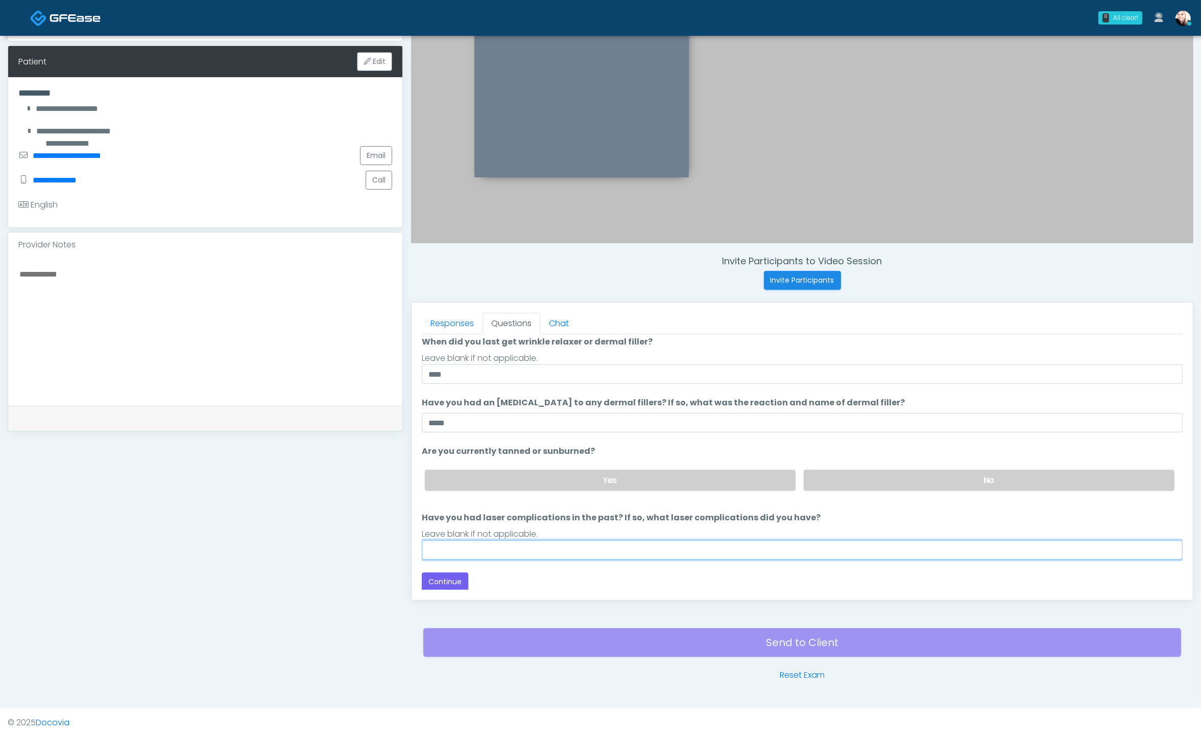
click at [611, 547] on input "Have you had laser complications in the past? If so, what laser complications d…" at bounding box center [802, 549] width 761 height 19
type input "****"
click at [702, 528] on div "Leave blank if not applicable." at bounding box center [802, 534] width 761 height 12
drag, startPoint x: 608, startPoint y: 504, endPoint x: 725, endPoint y: 516, distance: 117.1
click at [723, 516] on label "Have you had laser complications in the past? If so, what laser complications d…" at bounding box center [621, 517] width 399 height 12
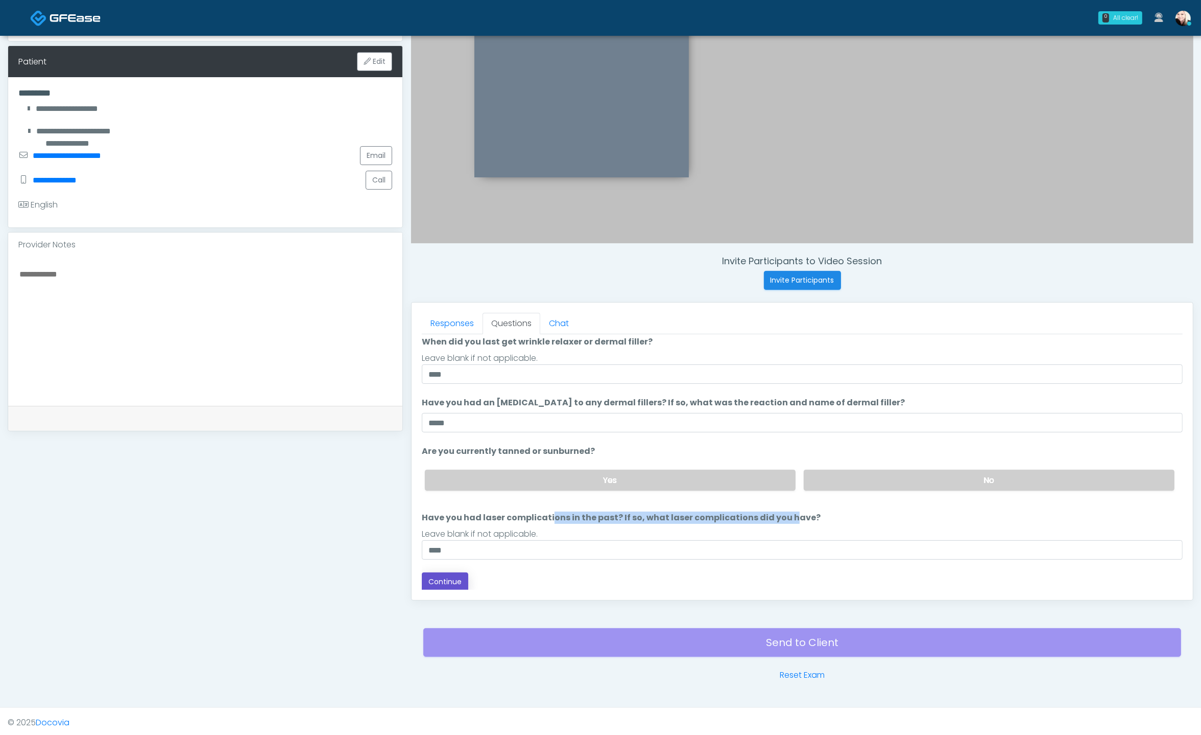
click at [439, 581] on button "Continue" at bounding box center [445, 581] width 46 height 19
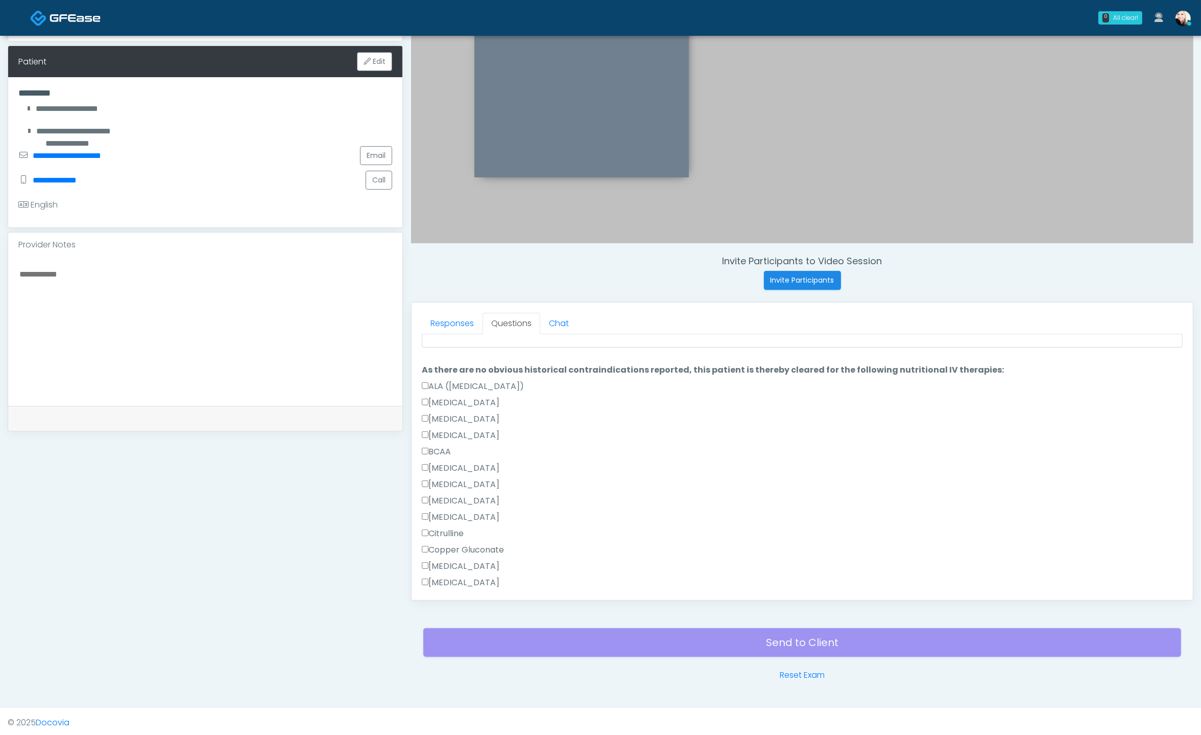
scroll to position [946, 0]
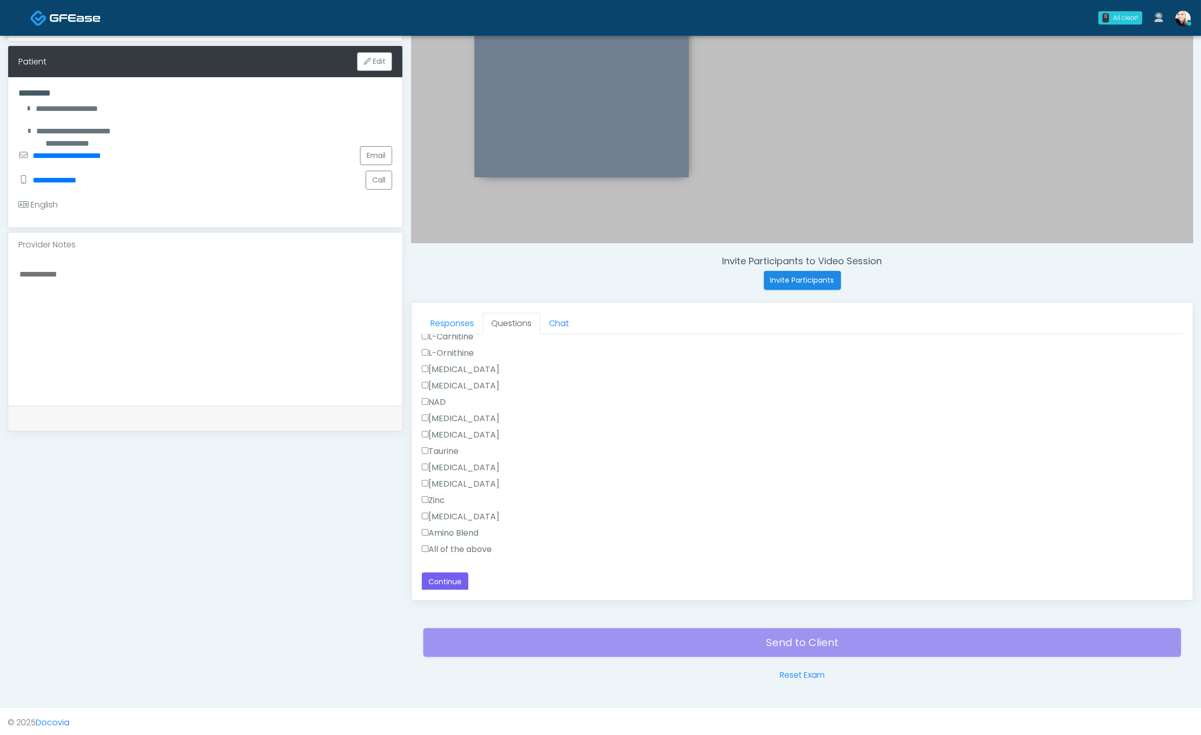
click at [430, 543] on label "All of the above" at bounding box center [457, 549] width 70 height 12
click at [445, 364] on label "All of the above" at bounding box center [457, 370] width 70 height 12
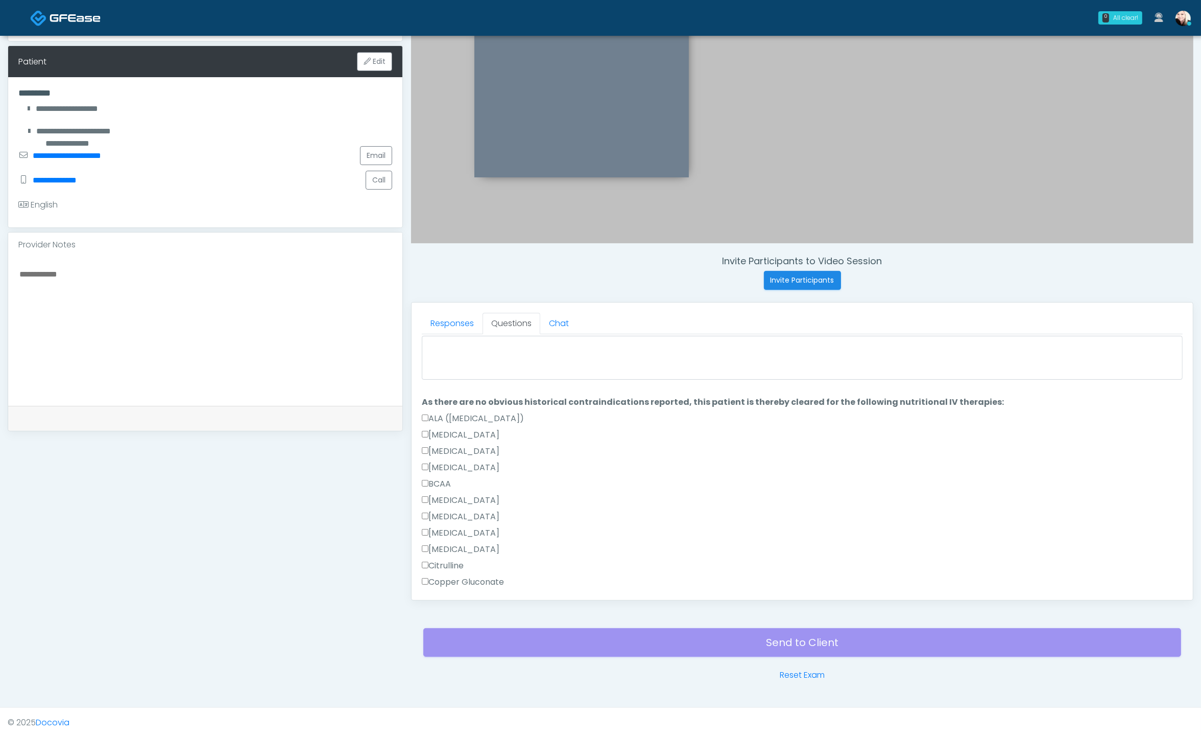
scroll to position [0, 0]
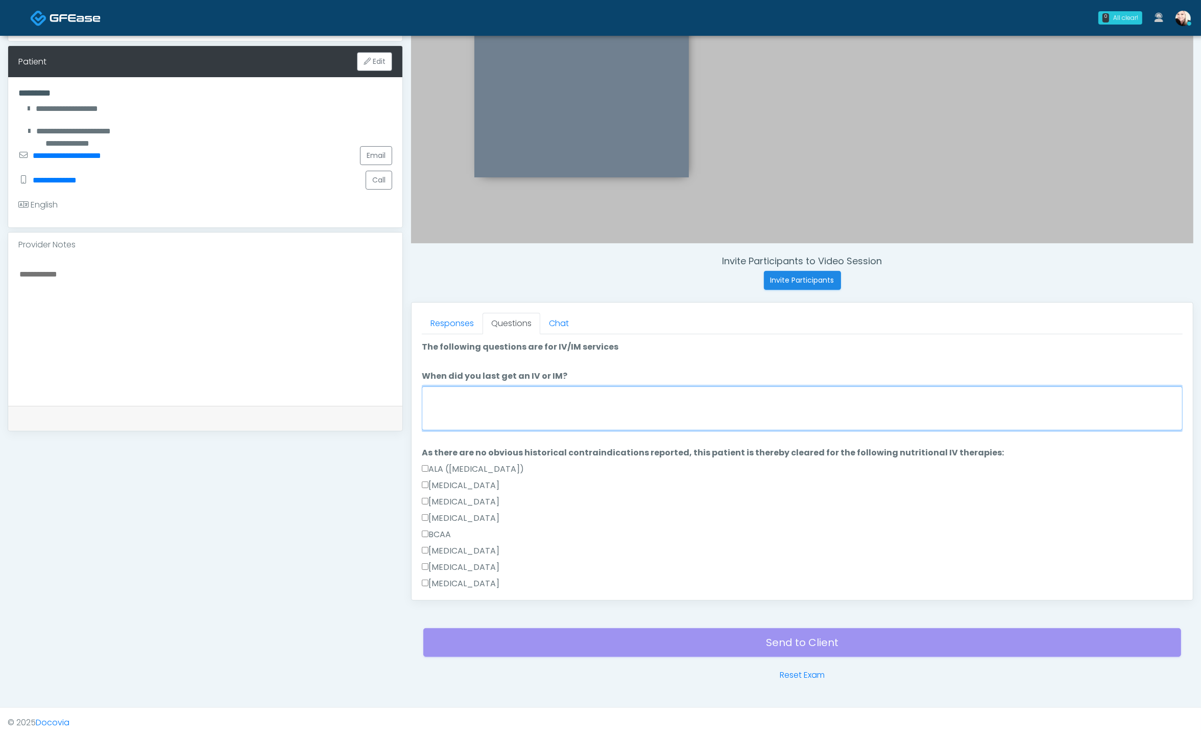
click at [478, 400] on textarea "When did you last get an IV or IM?" at bounding box center [802, 408] width 761 height 44
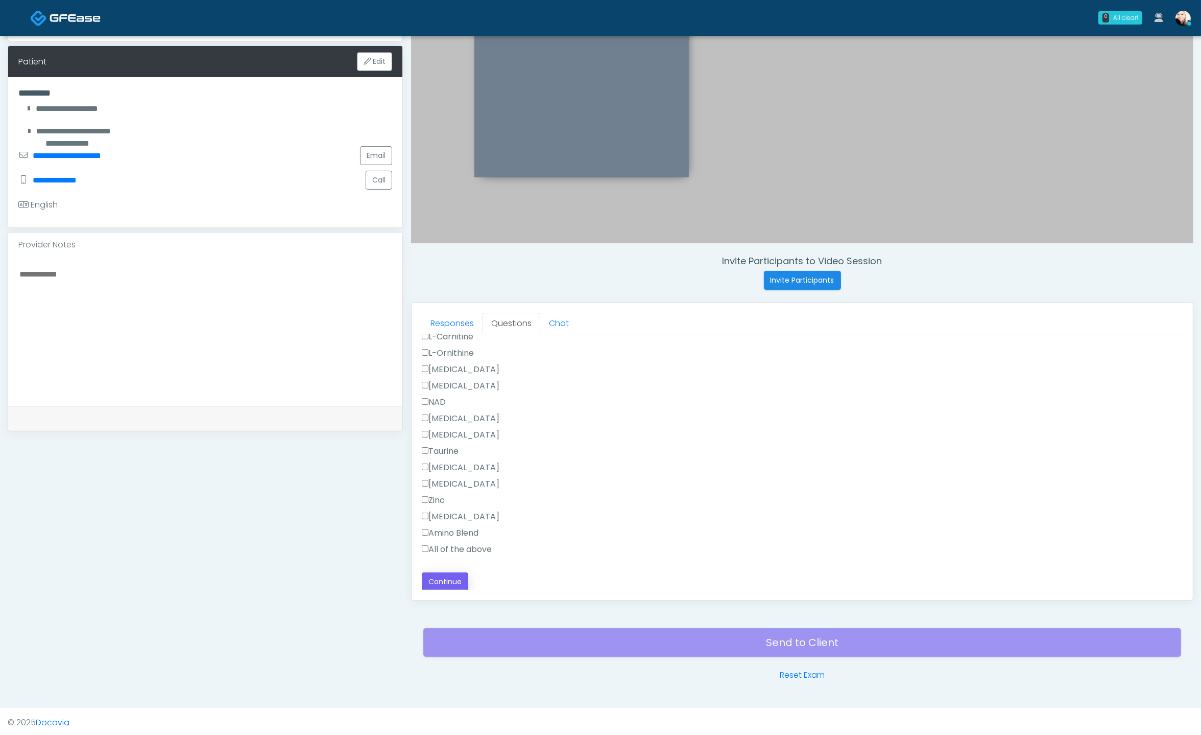
type textarea "****"
click at [436, 586] on button "Continue" at bounding box center [445, 581] width 46 height 19
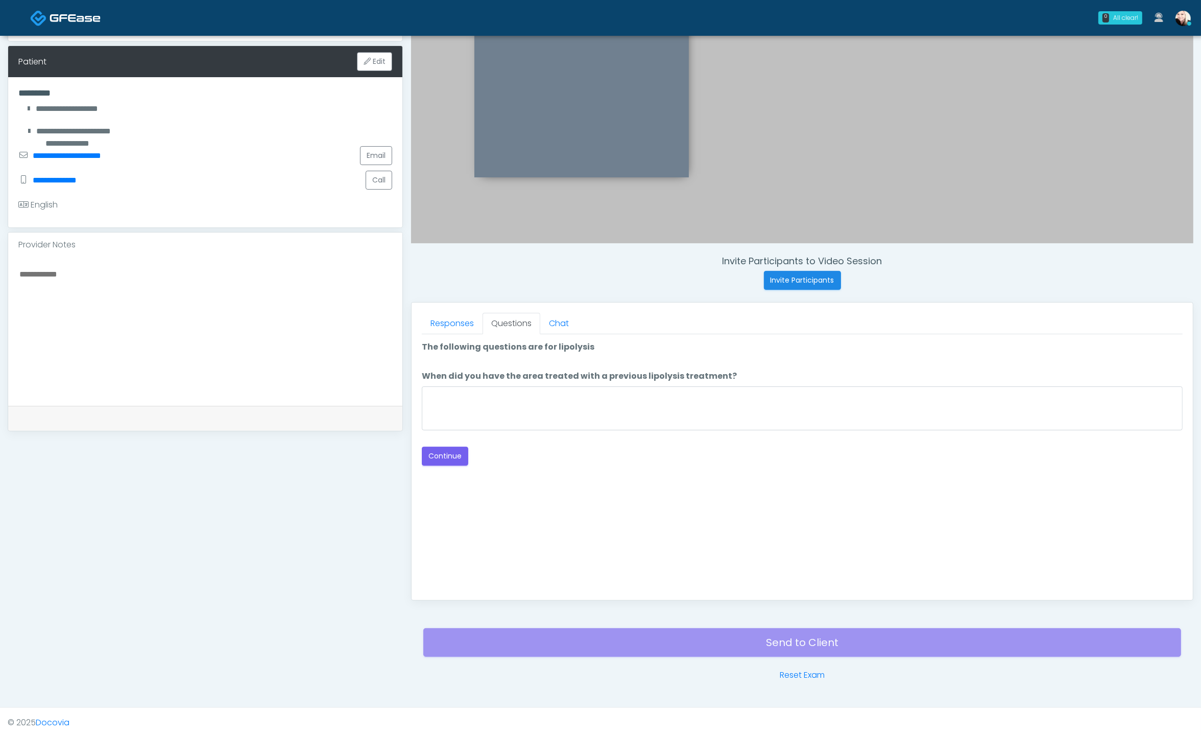
scroll to position [0, 0]
click at [721, 396] on textarea "When did you have the area treated with a previous lipolysis treatment?" at bounding box center [802, 408] width 761 height 44
type textarea "****"
click at [442, 455] on button "Continue" at bounding box center [445, 455] width 46 height 19
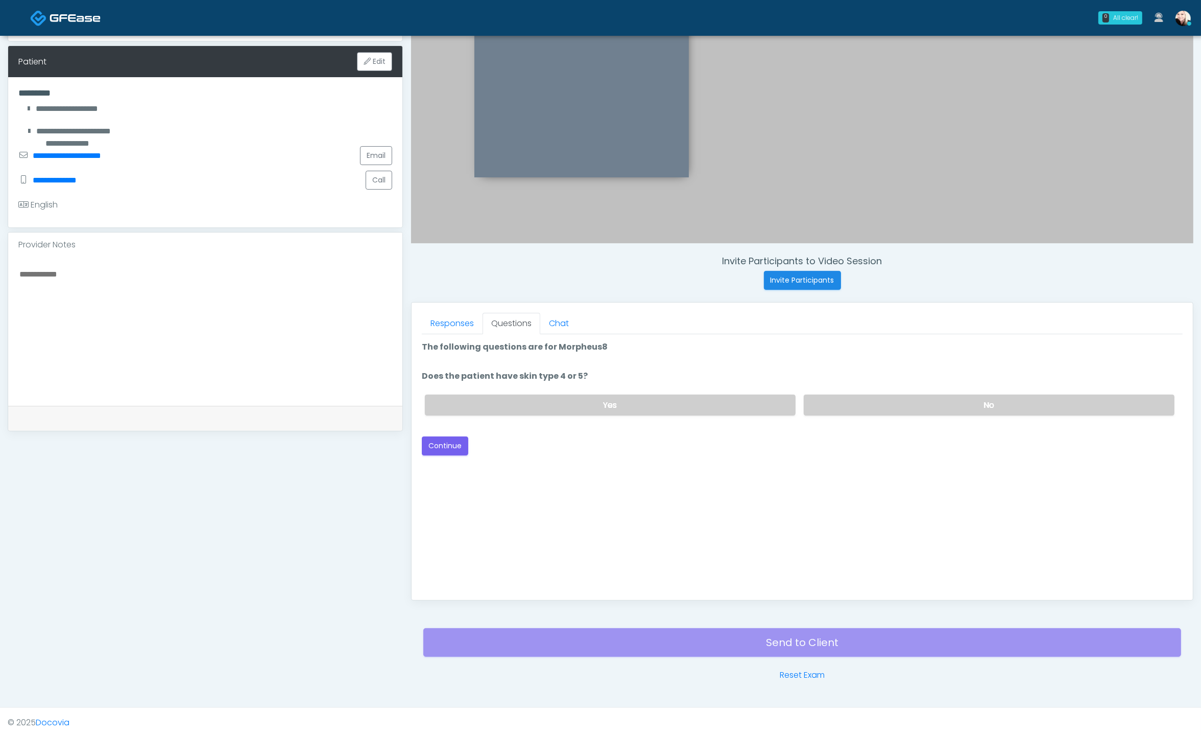
drag, startPoint x: 838, startPoint y: 393, endPoint x: 609, endPoint y: 415, distance: 229.9
click at [839, 394] on label "No" at bounding box center [989, 404] width 371 height 21
click at [430, 436] on button "Continue" at bounding box center [445, 445] width 46 height 19
click at [891, 399] on label "No" at bounding box center [989, 404] width 371 height 21
click at [455, 440] on button "Continue" at bounding box center [445, 445] width 46 height 19
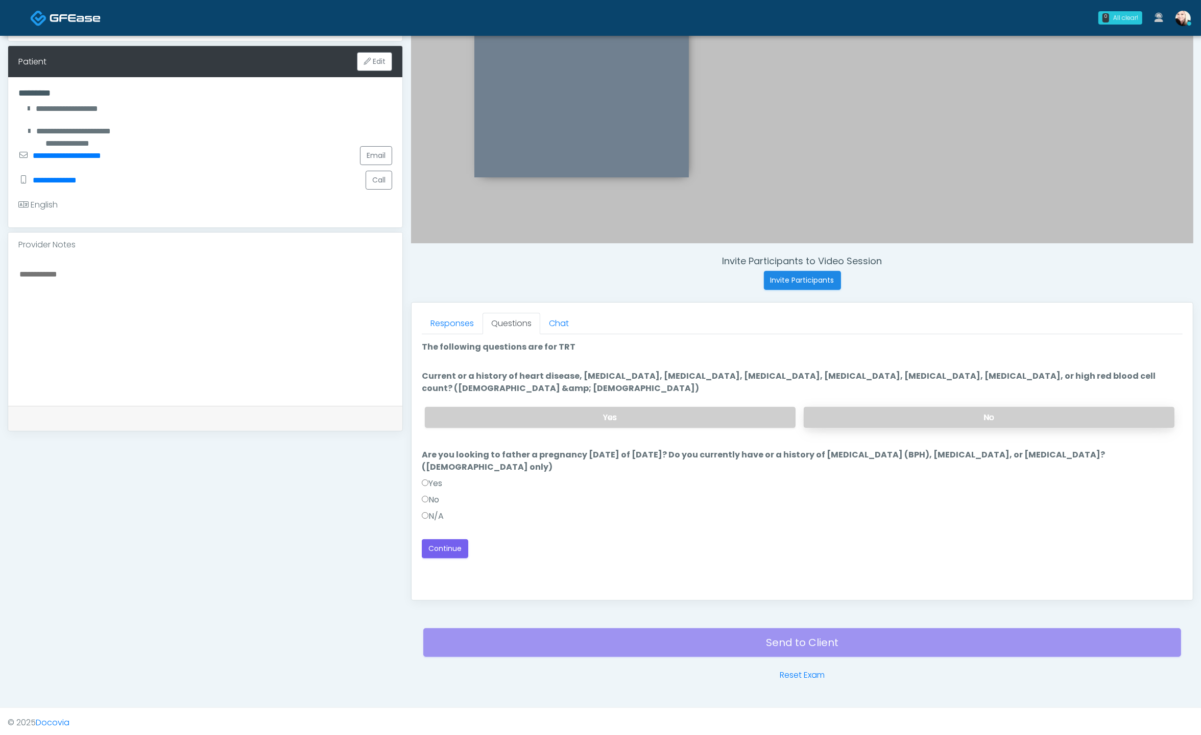
click at [824, 412] on label "No" at bounding box center [989, 417] width 371 height 21
click at [440, 547] on button "Continue" at bounding box center [445, 548] width 46 height 19
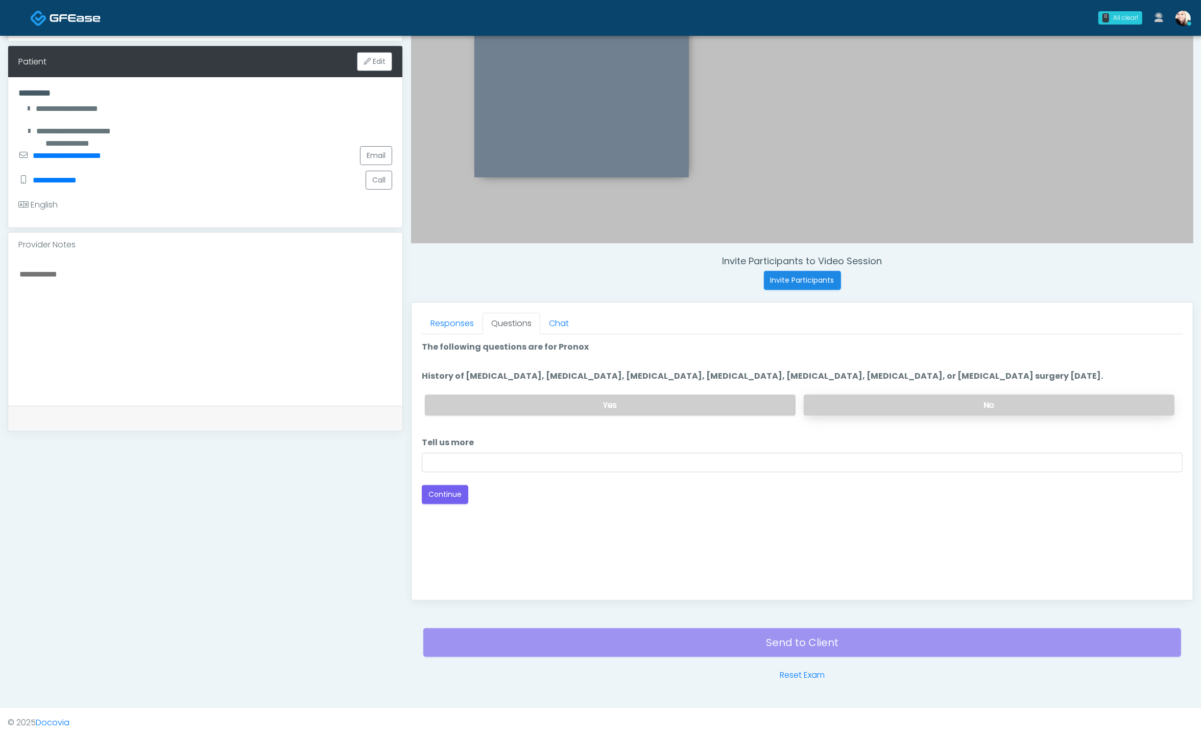
click at [906, 398] on label "No" at bounding box center [989, 404] width 371 height 21
click at [505, 468] on input "Tell us more" at bounding box center [802, 462] width 761 height 19
type input "****"
click at [436, 486] on button "Continue" at bounding box center [445, 494] width 46 height 19
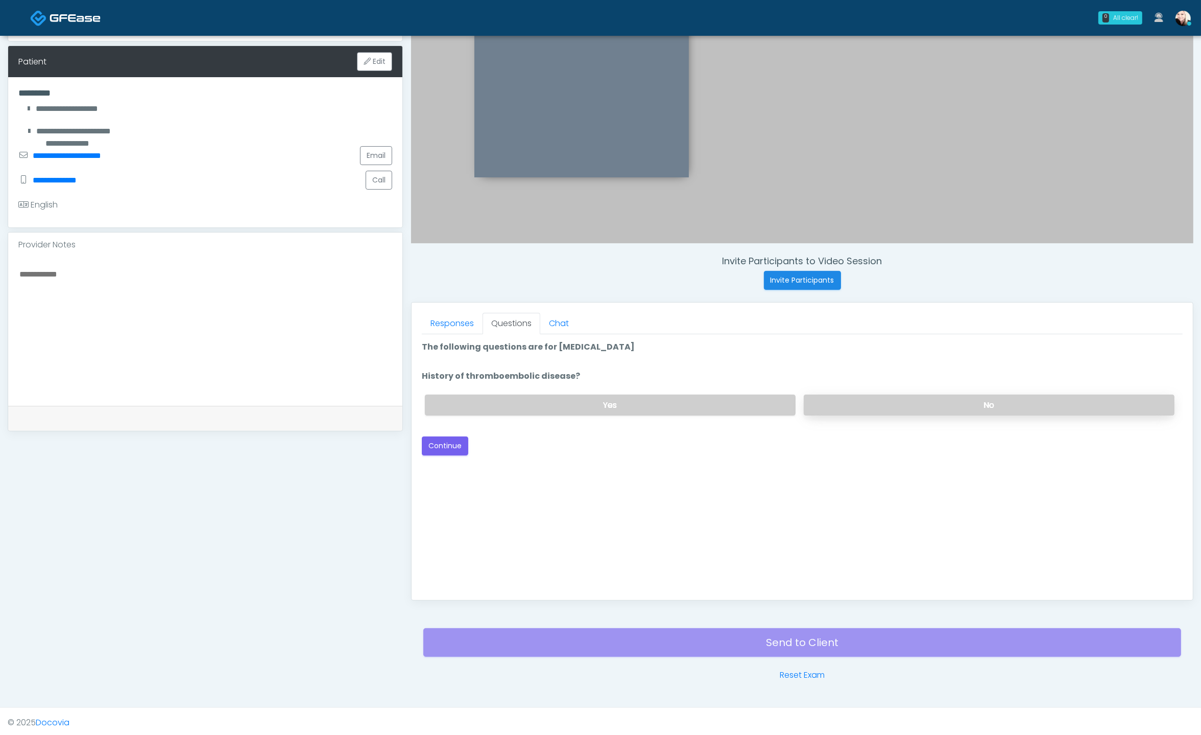
click at [949, 398] on label "No" at bounding box center [989, 404] width 371 height 21
click at [445, 438] on button "Continue" at bounding box center [445, 445] width 46 height 19
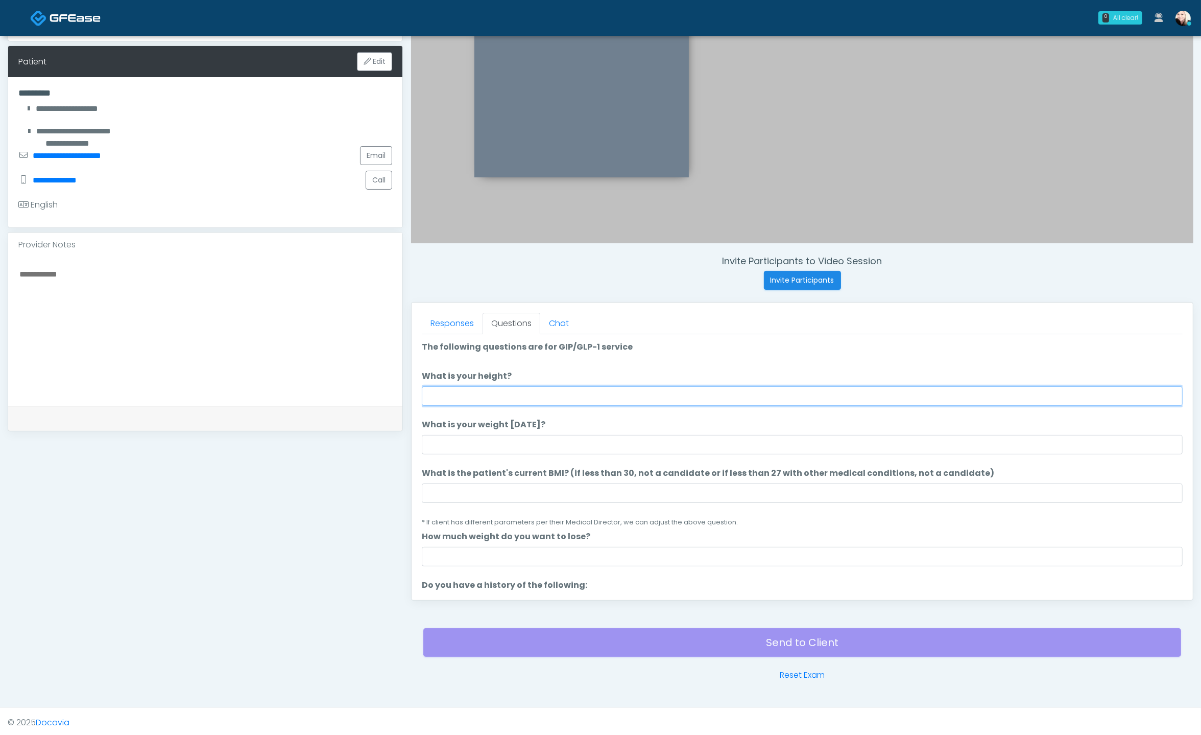
click at [485, 390] on input "What is your height?" at bounding box center [802, 395] width 761 height 19
type input "****"
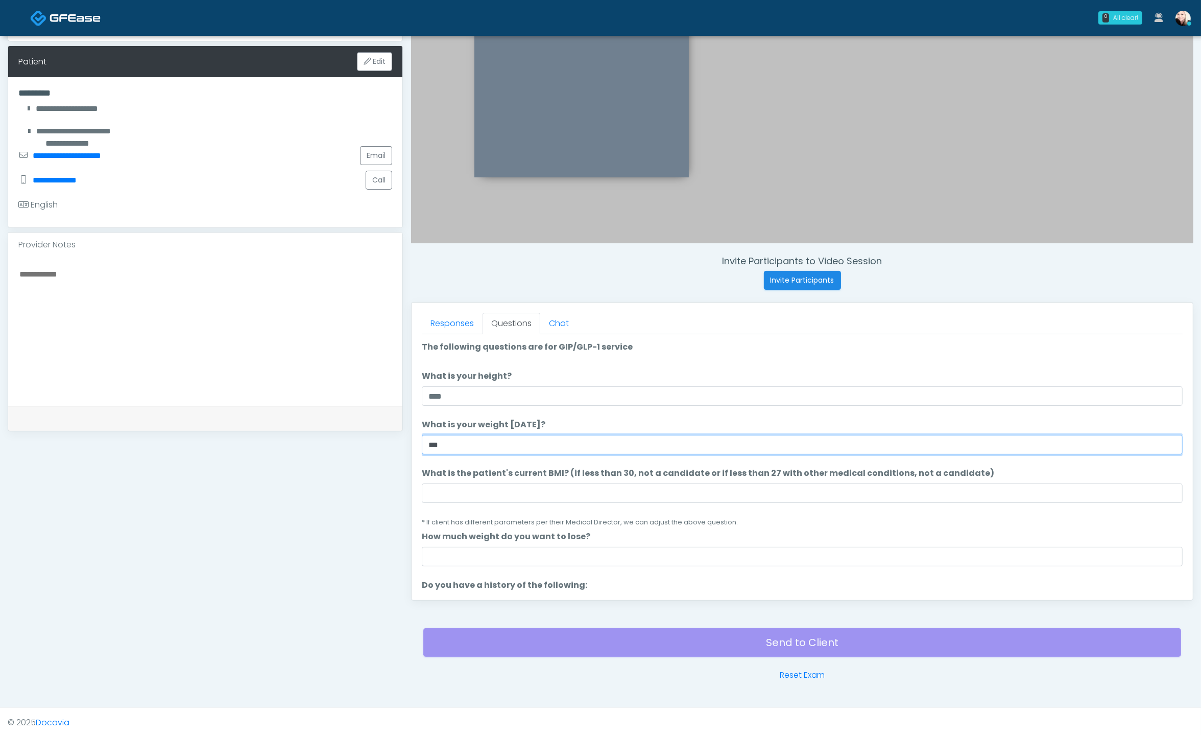
type input "***"
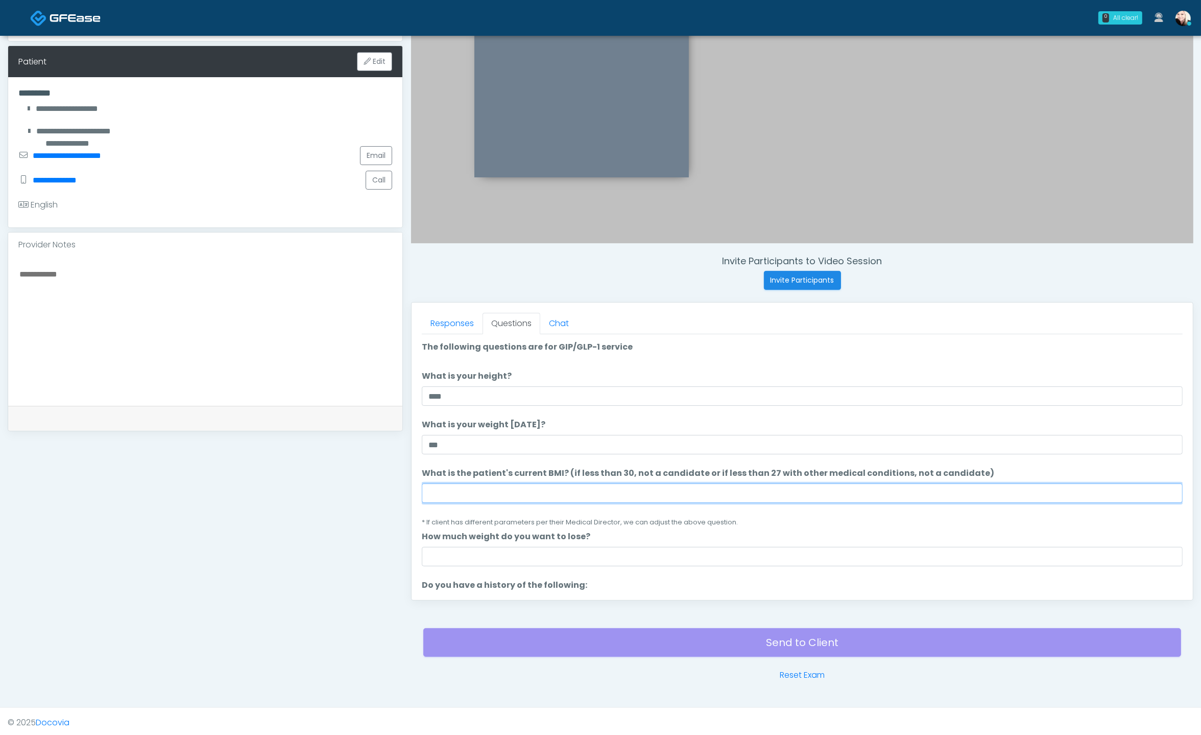
paste input "****"
type input "****"
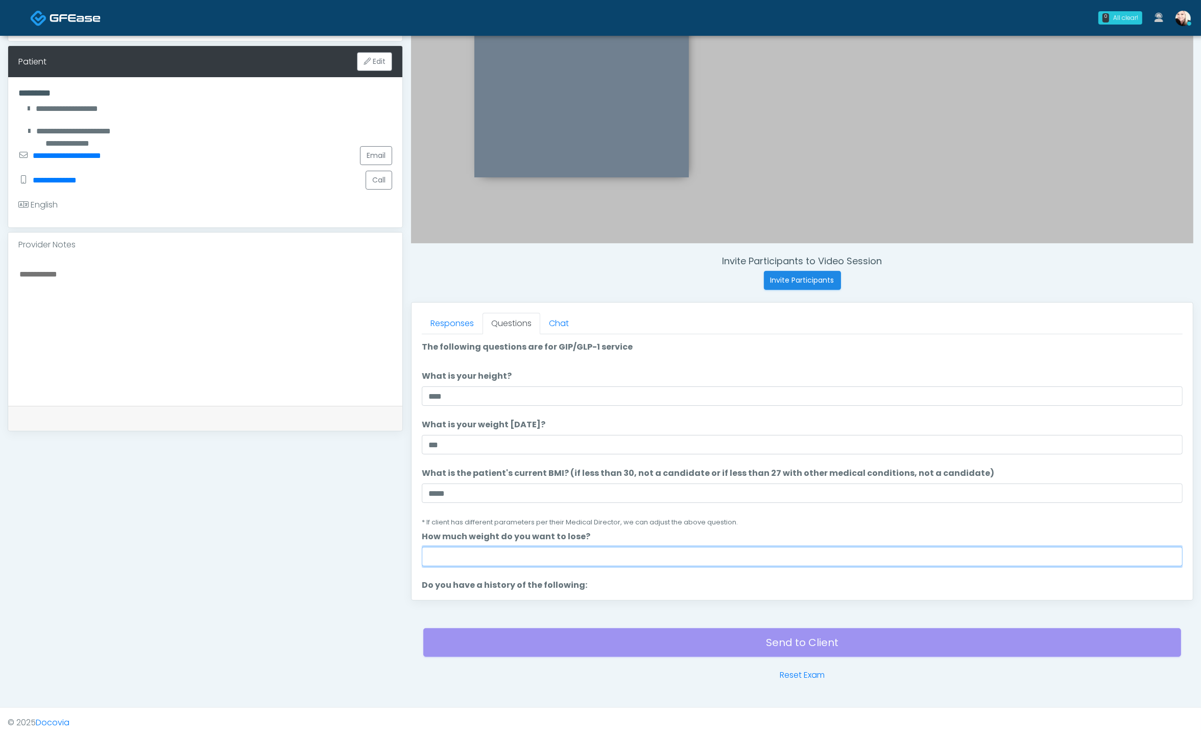
click at [529, 551] on input "How much weight do you want to lose?" at bounding box center [802, 556] width 761 height 19
type input "*"
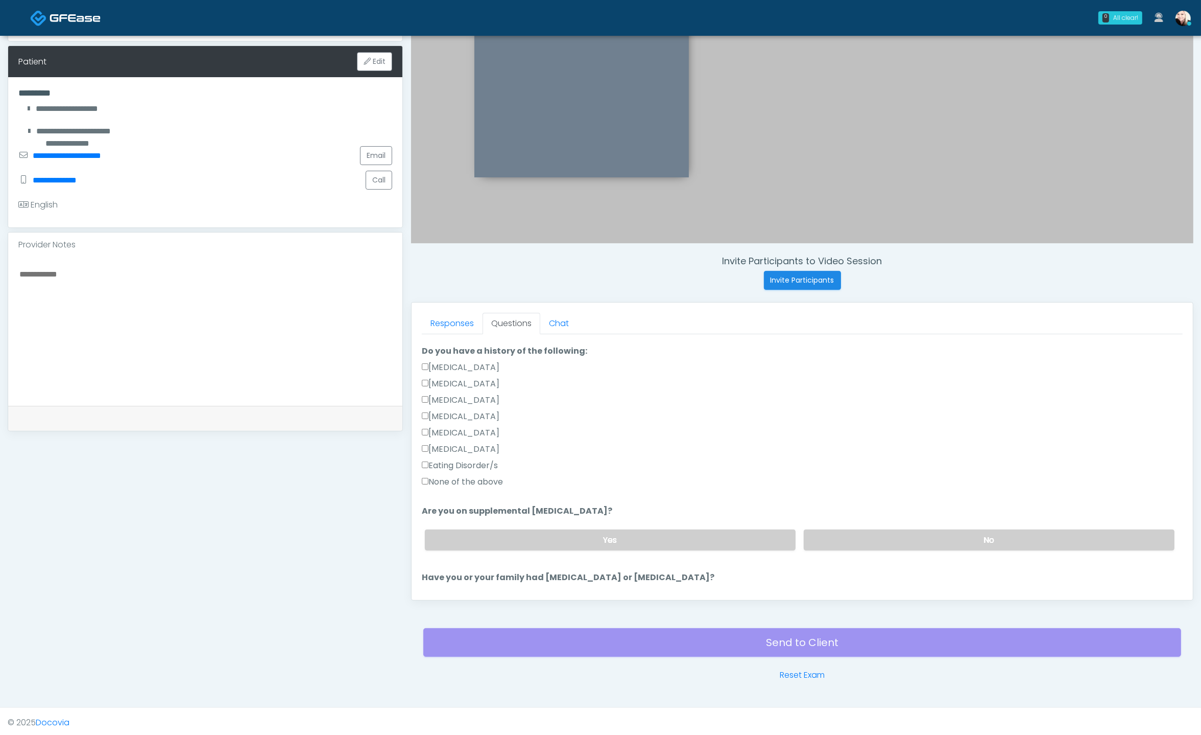
scroll to position [236, 0]
type input "***"
drag, startPoint x: 464, startPoint y: 485, endPoint x: 474, endPoint y: 475, distance: 14.1
click at [464, 485] on div "None of the above" at bounding box center [802, 482] width 761 height 16
drag, startPoint x: 480, startPoint y: 472, endPoint x: 582, endPoint y: 492, distance: 104.1
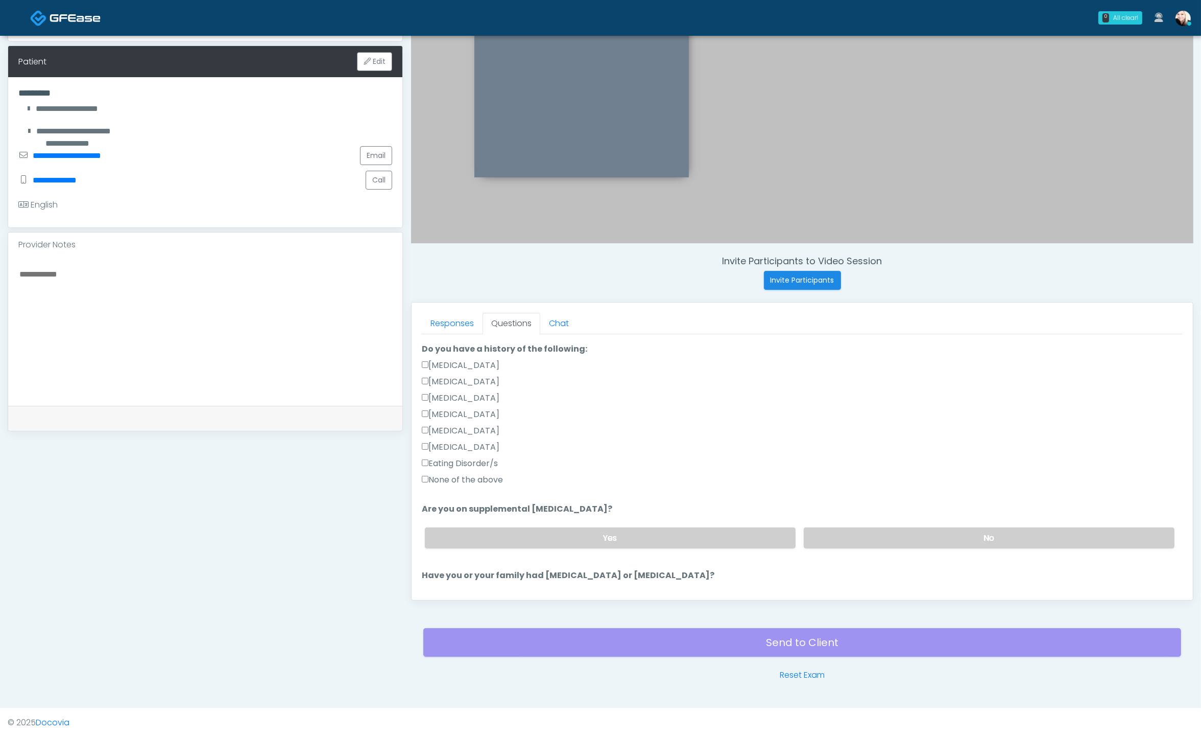
click at [482, 474] on label "None of the above" at bounding box center [462, 480] width 81 height 12
click at [944, 538] on label "No" at bounding box center [989, 537] width 371 height 21
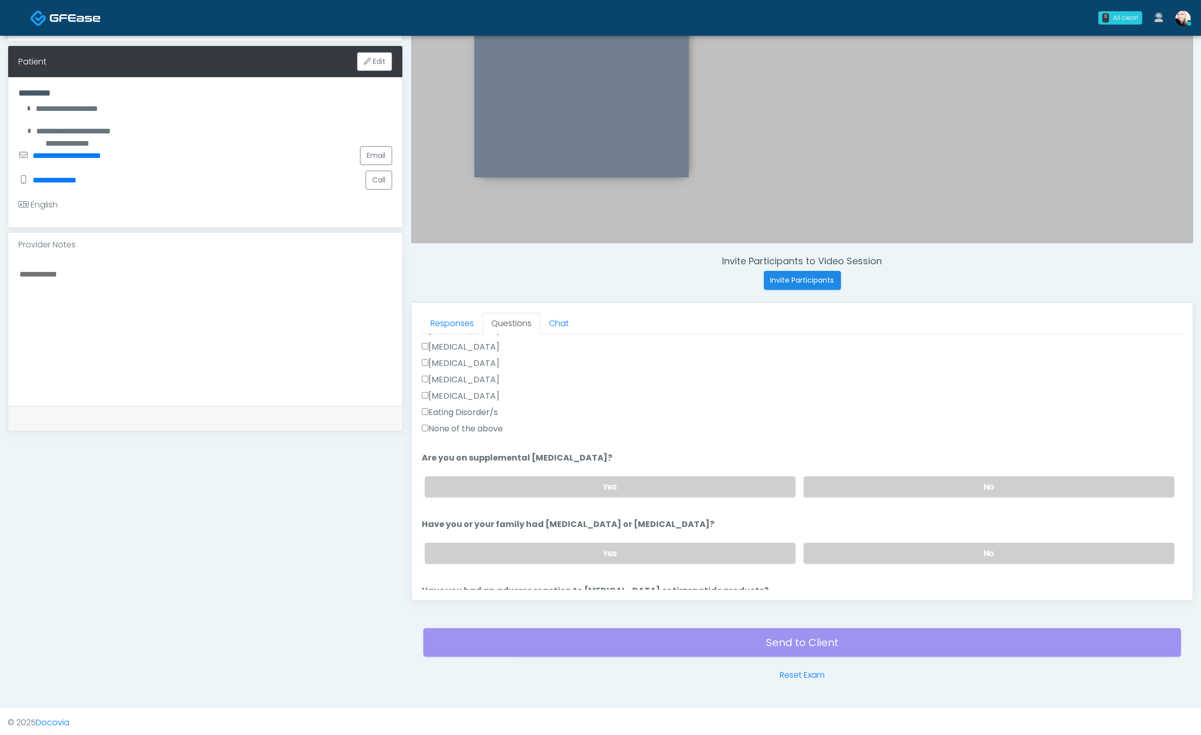
scroll to position [445, 0]
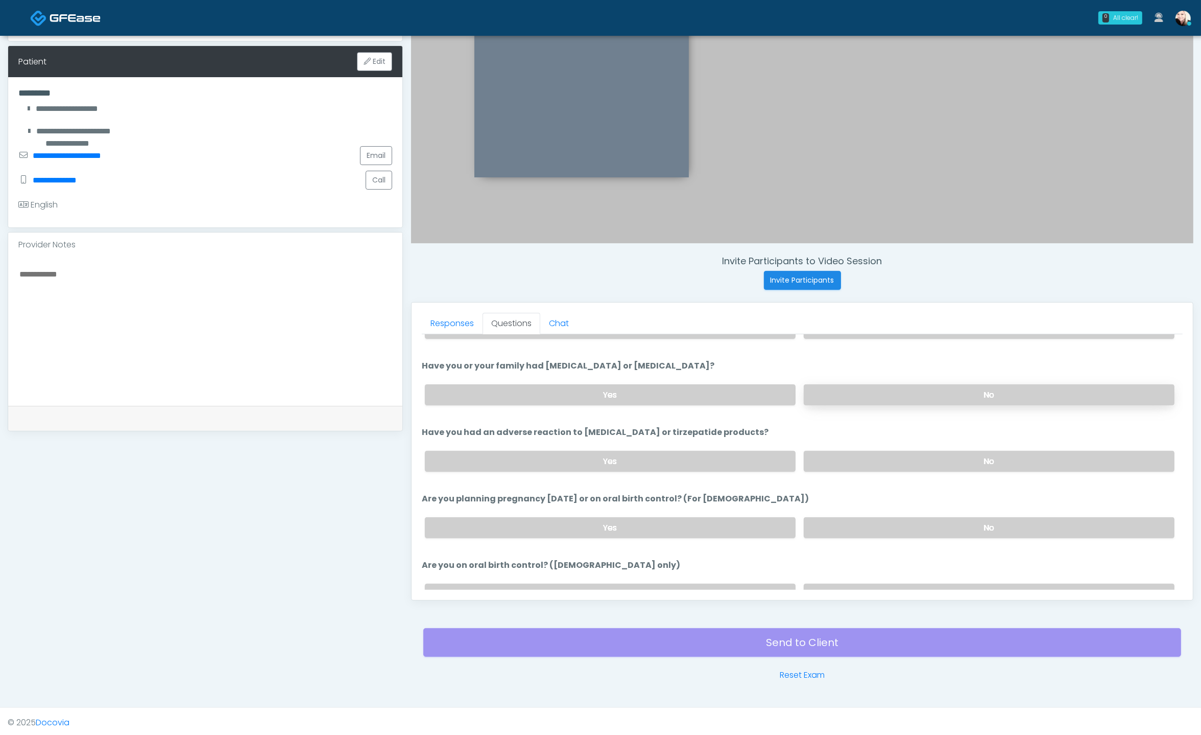
drag, startPoint x: 864, startPoint y: 381, endPoint x: 860, endPoint y: 391, distance: 11.7
click at [864, 384] on label "No" at bounding box center [989, 394] width 371 height 21
click at [843, 459] on label "No" at bounding box center [989, 461] width 371 height 21
click at [848, 520] on label "No" at bounding box center [989, 527] width 371 height 21
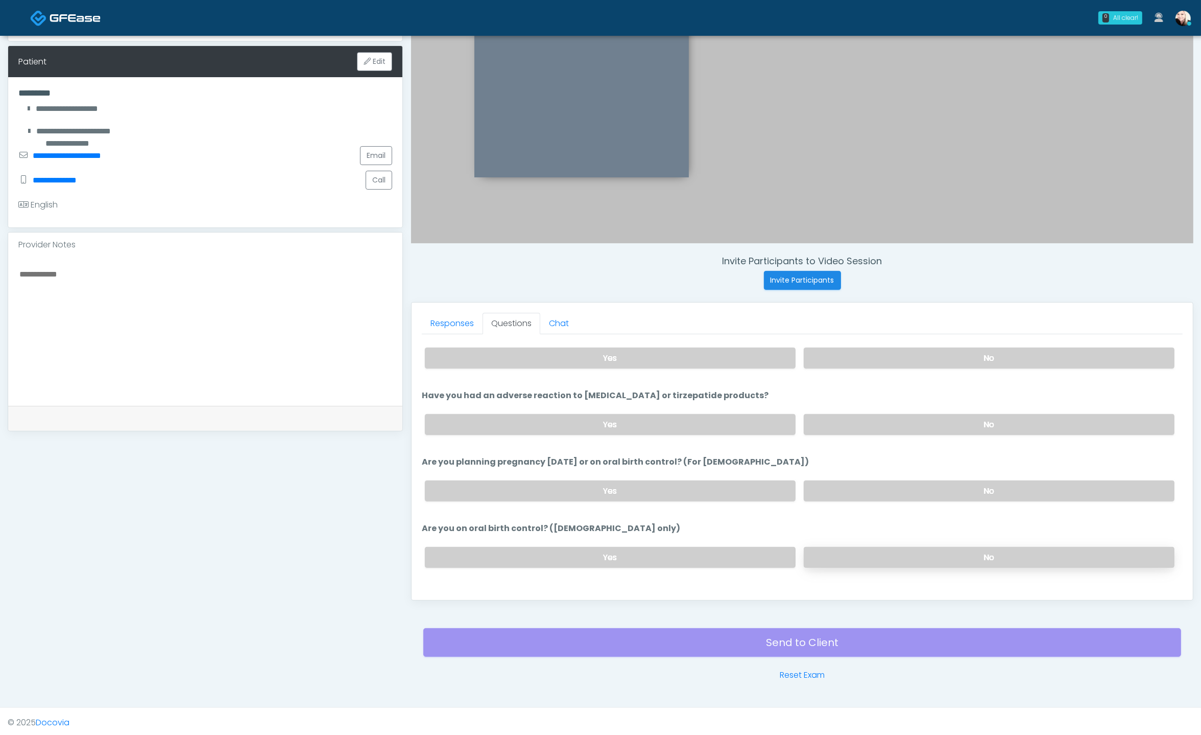
click at [819, 553] on label "No" at bounding box center [989, 557] width 371 height 21
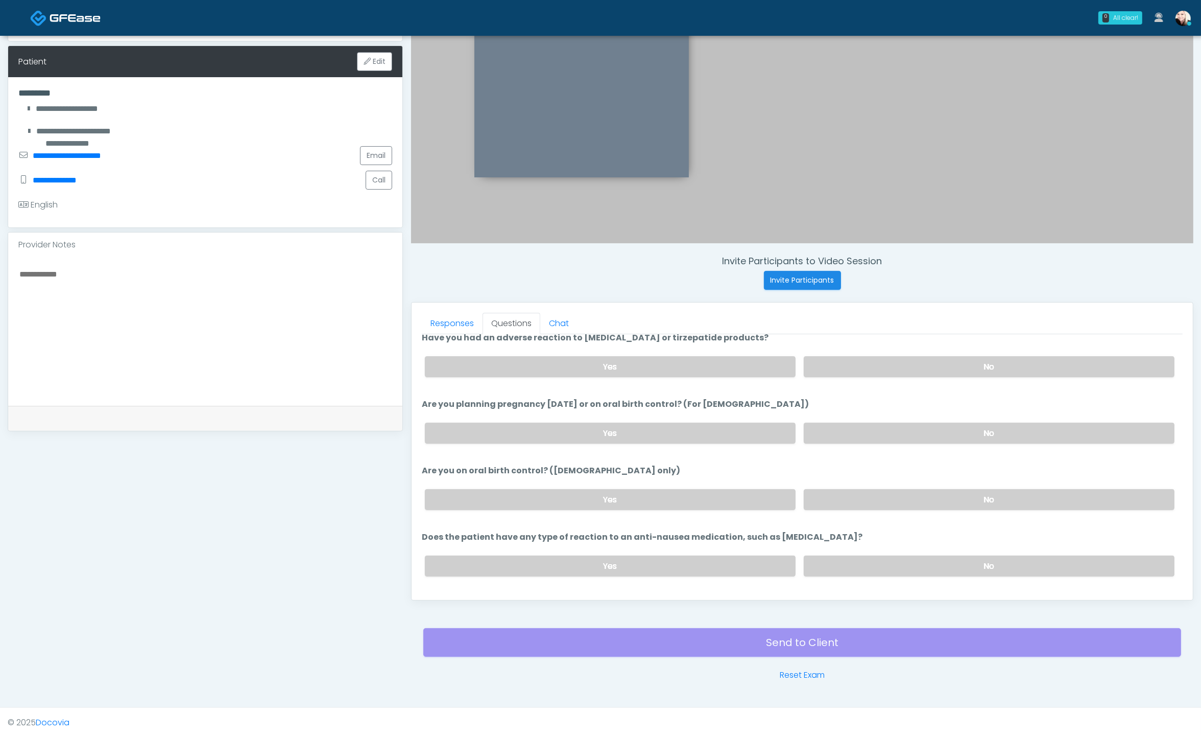
scroll to position [559, 0]
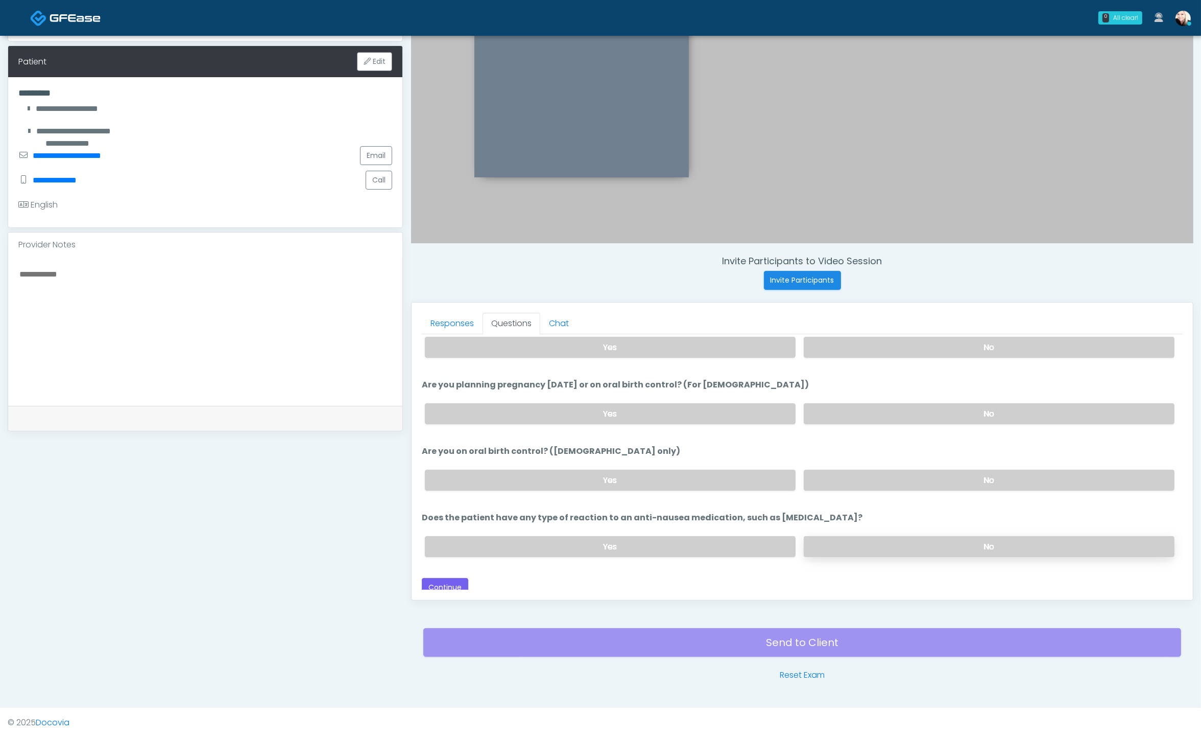
click at [833, 541] on label "No" at bounding box center [989, 546] width 371 height 21
drag, startPoint x: 600, startPoint y: 473, endPoint x: 617, endPoint y: 493, distance: 26.1
click at [599, 473] on label "Yes" at bounding box center [610, 479] width 371 height 21
click at [437, 578] on button "Continue" at bounding box center [445, 587] width 46 height 19
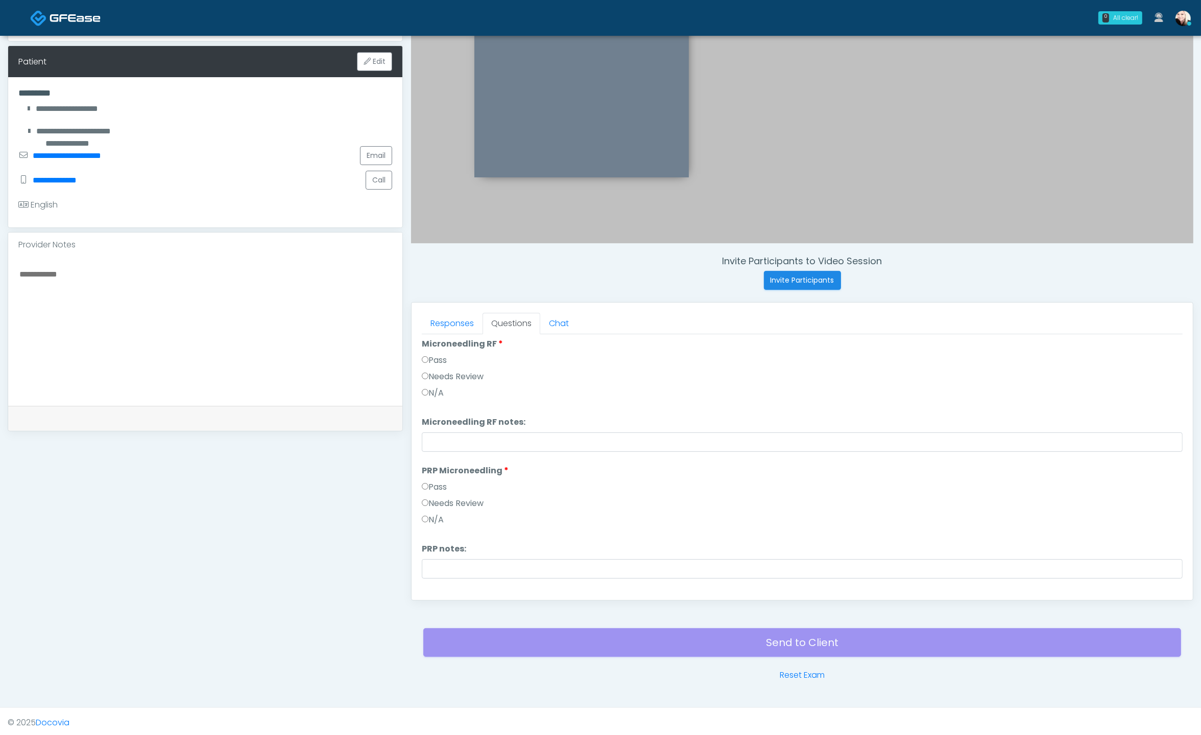
scroll to position [19, 0]
click at [1144, 336] on button "Pass All" at bounding box center [1163, 339] width 39 height 19
click at [428, 419] on label "N/A" at bounding box center [433, 425] width 22 height 12
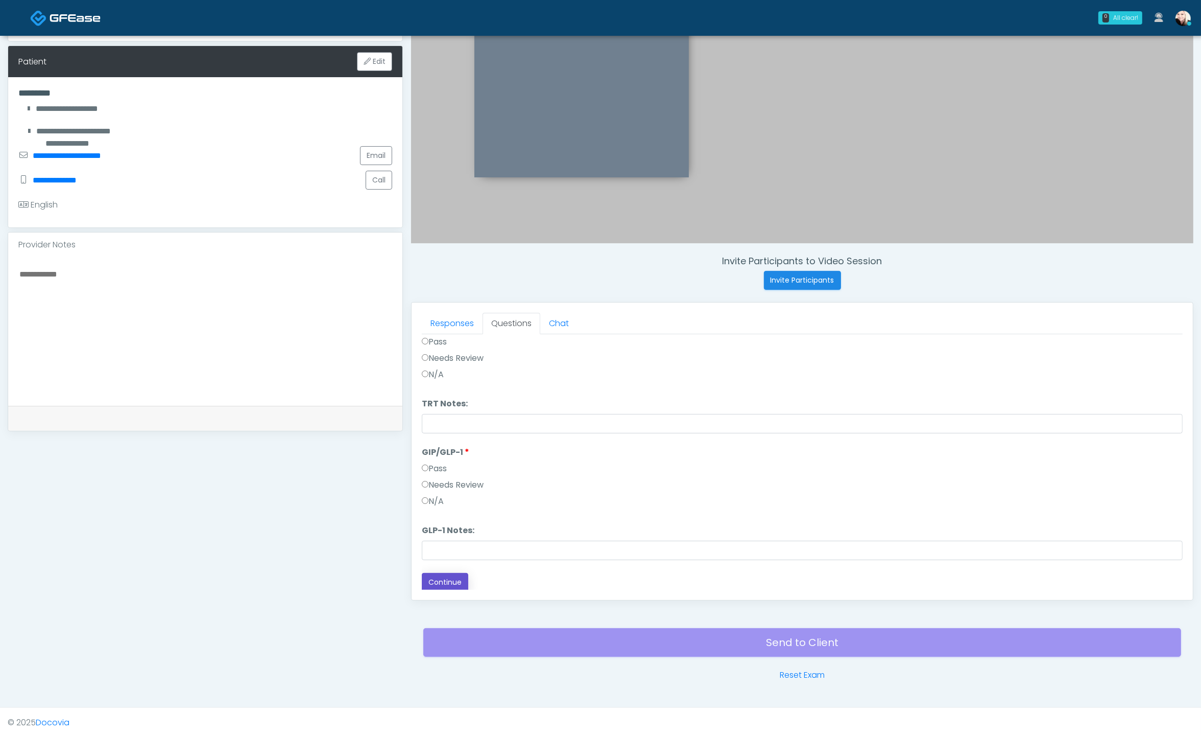
click at [451, 582] on button "Continue" at bounding box center [445, 582] width 46 height 19
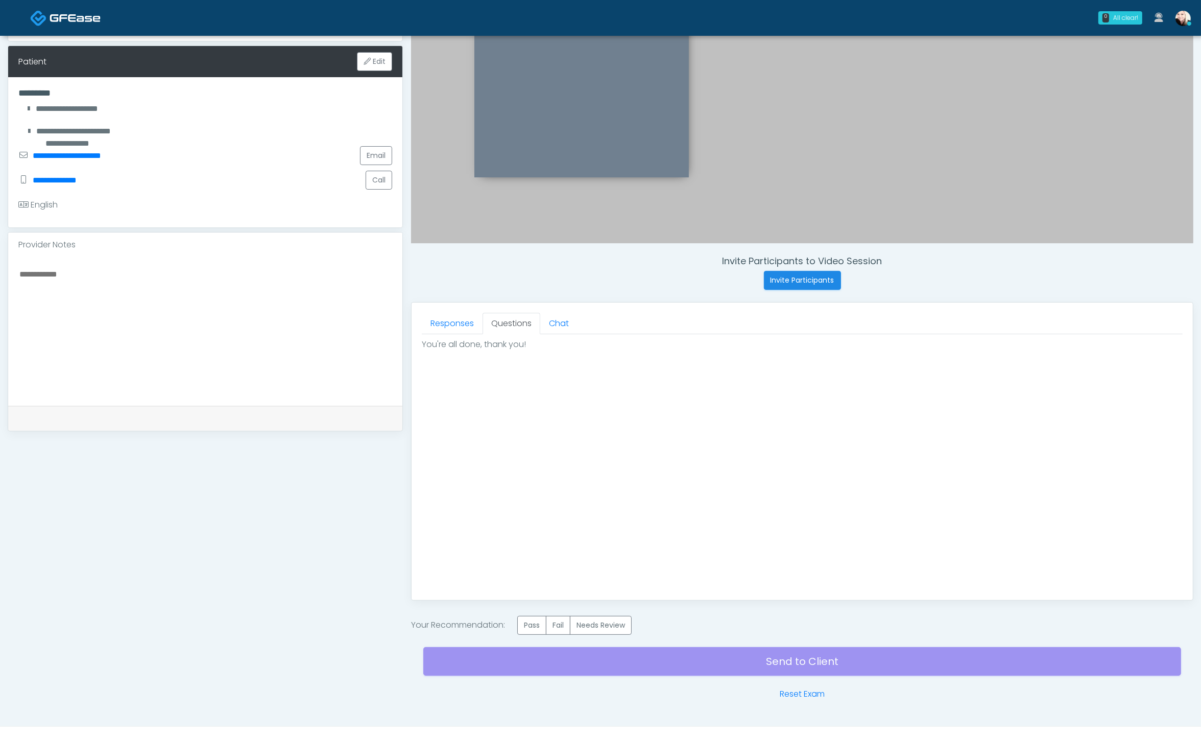
scroll to position [0, 0]
click at [533, 623] on label "Pass" at bounding box center [531, 625] width 29 height 19
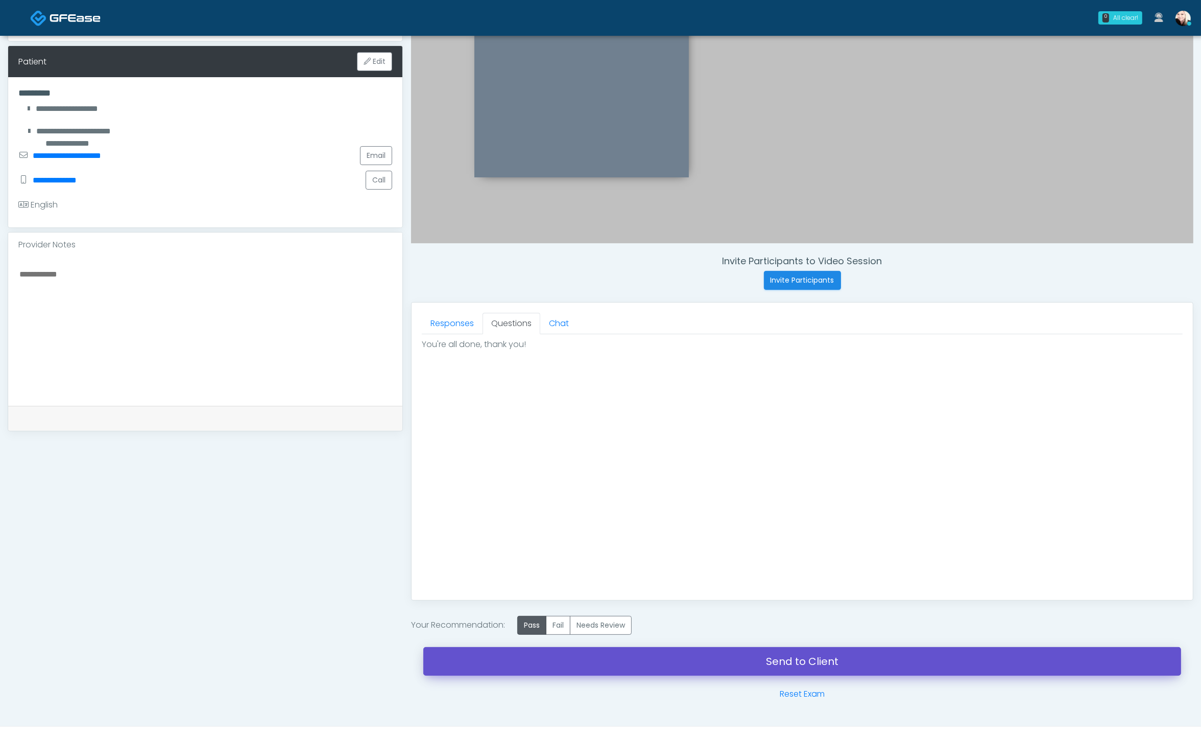
click at [820, 654] on link "Send to Client" at bounding box center [802, 661] width 758 height 29
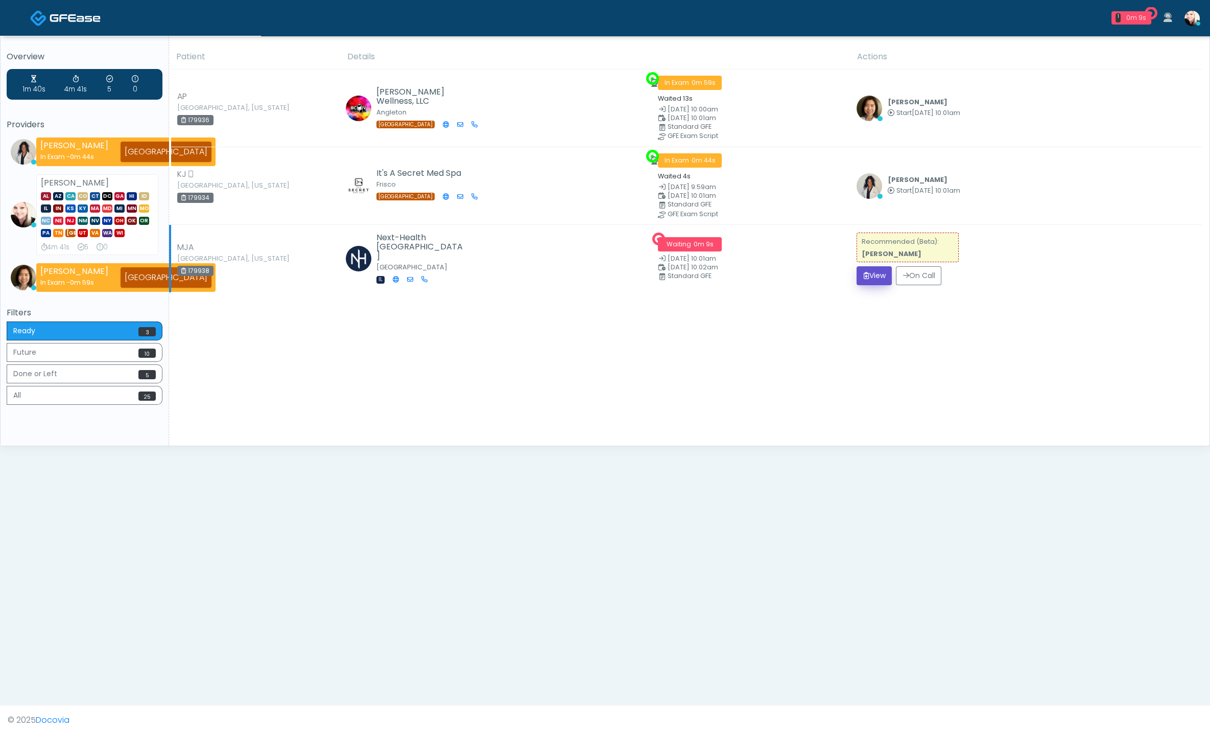
click at [877, 273] on button "View" at bounding box center [874, 275] width 35 height 19
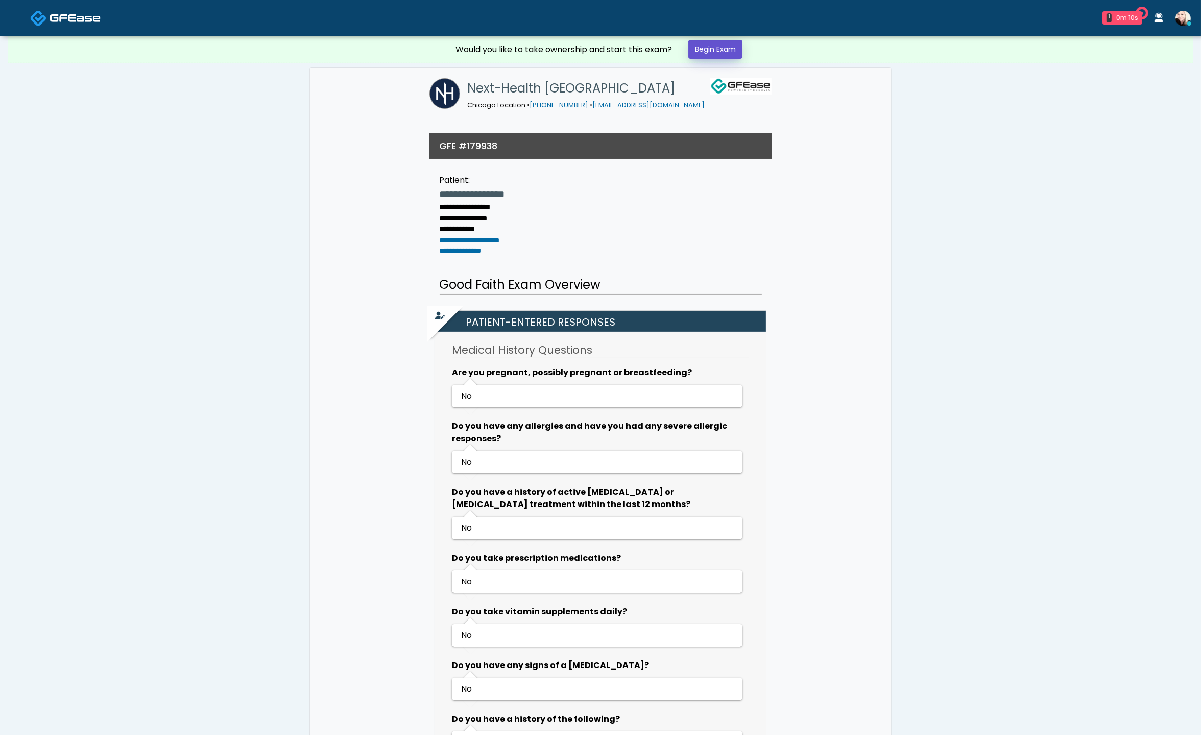
click at [714, 45] on link "Begin Exam" at bounding box center [716, 49] width 54 height 19
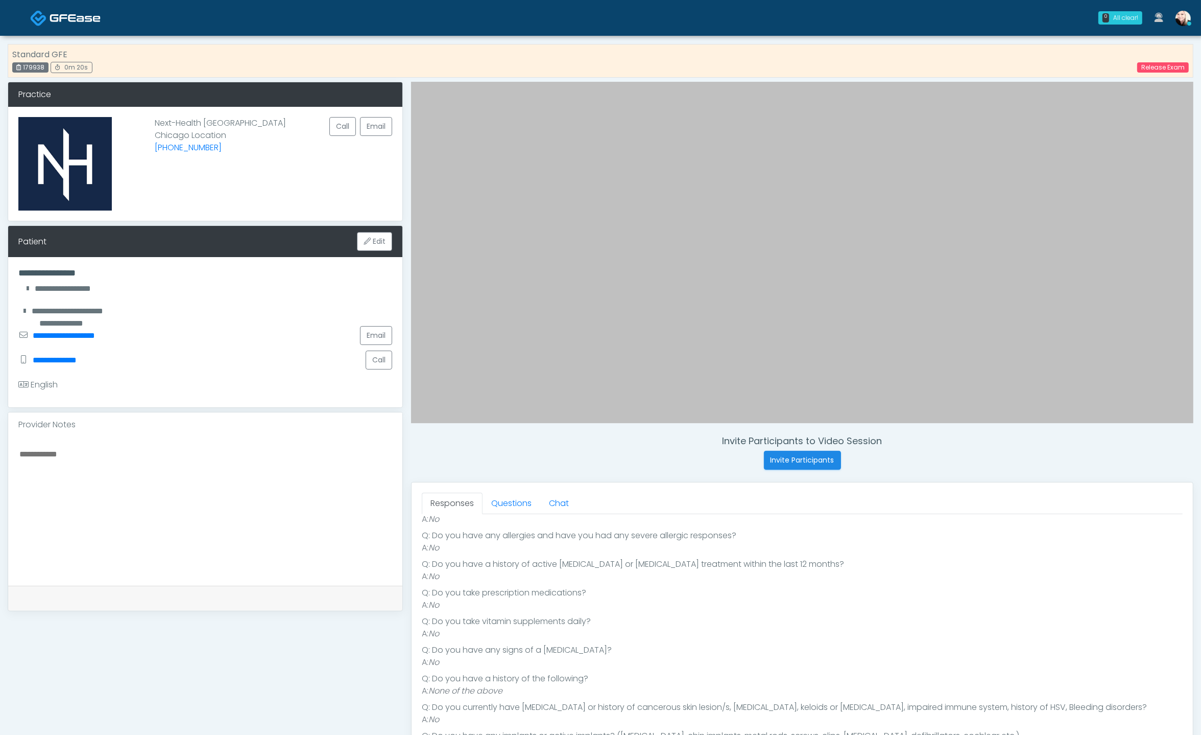
scroll to position [127, 0]
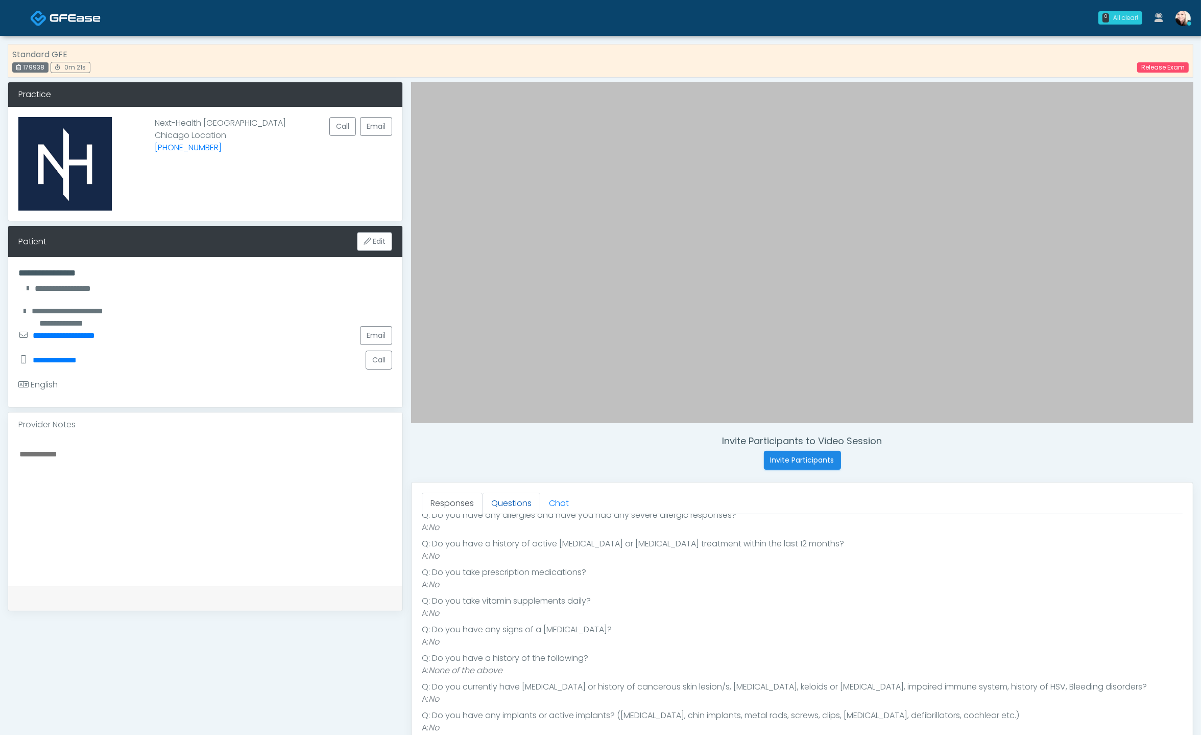
click at [510, 506] on link "Questions" at bounding box center [512, 502] width 58 height 21
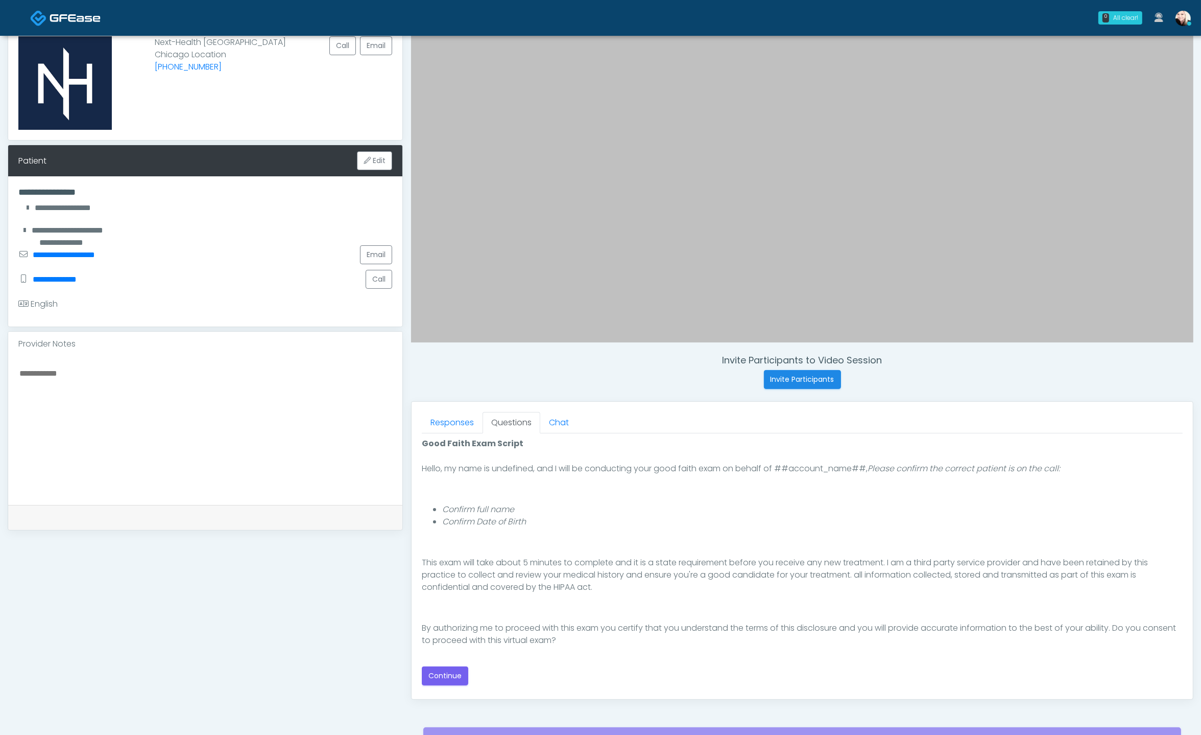
scroll to position [180, 0]
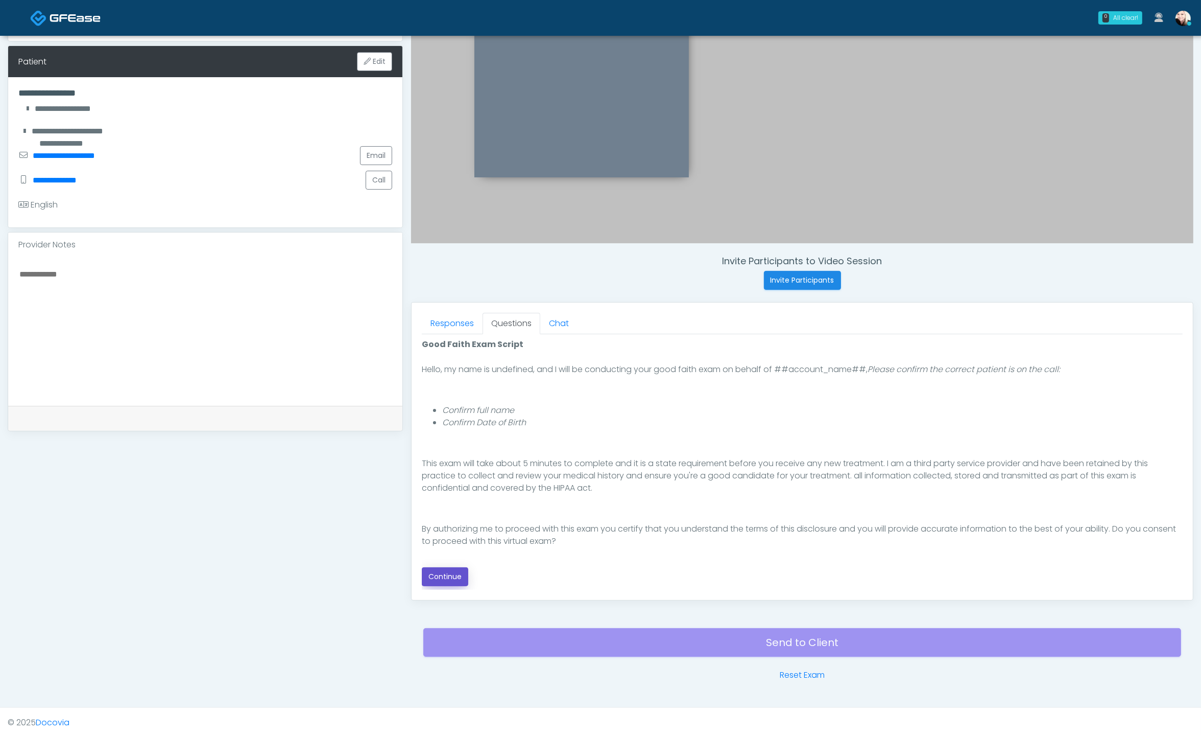
click at [451, 571] on button "Continue" at bounding box center [445, 576] width 46 height 19
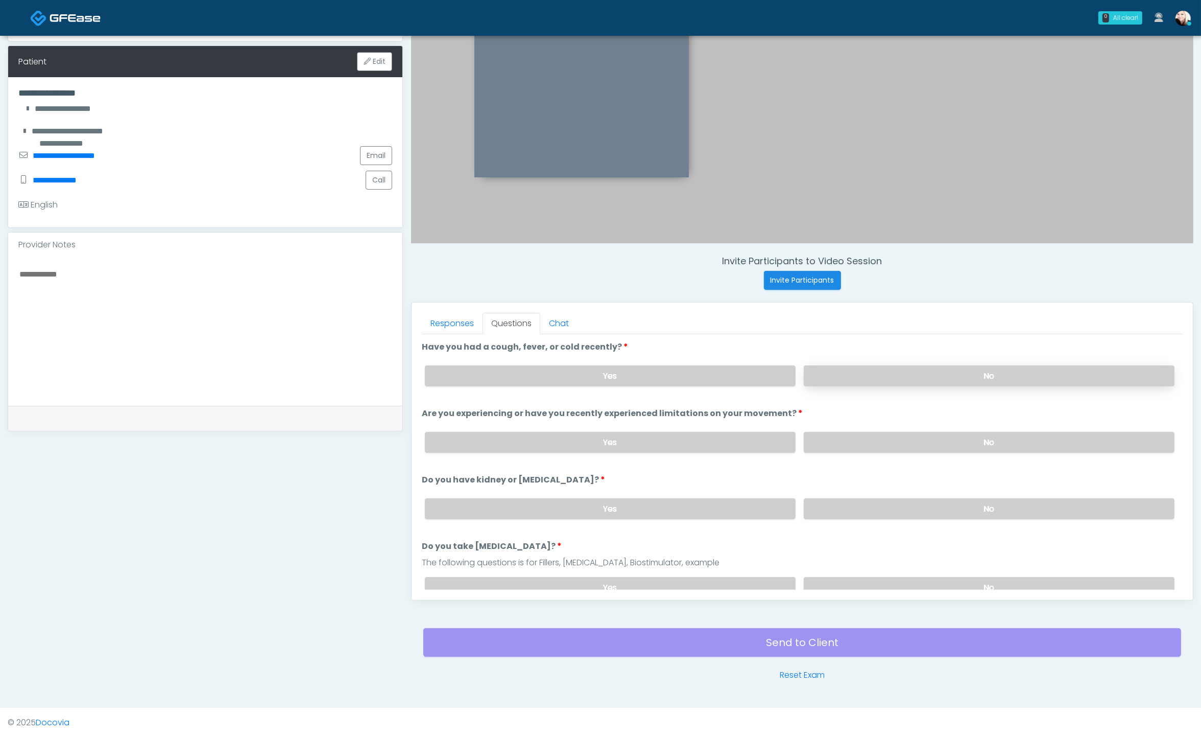
click at [852, 369] on label "No" at bounding box center [989, 375] width 371 height 21
click at [839, 435] on label "No" at bounding box center [989, 442] width 371 height 21
click at [854, 499] on label "No" at bounding box center [989, 508] width 371 height 21
click at [855, 570] on div "Yes No" at bounding box center [800, 587] width 766 height 37
click at [854, 579] on label "No" at bounding box center [989, 587] width 371 height 21
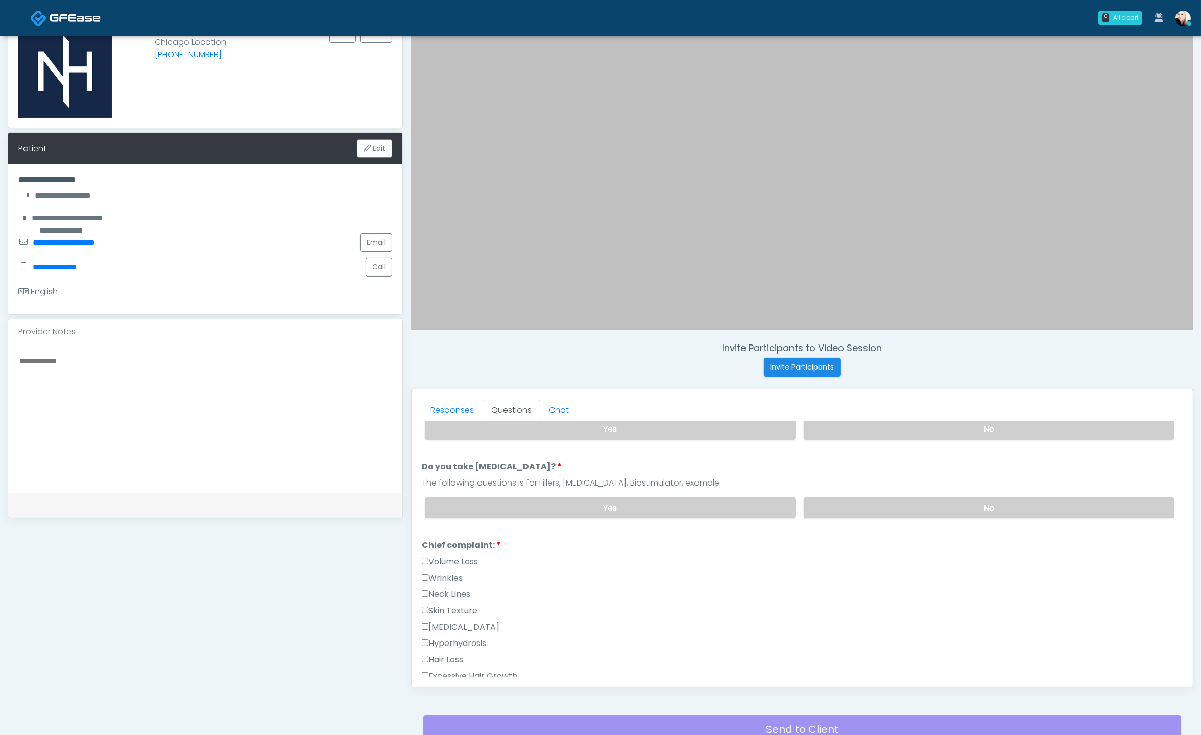
scroll to position [164, 0]
click at [439, 414] on link "Responses" at bounding box center [452, 409] width 61 height 21
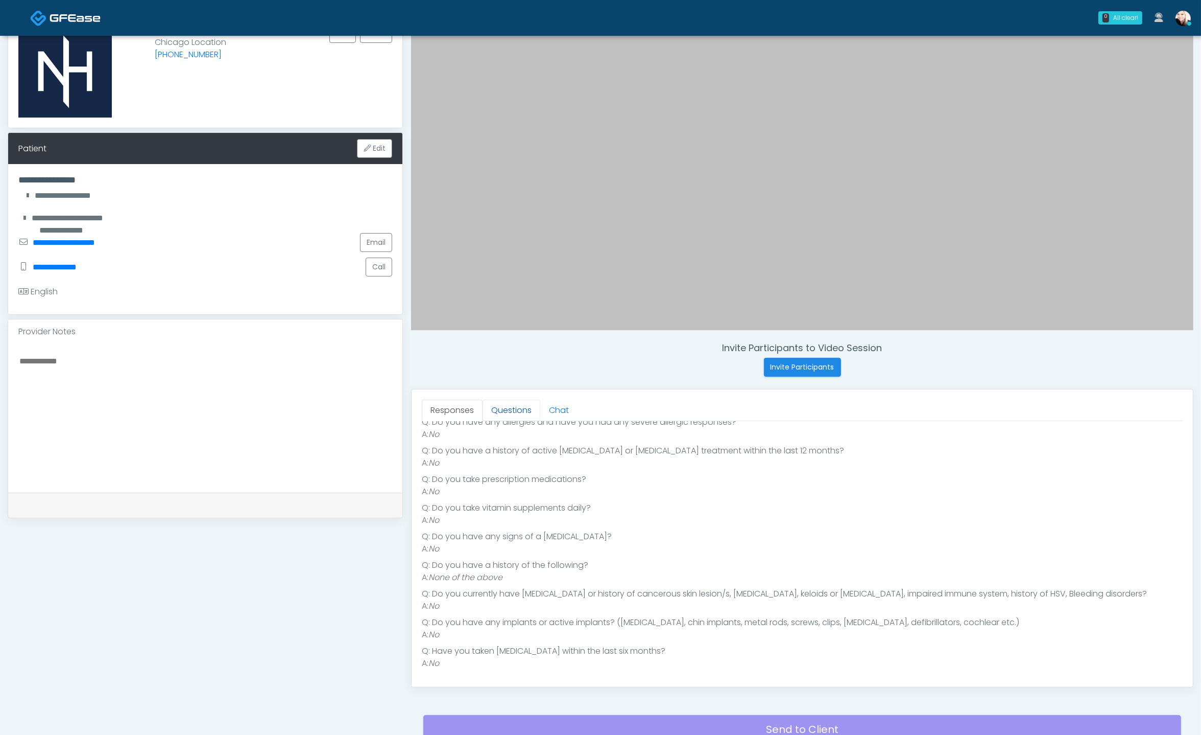
click at [503, 410] on link "Questions" at bounding box center [512, 409] width 58 height 21
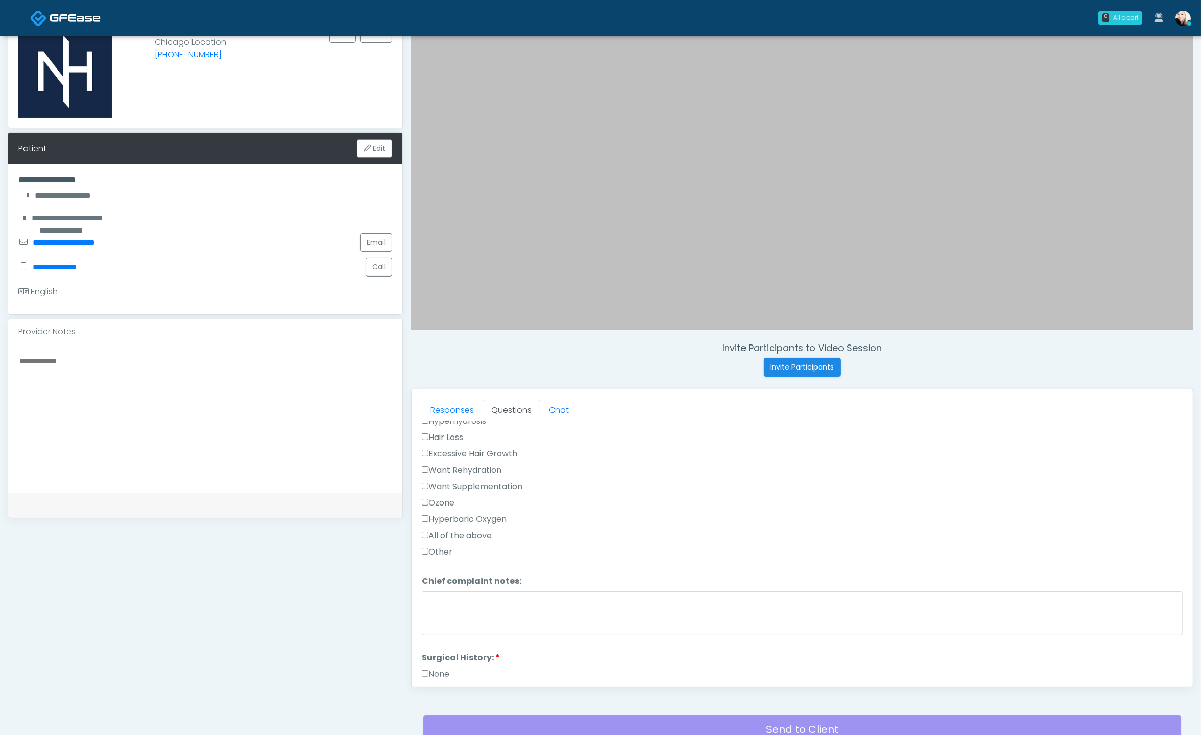
scroll to position [711, 0]
click at [434, 664] on button "Continue" at bounding box center [445, 673] width 46 height 19
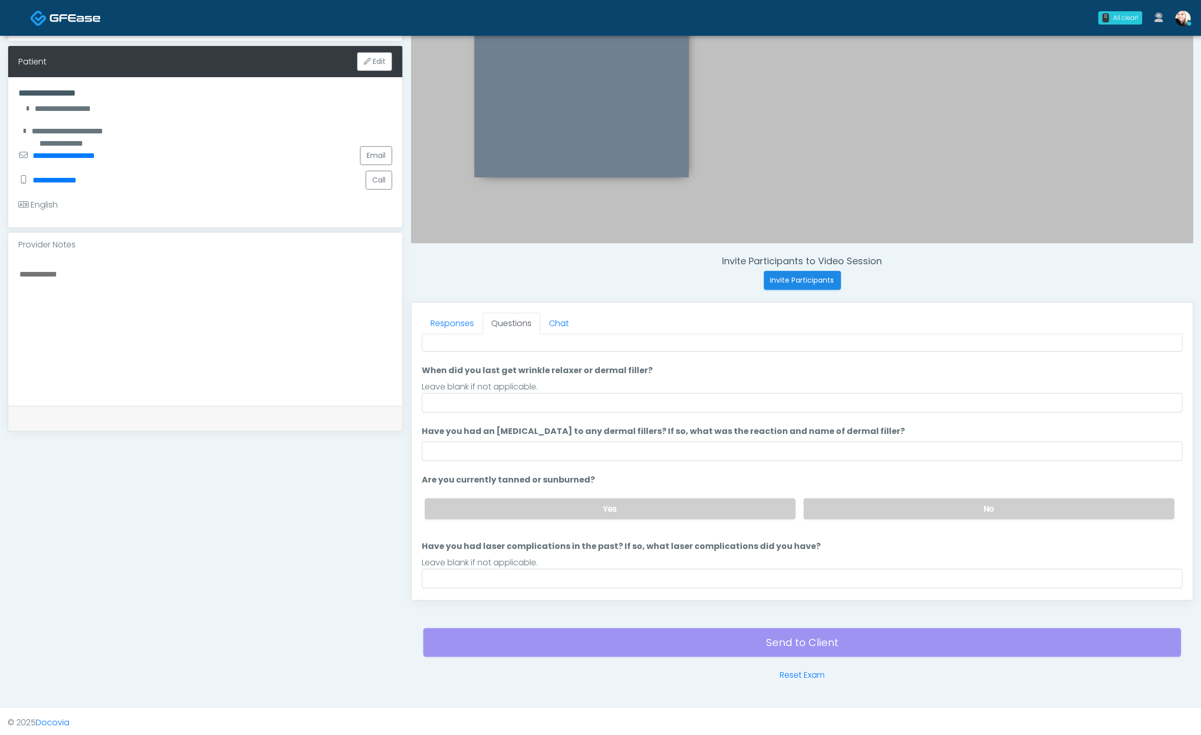
scroll to position [28, 0]
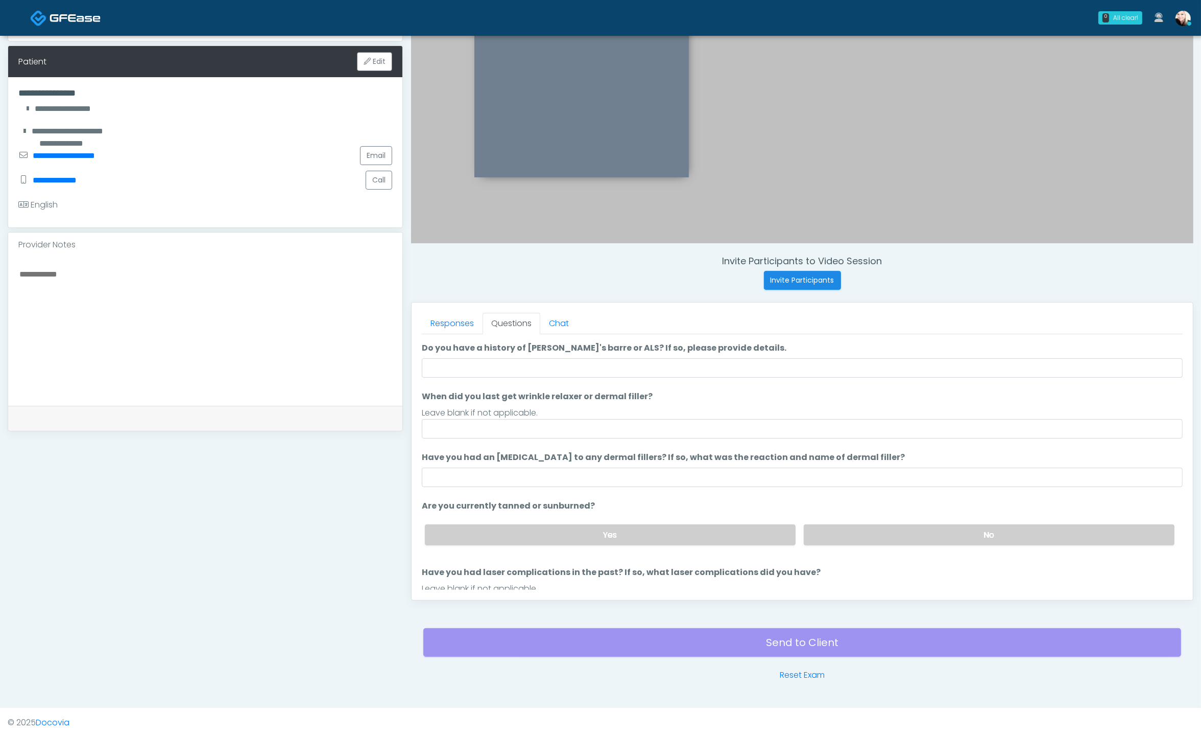
click at [549, 353] on li "Do you have a history of Guillain's barre or ALS? If so, please provide details…" at bounding box center [802, 360] width 761 height 36
click at [549, 362] on input "Do you have a history of [PERSON_NAME]'s barre or ALS? If so, please provide de…" at bounding box center [802, 367] width 761 height 19
type input "****"
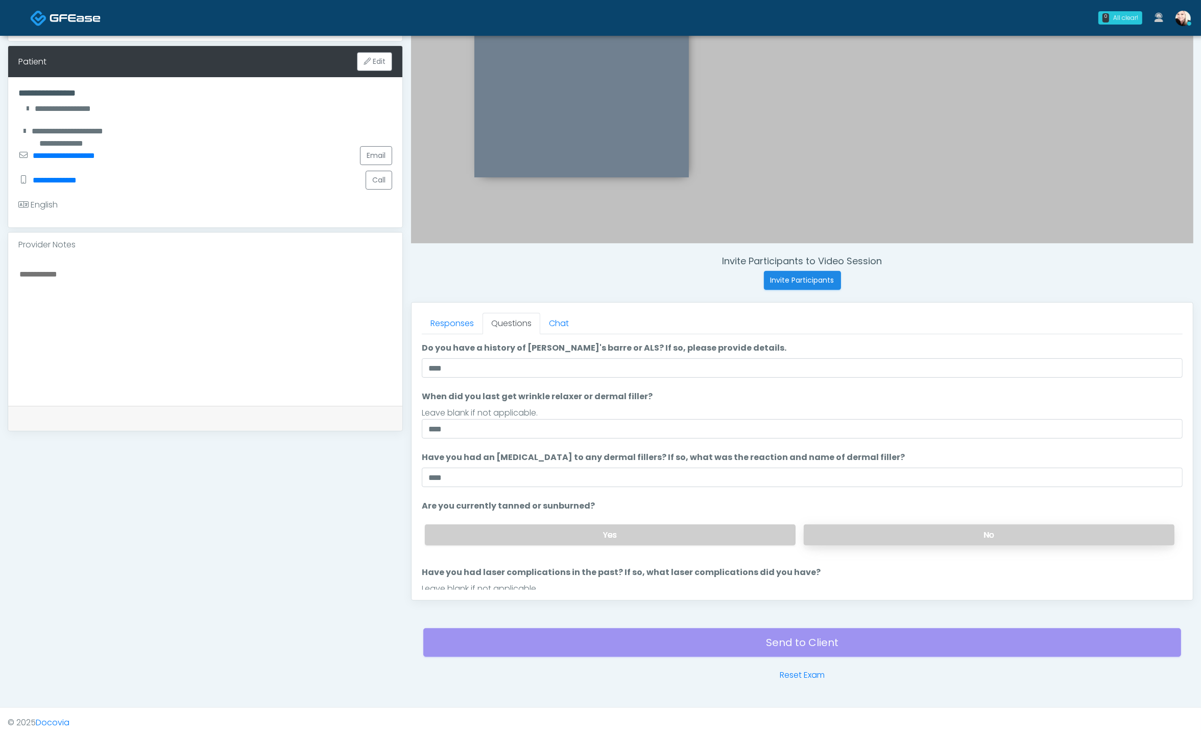
click at [856, 536] on label "No" at bounding box center [989, 534] width 371 height 21
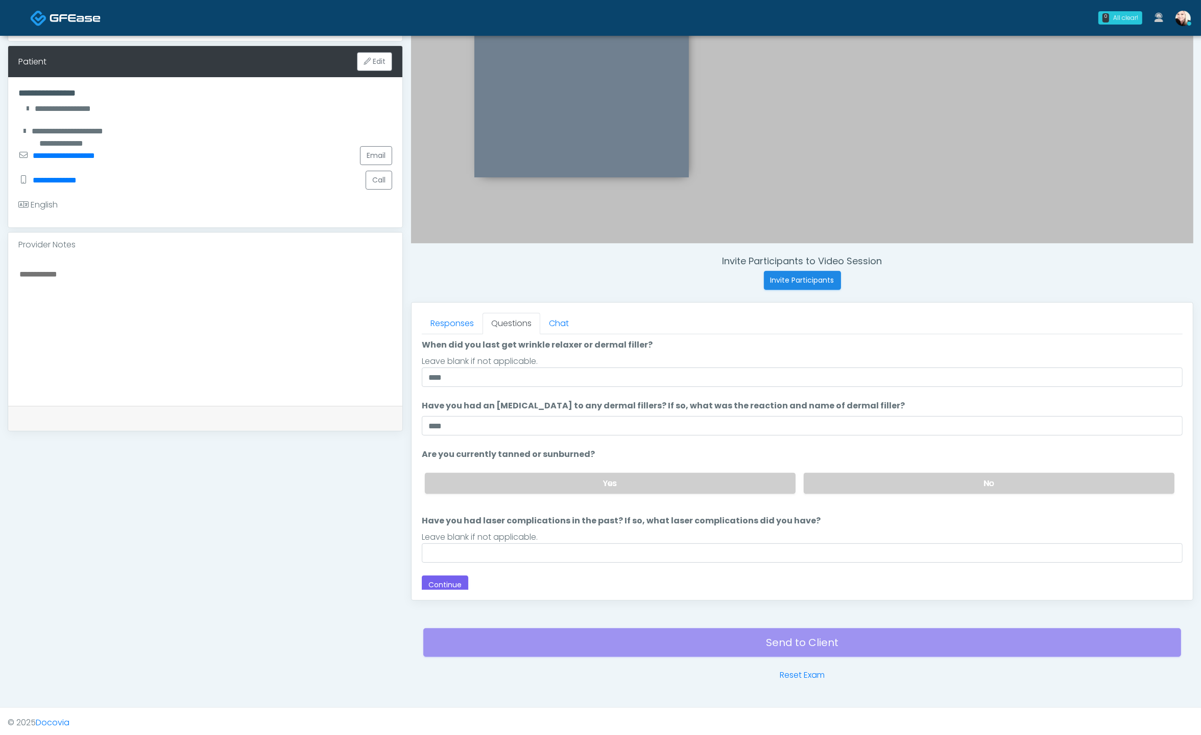
scroll to position [83, 0]
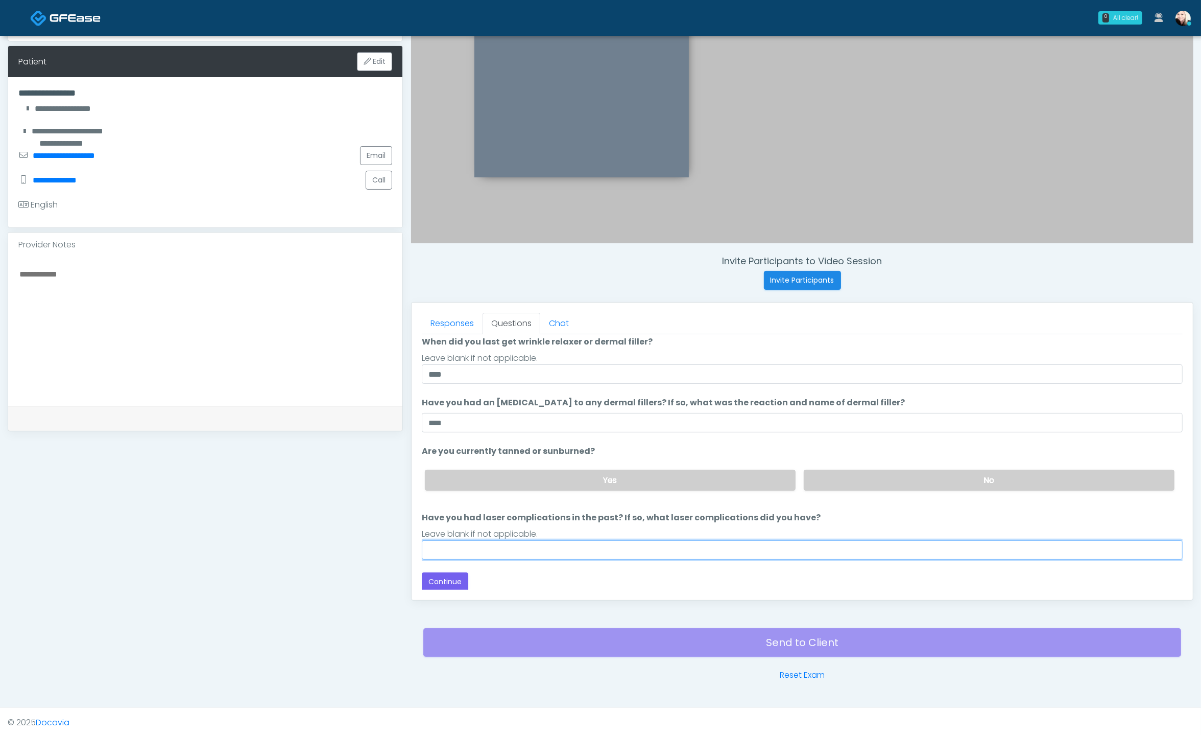
click at [518, 550] on input "Have you had laser complications in the past? If so, what laser complications d…" at bounding box center [802, 549] width 761 height 19
type input "****"
click at [425, 583] on button "Continue" at bounding box center [445, 581] width 46 height 19
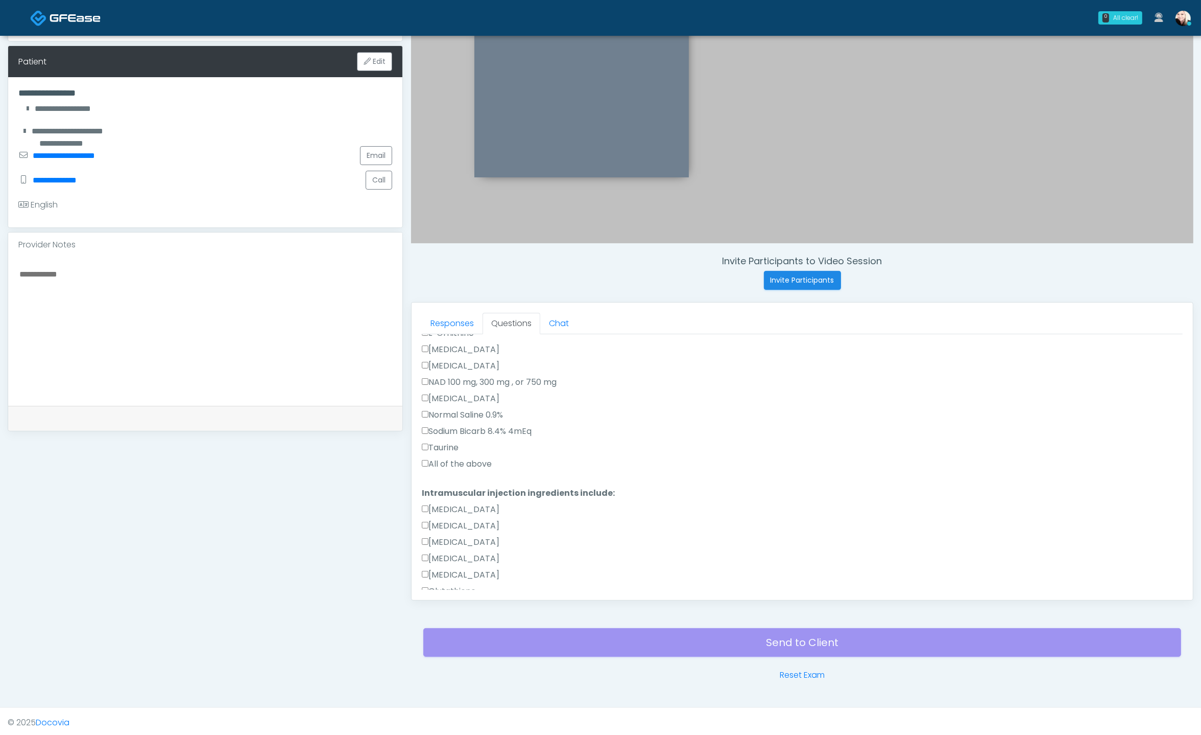
scroll to position [586, 0]
click at [430, 544] on label "All of the above" at bounding box center [457, 549] width 70 height 12
click at [439, 475] on label "All of the above" at bounding box center [457, 477] width 70 height 12
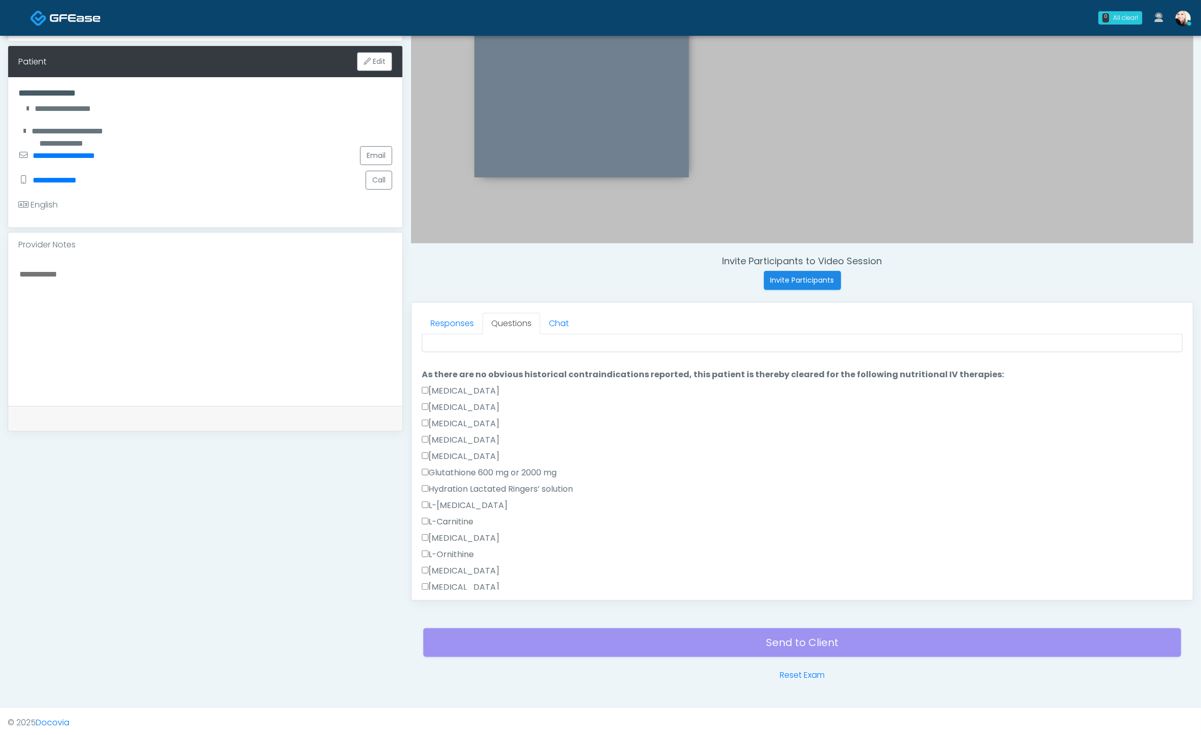
scroll to position [0, 0]
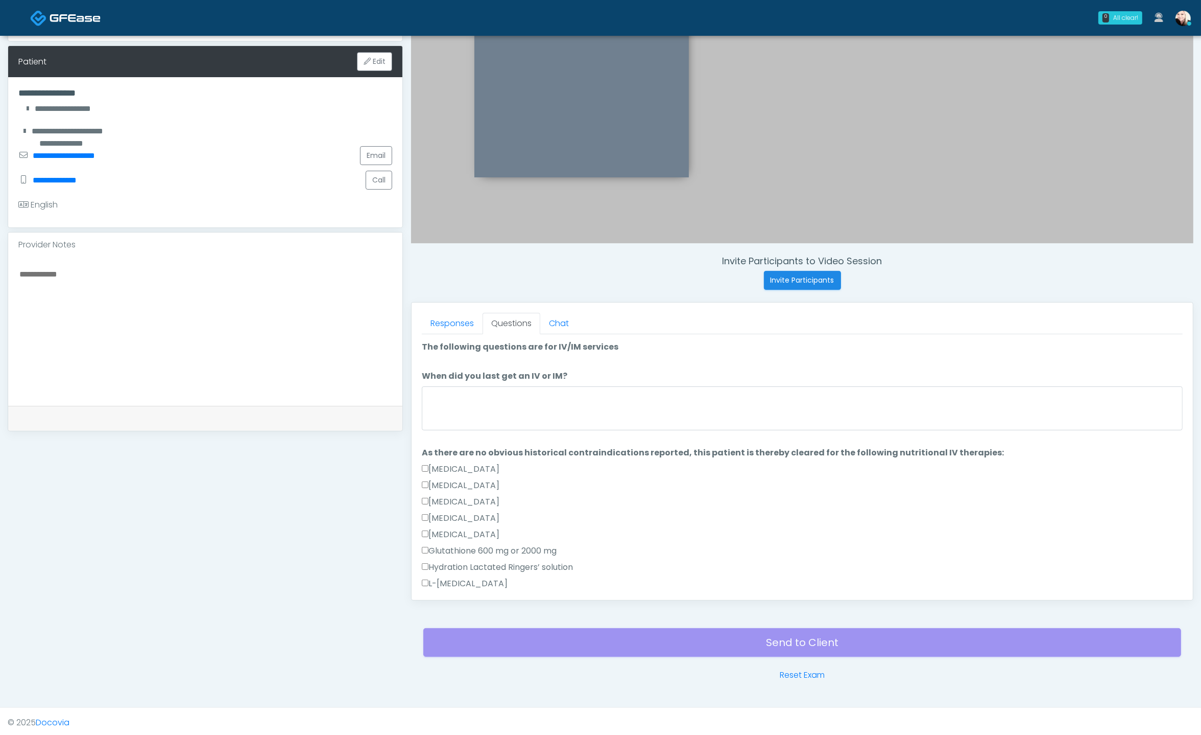
click at [545, 382] on li "When did you last get an IV or IM? When did you last get an IV or IM?" at bounding box center [802, 402] width 761 height 64
click at [547, 404] on textarea "When did you last get an IV or IM?" at bounding box center [802, 408] width 761 height 44
click at [392, 381] on div "**********" at bounding box center [601, 291] width 1186 height 779
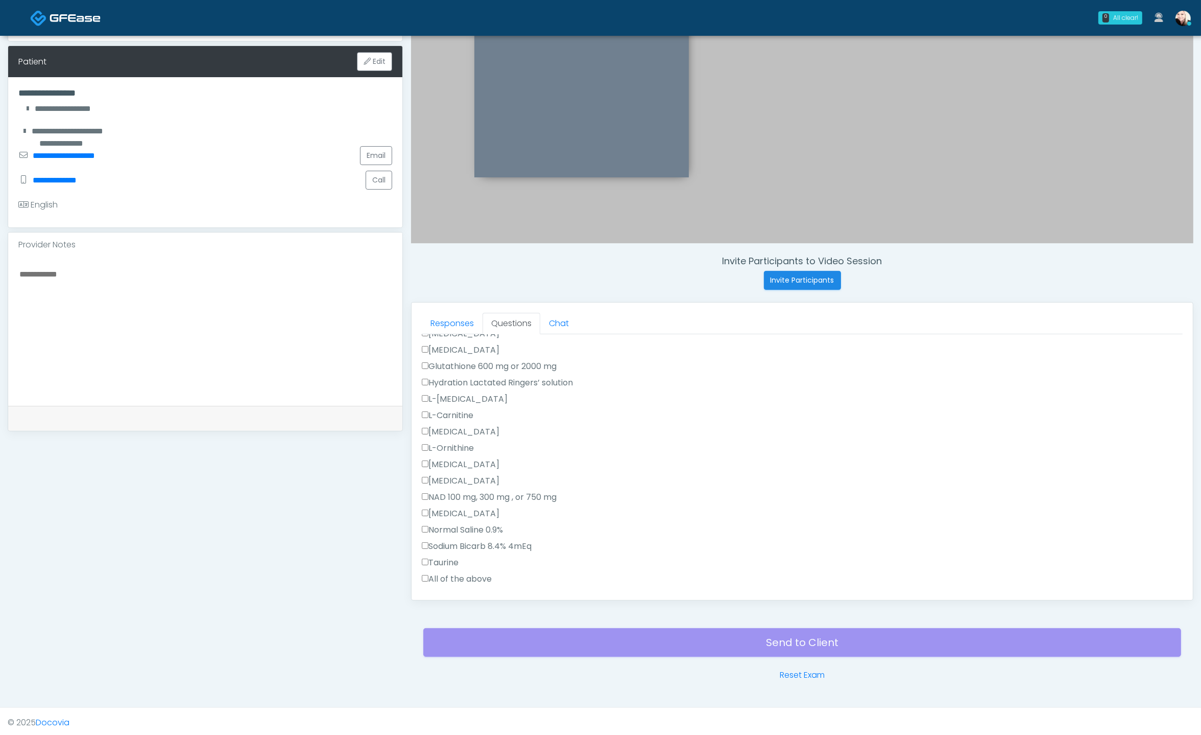
scroll to position [586, 0]
type textarea "**********"
click at [449, 577] on button "Continue" at bounding box center [445, 581] width 46 height 19
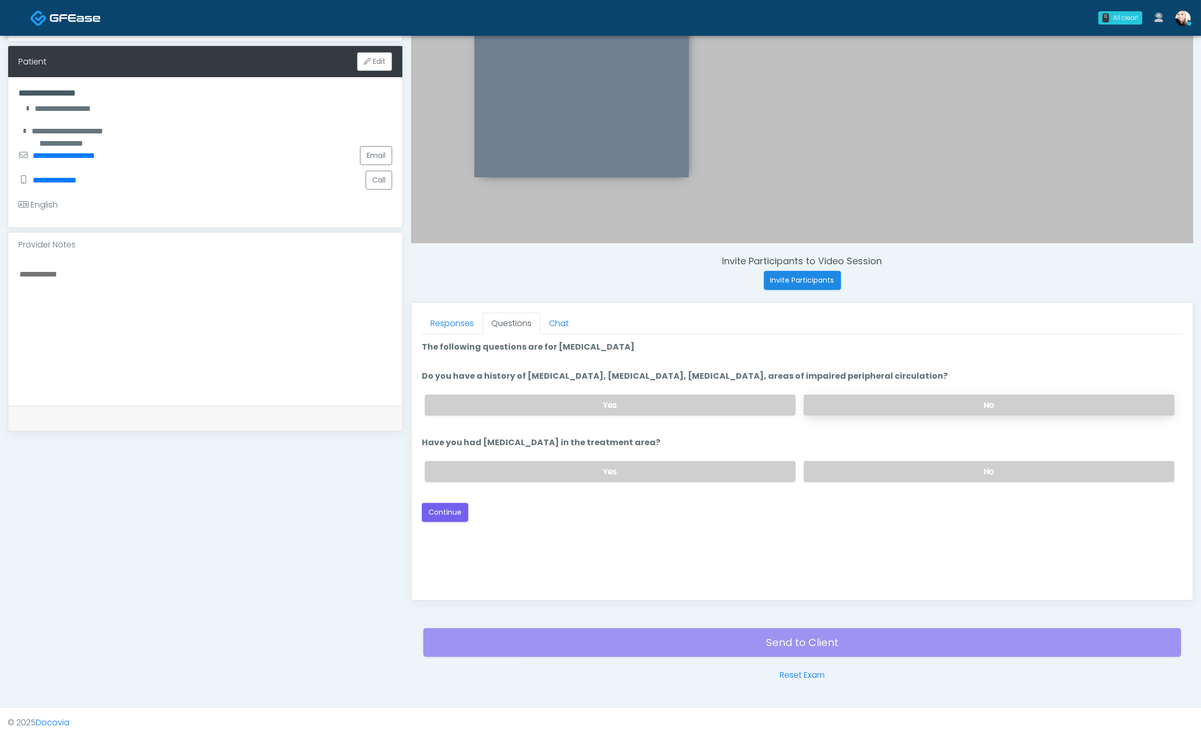
click at [854, 410] on label "No" at bounding box center [989, 404] width 371 height 21
click at [843, 476] on label "No" at bounding box center [989, 471] width 371 height 21
click at [438, 517] on div "Good Faith Exam Script Good Faith Exam Script INTRODUCTION Hello, my name is un…" at bounding box center [802, 461] width 761 height 255
click at [451, 497] on div "Loading... Connecting to your agent... Please wait while we prepare your person…" at bounding box center [802, 431] width 761 height 181
click at [447, 503] on button "Continue" at bounding box center [445, 512] width 46 height 19
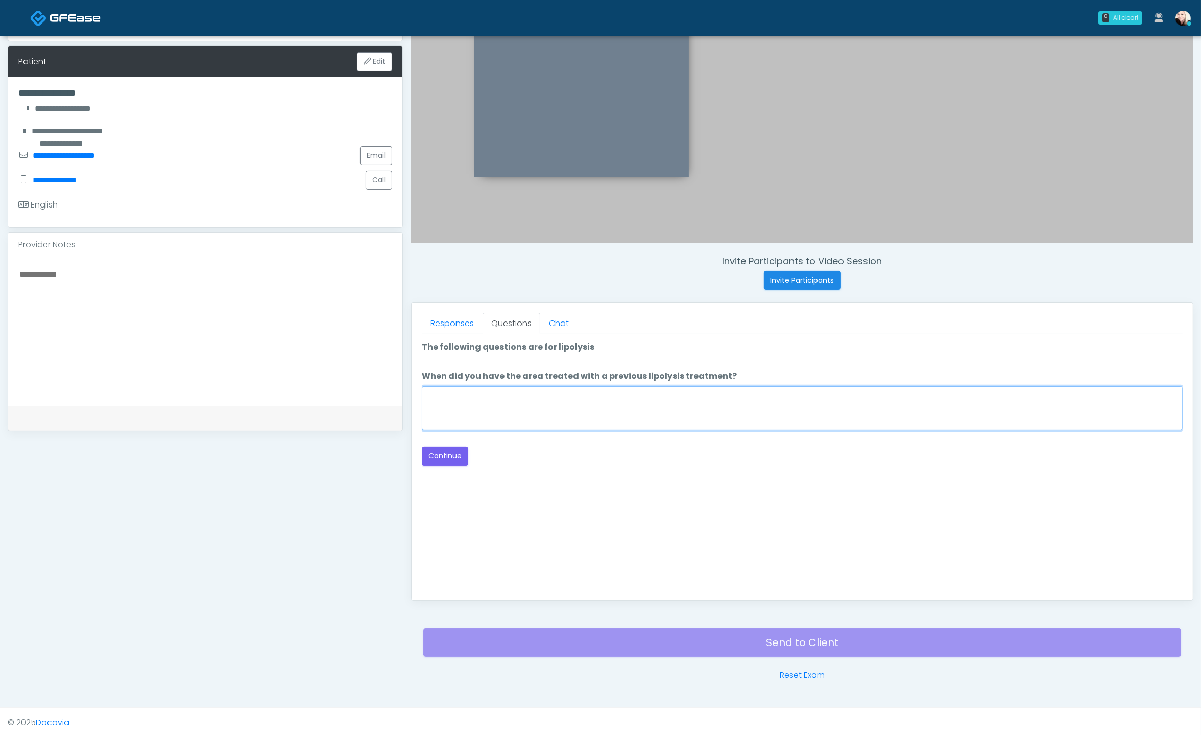
click at [558, 412] on textarea "When did you have the area treated with a previous lipolysis treatment?" at bounding box center [802, 408] width 761 height 44
type textarea "****"
click at [448, 454] on button "Continue" at bounding box center [445, 455] width 46 height 19
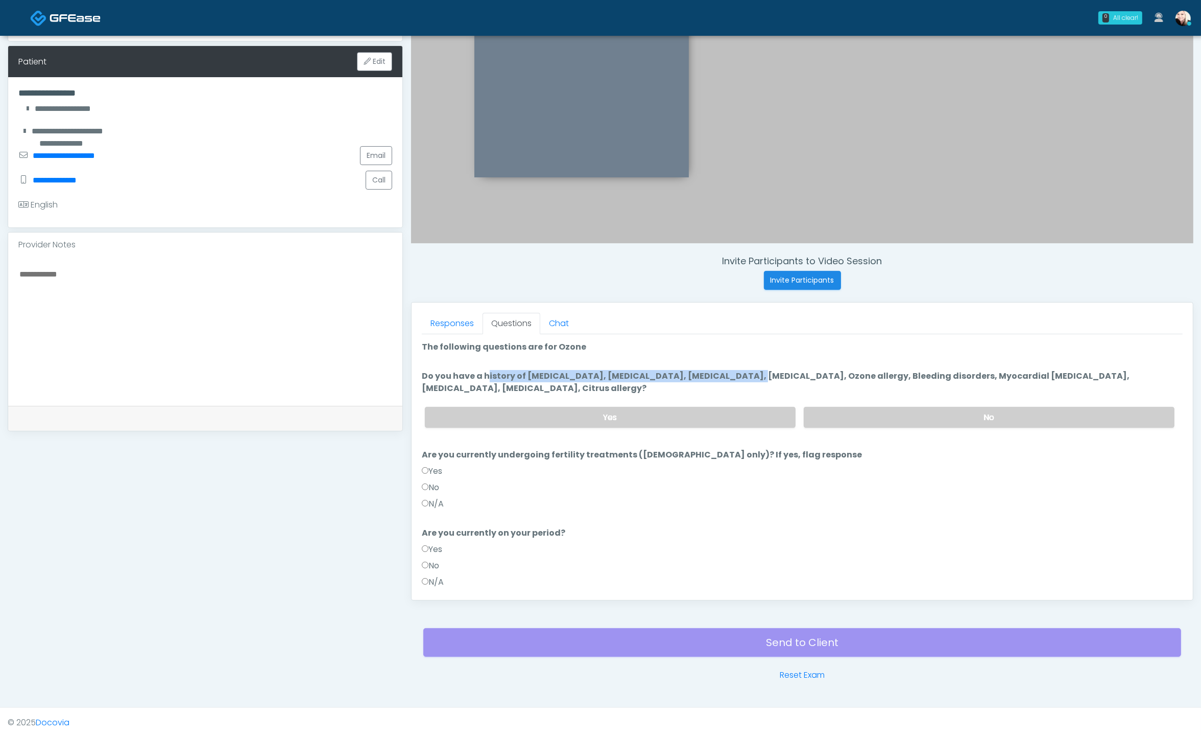
drag, startPoint x: 534, startPoint y: 369, endPoint x: 680, endPoint y: 371, distance: 146.1
click at [676, 371] on label "Do you have a history of Hyperthyroidism, Hypotension, Hypocalcemia, Hypoglycem…" at bounding box center [802, 382] width 761 height 25
click at [690, 380] on label "Do you have a history of Hyperthyroidism, Hypotension, Hypocalcemia, Hypoglycem…" at bounding box center [802, 382] width 761 height 25
drag, startPoint x: 618, startPoint y: 372, endPoint x: 801, endPoint y: 375, distance: 183.9
click at [801, 375] on label "Do you have a history of Hyperthyroidism, Hypotension, Hypocalcemia, Hypoglycem…" at bounding box center [802, 382] width 761 height 25
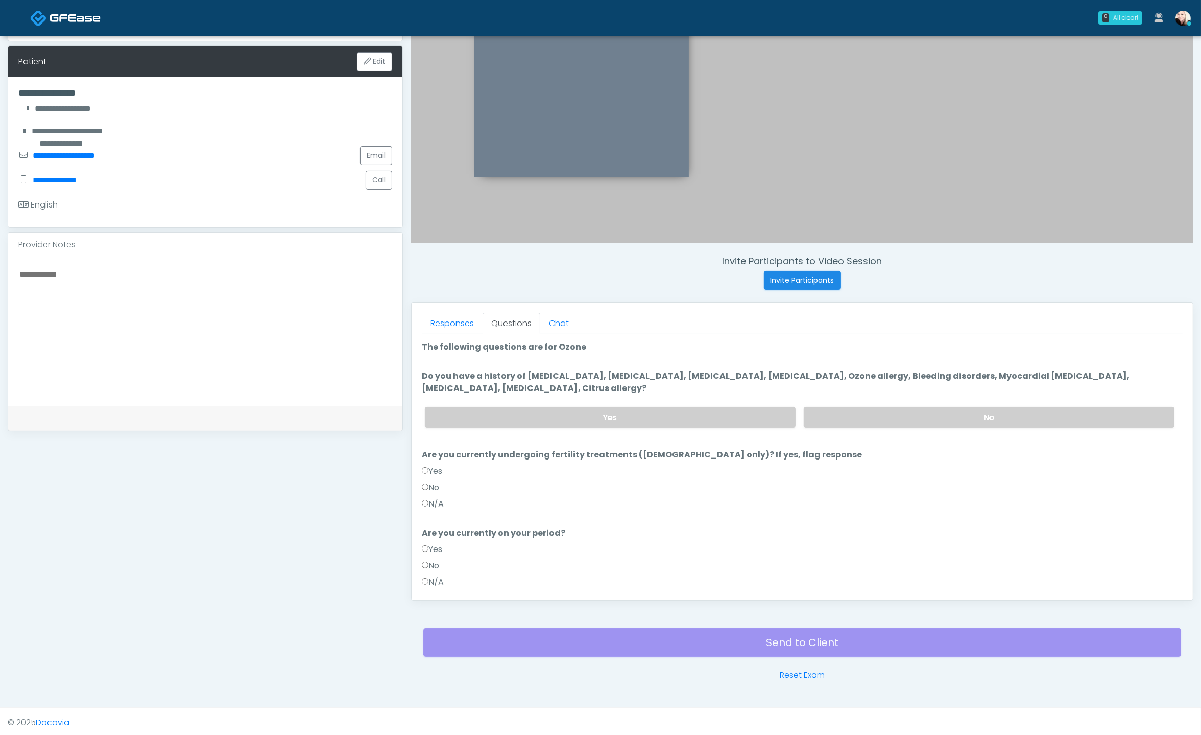
click at [696, 390] on label "Do you have a history of Hyperthyroidism, Hypotension, Hypocalcemia, Hypoglycem…" at bounding box center [802, 382] width 761 height 25
click at [848, 413] on label "No" at bounding box center [989, 417] width 371 height 21
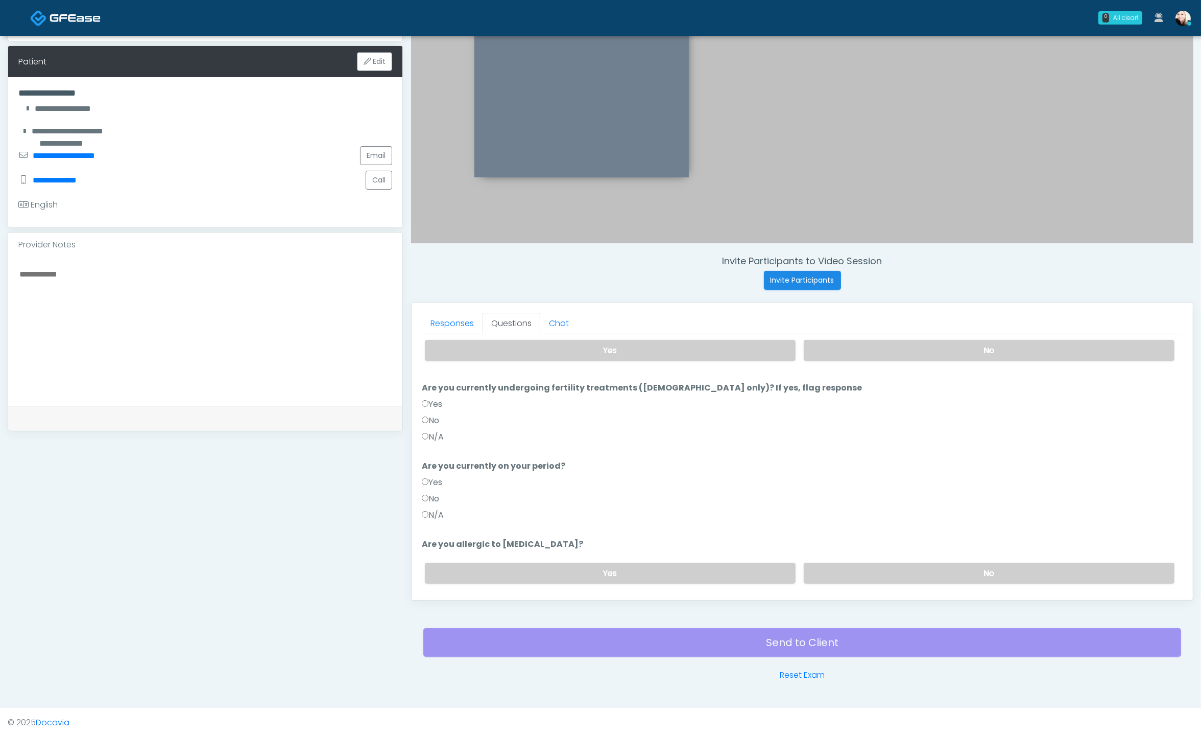
scroll to position [68, 0]
click at [427, 436] on label "N/A" at bounding box center [433, 436] width 22 height 12
click at [424, 513] on label "N/A" at bounding box center [433, 514] width 22 height 12
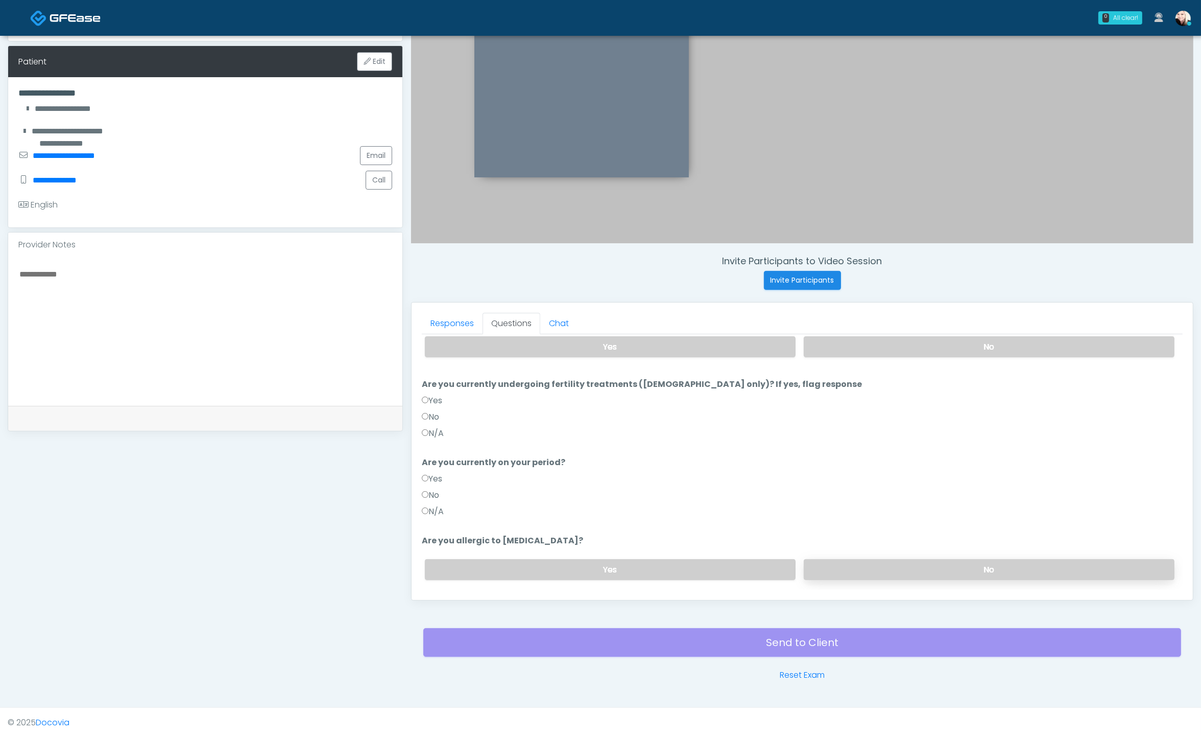
drag, startPoint x: 901, startPoint y: 534, endPoint x: 891, endPoint y: 565, distance: 32.8
click at [900, 536] on li "Are you allergic to Heparin? Are you allergic to Heparin? Yes No" at bounding box center [802, 561] width 761 height 54
click at [887, 571] on label "No" at bounding box center [989, 569] width 371 height 21
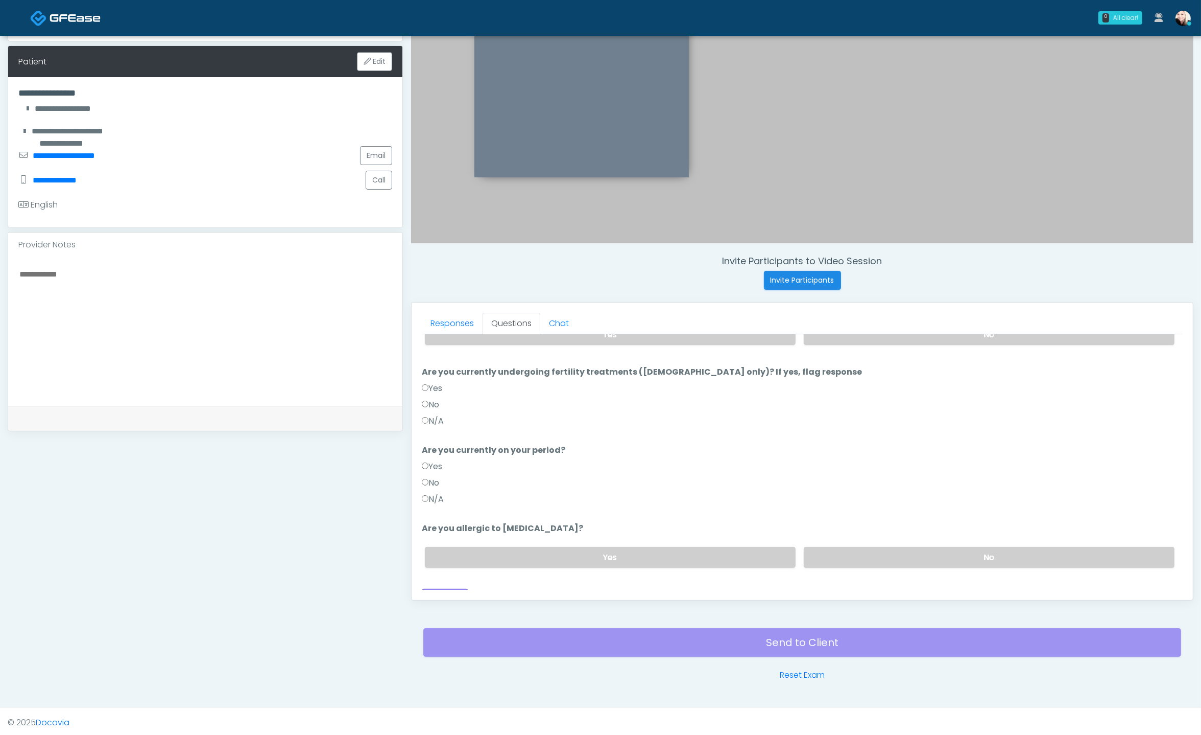
scroll to position [98, 0]
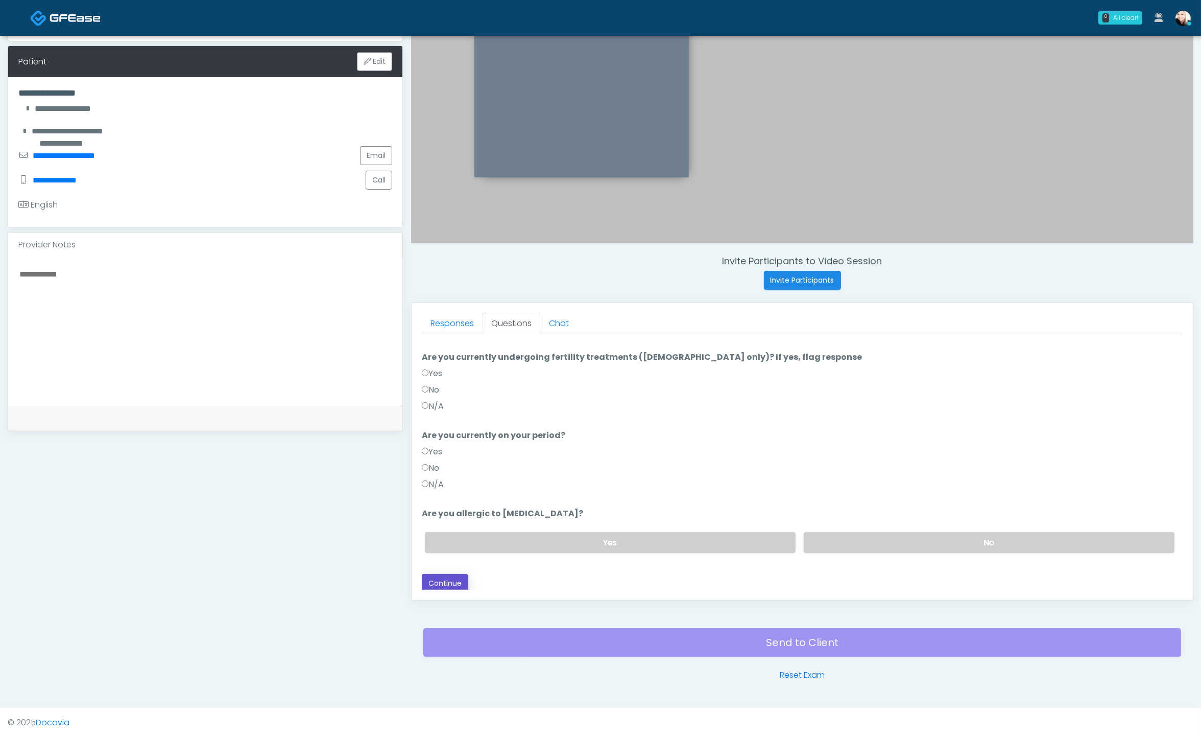
click at [439, 576] on button "Continue" at bounding box center [445, 583] width 46 height 19
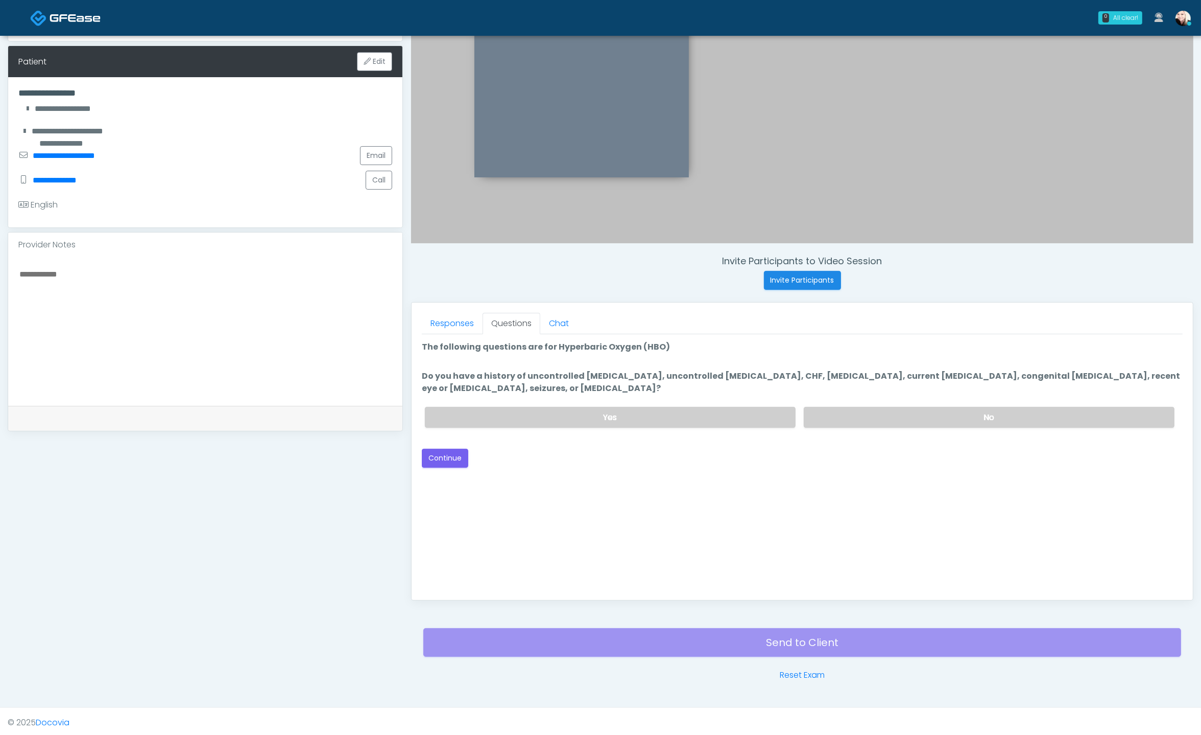
scroll to position [0, 0]
click at [844, 407] on label "No" at bounding box center [989, 417] width 371 height 21
drag, startPoint x: 601, startPoint y: 510, endPoint x: 558, endPoint y: 493, distance: 46.4
click at [599, 510] on div "Good Faith Exam Script Good Faith Exam Script INTRODUCTION Hello, my name is un…" at bounding box center [802, 461] width 761 height 255
click at [442, 454] on button "Continue" at bounding box center [445, 457] width 46 height 19
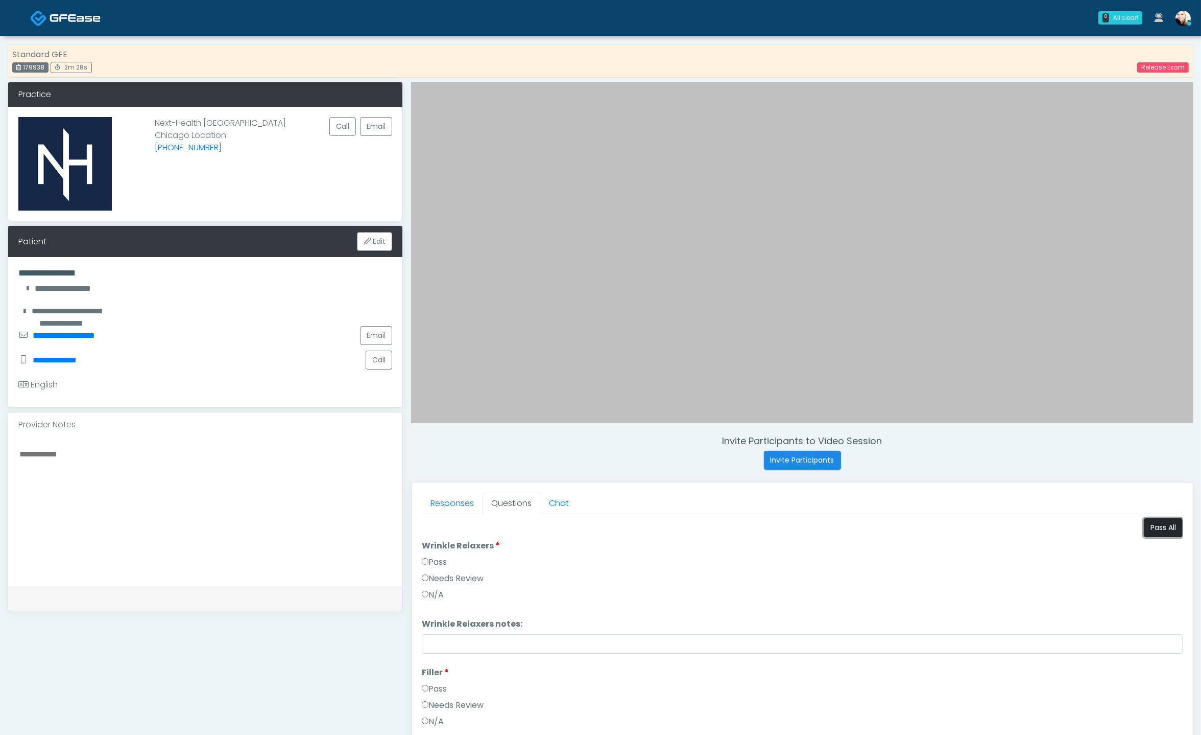
click at [1159, 520] on button "Pass All" at bounding box center [1163, 527] width 39 height 19
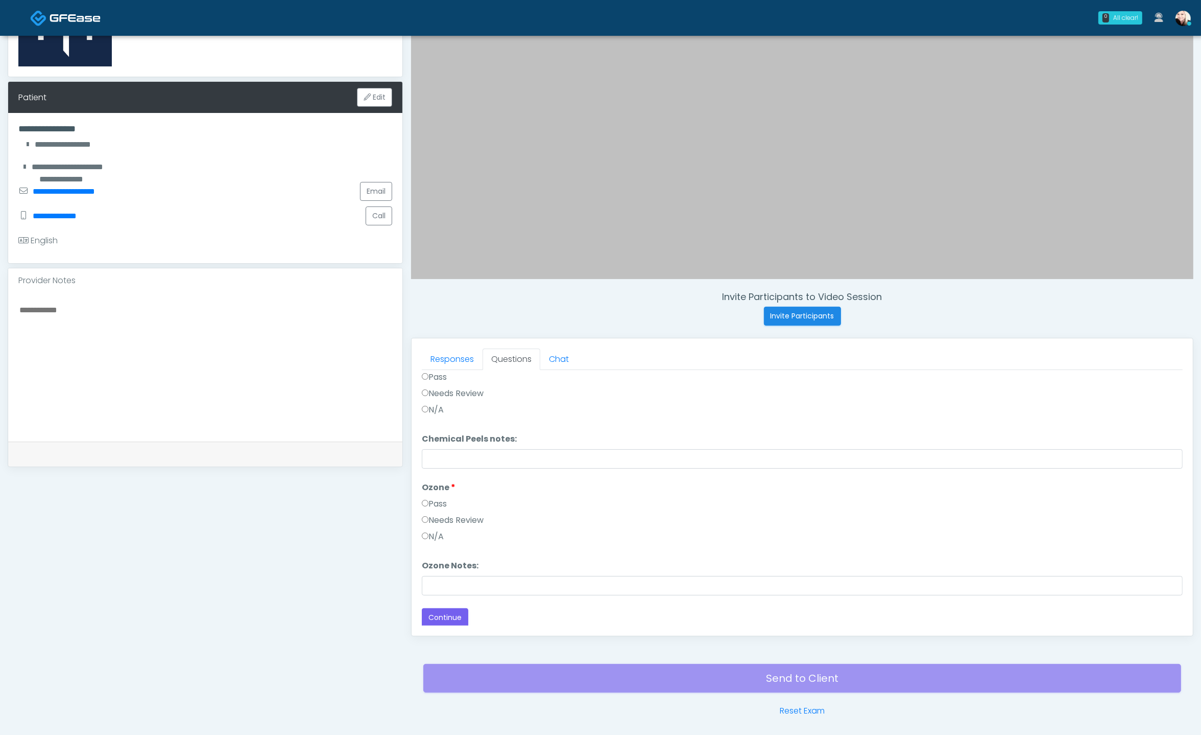
scroll to position [180, 0]
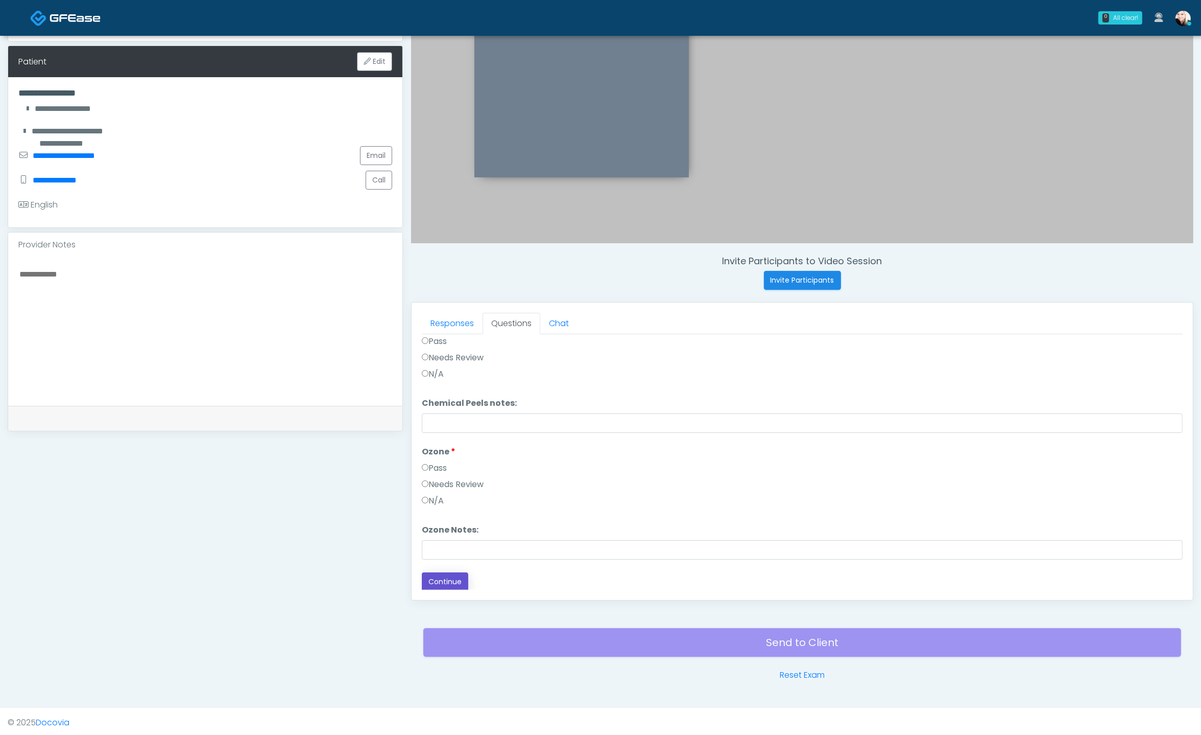
click at [447, 572] on button "Continue" at bounding box center [445, 581] width 46 height 19
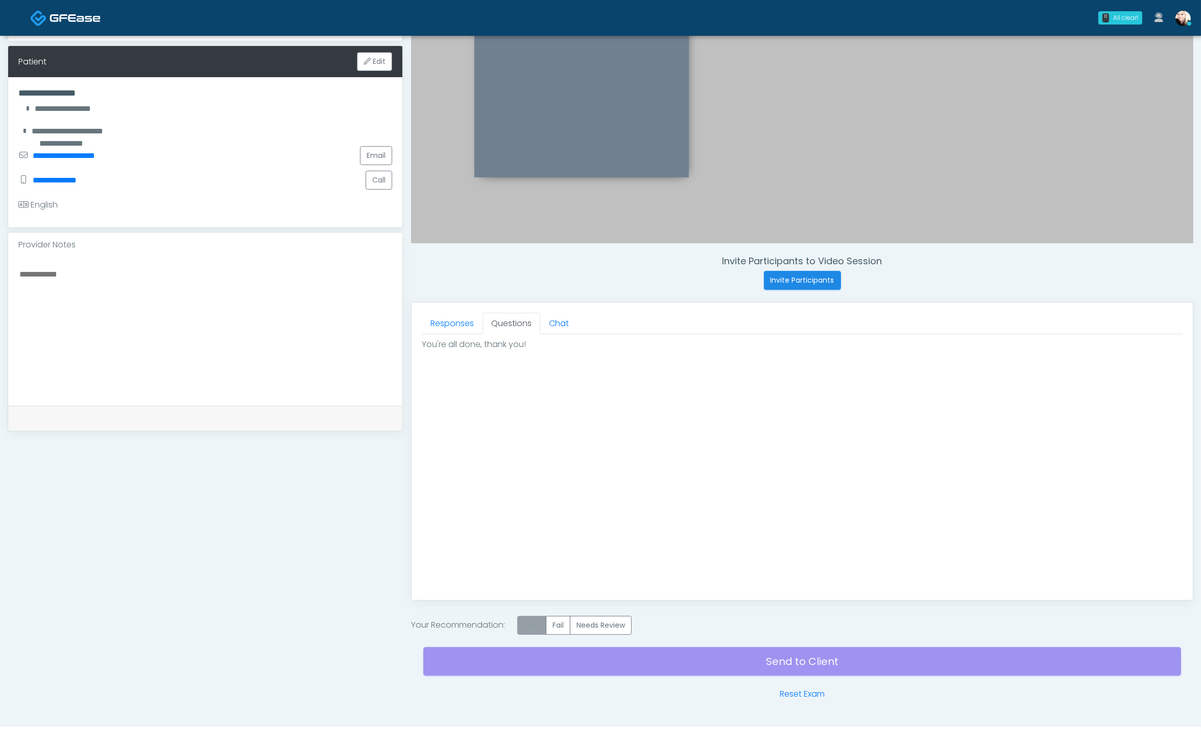
click at [537, 618] on label "Pass" at bounding box center [531, 625] width 29 height 19
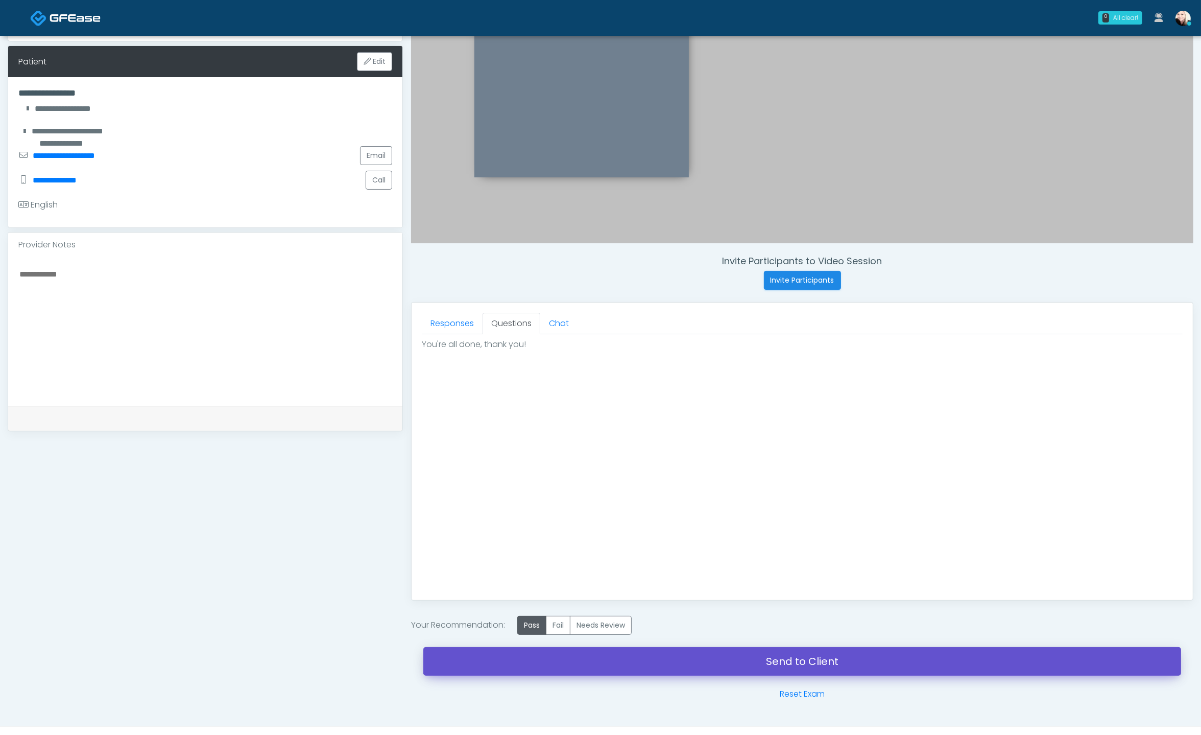
click at [739, 661] on link "Send to Client" at bounding box center [802, 661] width 758 height 29
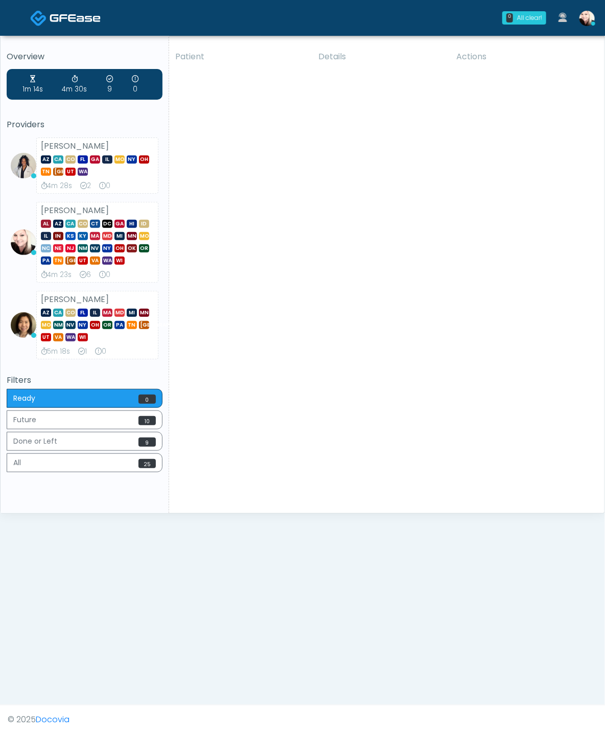
click at [595, 155] on div "Patient Details Actions TLL [GEOGRAPHIC_DATA], [US_STATE] 179937 DMP Beauty Med…" at bounding box center [383, 278] width 428 height 468
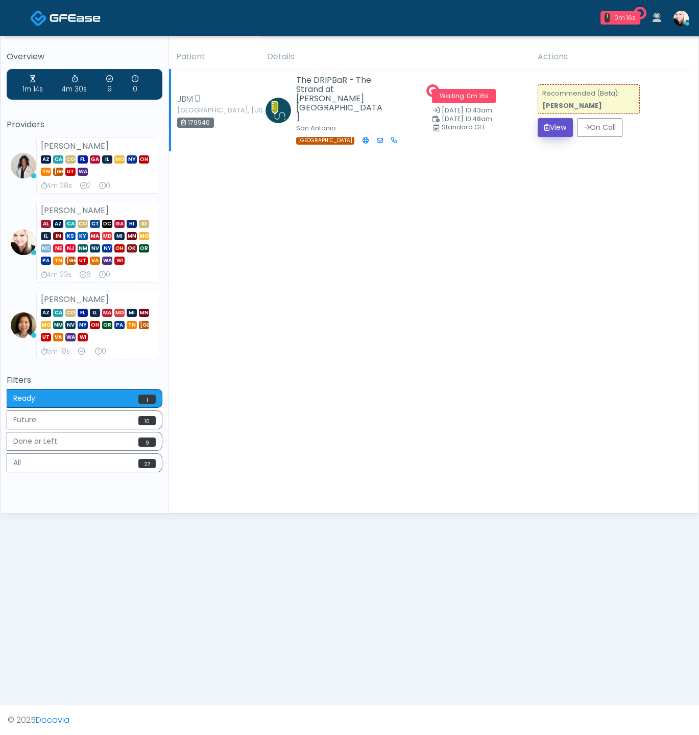
click at [551, 118] on button "View" at bounding box center [555, 127] width 35 height 19
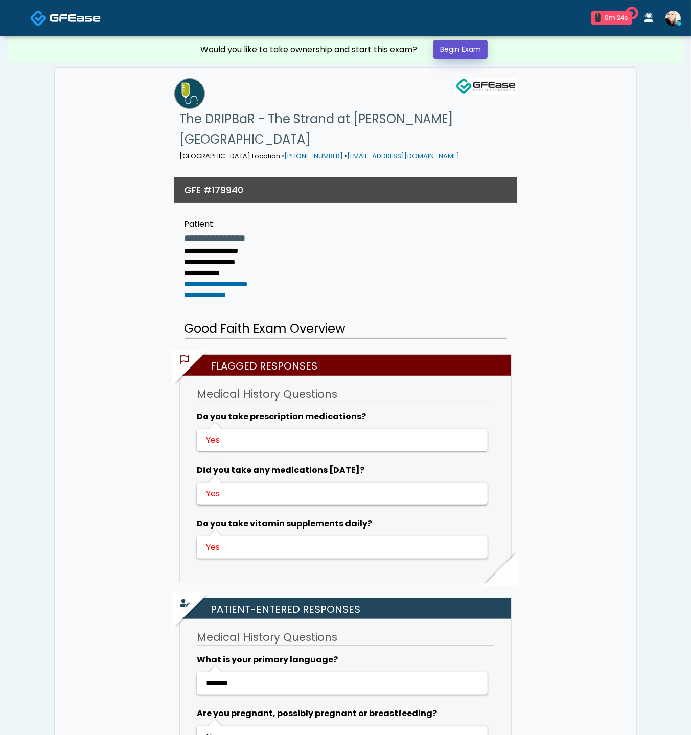
click at [445, 49] on link "Begin Exam" at bounding box center [460, 49] width 54 height 19
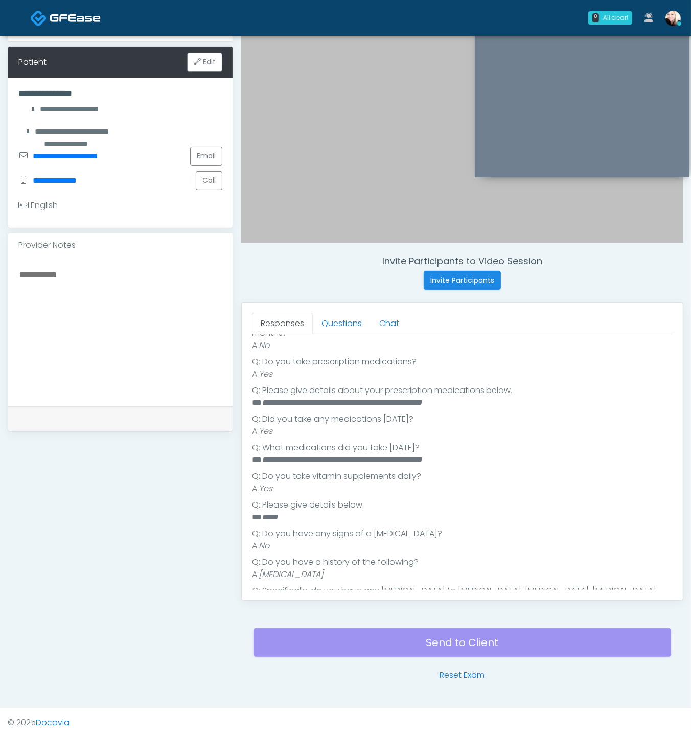
scroll to position [331, 0]
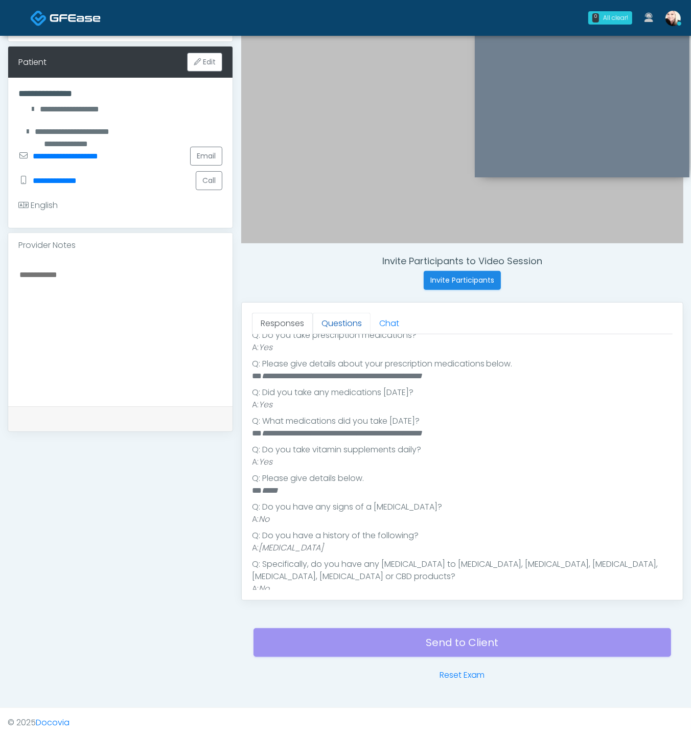
click at [340, 321] on link "Questions" at bounding box center [342, 323] width 58 height 21
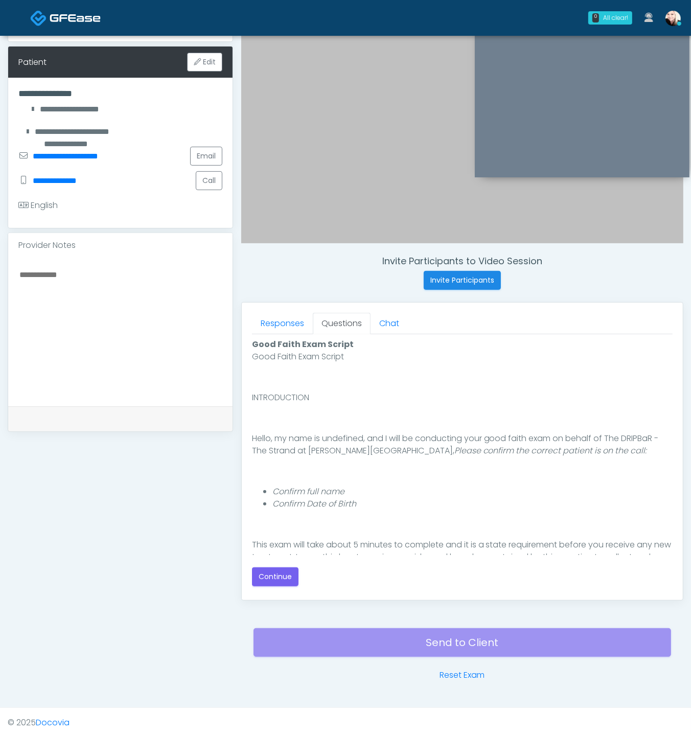
scroll to position [0, 0]
click at [280, 570] on button "Continue" at bounding box center [275, 576] width 46 height 19
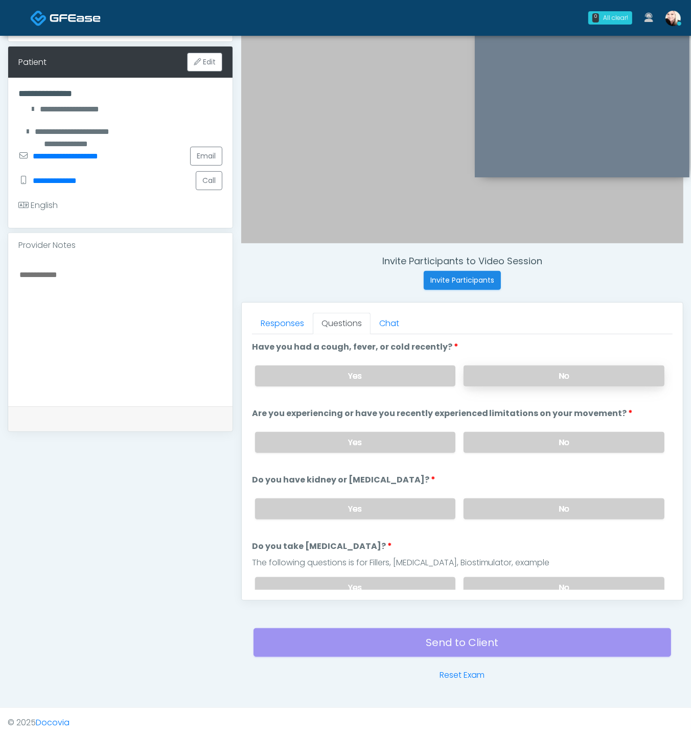
click at [550, 366] on label "No" at bounding box center [563, 375] width 201 height 21
click at [548, 432] on label "No" at bounding box center [563, 442] width 201 height 21
click at [534, 498] on label "No" at bounding box center [563, 508] width 201 height 21
click at [527, 577] on label "No" at bounding box center [563, 587] width 201 height 21
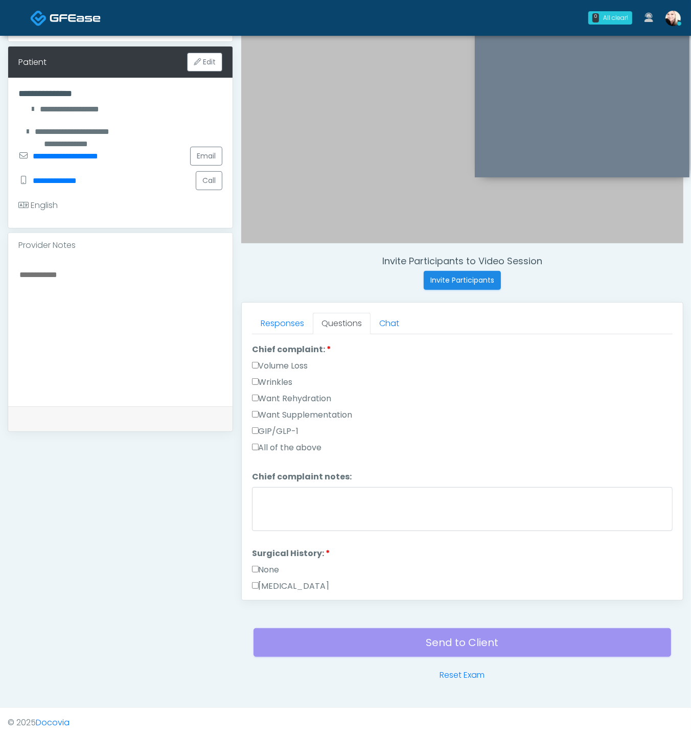
scroll to position [272, 0]
click at [311, 414] on label "Want Supplementation" at bounding box center [302, 418] width 101 height 12
click at [305, 395] on label "Want Rehydration" at bounding box center [292, 401] width 80 height 12
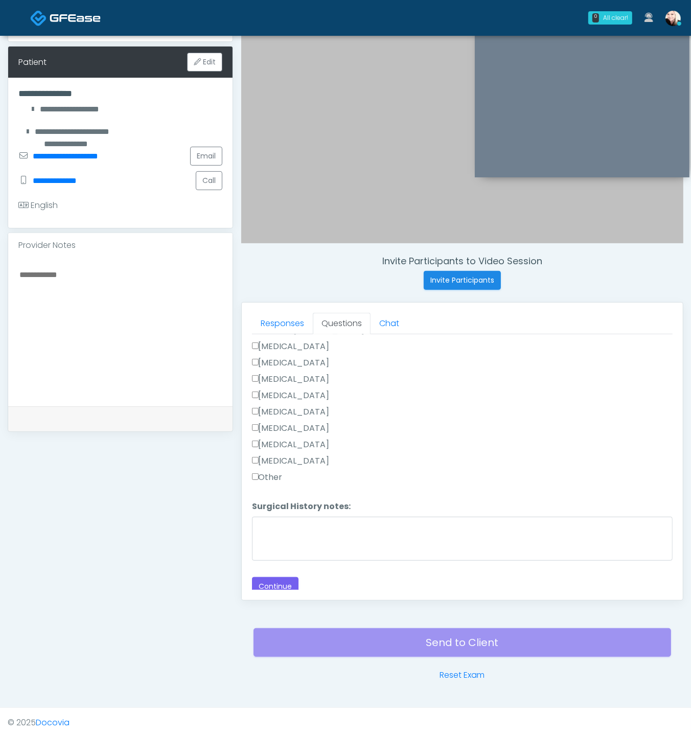
click at [277, 565] on div "Loading... Connecting to your agent... Please wait while we prepare your person…" at bounding box center [462, 186] width 420 height 819
click at [276, 584] on button "Continue" at bounding box center [275, 586] width 46 height 19
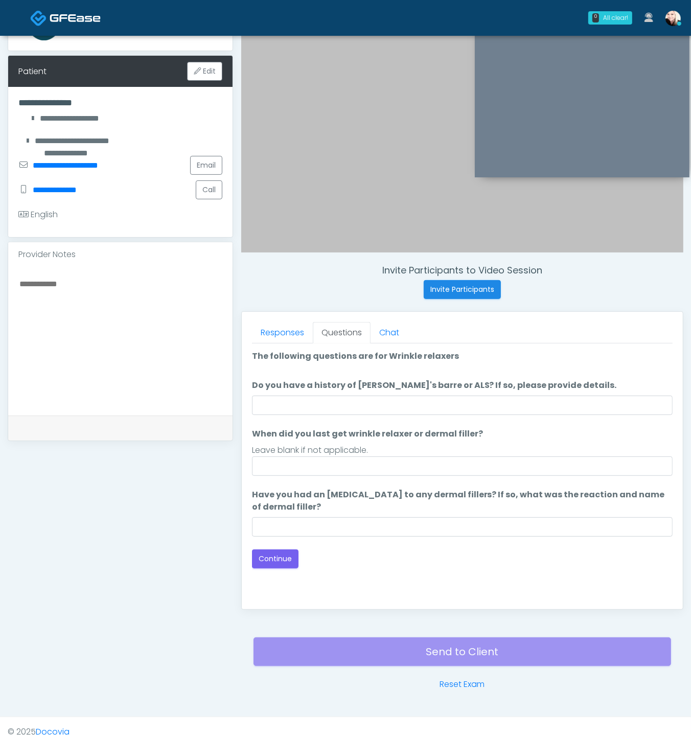
scroll to position [162, 0]
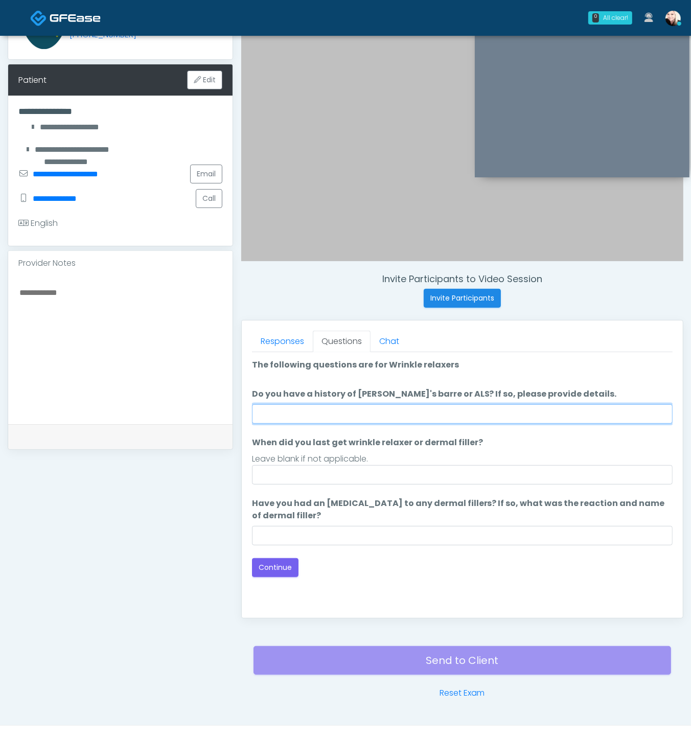
click at [365, 412] on input "Do you have a history of [PERSON_NAME]'s barre or ALS? If so, please provide de…" at bounding box center [462, 413] width 420 height 19
type input "*"
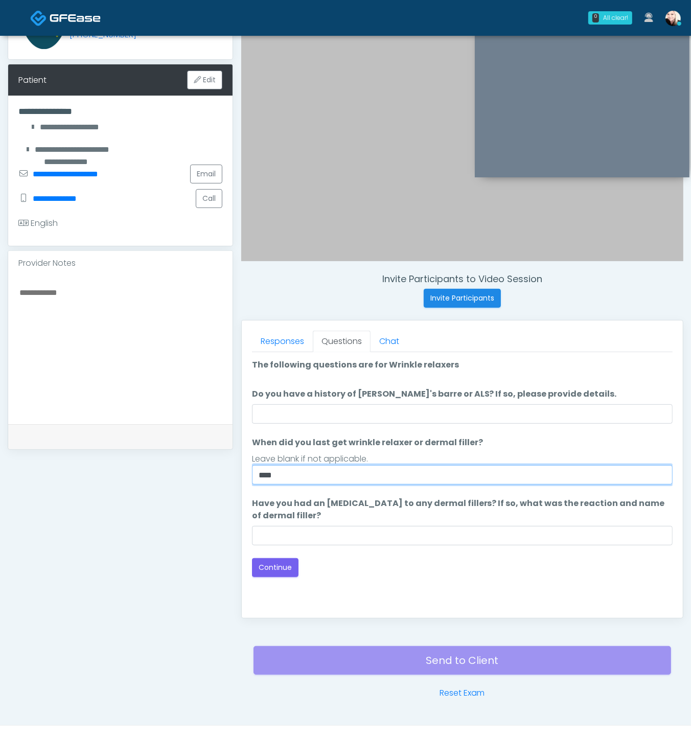
type input "****"
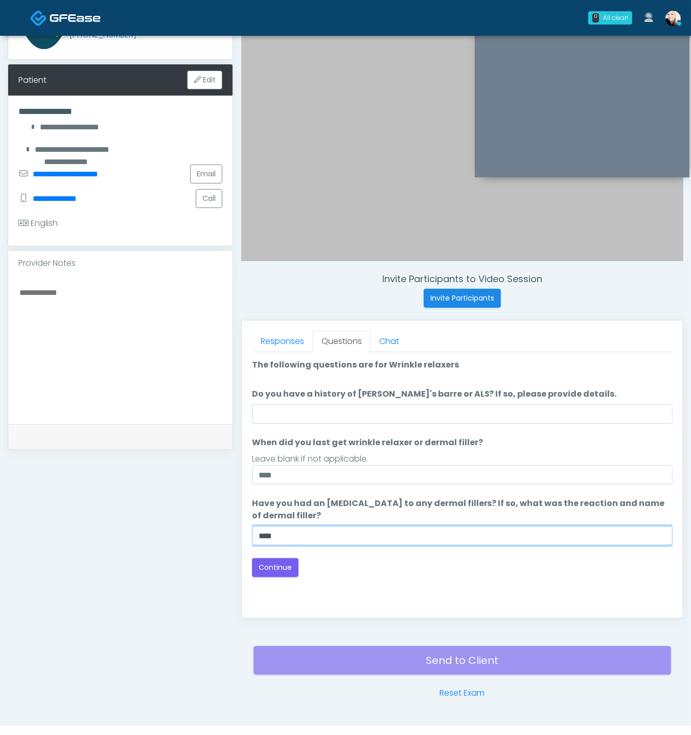
type input "****"
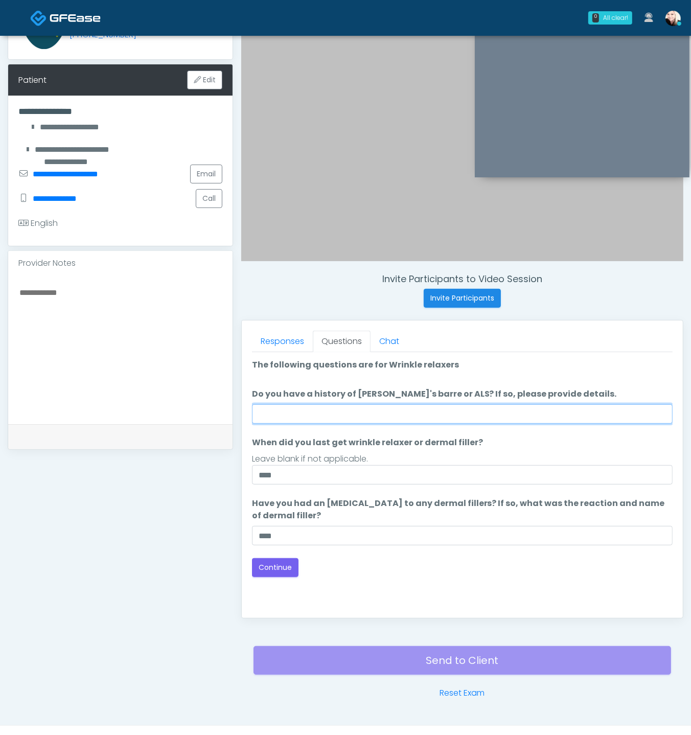
click at [324, 413] on input "Do you have a history of [PERSON_NAME]'s barre or ALS? If so, please provide de…" at bounding box center [462, 413] width 420 height 19
click at [325, 413] on input "Do you have a history of [PERSON_NAME]'s barre or ALS? If so, please provide de…" at bounding box center [462, 413] width 420 height 19
type input "****"
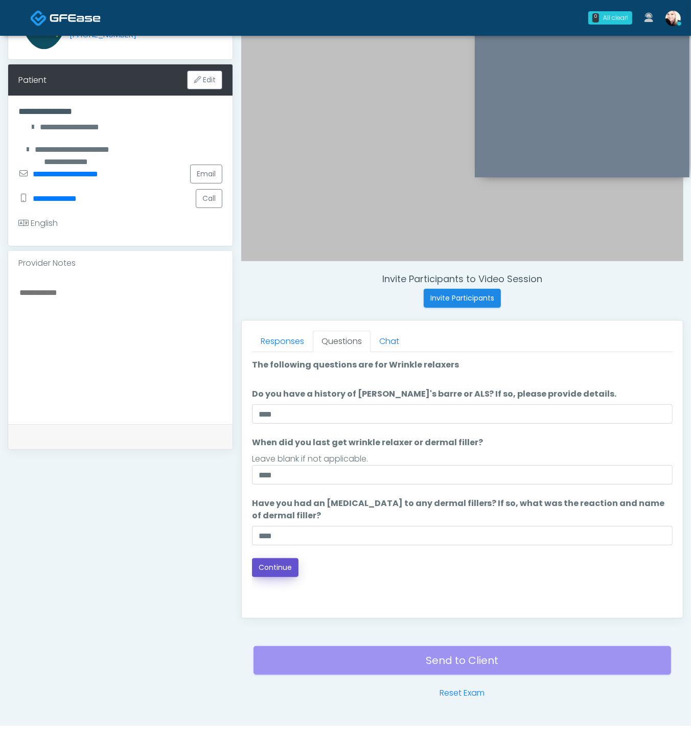
click at [279, 566] on button "Continue" at bounding box center [275, 567] width 46 height 19
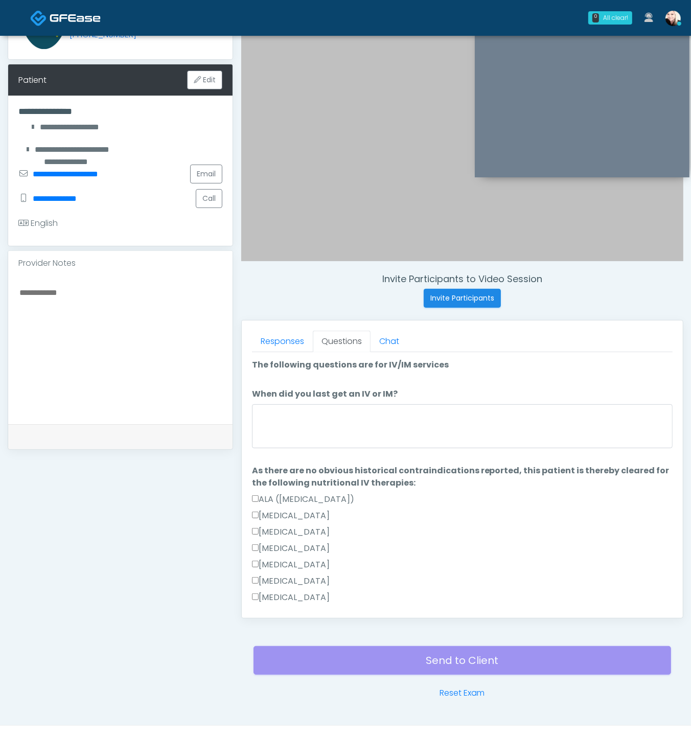
scroll to position [180, 0]
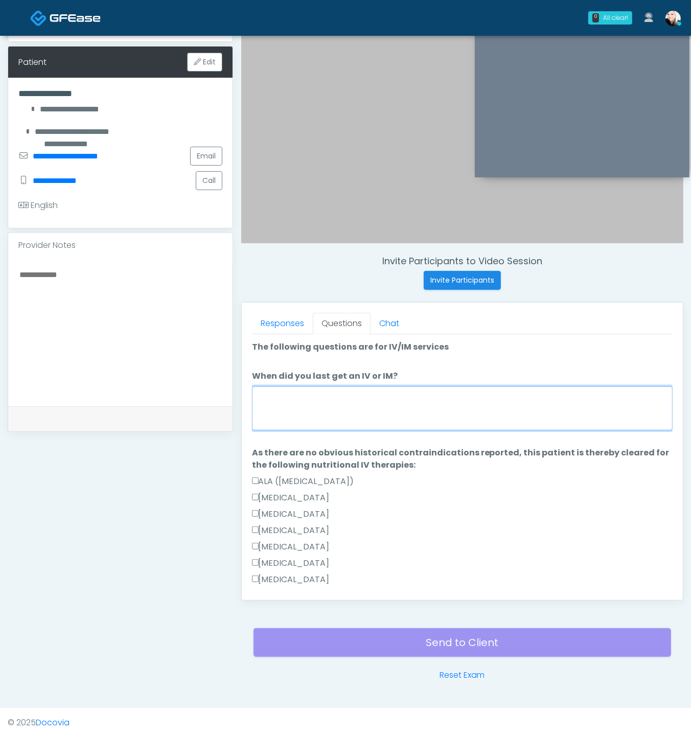
click at [426, 394] on textarea "When did you last get an IV or IM?" at bounding box center [462, 408] width 420 height 44
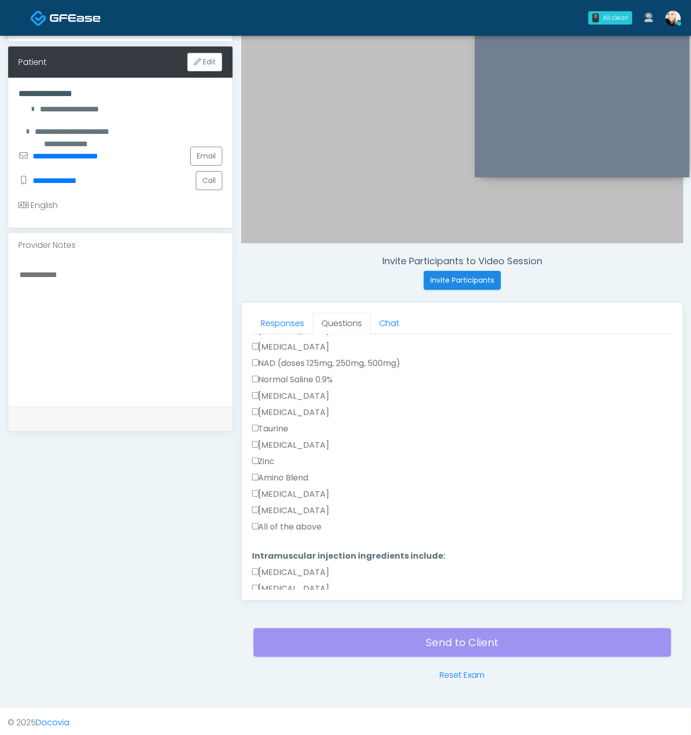
scroll to position [360, 0]
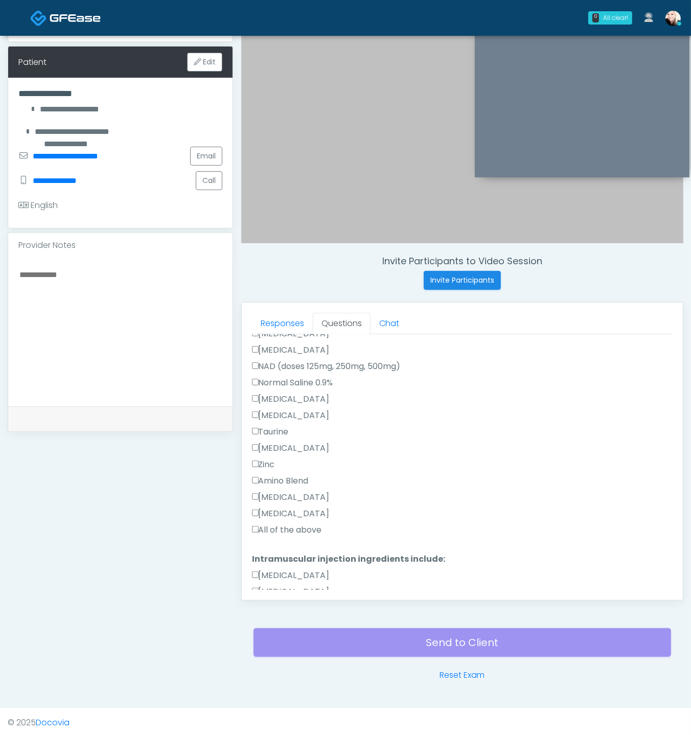
click at [249, 509] on div "Responses Questions Chat Good Faith Exam Script Good Faith Exam Script INTRODUC…" at bounding box center [462, 450] width 441 height 297
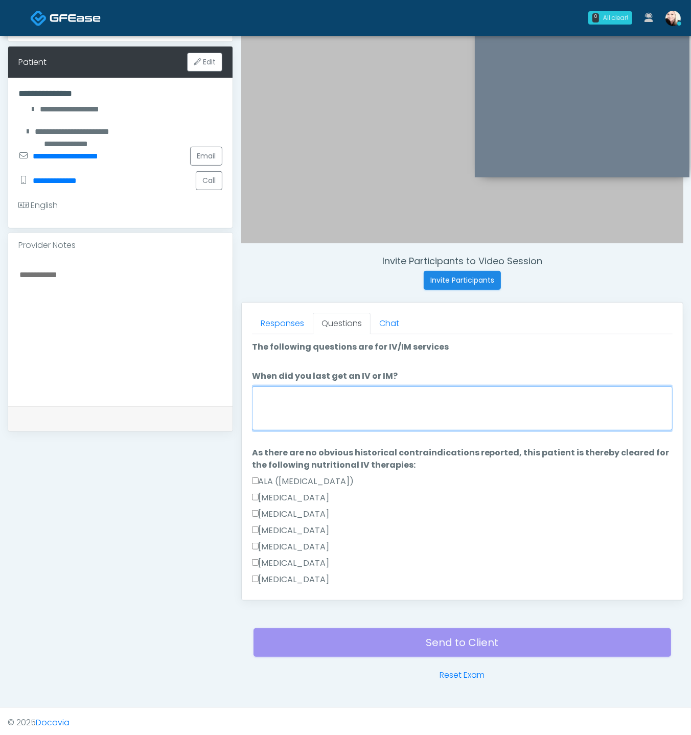
click at [317, 393] on textarea "When did you last get an IV or IM?" at bounding box center [462, 408] width 420 height 44
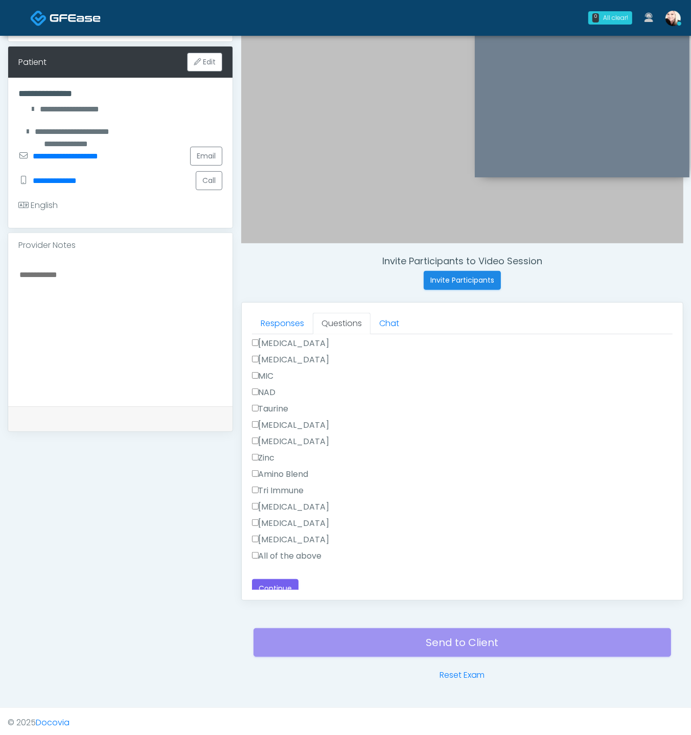
scroll to position [680, 0]
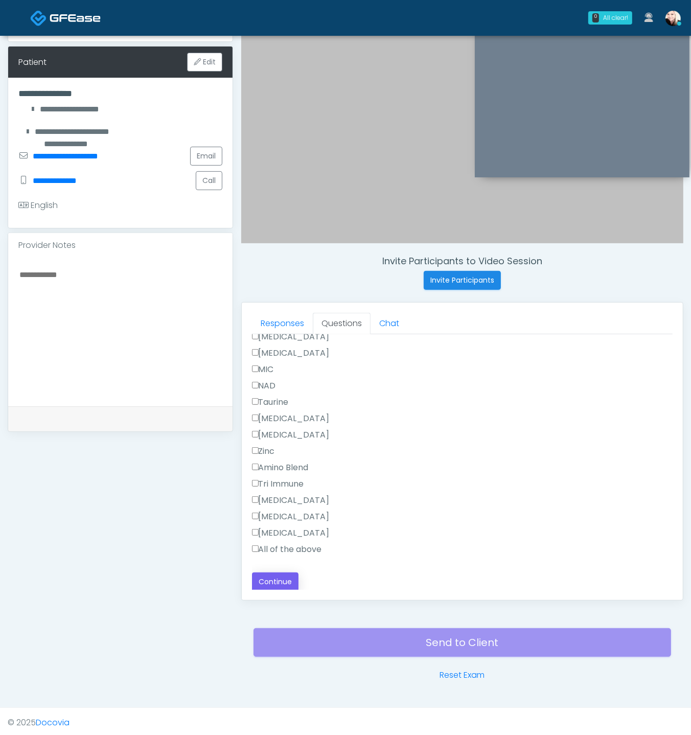
type textarea "****"
click at [276, 577] on button "Continue" at bounding box center [275, 581] width 46 height 19
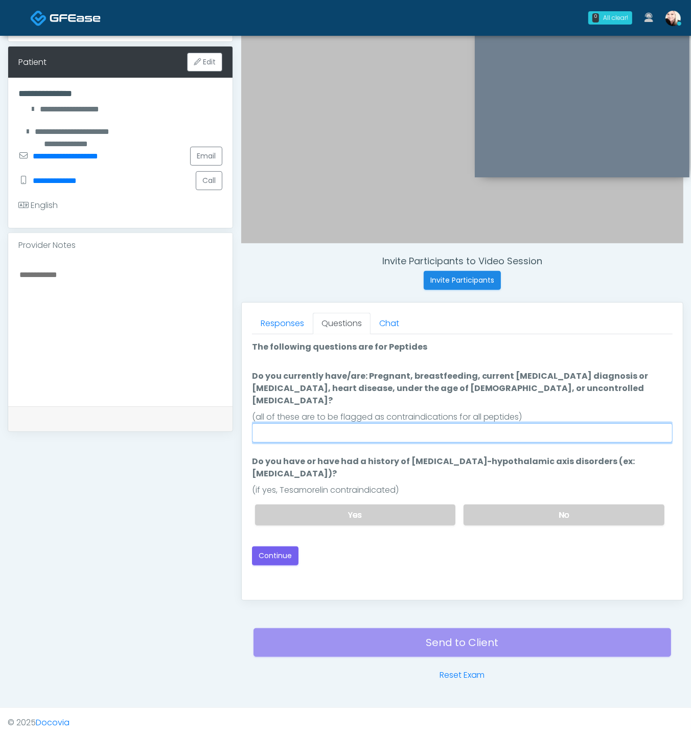
click at [459, 423] on input "Do you currently have/are: Pregnant, breastfeeding, current cancer diagnosis or…" at bounding box center [462, 432] width 420 height 19
type input "****"
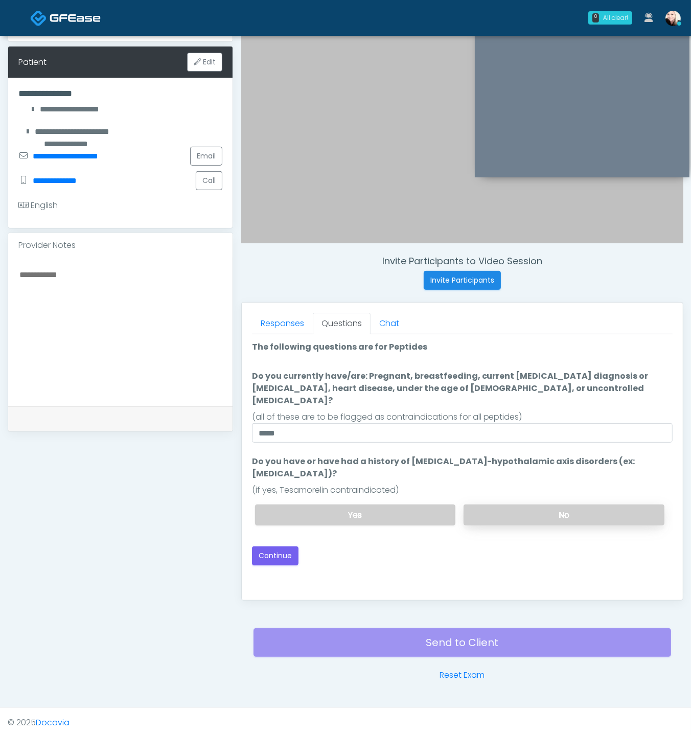
click at [547, 504] on label "No" at bounding box center [563, 514] width 201 height 21
click at [415, 432] on ol "The following questions are for Peptides The following questions are for Peptid…" at bounding box center [462, 437] width 420 height 193
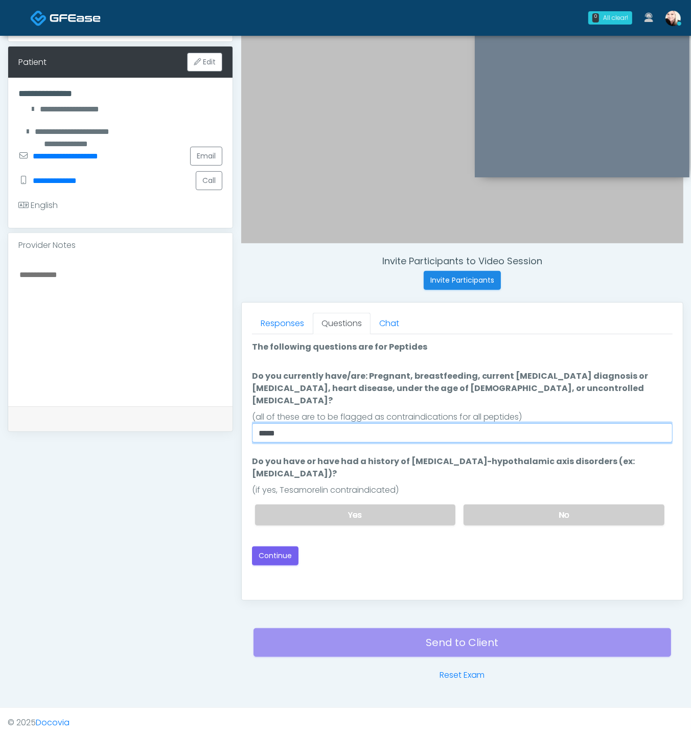
click at [414, 423] on input "****" at bounding box center [462, 432] width 420 height 19
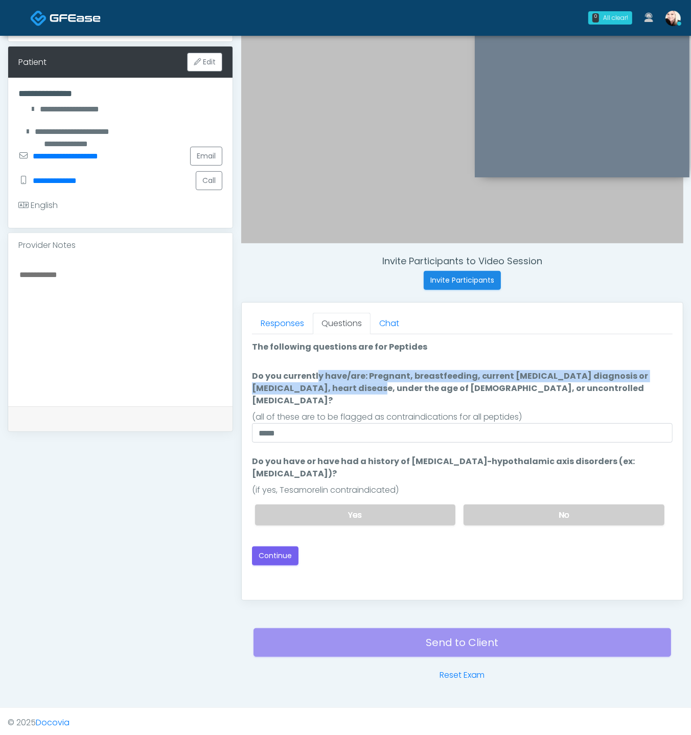
drag, startPoint x: 249, startPoint y: 382, endPoint x: 290, endPoint y: 385, distance: 41.0
click at [282, 383] on div "Responses Questions Chat Good Faith Exam Script Good Faith Exam Script INTRODUC…" at bounding box center [462, 450] width 441 height 297
click at [279, 546] on button "Continue" at bounding box center [275, 555] width 46 height 19
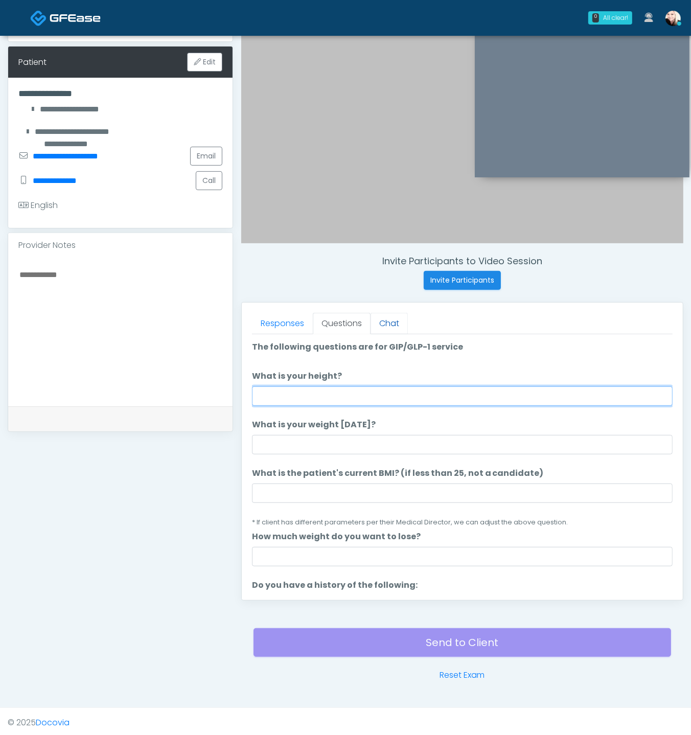
drag, startPoint x: 323, startPoint y: 392, endPoint x: 382, endPoint y: 312, distance: 99.7
click at [327, 387] on input "What is your height?" at bounding box center [462, 395] width 420 height 19
click at [340, 396] on input "What is your height?" at bounding box center [462, 395] width 420 height 19
type input "*"
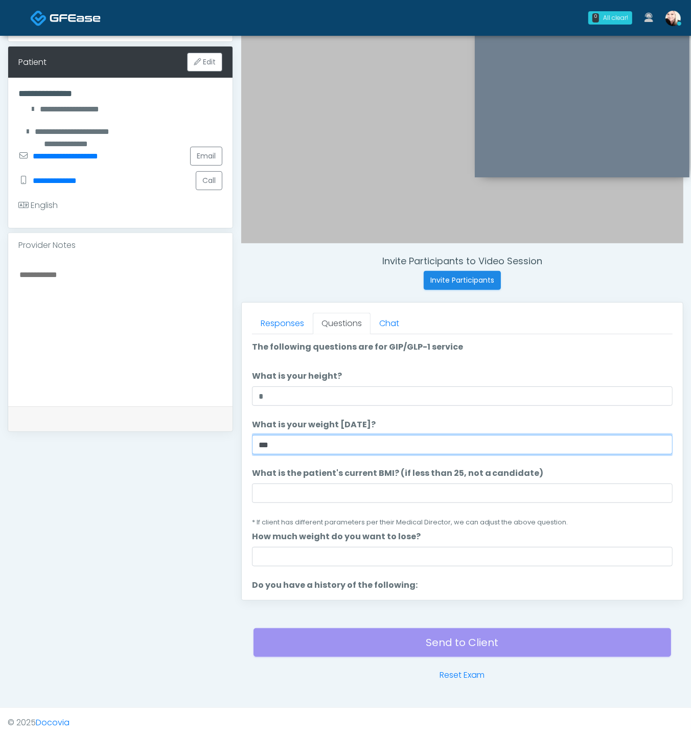
type input "***"
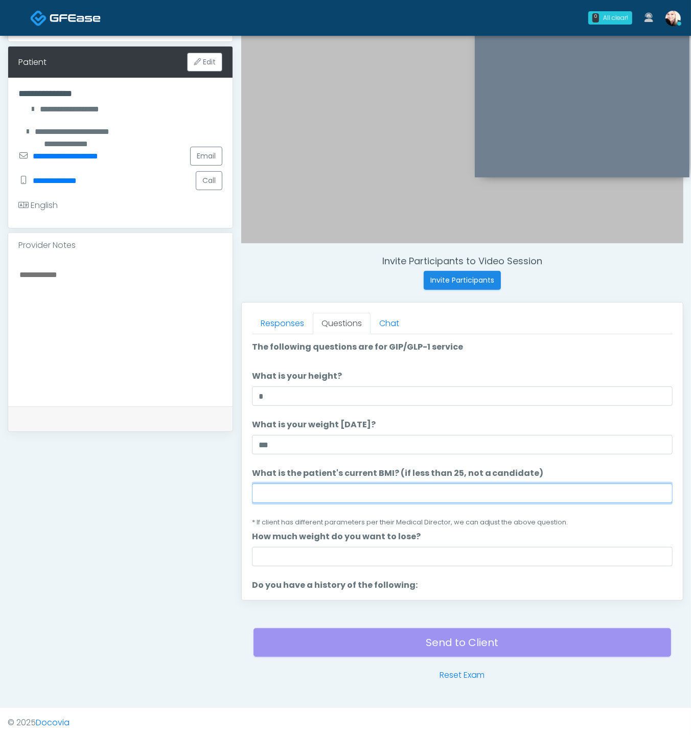
paste input "****"
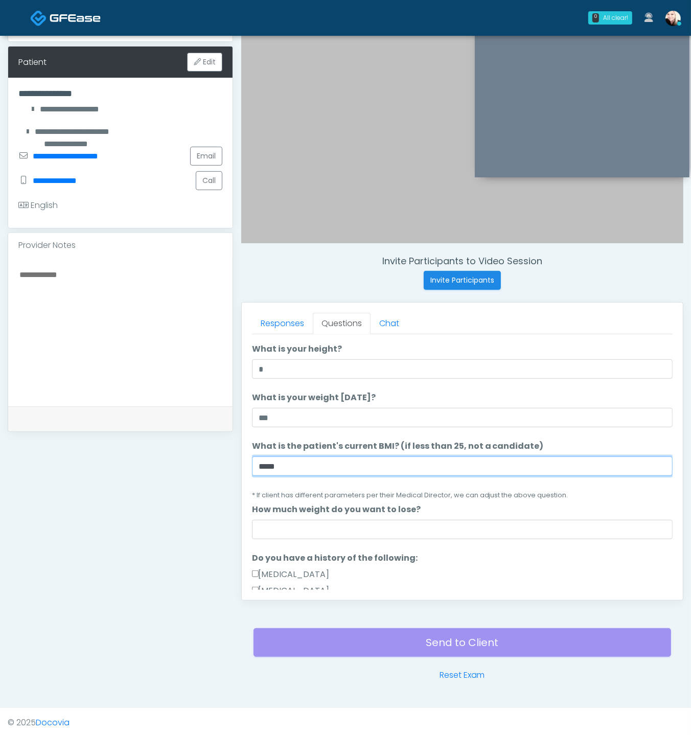
scroll to position [82, 0]
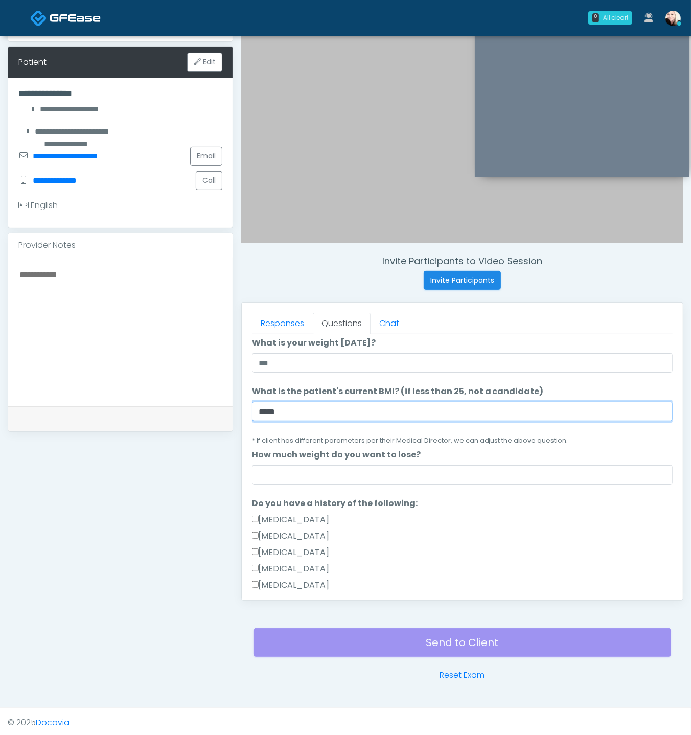
type input "****"
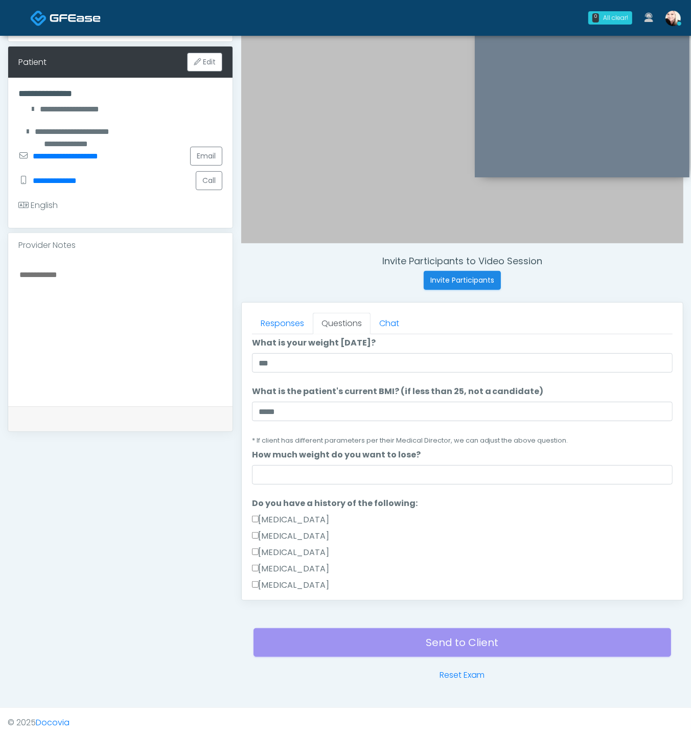
click at [384, 483] on ol "The following questions are for GIP/GLP-1 service The following questions are f…" at bounding box center [462, 657] width 420 height 796
click at [383, 476] on input "How much weight do you want to lose?" at bounding box center [462, 474] width 420 height 19
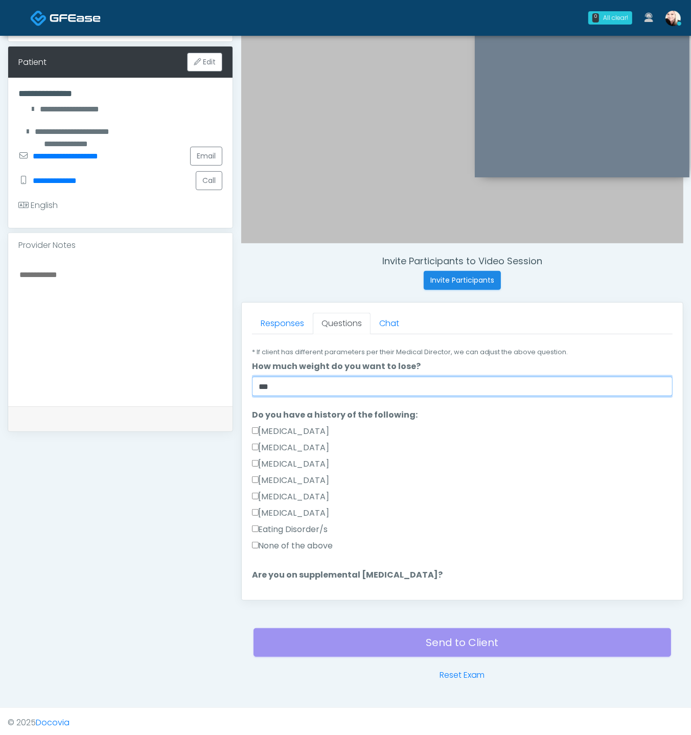
scroll to position [212, 0]
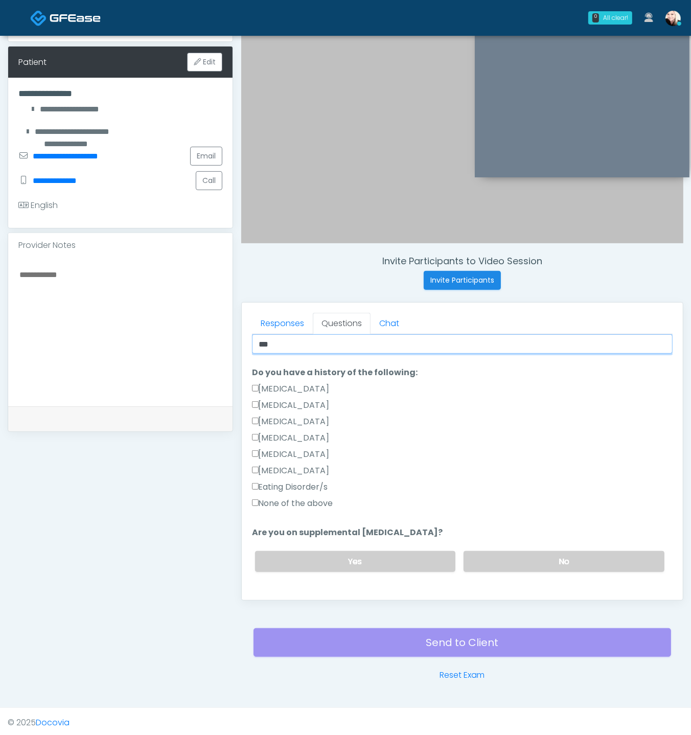
type input "***"
drag, startPoint x: 305, startPoint y: 511, endPoint x: 305, endPoint y: 505, distance: 6.6
click at [305, 511] on ol "The following questions are for GIP/GLP-1 service The following questions are f…" at bounding box center [462, 526] width 420 height 796
click at [305, 505] on label "None of the above" at bounding box center [292, 503] width 81 height 12
click at [548, 560] on label "No" at bounding box center [563, 561] width 201 height 21
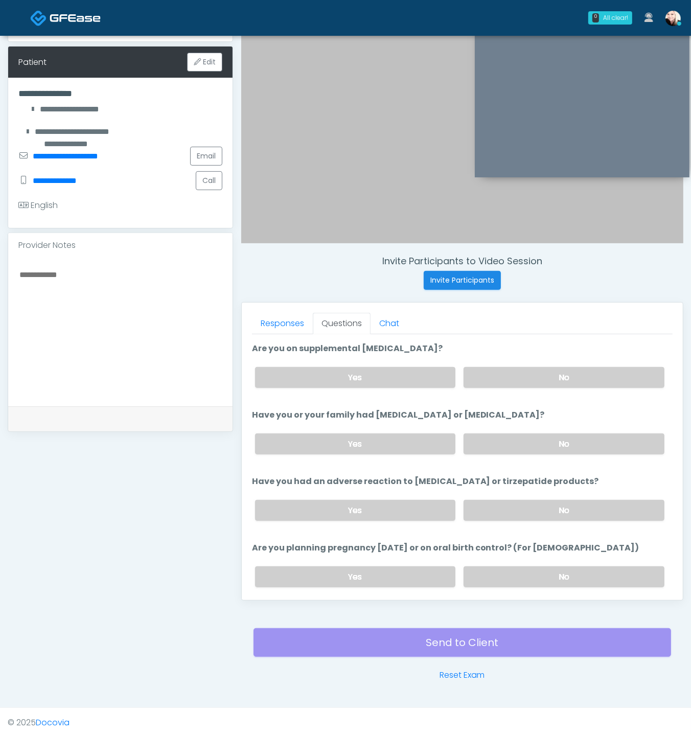
scroll to position [397, 0]
click at [505, 432] on label "No" at bounding box center [563, 442] width 201 height 21
click at [510, 509] on label "No" at bounding box center [563, 509] width 201 height 21
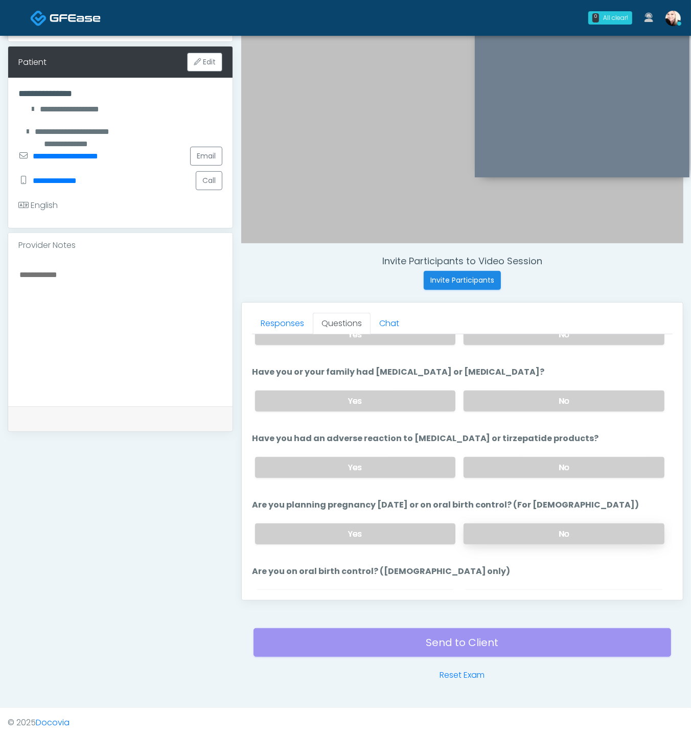
click at [513, 535] on label "No" at bounding box center [563, 533] width 201 height 21
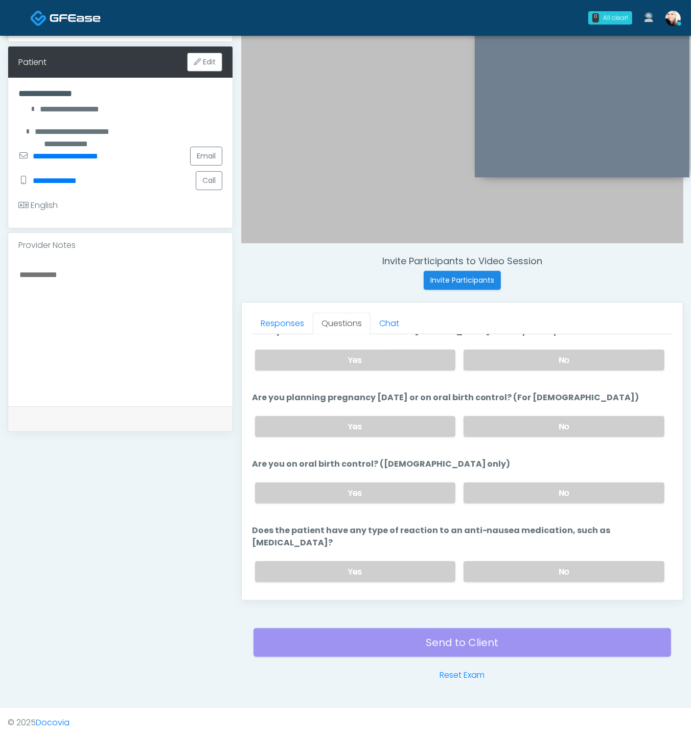
scroll to position [559, 0]
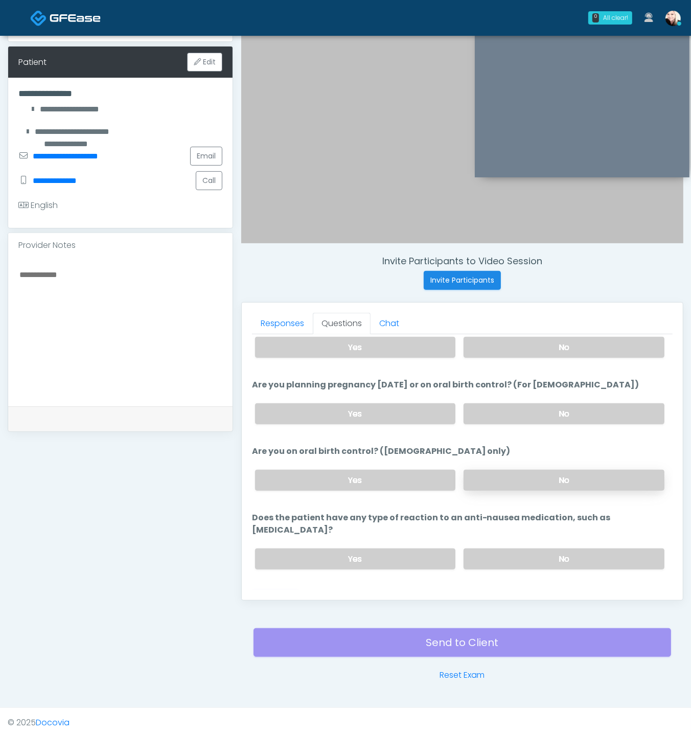
click at [503, 470] on label "No" at bounding box center [563, 479] width 201 height 21
drag, startPoint x: 510, startPoint y: 534, endPoint x: 394, endPoint y: 560, distance: 118.8
click at [510, 548] on label "No" at bounding box center [563, 558] width 201 height 21
drag, startPoint x: 300, startPoint y: 565, endPoint x: 293, endPoint y: 570, distance: 8.2
click at [300, 565] on div "Loading... Connecting to your agent... Please wait while we prepare your person…" at bounding box center [462, 195] width 420 height 828
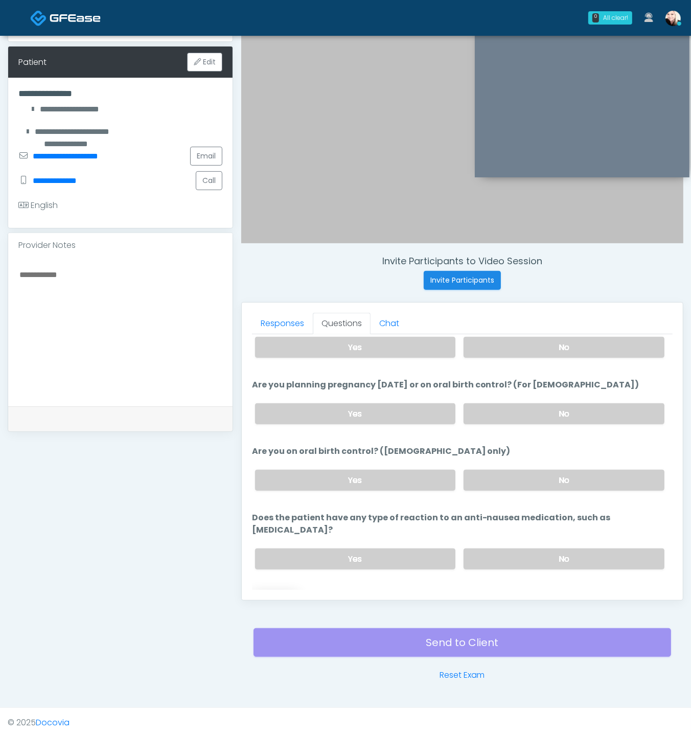
click at [276, 590] on button "Continue" at bounding box center [275, 599] width 46 height 19
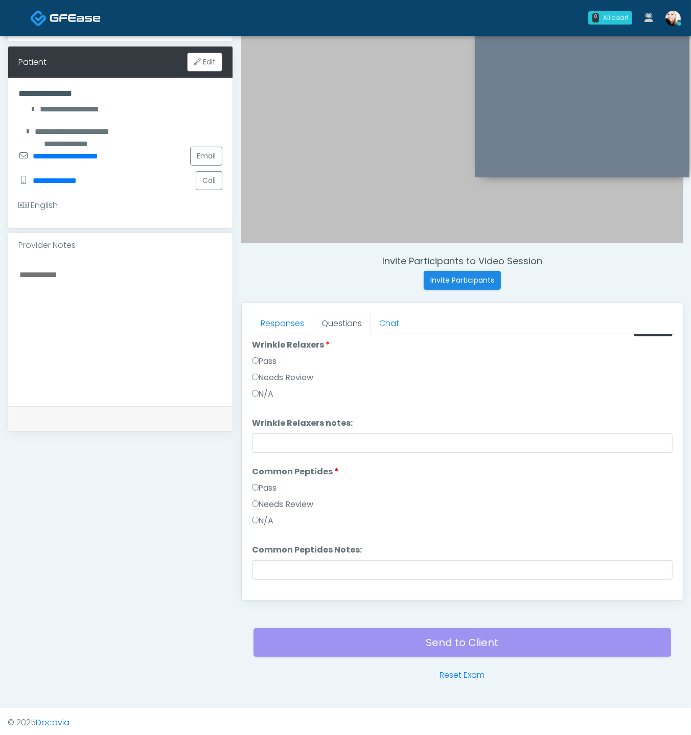
scroll to position [0, 0]
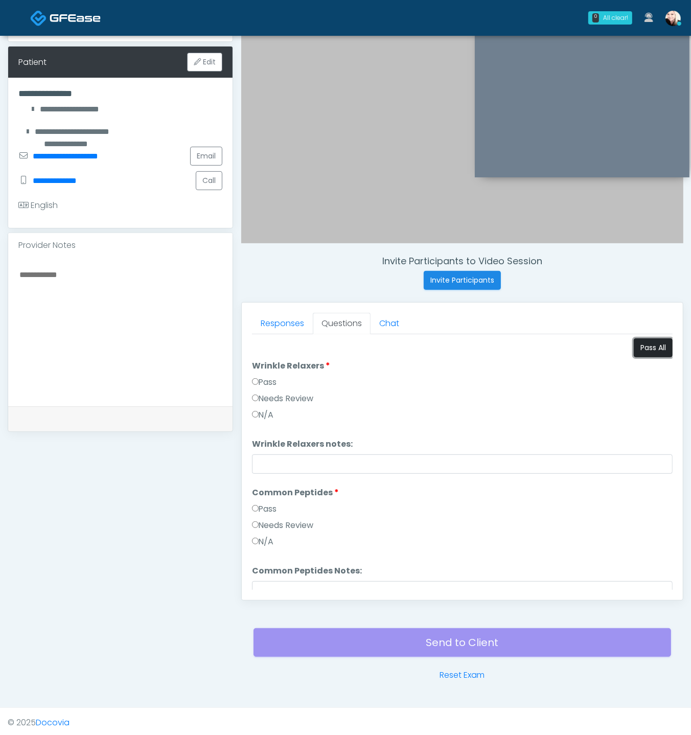
click at [653, 349] on button "Pass All" at bounding box center [652, 347] width 39 height 19
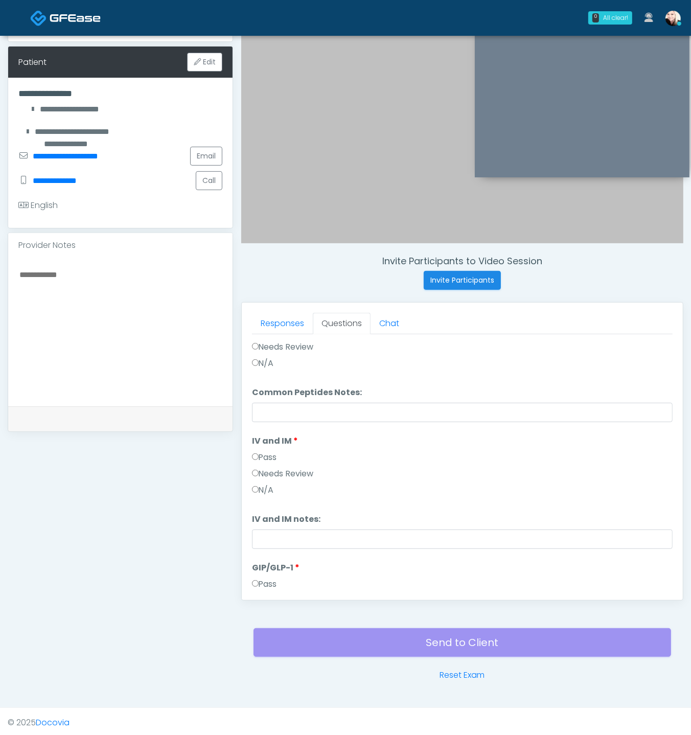
scroll to position [294, 0]
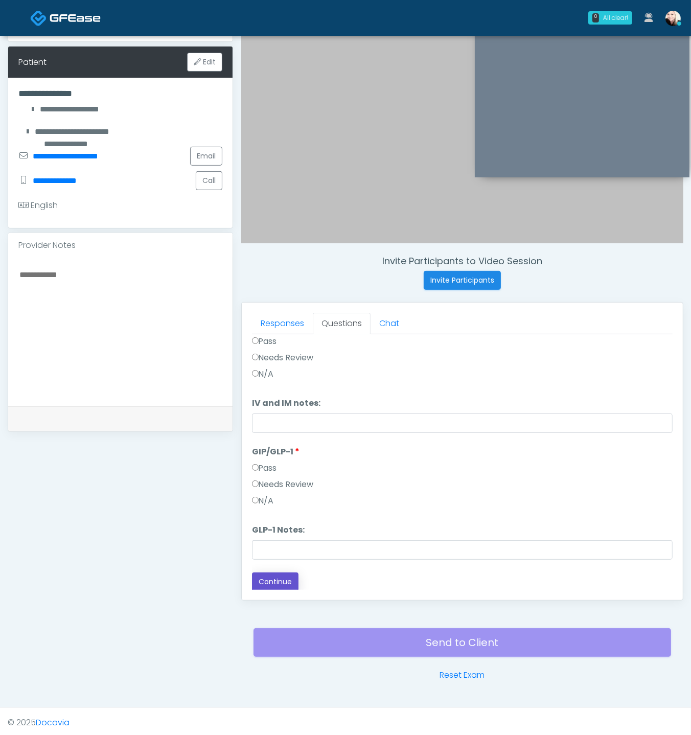
drag, startPoint x: 274, startPoint y: 578, endPoint x: 279, endPoint y: 573, distance: 7.6
click at [274, 579] on button "Continue" at bounding box center [275, 581] width 46 height 19
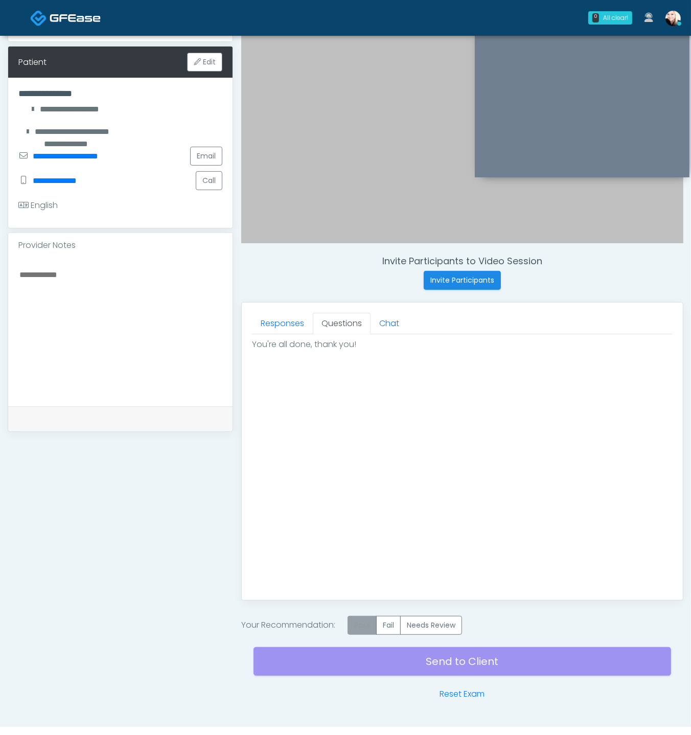
click at [365, 619] on label "Pass" at bounding box center [361, 625] width 29 height 19
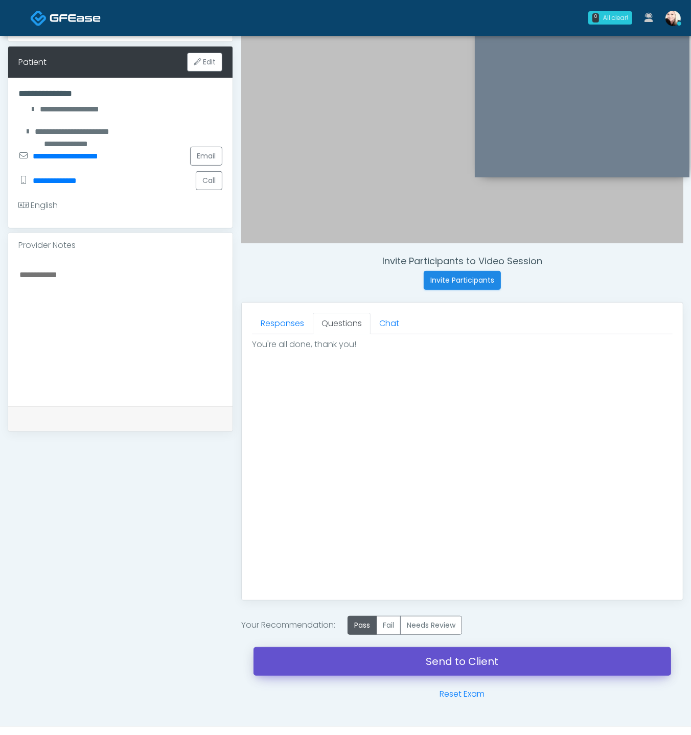
click at [492, 659] on link "Send to Client" at bounding box center [461, 661] width 417 height 29
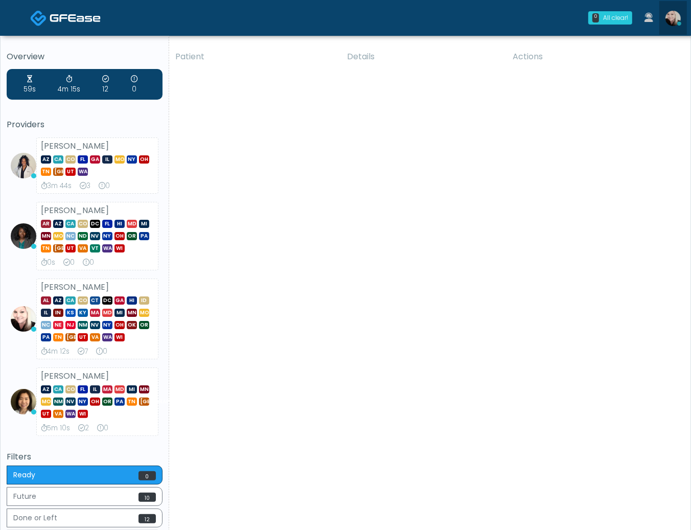
click at [675, 14] on img at bounding box center [672, 18] width 15 height 15
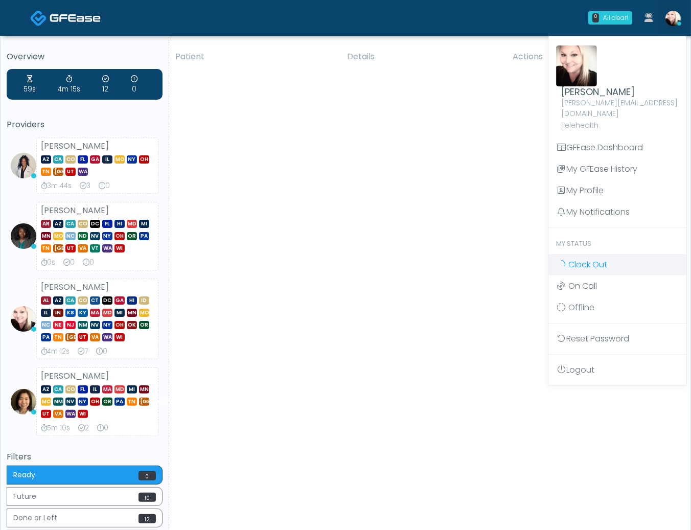
click at [584, 258] on span "Clock Out" at bounding box center [587, 264] width 39 height 12
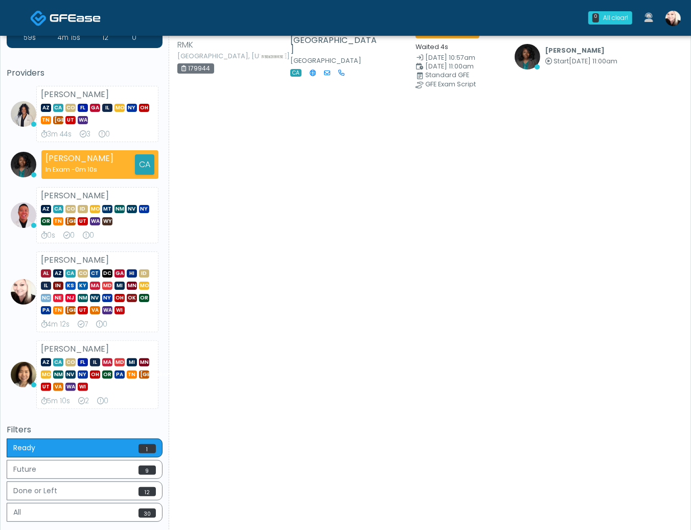
scroll to position [59, 0]
